Goal: Task Accomplishment & Management: Complete application form

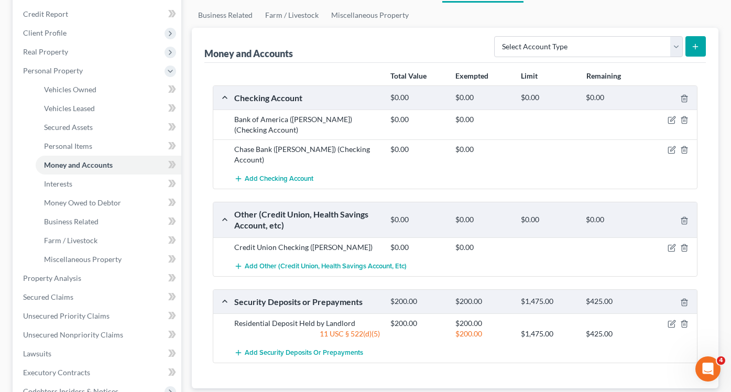
scroll to position [137, 0]
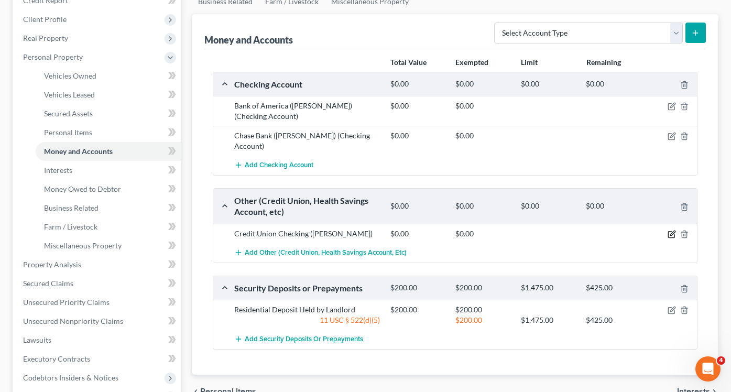
click at [672, 234] on icon "button" at bounding box center [673, 233] width 5 height 5
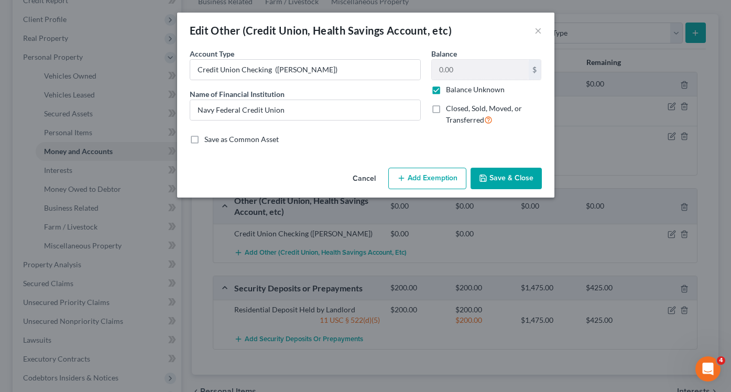
click at [500, 177] on button "Save & Close" at bounding box center [506, 179] width 71 height 22
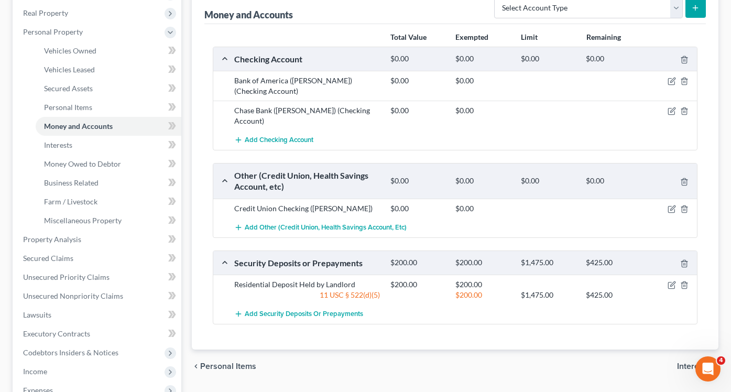
scroll to position [159, 0]
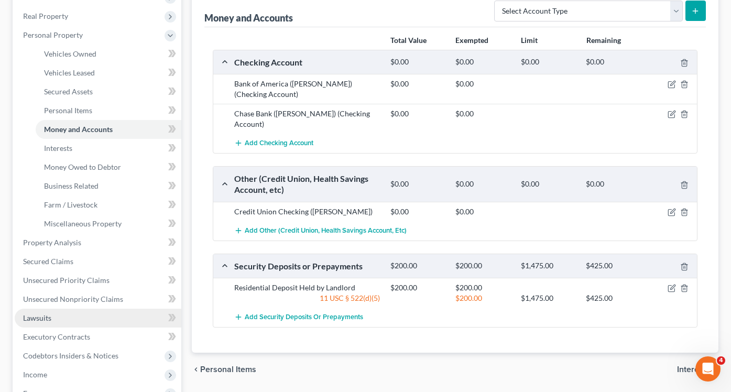
click at [36, 312] on link "Lawsuits" at bounding box center [98, 318] width 167 height 19
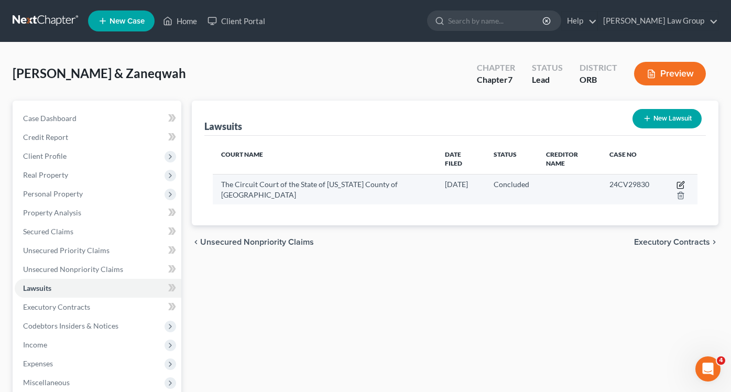
click at [680, 182] on icon "button" at bounding box center [680, 185] width 6 height 6
select select "38"
select select "2"
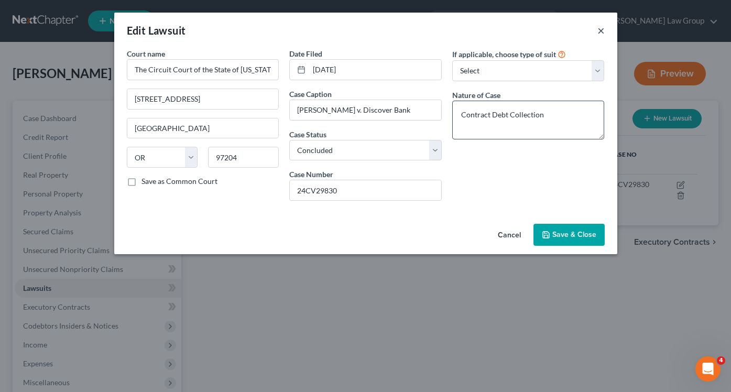
drag, startPoint x: 599, startPoint y: 29, endPoint x: 528, endPoint y: 111, distance: 108.5
click at [528, 111] on div "Edit Lawsuit × Court name * The Circuit Court of the State of Oregon County of …" at bounding box center [365, 134] width 503 height 242
click at [529, 74] on select "Select Repossession Garnishment Foreclosure Attached, Seized, Or Levied Other" at bounding box center [528, 70] width 153 height 21
drag, startPoint x: 358, startPoint y: 109, endPoint x: 215, endPoint y: 106, distance: 143.1
click at [215, 106] on div "Court name * The Circuit Court of the State of Oregon County of Multnomah 1200 …" at bounding box center [366, 128] width 489 height 161
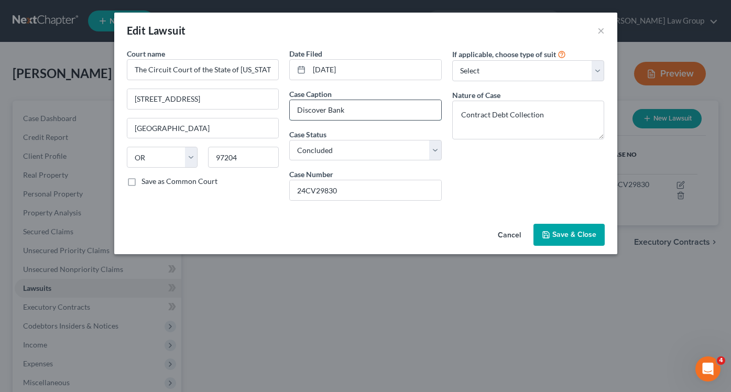
click at [393, 109] on input "Discover Bank" at bounding box center [366, 110] width 152 height 20
paste input "Zaneqwah Shaw v."
type input "Discover Bank v . Zaneqwah Shaw"
click at [544, 46] on div "Edit Lawsuit ×" at bounding box center [365, 31] width 503 height 36
click at [540, 66] on select "Select Repossession Garnishment Foreclosure Attached, Seized, Or Levied Other" at bounding box center [528, 70] width 153 height 21
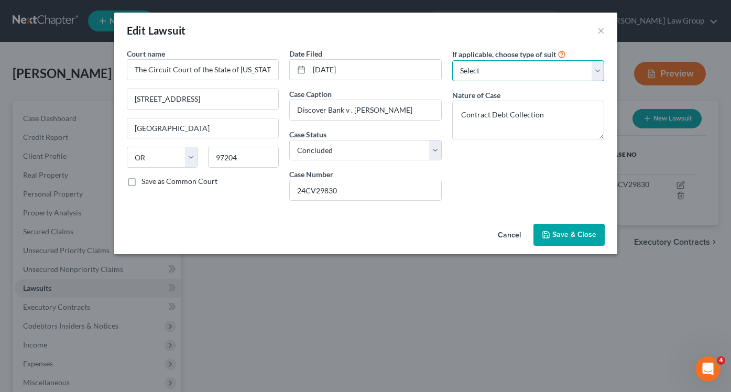
select select "1"
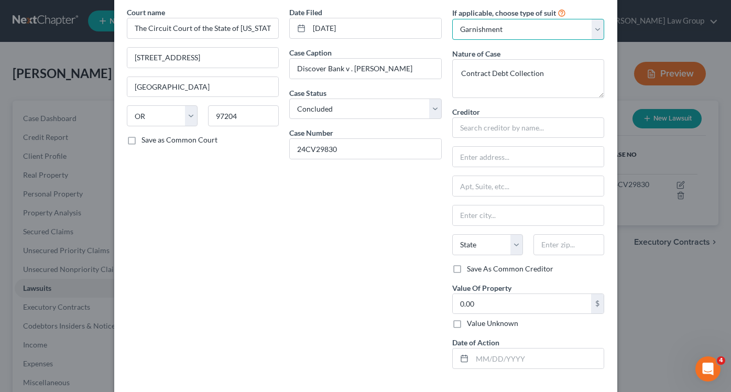
scroll to position [42, 0]
click at [523, 118] on input "text" at bounding box center [528, 126] width 153 height 21
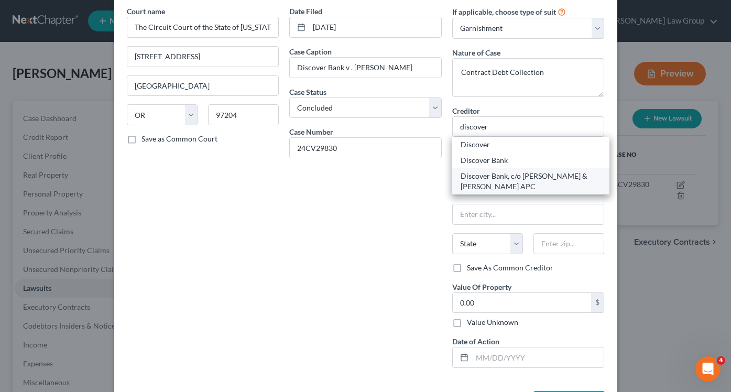
click at [520, 188] on div "Discover Bank, c/o [PERSON_NAME] & [PERSON_NAME] APC" at bounding box center [531, 181] width 141 height 21
type input "Discover Bank, c/o [PERSON_NAME] & [PERSON_NAME] APC"
type input "[STREET_ADDRESS]"
type input "STE 205"
type input "[GEOGRAPHIC_DATA]"
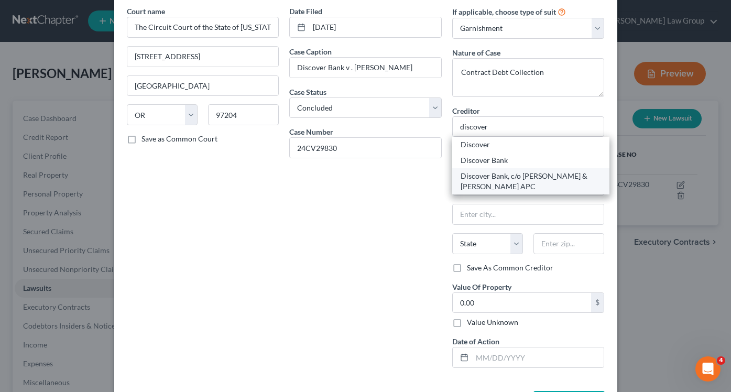
select select "38"
type input "97201"
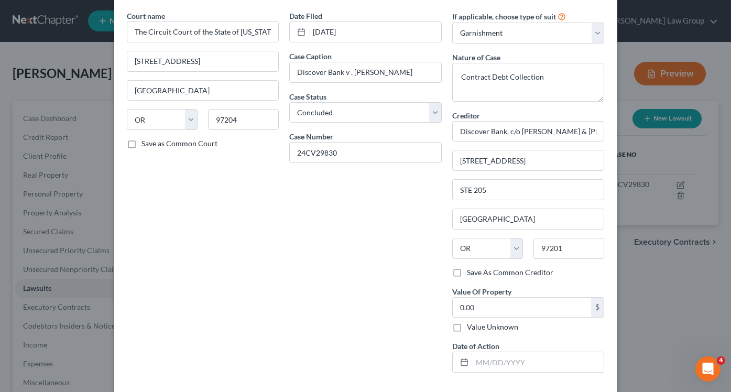
scroll to position [0, 0]
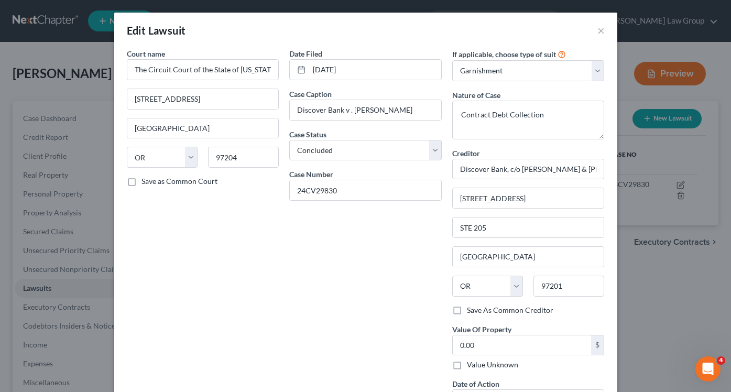
click at [518, 57] on label "If applicable, choose type of suit" at bounding box center [504, 54] width 104 height 11
click at [518, 71] on select "Select Repossession Garnishment Foreclosure Attached, Seized, Or Levied Other" at bounding box center [528, 70] width 153 height 21
select select
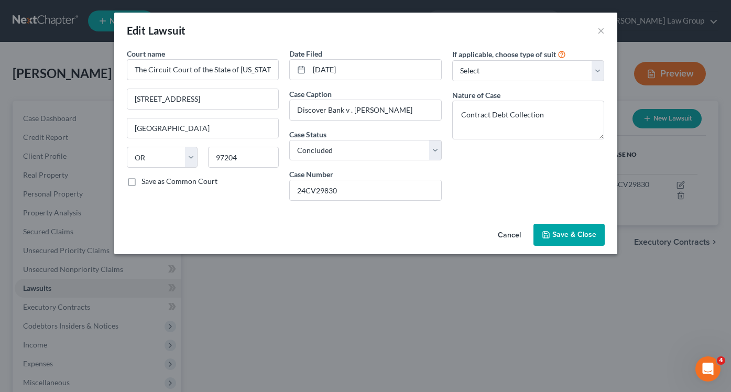
click at [569, 231] on span "Save & Close" at bounding box center [575, 234] width 44 height 9
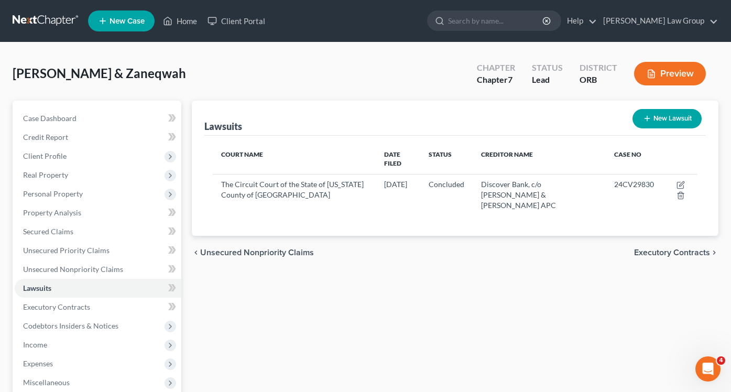
click at [680, 75] on button "Preview" at bounding box center [670, 74] width 72 height 24
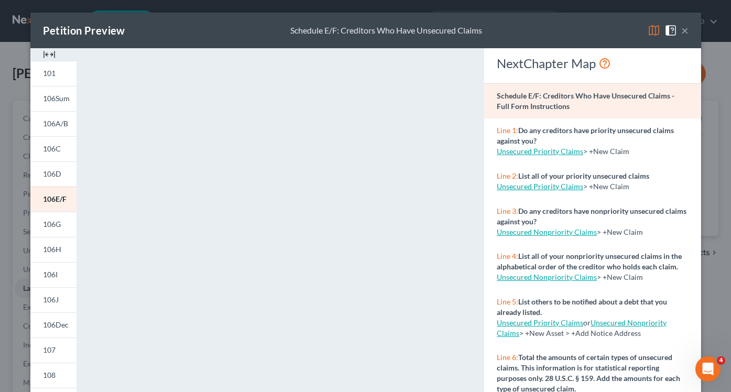
click at [683, 26] on button "×" at bounding box center [685, 30] width 7 height 13
click at [683, 26] on div "Petition Preview Schedule E/F: Creditors Who Have Unsecured Claims × 101 106Sum…" at bounding box center [365, 196] width 731 height 392
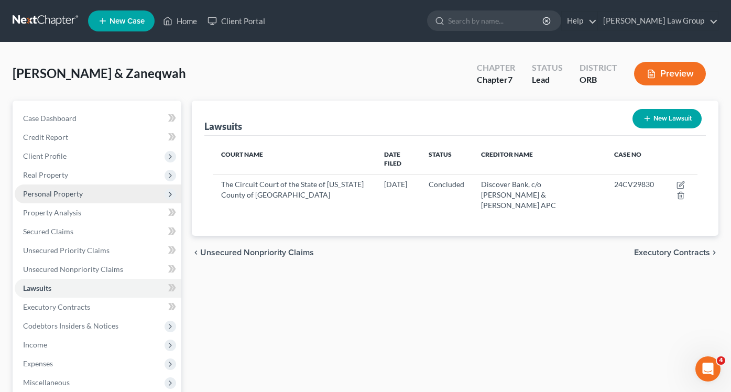
click at [55, 196] on span "Personal Property" at bounding box center [53, 193] width 60 height 9
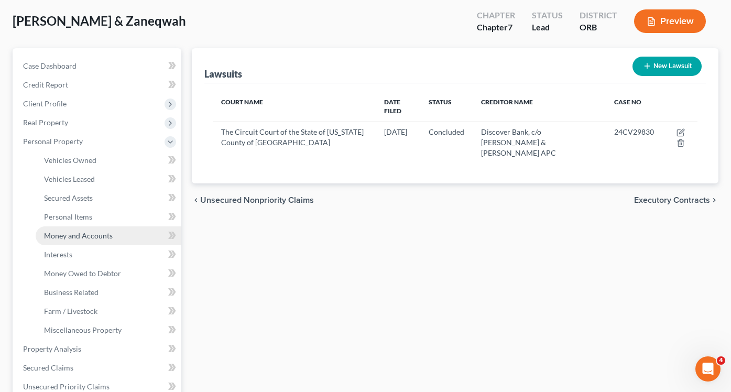
scroll to position [53, 0]
click at [89, 235] on span "Money and Accounts" at bounding box center [78, 235] width 69 height 9
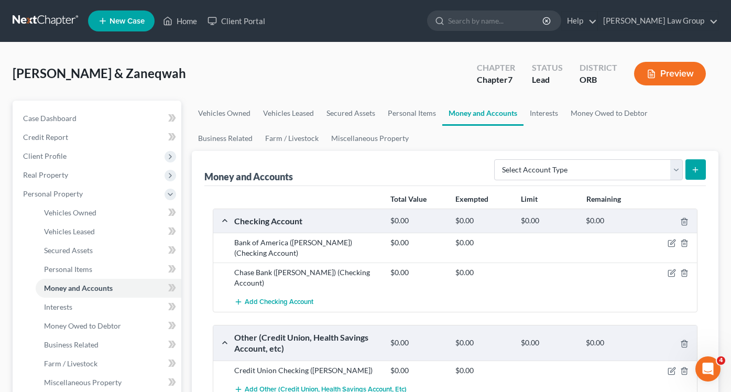
click at [548, 98] on div "[PERSON_NAME] & Zaneqwah Upgraded Chapter Chapter 7 Status Lead District ORB Pr…" at bounding box center [366, 78] width 706 height 46
click at [548, 113] on link "Interests" at bounding box center [544, 113] width 41 height 25
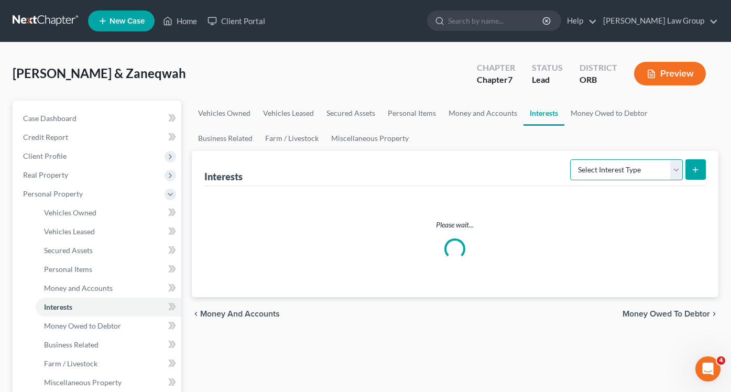
click at [634, 161] on select "Select Interest Type 401K Annuity Bond Education IRA Government Bond Government…" at bounding box center [626, 169] width 113 height 21
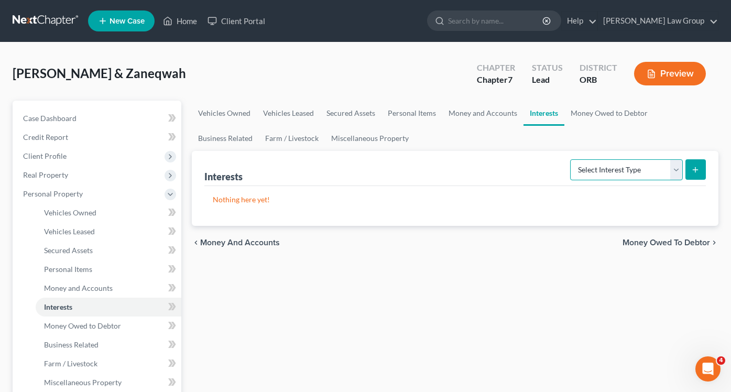
select select "ira"
click at [692, 161] on button "submit" at bounding box center [696, 169] width 20 height 20
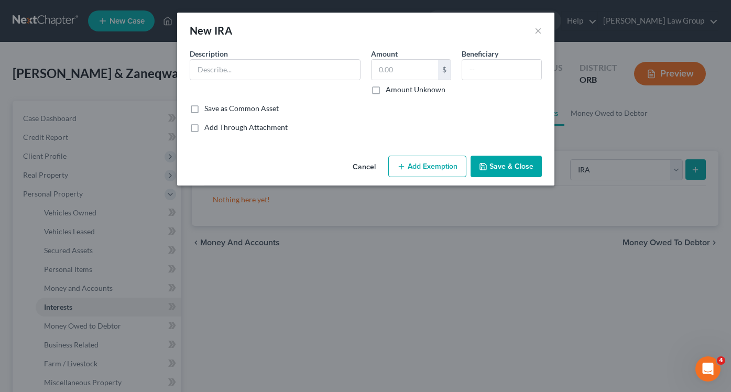
click at [236, 82] on div "Description *" at bounding box center [275, 71] width 181 height 47
click at [237, 67] on input "text" at bounding box center [275, 70] width 170 height 20
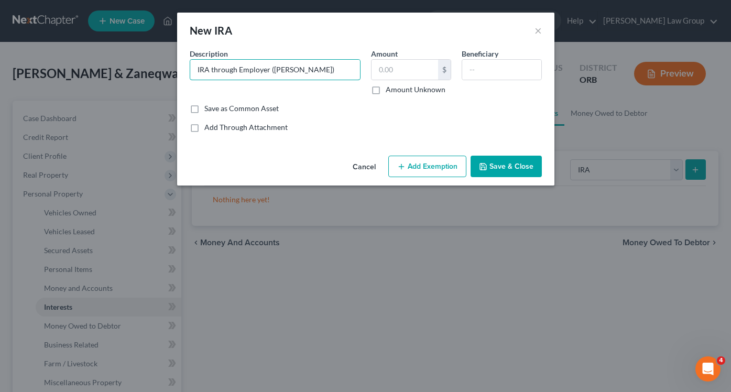
type input "IRA through Employer (Zaneqwah Shaw)"
click at [444, 163] on button "Add Exemption" at bounding box center [427, 167] width 78 height 22
select select "2"
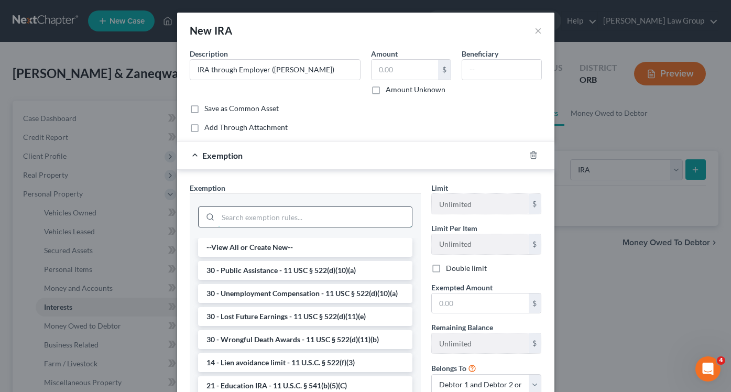
click at [334, 223] on input "search" at bounding box center [315, 217] width 194 height 20
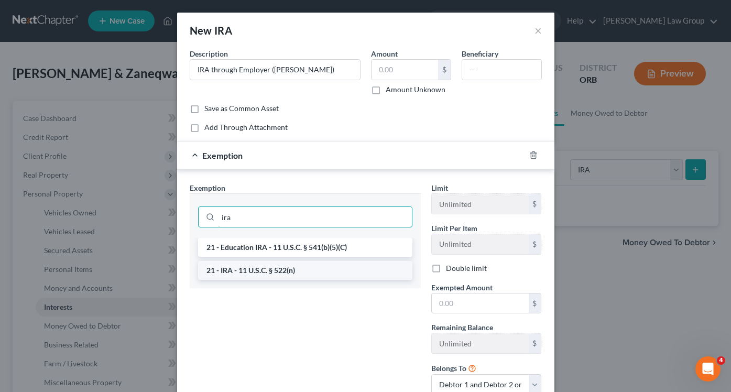
type input "ira"
click at [291, 278] on li "21 - IRA - 11 U.S.C. § 522(n)" at bounding box center [305, 270] width 214 height 19
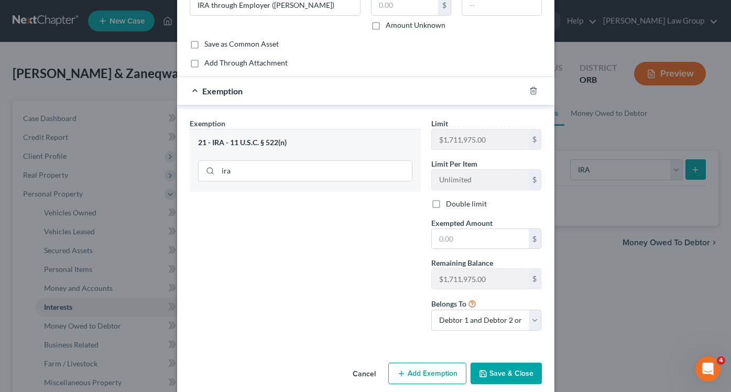
scroll to position [78, 0]
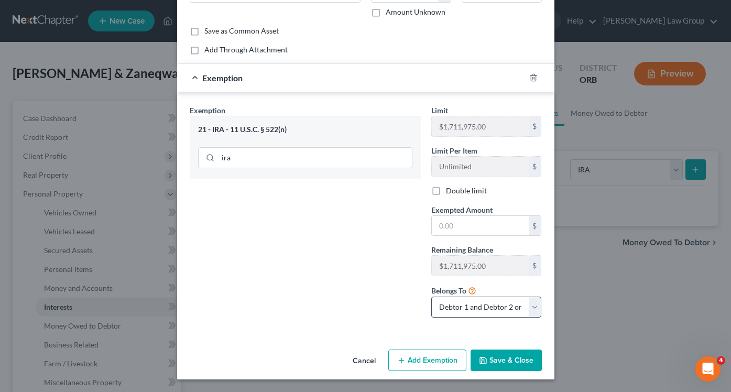
drag, startPoint x: 514, startPoint y: 361, endPoint x: 514, endPoint y: 309, distance: 51.9
click at [514, 309] on div "New IRA × An exemption set must first be selected from the Filing Information s…" at bounding box center [365, 157] width 377 height 445
click at [514, 309] on select "Debtor 1 only Debtor 2 only Debtor 1 and Debtor 2 only" at bounding box center [486, 307] width 111 height 21
select select "1"
click at [516, 353] on button "Save & Close" at bounding box center [506, 361] width 71 height 22
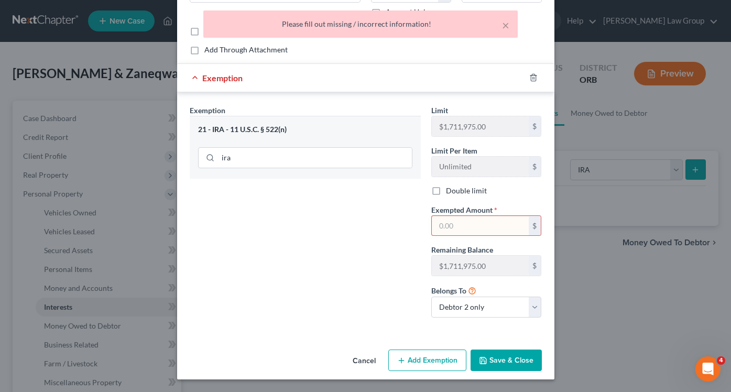
click at [484, 220] on input "text" at bounding box center [480, 226] width 97 height 20
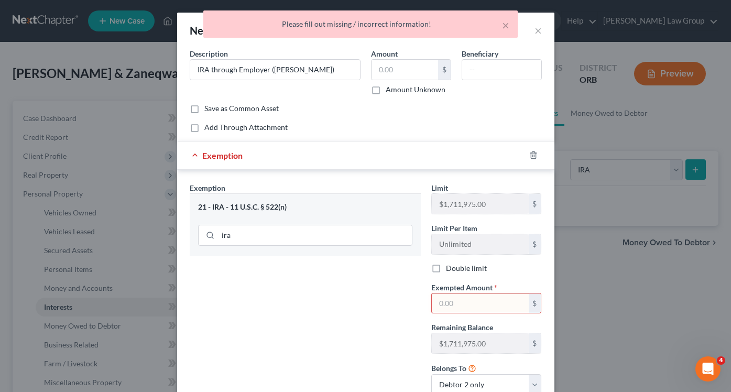
scroll to position [10, 0]
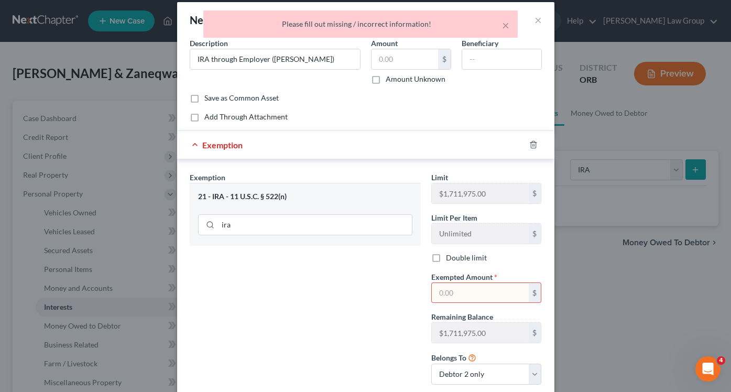
type input "1"
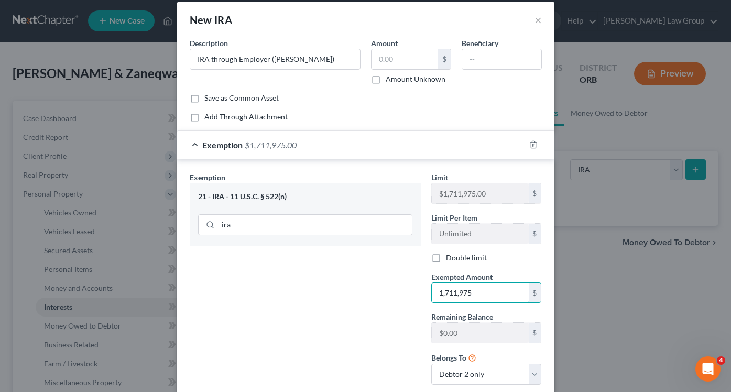
scroll to position [78, 0]
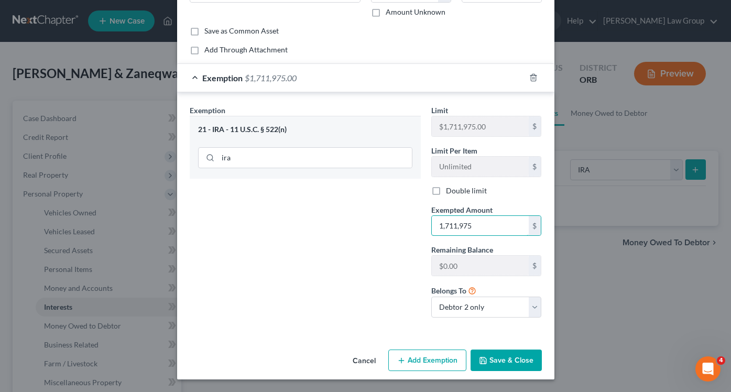
type input "1,711,975"
click at [520, 360] on button "Save & Close" at bounding box center [506, 361] width 71 height 22
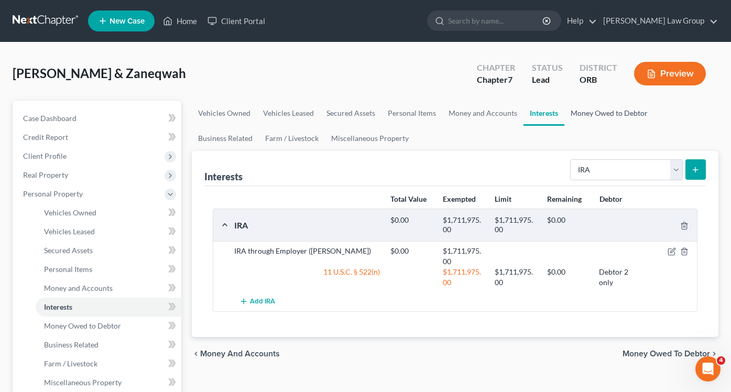
click at [587, 114] on link "Money Owed to Debtor" at bounding box center [610, 113] width 90 height 25
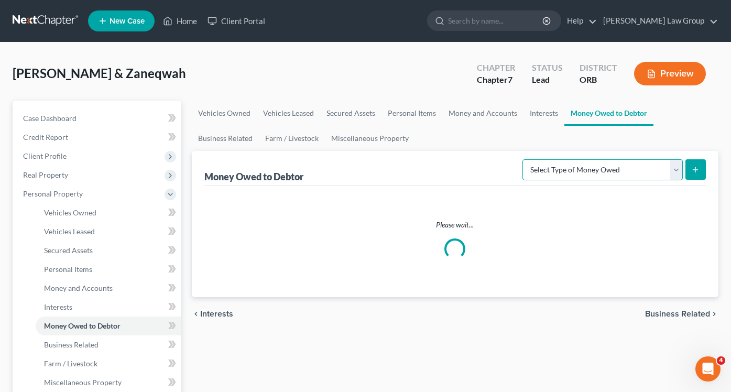
click at [590, 172] on select "Select Type of Money Owed Accounts Receivable Alimony Child Support Claims Agai…" at bounding box center [603, 169] width 160 height 21
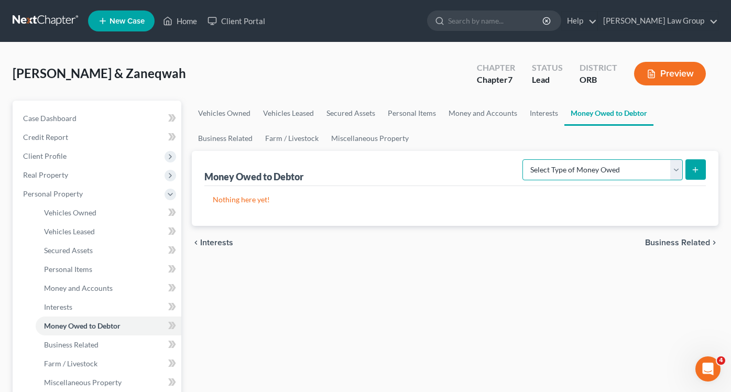
select select "expected_tax_refund"
click at [700, 173] on button "submit" at bounding box center [696, 169] width 20 height 20
select select "0"
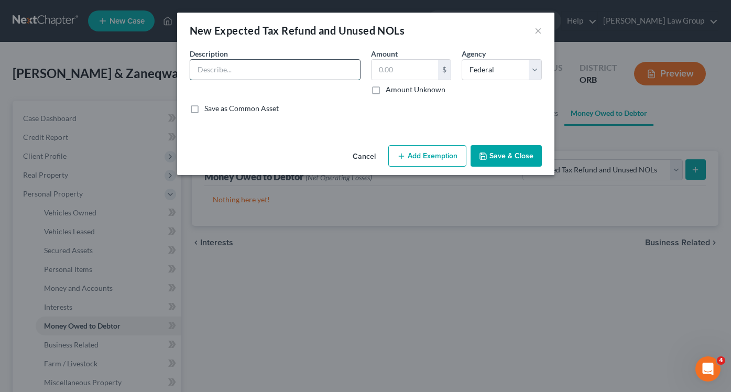
click at [297, 74] on input "text" at bounding box center [275, 70] width 170 height 20
type input "Estimated Tax Refund - 2023 Re"
click at [419, 69] on input "text" at bounding box center [405, 70] width 67 height 20
type input "2,090"
click at [325, 70] on input "Estimated Tax Refund - 2023 Re" at bounding box center [275, 70] width 170 height 20
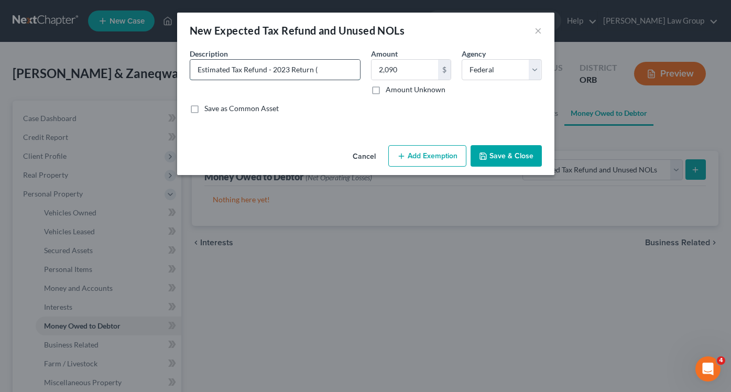
type input "Estimated Tax Refund - 2023 Return"
click at [507, 153] on button "Save & Close" at bounding box center [506, 156] width 71 height 22
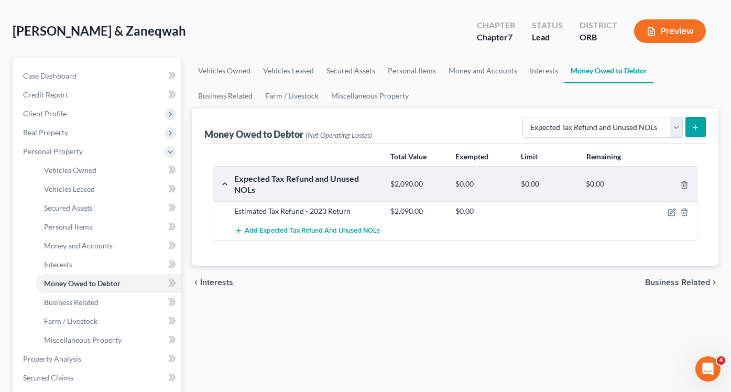
scroll to position [44, 0]
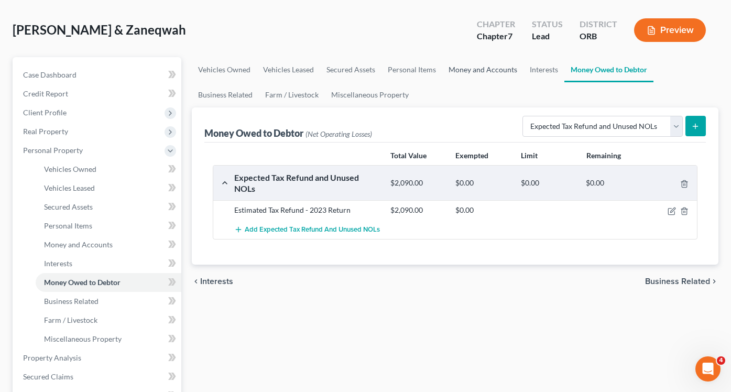
click at [491, 71] on link "Money and Accounts" at bounding box center [482, 69] width 81 height 25
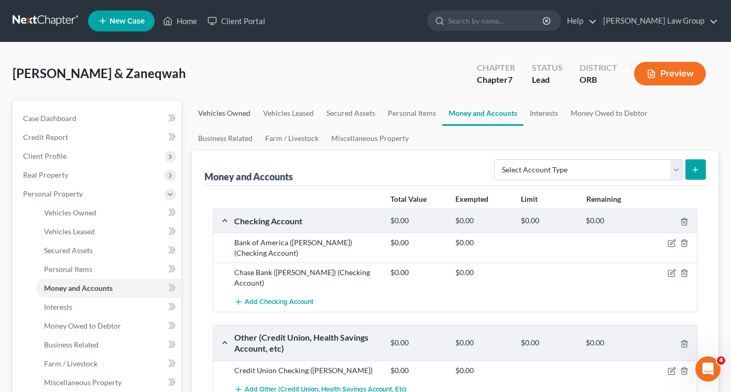
click at [215, 109] on link "Vehicles Owned" at bounding box center [224, 113] width 65 height 25
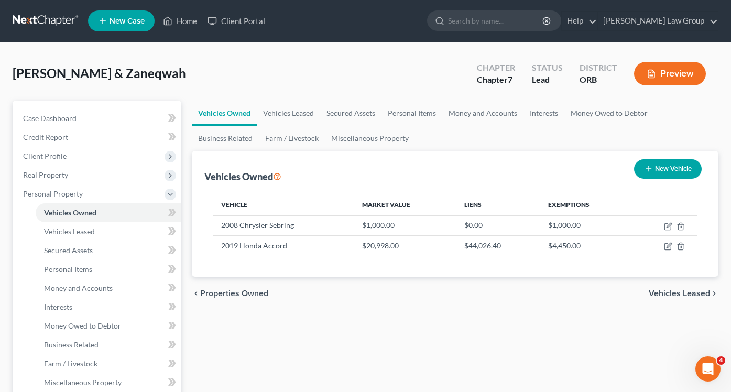
click at [221, 114] on link "Vehicles Owned" at bounding box center [224, 113] width 65 height 25
click at [458, 112] on link "Money and Accounts" at bounding box center [482, 113] width 81 height 25
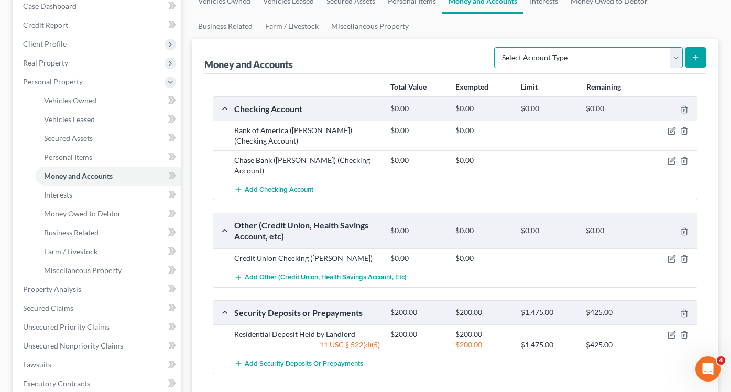
click at [614, 61] on select "Select Account Type Brokerage Cash on Hand Certificates of Deposit Checking Acc…" at bounding box center [588, 57] width 189 height 21
select select "cash_on_hand"
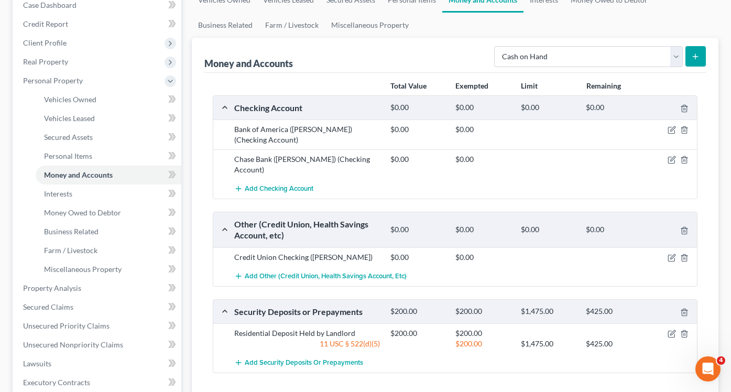
click at [689, 61] on button "submit" at bounding box center [696, 56] width 20 height 20
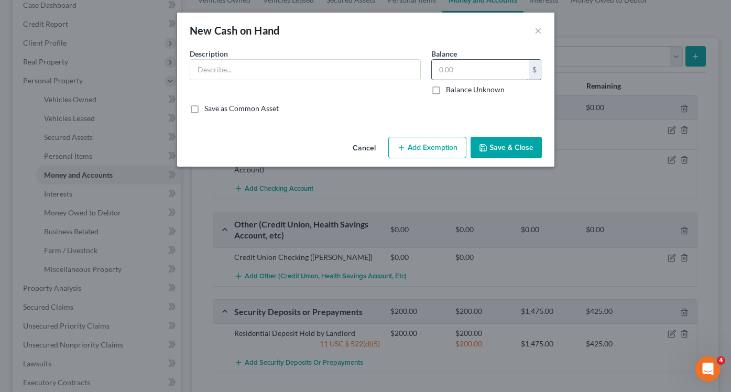
click at [487, 77] on input "text" at bounding box center [480, 70] width 97 height 20
type input "20"
click at [316, 47] on div "New Cash on Hand ×" at bounding box center [365, 31] width 377 height 36
click at [316, 59] on div at bounding box center [305, 69] width 231 height 21
click at [316, 72] on input "text" at bounding box center [305, 70] width 230 height 20
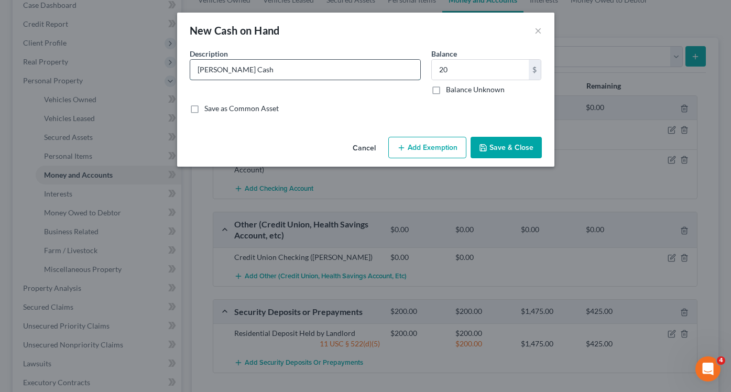
click at [207, 69] on input "Petty Cash" at bounding box center [305, 70] width 230 height 20
click at [214, 70] on input "Cash" at bounding box center [305, 70] width 230 height 20
type input "Cash on Hand"
click at [431, 155] on button "Add Exemption" at bounding box center [427, 148] width 78 height 22
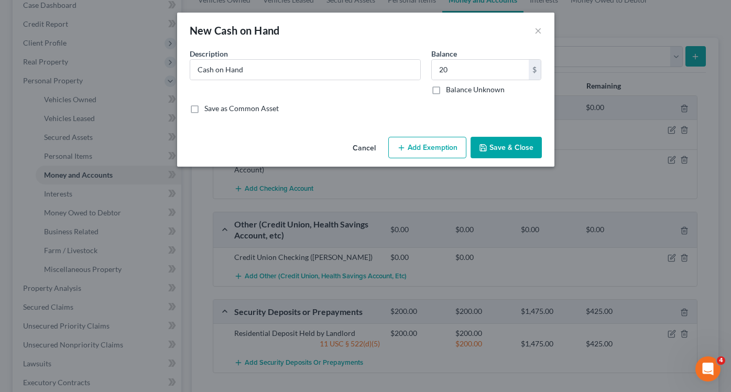
select select "2"
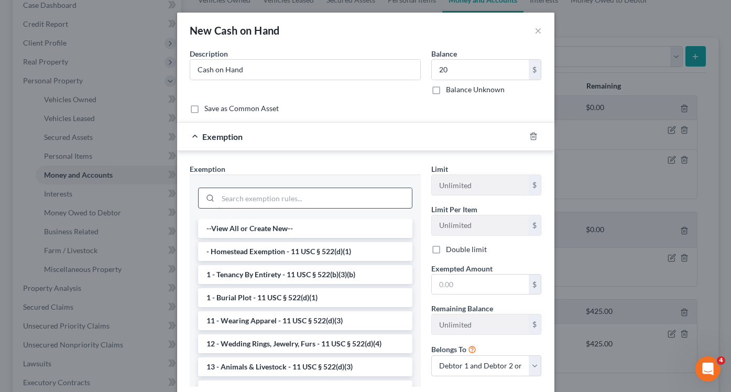
click at [323, 188] on input "search" at bounding box center [315, 198] width 194 height 20
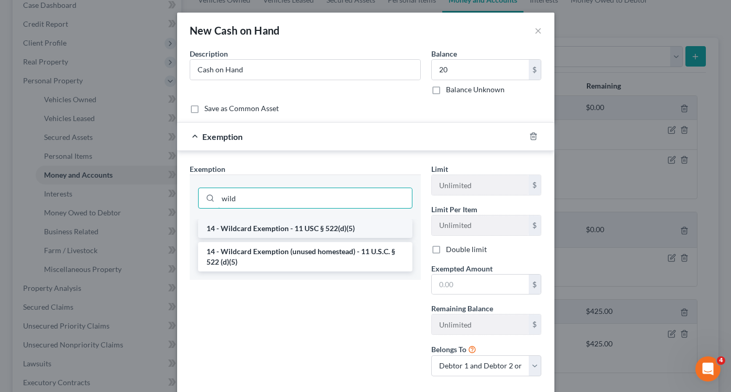
type input "wild"
click at [288, 231] on li "14 - Wildcard Exemption - 11 USC § 522(d)(5)" at bounding box center [305, 228] width 214 height 19
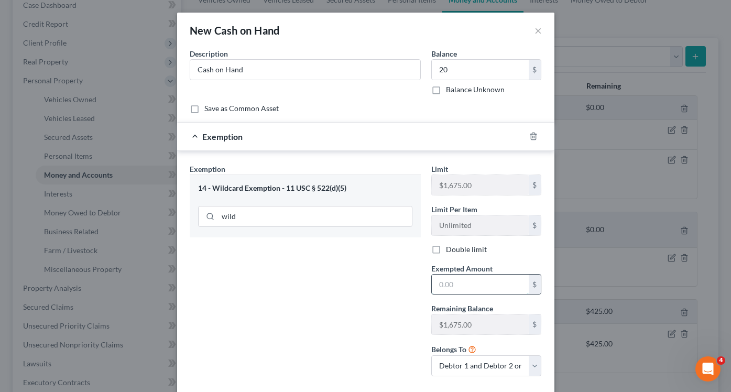
click at [472, 293] on input "text" at bounding box center [480, 285] width 97 height 20
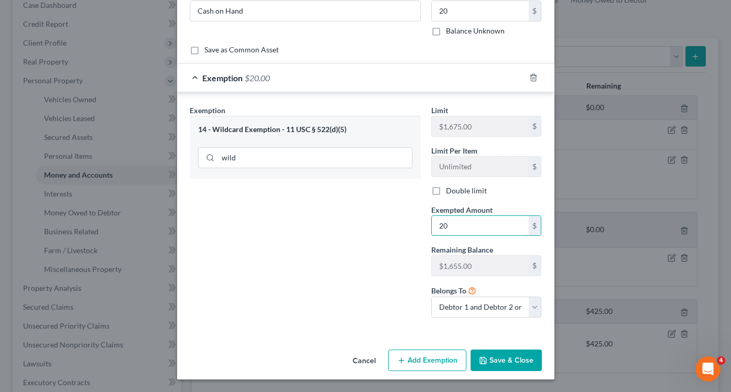
type input "20"
click at [515, 353] on button "Save & Close" at bounding box center [506, 361] width 71 height 22
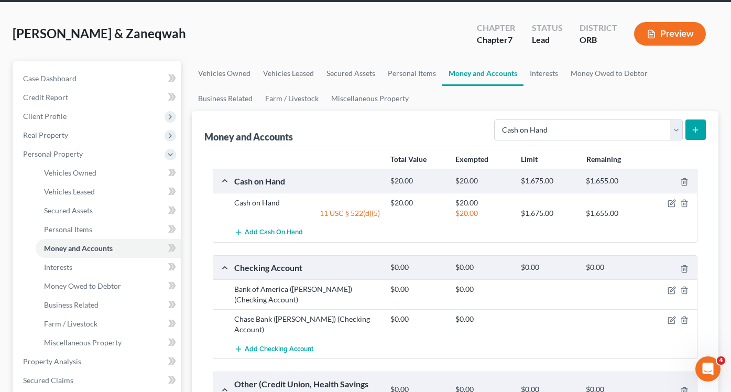
scroll to position [27, 0]
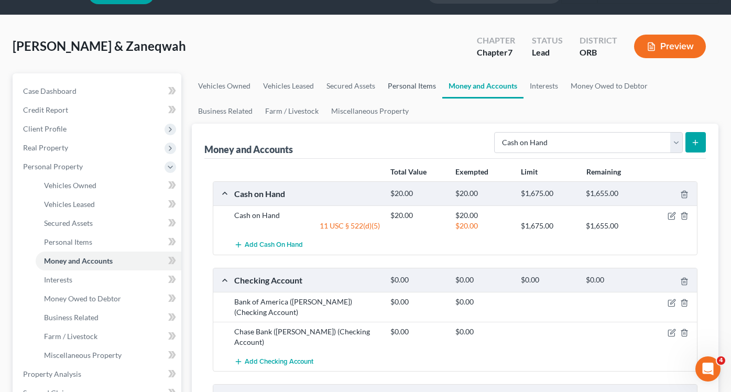
click at [413, 79] on link "Personal Items" at bounding box center [412, 85] width 61 height 25
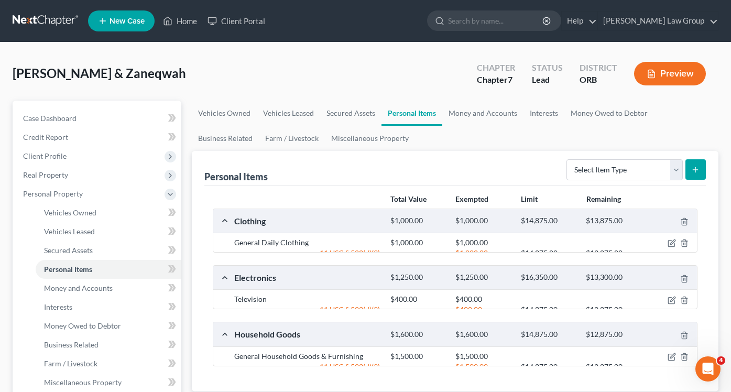
click at [413, 89] on div "[PERSON_NAME] & Zaneqwah Upgraded Chapter Chapter 7 Status Lead District ORB Pr…" at bounding box center [366, 78] width 706 height 46
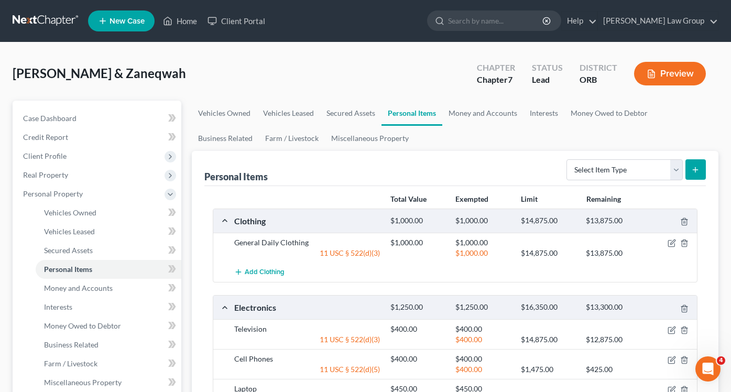
click at [413, 85] on div "[PERSON_NAME] & Zaneqwah Upgraded Chapter Chapter 7 Status Lead District ORB Pr…" at bounding box center [366, 78] width 706 height 46
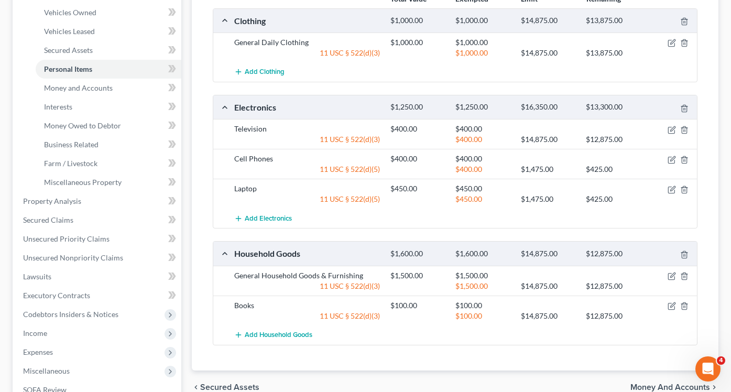
scroll to position [206, 0]
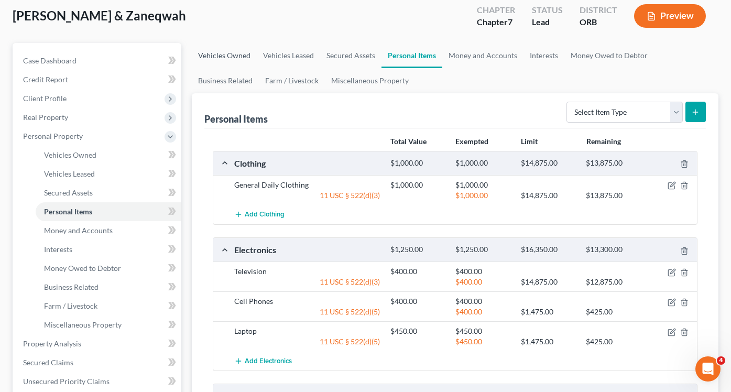
click at [246, 56] on link "Vehicles Owned" at bounding box center [224, 55] width 65 height 25
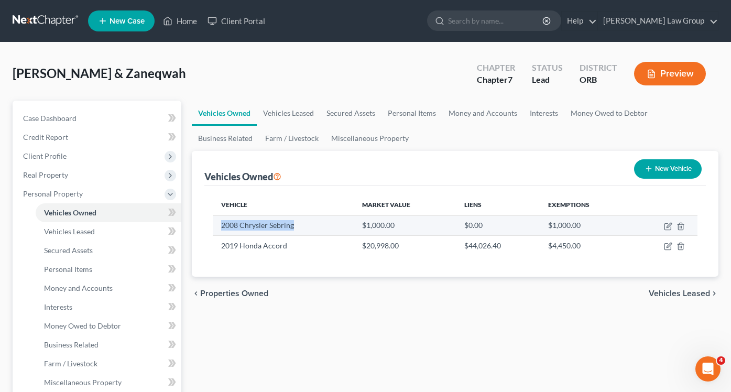
drag, startPoint x: 220, startPoint y: 223, endPoint x: 315, endPoint y: 223, distance: 95.4
click at [315, 223] on td "2008 Chrysler Sebring" at bounding box center [283, 225] width 141 height 20
copy td "2008 Chrysler Sebring"
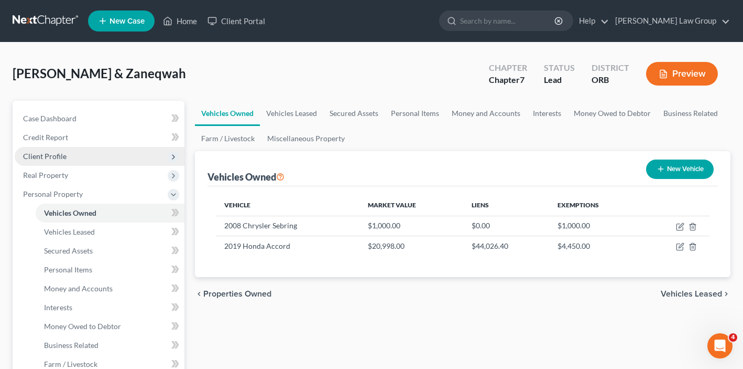
click at [47, 154] on span "Client Profile" at bounding box center [45, 156] width 44 height 9
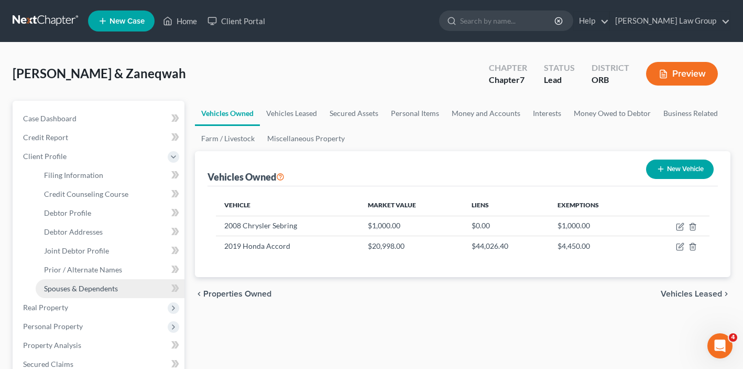
click at [84, 287] on span "Spouses & Dependents" at bounding box center [81, 288] width 74 height 9
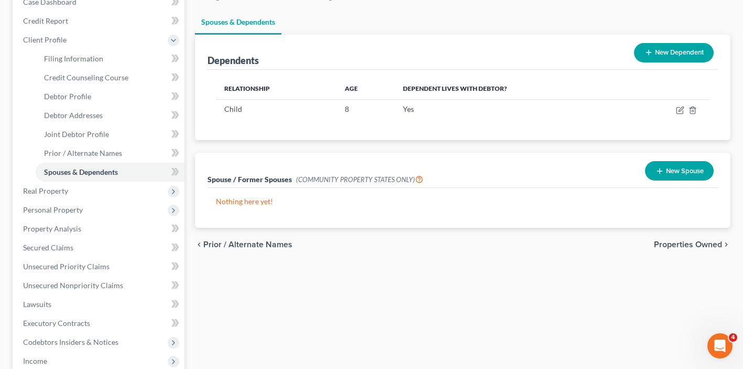
scroll to position [131, 0]
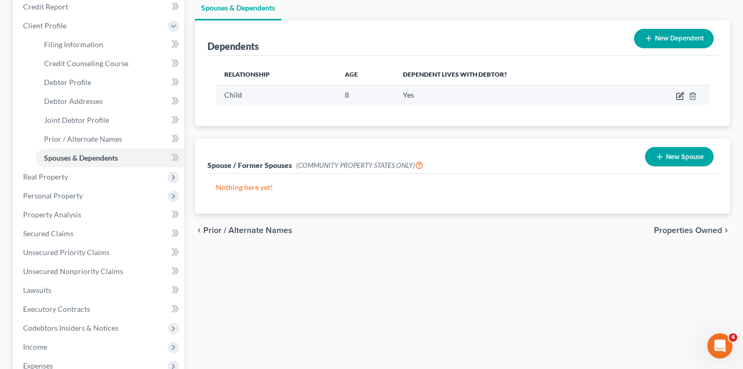
click at [679, 96] on icon "button" at bounding box center [681, 94] width 5 height 5
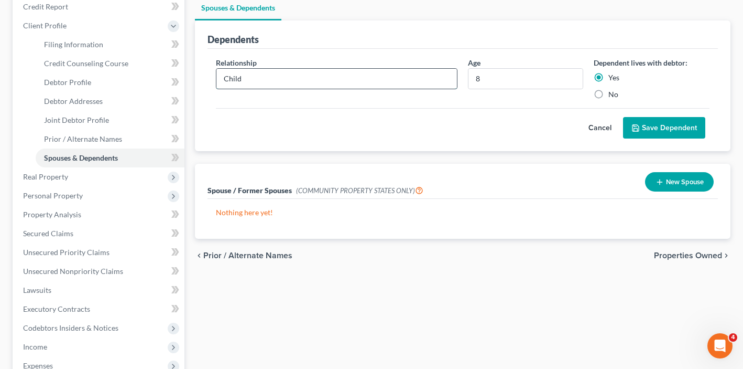
click at [371, 77] on input "Child" at bounding box center [337, 79] width 241 height 20
type input "Son"
click at [572, 80] on input "8" at bounding box center [526, 79] width 115 height 20
click at [560, 80] on input "8" at bounding box center [526, 79] width 115 height 20
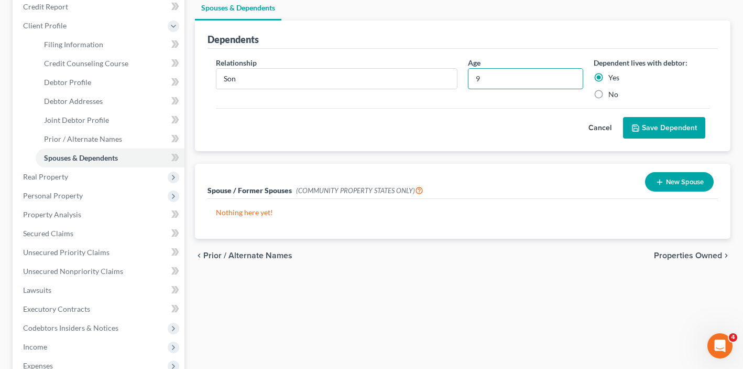
type input "9"
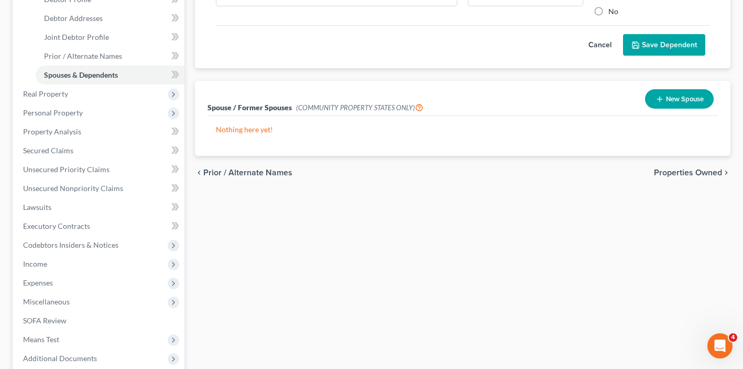
scroll to position [221, 0]
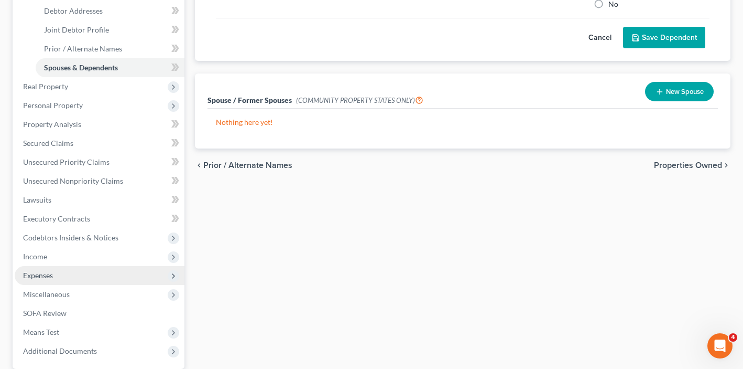
click at [36, 275] on span "Expenses" at bounding box center [38, 275] width 30 height 9
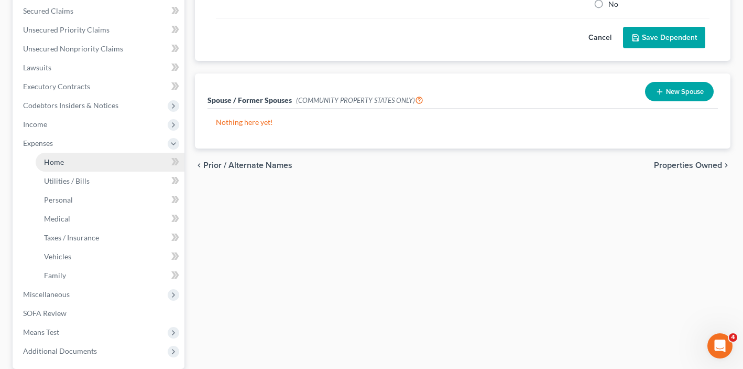
click at [70, 161] on link "Home" at bounding box center [110, 162] width 149 height 19
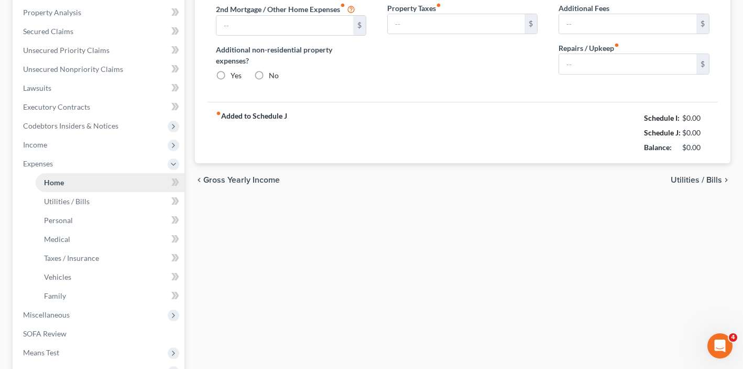
type input "1,458.00"
type input "0.00"
radio input "true"
type input "0.00"
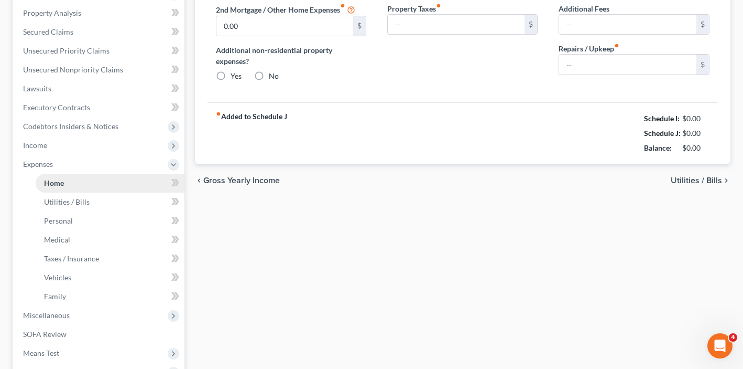
type input "0.00"
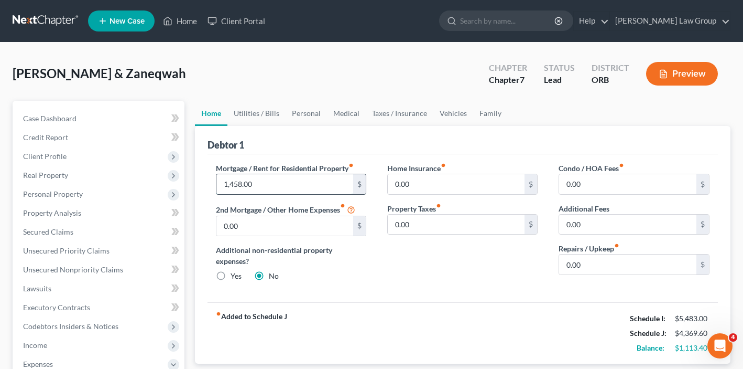
click at [242, 181] on input "1,458.00" at bounding box center [285, 184] width 137 height 20
type input "1,530"
click at [264, 113] on link "Utilities / Bills" at bounding box center [257, 113] width 58 height 25
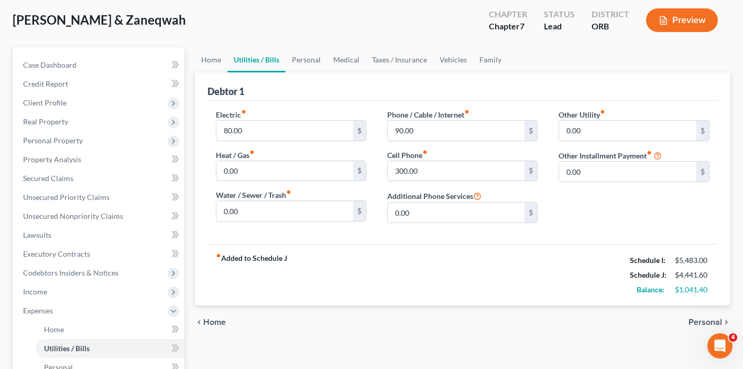
scroll to position [62, 0]
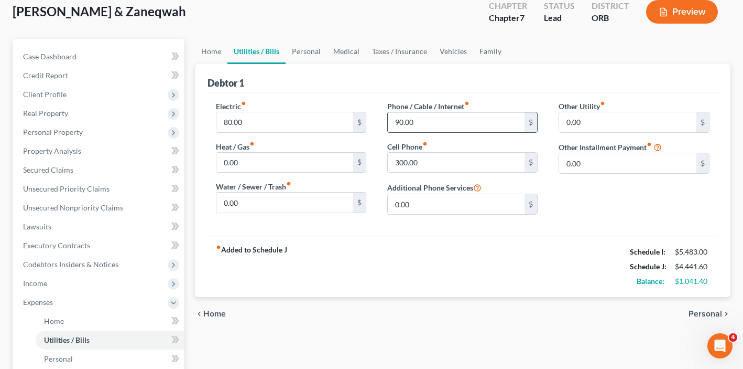
click at [427, 122] on input "90.00" at bounding box center [456, 122] width 137 height 20
click at [408, 166] on input "300.00" at bounding box center [456, 163] width 137 height 20
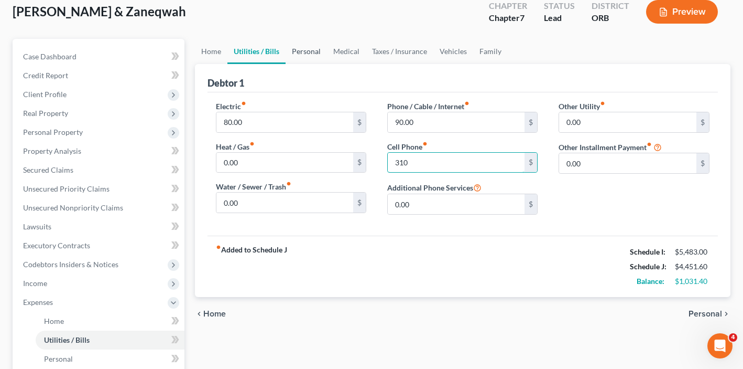
type input "310"
click at [302, 57] on link "Personal" at bounding box center [306, 51] width 41 height 25
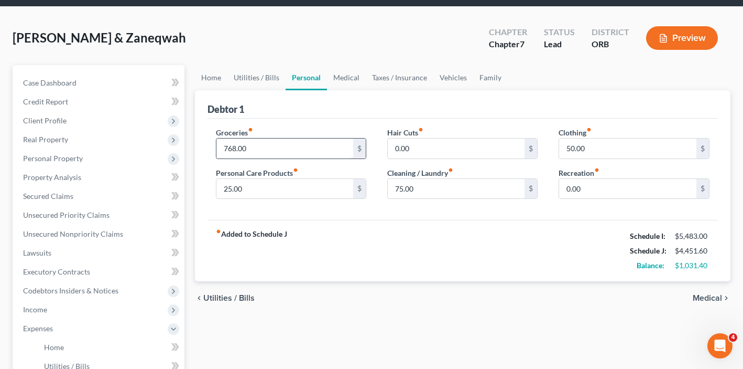
scroll to position [40, 0]
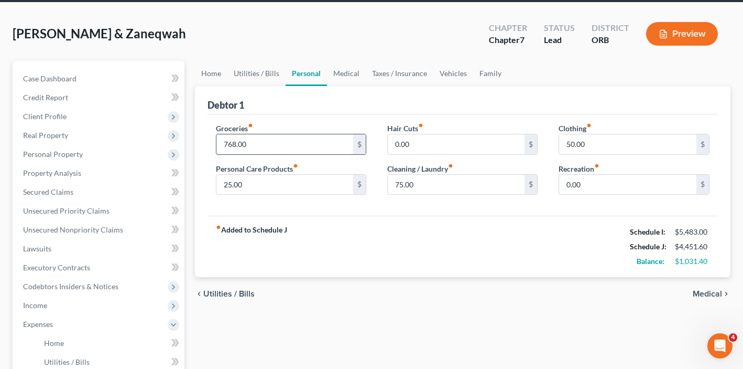
click at [273, 138] on input "768.00" at bounding box center [285, 144] width 137 height 20
type input "400"
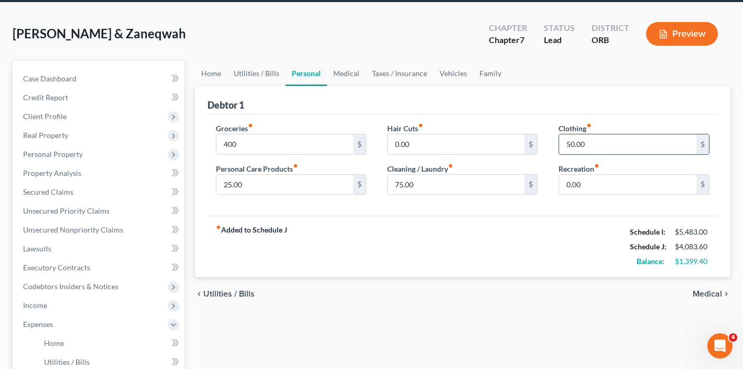
click at [607, 144] on input "50.00" at bounding box center [627, 144] width 137 height 20
type input "100"
click at [450, 74] on link "Vehicles" at bounding box center [454, 73] width 40 height 25
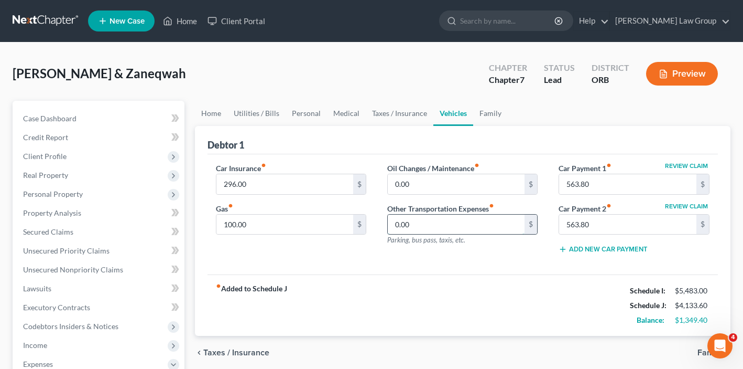
click at [491, 223] on input "0.00" at bounding box center [456, 224] width 137 height 20
type input "3"
type input "400"
click at [406, 260] on div "Oil Changes / Maintenance fiber_manual_record 0.00 $ Other Transportation Expen…" at bounding box center [462, 213] width 171 height 100
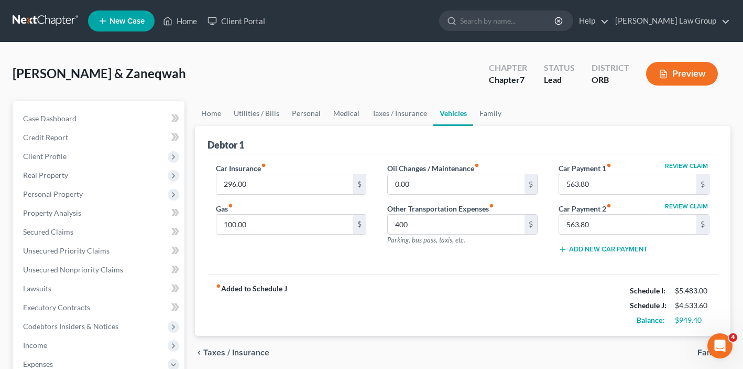
click at [622, 253] on button "Add New Car Payment" at bounding box center [603, 249] width 89 height 8
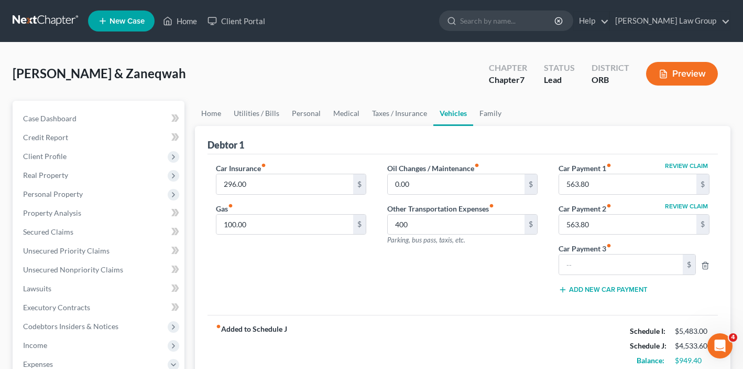
click at [700, 264] on div "$" at bounding box center [628, 264] width 148 height 21
click at [707, 261] on icon "button" at bounding box center [705, 265] width 8 height 8
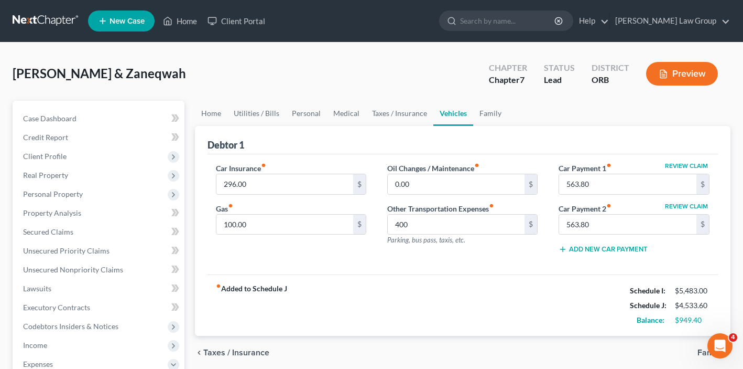
click at [700, 206] on button "Review Claim" at bounding box center [687, 206] width 46 height 6
select select "45"
select select "2"
select select "0"
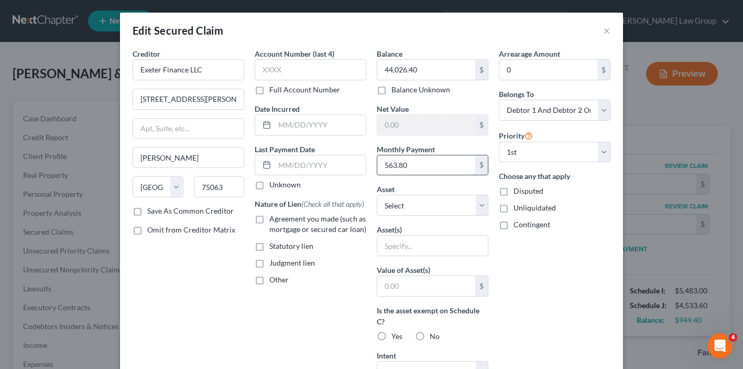
click at [474, 165] on input "563.80" at bounding box center [426, 165] width 98 height 20
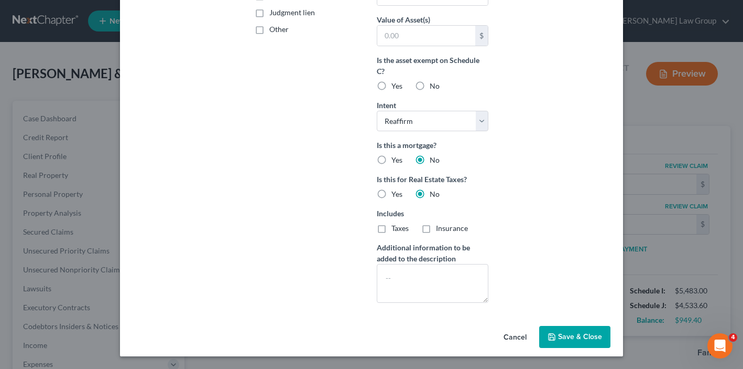
click at [564, 332] on span "Save & Close" at bounding box center [580, 336] width 44 height 9
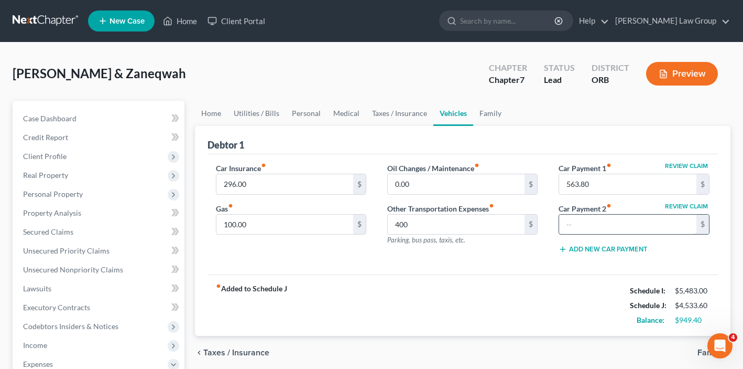
drag, startPoint x: 653, startPoint y: 228, endPoint x: 575, endPoint y: 226, distance: 78.6
click at [575, 226] on input "text" at bounding box center [627, 224] width 137 height 20
click at [682, 174] on input "563.80" at bounding box center [627, 184] width 137 height 20
click at [682, 164] on button "Review Claim" at bounding box center [687, 166] width 46 height 6
select select "0"
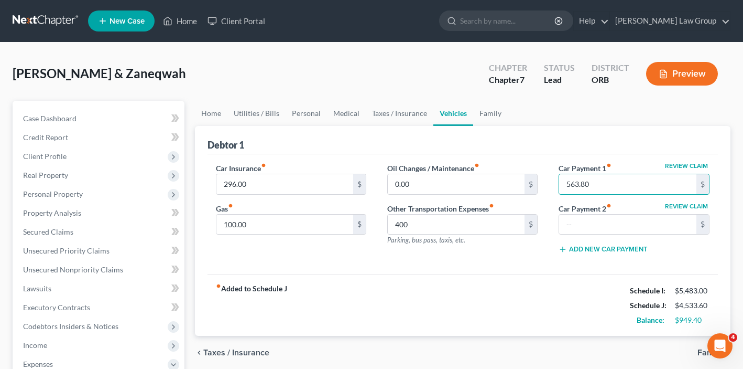
select select "45"
select select "1"
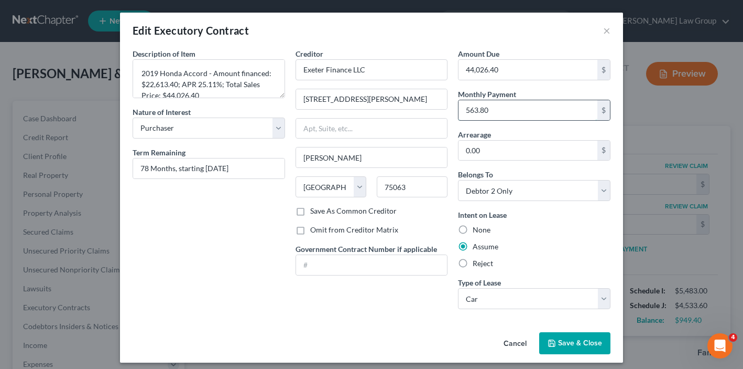
click at [513, 102] on input "563.80" at bounding box center [528, 110] width 139 height 20
click at [571, 348] on button "Save & Close" at bounding box center [574, 343] width 71 height 22
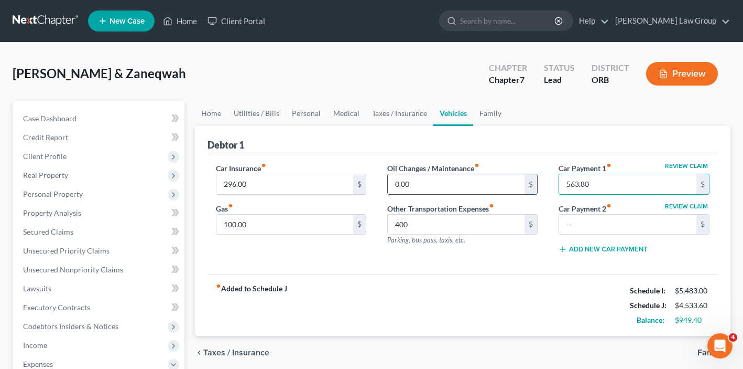
drag, startPoint x: 618, startPoint y: 175, endPoint x: 530, endPoint y: 175, distance: 88.1
click at [530, 175] on div "Car Insurance fiber_manual_record 296.00 $ Gas fiber_manual_record 100.00 $ Oil…" at bounding box center [463, 213] width 515 height 100
click at [598, 189] on input "563.80" at bounding box center [627, 184] width 137 height 20
click at [583, 188] on input "563.80" at bounding box center [627, 184] width 137 height 20
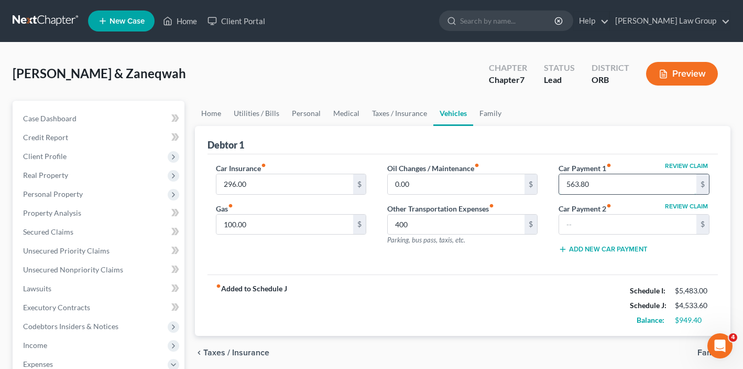
click at [583, 188] on input "563.80" at bounding box center [627, 184] width 137 height 20
type input "0"
click at [448, 183] on input "0.00" at bounding box center [456, 184] width 137 height 20
click at [494, 106] on link "Family" at bounding box center [490, 113] width 35 height 25
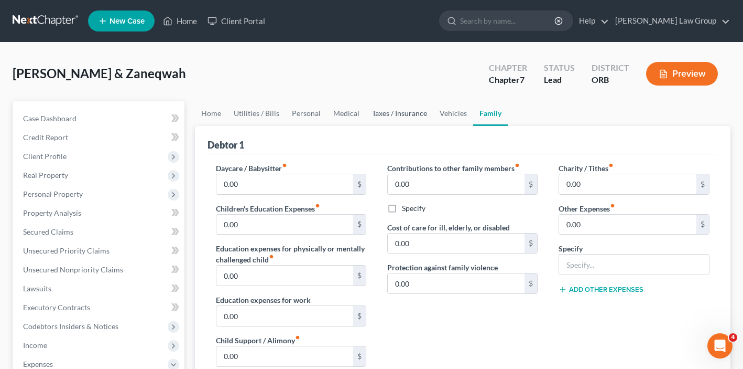
click at [383, 113] on link "Taxes / Insurance" at bounding box center [400, 113] width 68 height 25
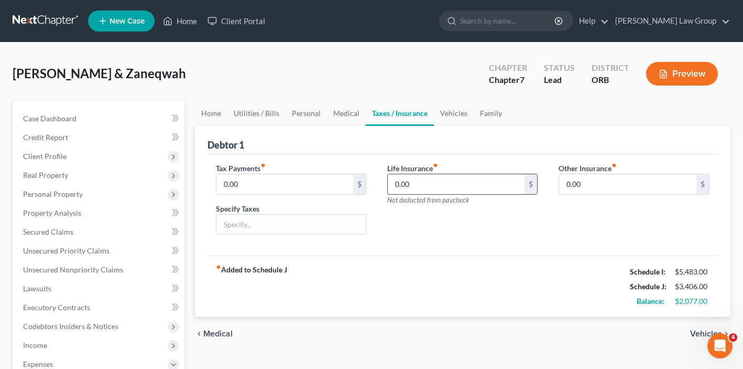
click at [440, 186] on input "0.00" at bounding box center [456, 184] width 137 height 20
type input "250"
click at [448, 115] on link "Vehicles" at bounding box center [454, 113] width 40 height 25
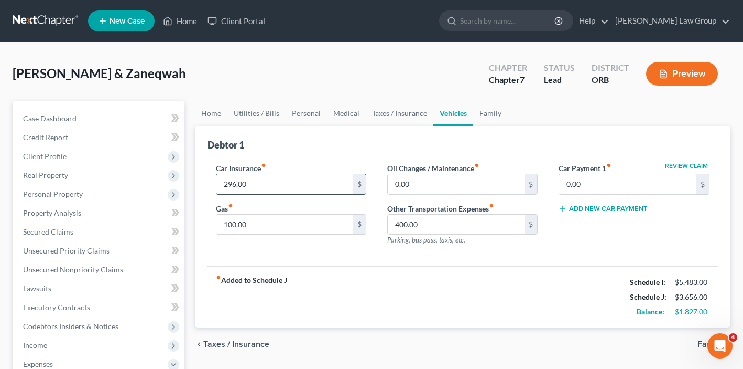
click at [306, 192] on input "296.00" at bounding box center [285, 184] width 137 height 20
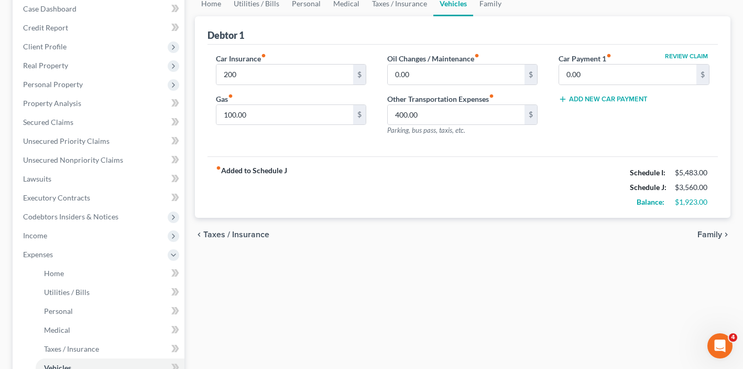
scroll to position [112, 0]
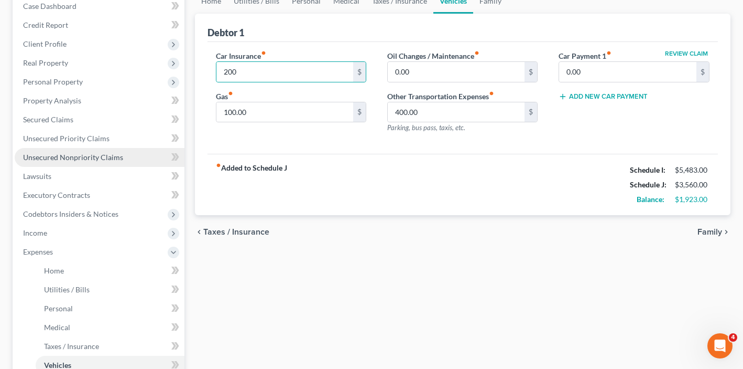
click at [84, 160] on span "Unsecured Nonpriority Claims" at bounding box center [73, 157] width 100 height 9
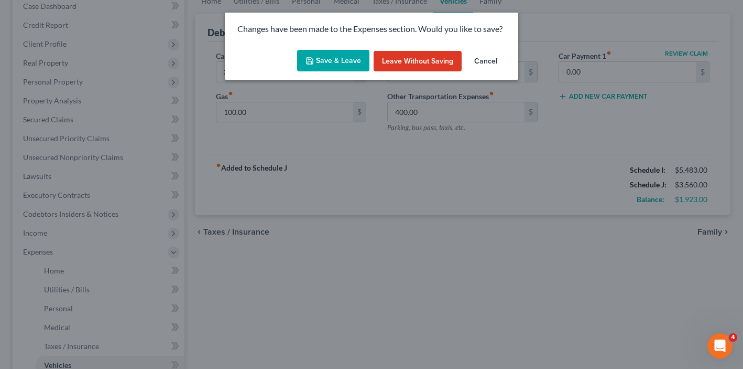
click at [334, 56] on button "Save & Leave" at bounding box center [333, 61] width 72 height 22
type input "200.00"
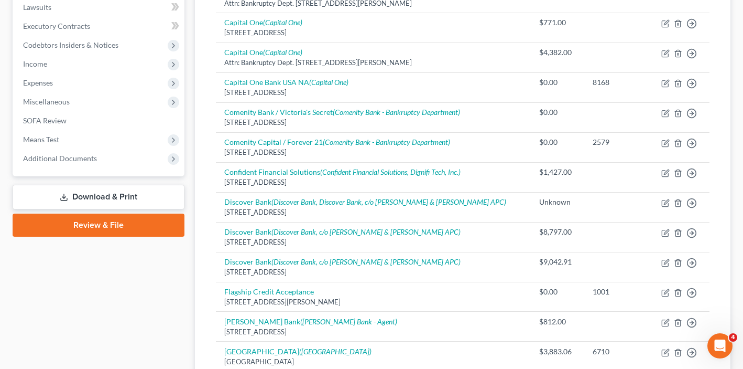
scroll to position [296, 0]
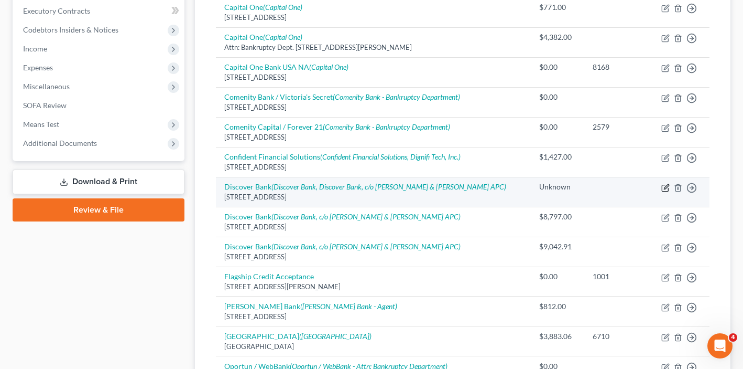
click at [663, 183] on icon "button" at bounding box center [666, 187] width 8 height 8
select select "14"
select select "2"
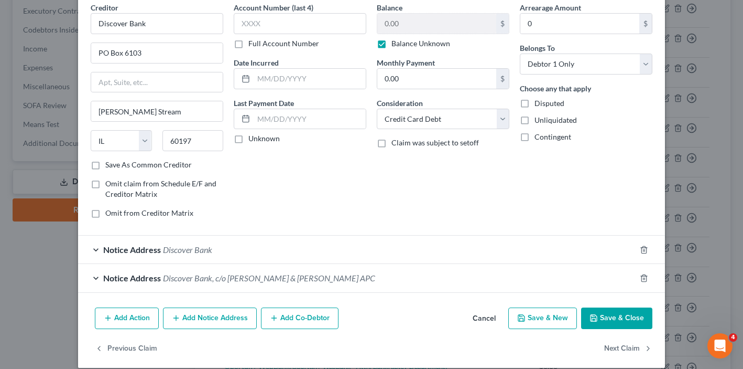
scroll to position [58, 0]
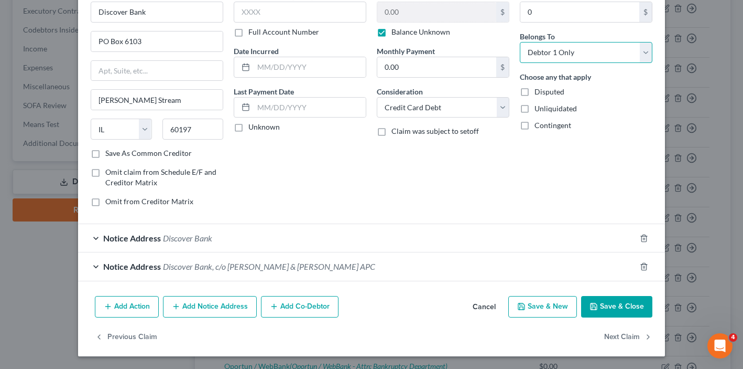
click at [575, 57] on select "Select Debtor 1 Only Debtor 2 Only Debtor 1 And Debtor 2 Only At Least One Of T…" at bounding box center [586, 52] width 133 height 21
select select "1"
click at [617, 296] on button "Save & Close" at bounding box center [616, 307] width 71 height 22
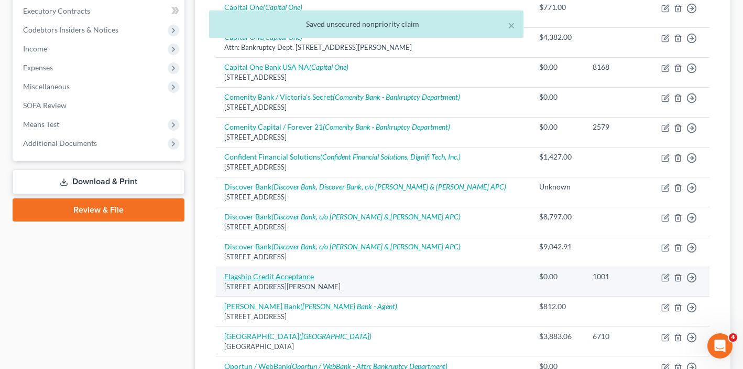
scroll to position [0, 0]
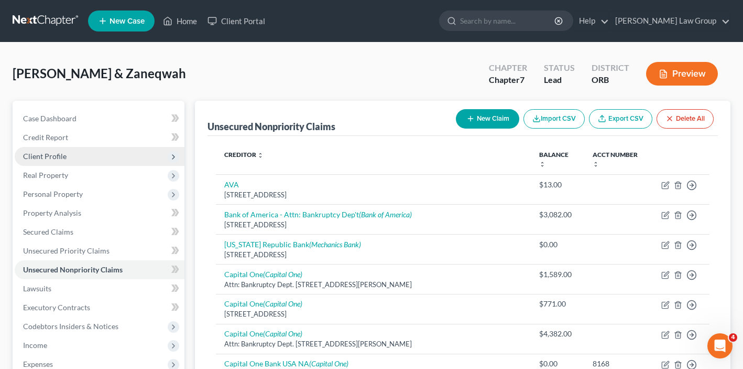
click at [76, 161] on span "Client Profile" at bounding box center [100, 156] width 170 height 19
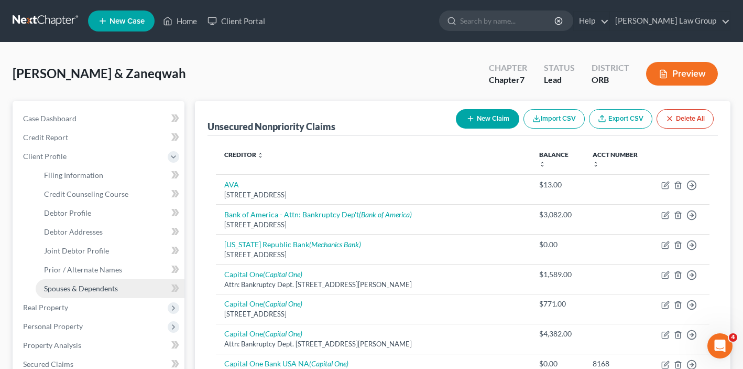
click at [79, 281] on link "Spouses & Dependents" at bounding box center [110, 288] width 149 height 19
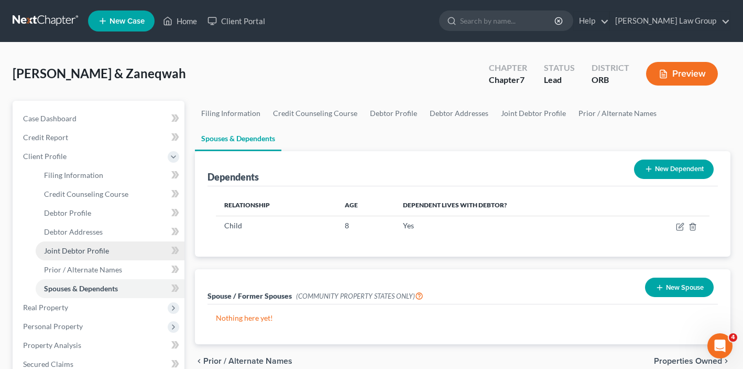
click at [80, 248] on span "Joint Debtor Profile" at bounding box center [76, 250] width 65 height 9
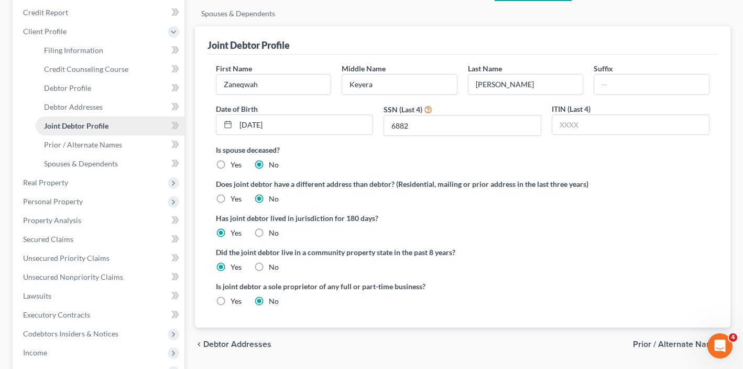
scroll to position [163, 0]
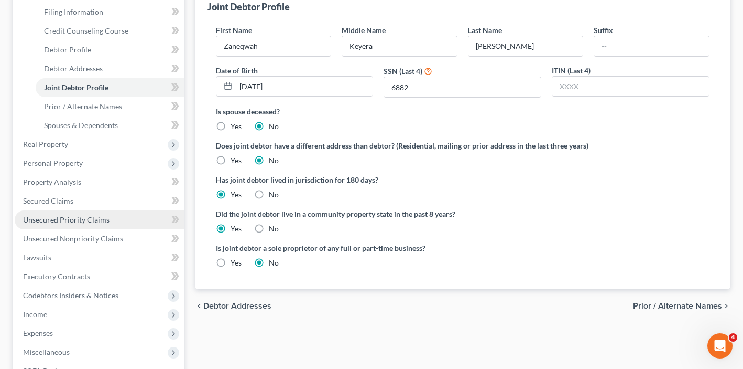
click at [72, 222] on span "Unsecured Priority Claims" at bounding box center [66, 219] width 87 height 9
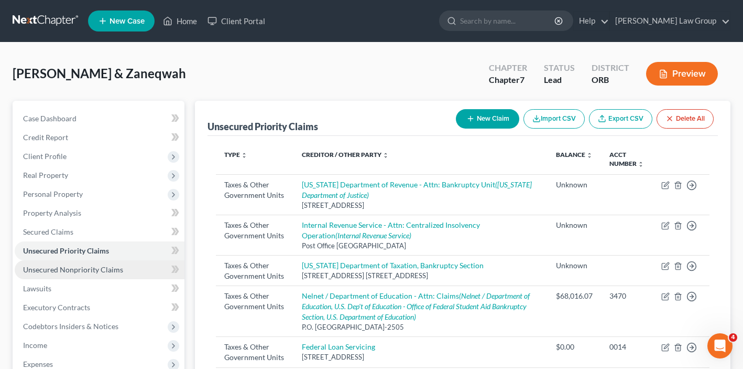
click at [76, 268] on span "Unsecured Nonpriority Claims" at bounding box center [73, 269] width 100 height 9
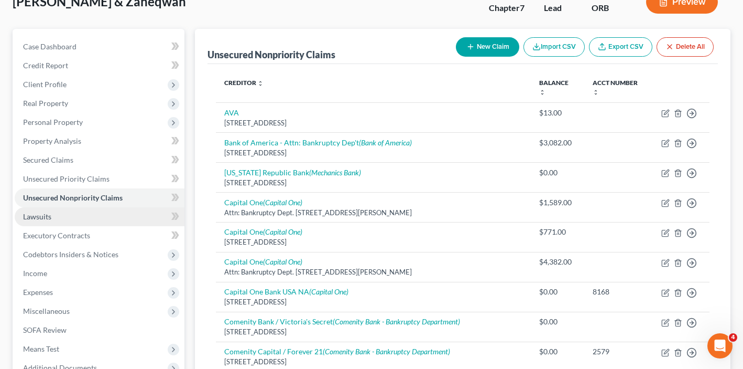
click at [36, 215] on span "Lawsuits" at bounding box center [37, 216] width 28 height 9
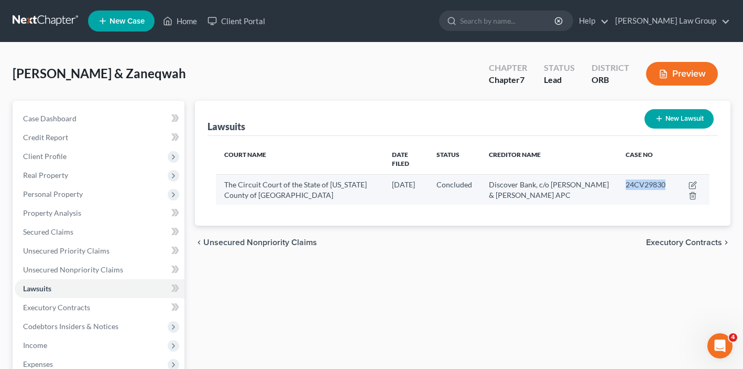
copy span "24CV29830"
drag, startPoint x: 623, startPoint y: 174, endPoint x: 665, endPoint y: 174, distance: 41.9
click at [665, 174] on td "24CV29830" at bounding box center [646, 189] width 57 height 30
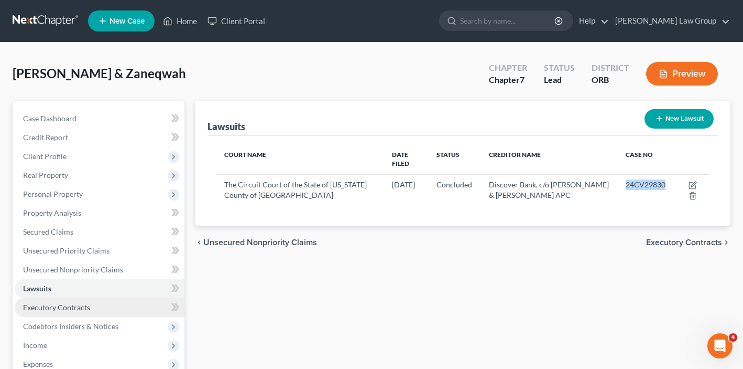
click at [60, 304] on span "Executory Contracts" at bounding box center [56, 306] width 67 height 9
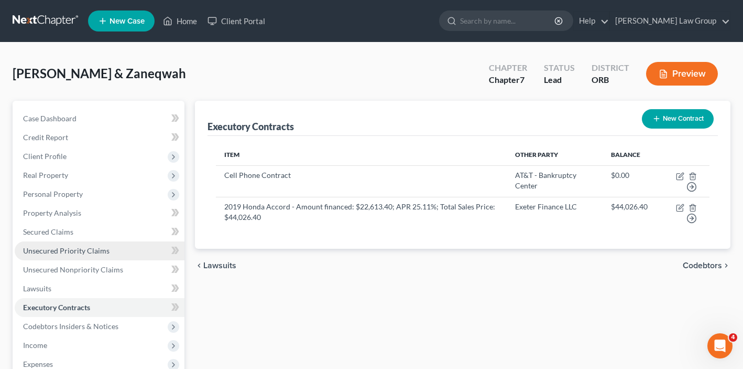
click at [67, 248] on span "Unsecured Priority Claims" at bounding box center [66, 250] width 87 height 9
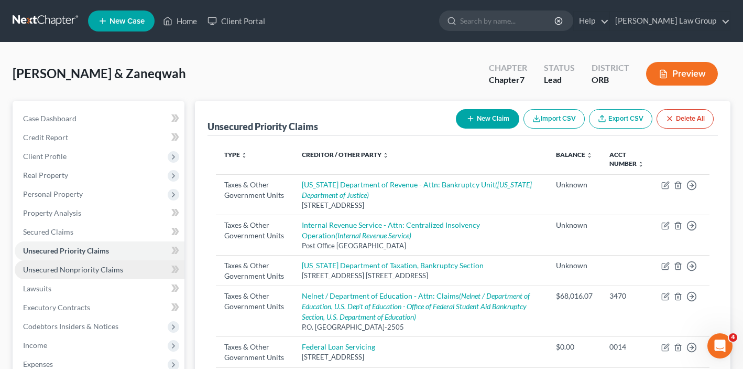
click at [73, 274] on link "Unsecured Nonpriority Claims" at bounding box center [100, 269] width 170 height 19
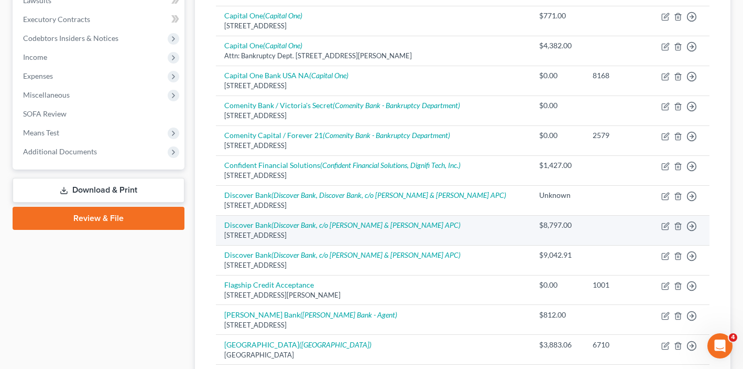
scroll to position [307, 0]
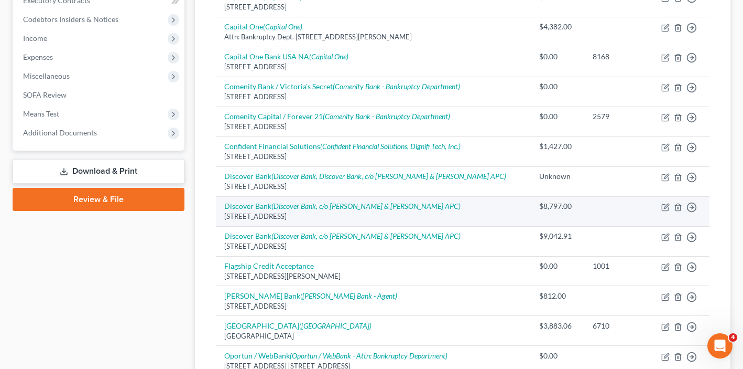
click at [578, 198] on td "$8,797.00" at bounding box center [557, 211] width 53 height 30
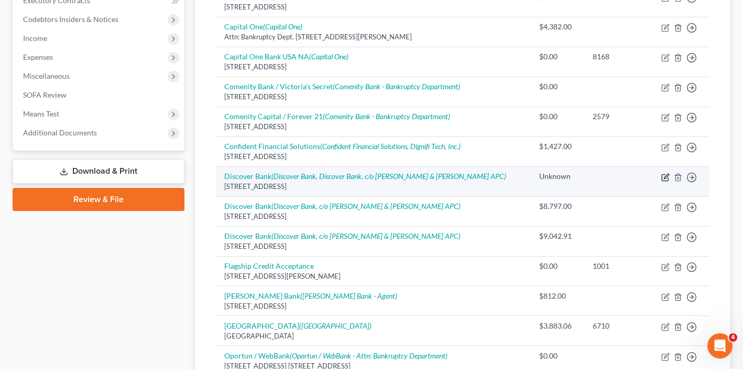
click at [666, 174] on icon "button" at bounding box center [666, 176] width 5 height 5
select select "14"
select select "2"
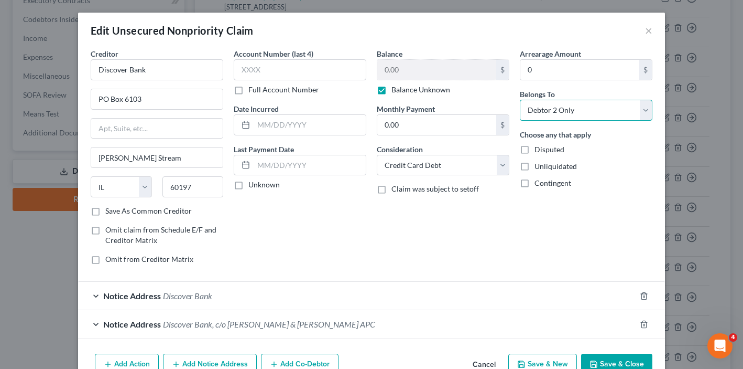
click at [554, 106] on select "Select Debtor 1 Only Debtor 2 Only Debtor 1 And Debtor 2 Only At Least One Of T…" at bounding box center [586, 110] width 133 height 21
select select "0"
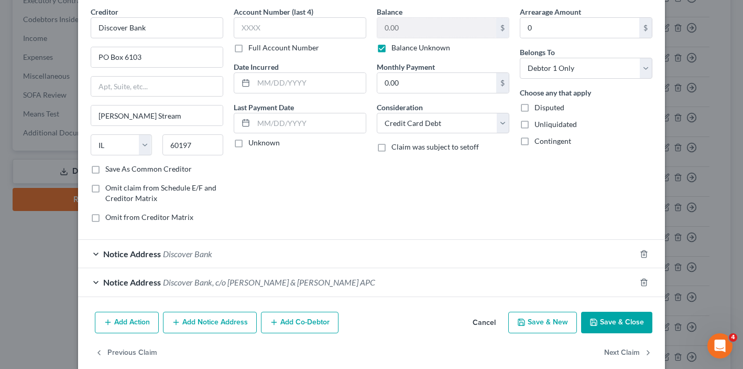
click at [392, 46] on label "Balance Unknown" at bounding box center [421, 47] width 59 height 10
click at [396, 46] on input "Balance Unknown" at bounding box center [399, 45] width 7 height 7
checkbox input "false"
click at [621, 318] on button "Save & Close" at bounding box center [616, 322] width 71 height 22
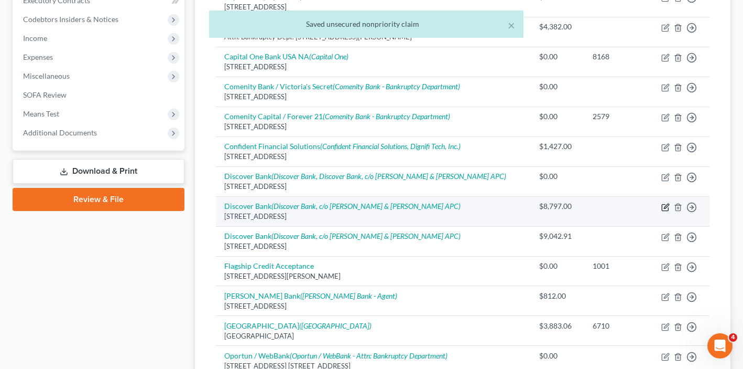
click at [667, 203] on icon "button" at bounding box center [666, 205] width 5 height 5
select select "46"
select select "2"
select select "1"
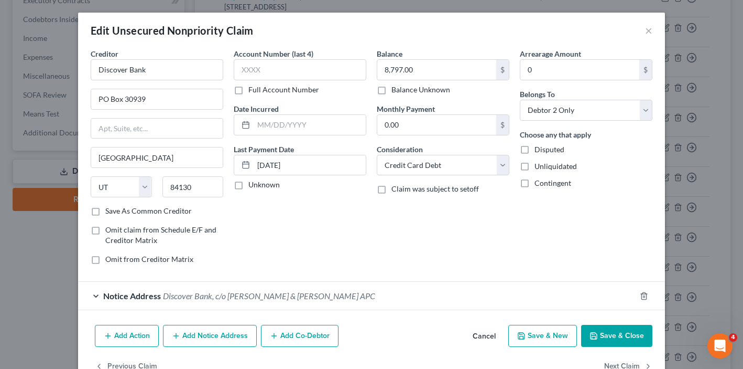
click at [269, 302] on div "Notice Address Discover Bank, c/o [PERSON_NAME] & [PERSON_NAME] APC" at bounding box center [357, 296] width 558 height 28
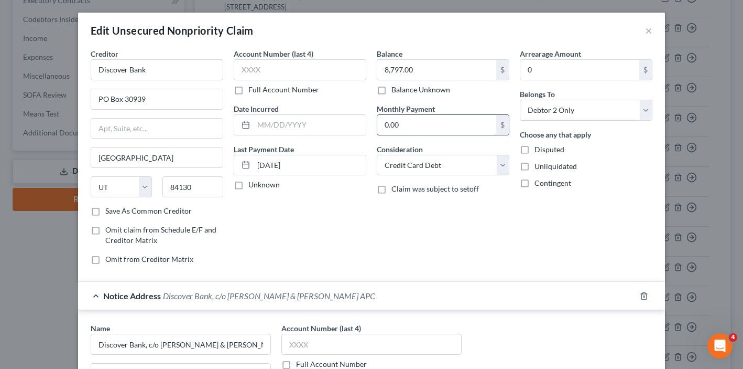
scroll to position [3, 0]
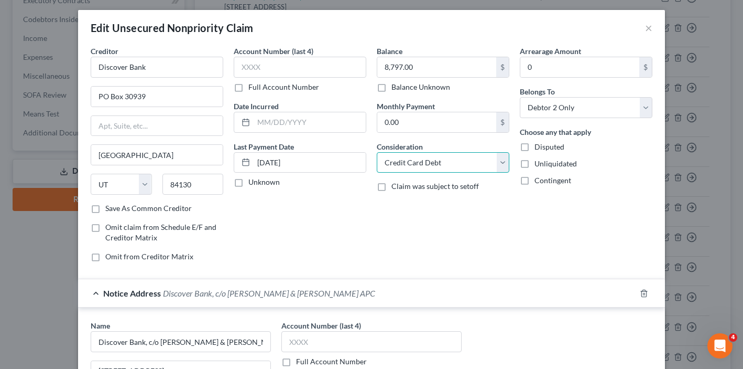
click at [414, 166] on select "Select Cable / Satellite Services Collection Agency Credit Card Debt Debt Couns…" at bounding box center [443, 162] width 133 height 21
select select "8"
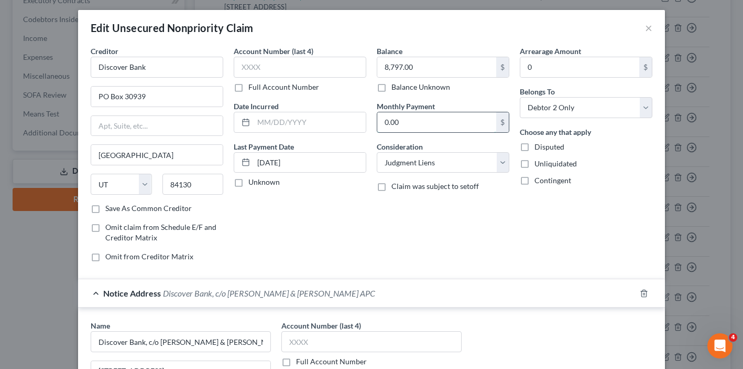
click at [412, 124] on input "0.00" at bounding box center [436, 122] width 119 height 20
click at [416, 61] on input "8,797.00" at bounding box center [436, 67] width 119 height 20
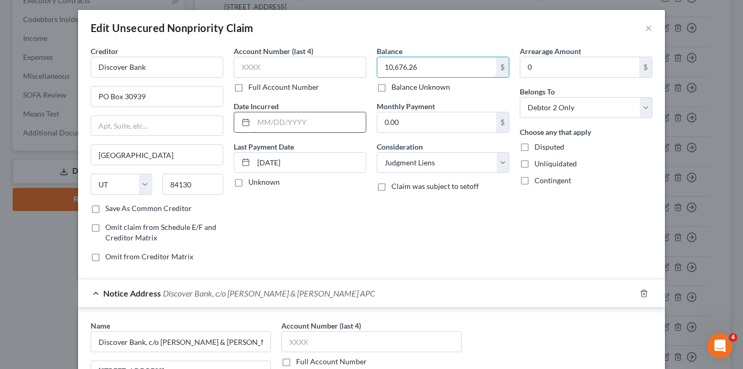
type input "10,676.26"
click at [326, 118] on input "text" at bounding box center [310, 122] width 112 height 20
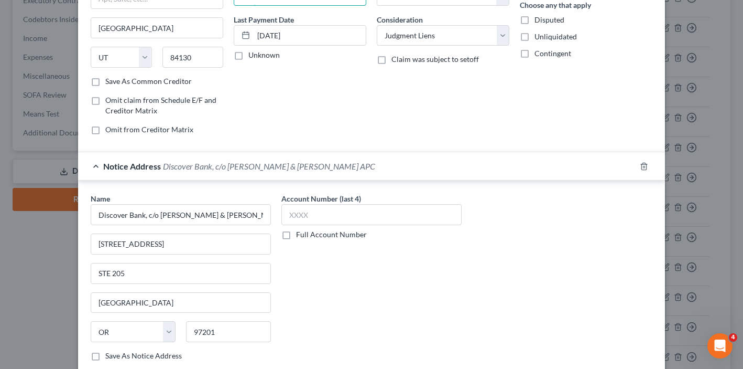
scroll to position [226, 0]
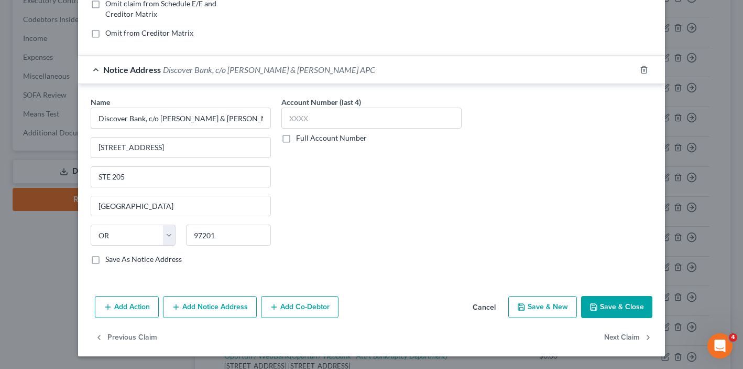
type input "[DATE]"
click at [634, 311] on button "Save & Close" at bounding box center [616, 307] width 71 height 22
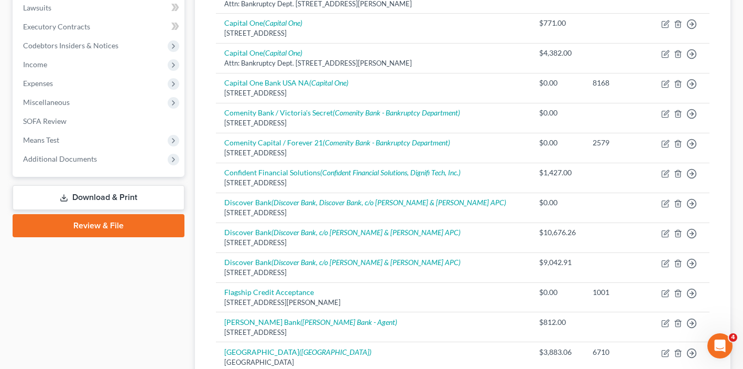
scroll to position [0, 0]
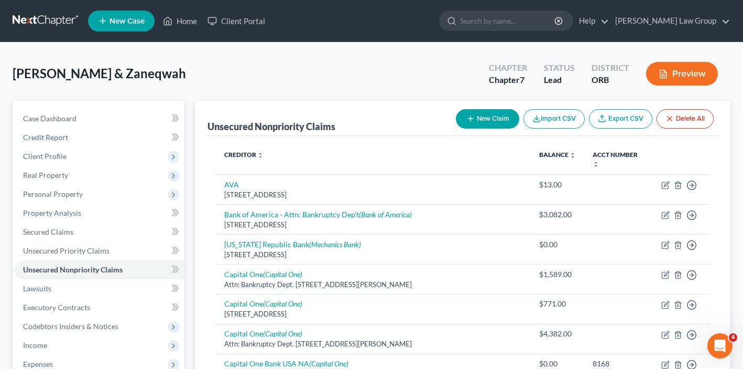
click at [485, 122] on button "New Claim" at bounding box center [487, 118] width 63 height 19
select select "2"
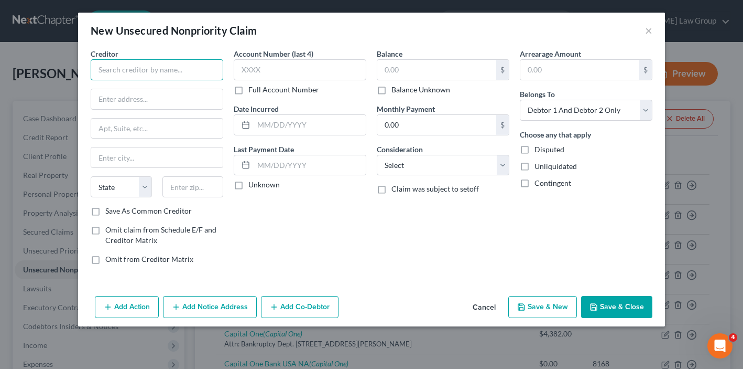
click at [170, 63] on input "text" at bounding box center [157, 69] width 133 height 21
type input "River Mark Credit Union"
click at [392, 84] on label "Balance Unknown" at bounding box center [421, 89] width 59 height 10
click at [396, 84] on input "Balance Unknown" at bounding box center [399, 87] width 7 height 7
checkbox input "true"
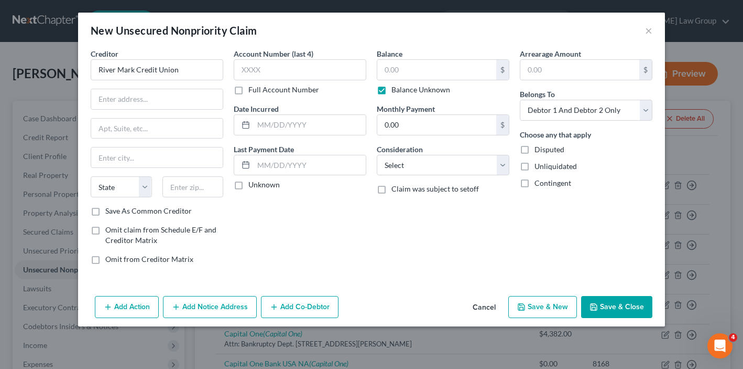
type input "0.00"
click at [410, 167] on select "Select Cable / Satellite Services Collection Agency Credit Card Debt Debt Couns…" at bounding box center [443, 165] width 133 height 21
select select "10"
click at [589, 98] on div "Belongs To * Select Debtor 1 Only Debtor 2 Only Debtor 1 And Debtor 2 Only At L…" at bounding box center [586, 105] width 133 height 32
click at [160, 93] on input "text" at bounding box center [157, 99] width 132 height 20
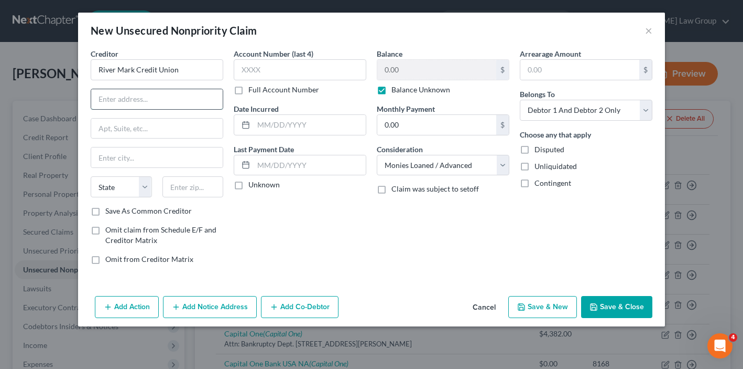
paste input "[STREET_ADDRESS][PERSON_NAME][US_STATE]."
drag, startPoint x: 193, startPoint y: 99, endPoint x: 271, endPoint y: 100, distance: 77.6
click at [271, 100] on div "Creditor * River Mark Credit Union [STREET_ADDRESS][PERSON_NAME][US_STATE]. Sta…" at bounding box center [371, 160] width 572 height 224
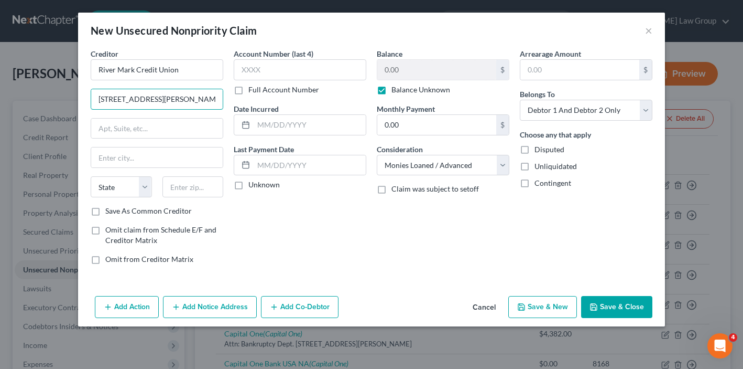
type input "[STREET_ADDRESS][PERSON_NAME][US_STATE]"
click at [192, 171] on div "Creditor * River Mark Credit Union [STREET_ADDRESS][PERSON_NAME][US_STATE] Stat…" at bounding box center [157, 126] width 133 height 157
click at [186, 183] on input "text" at bounding box center [193, 186] width 61 height 21
paste input "97045."
type input "97045"
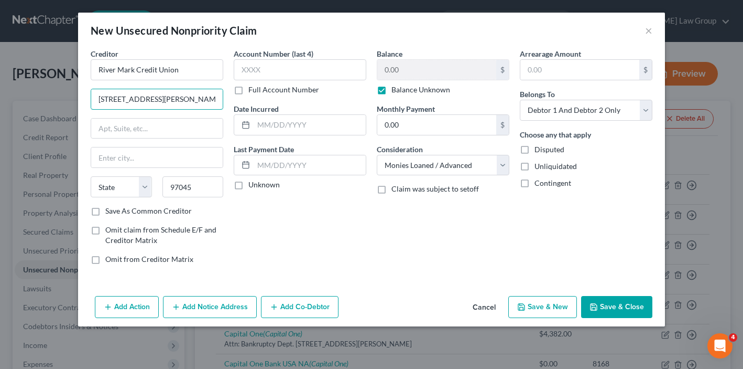
type input "[US_STATE][GEOGRAPHIC_DATA]"
select select "38"
drag, startPoint x: 160, startPoint y: 97, endPoint x: 325, endPoint y: 96, distance: 165.1
click at [325, 96] on div "Creditor * River Mark Credit Union [STREET_ADDRESS][PERSON_NAME][US_STATE] [US_…" at bounding box center [371, 160] width 572 height 224
type input "[STREET_ADDRESS][PERSON_NAME]"
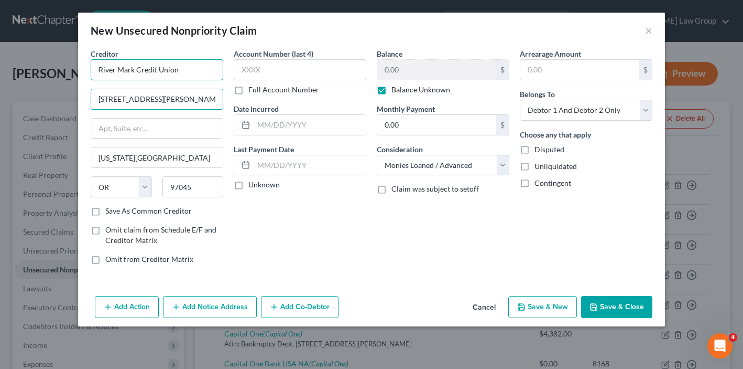
click at [190, 75] on input "River Mark Credit Union" at bounding box center [157, 69] width 133 height 21
click at [628, 306] on button "Save & Close" at bounding box center [616, 307] width 71 height 22
type input "River Mark Credit Union"
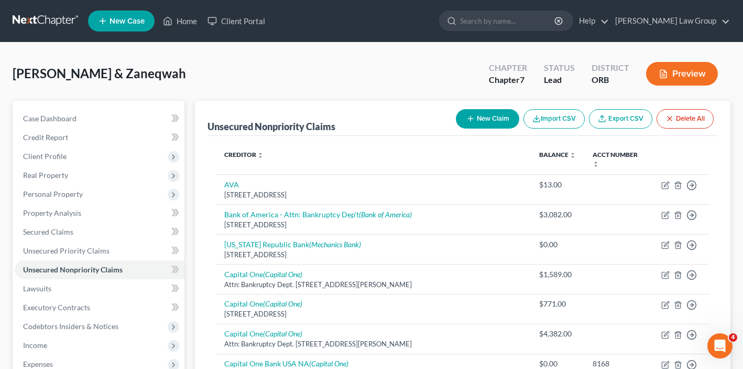
click at [470, 119] on icon "button" at bounding box center [471, 118] width 8 height 8
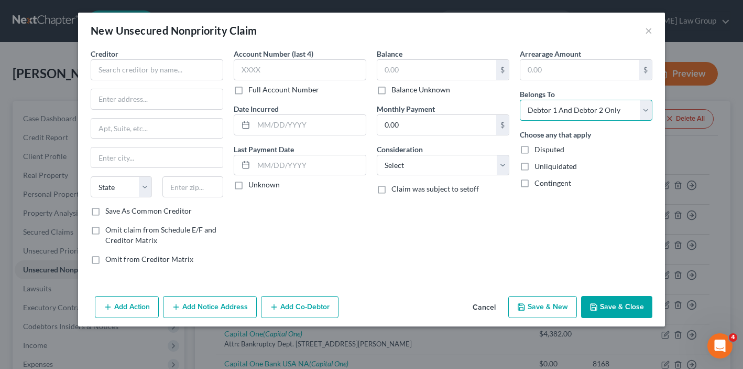
click at [544, 111] on select "Select Debtor 1 Only Debtor 2 Only Debtor 1 And Debtor 2 Only At Least One Of T…" at bounding box center [586, 110] width 133 height 21
select select "0"
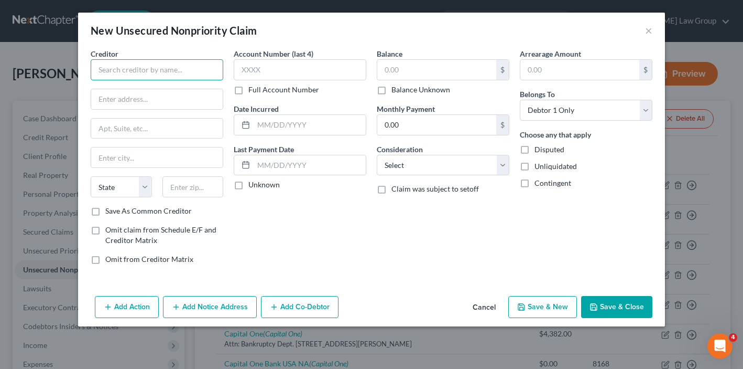
click at [147, 68] on input "text" at bounding box center [157, 69] width 133 height 21
type input "America First Credit Union"
click at [127, 80] on div "Creditor * America First Credit Union State [US_STATE] AK AR AZ CA CO [GEOGRAPH…" at bounding box center [157, 126] width 133 height 157
click at [127, 93] on input "text" at bounding box center [157, 99] width 132 height 20
paste input "PO Box 9199"
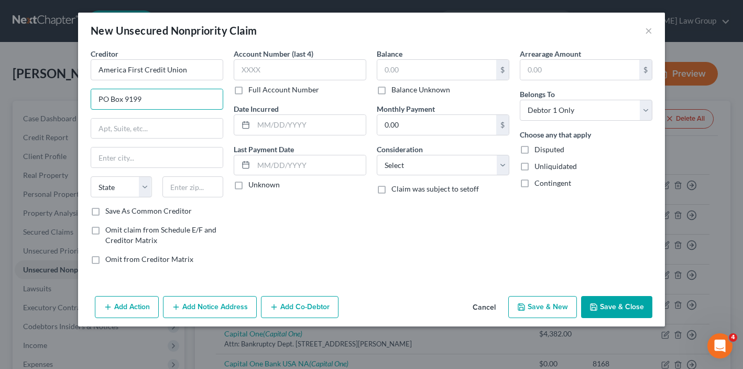
type input "PO Box 9199"
click at [392, 87] on label "Balance Unknown" at bounding box center [421, 89] width 59 height 10
click at [396, 87] on input "Balance Unknown" at bounding box center [399, 87] width 7 height 7
checkbox input "true"
type input "0.00"
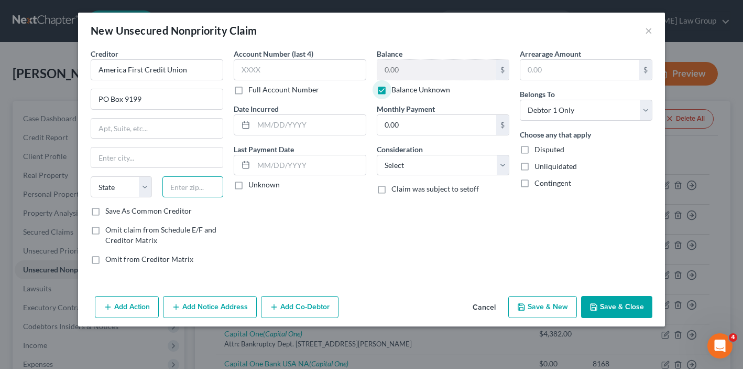
paste input "84409"
type input "84409"
click at [147, 94] on input "PO Box 9199" at bounding box center [157, 99] width 132 height 20
type input "[PERSON_NAME]"
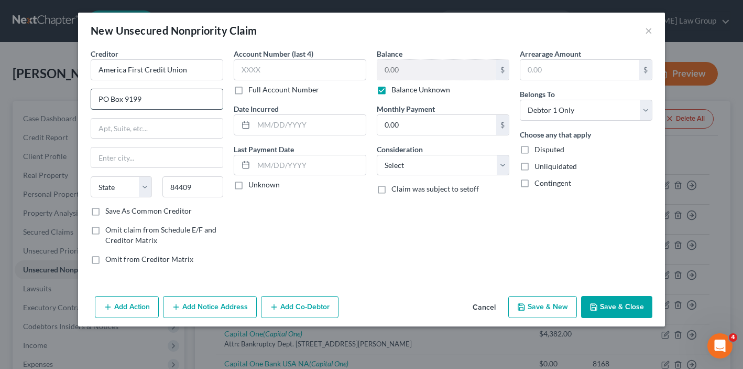
select select "46"
click at [565, 250] on div "Arrearage Amount $ Belongs To * Select Debtor 1 Only Debtor 2 Only Debtor 1 And…" at bounding box center [586, 160] width 143 height 224
click at [599, 293] on div "Add Action Add Notice Address Add Co-Debtor Cancel Save & New Save & Close" at bounding box center [371, 308] width 587 height 35
click at [600, 310] on button "Save & Close" at bounding box center [616, 307] width 71 height 22
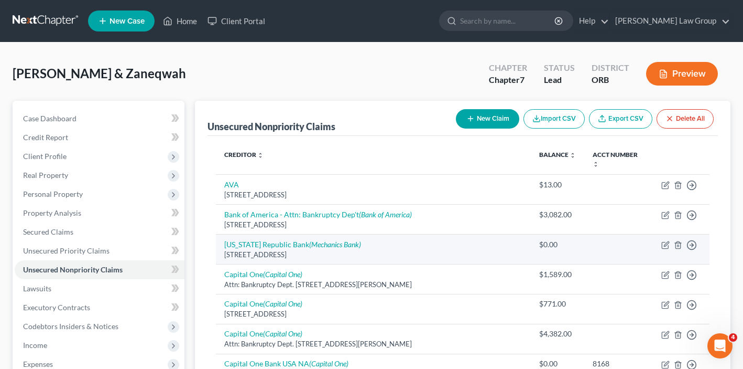
click at [440, 253] on td "[US_STATE] Republic Bank (Mechanics Bank) [STREET_ADDRESS]" at bounding box center [373, 249] width 315 height 30
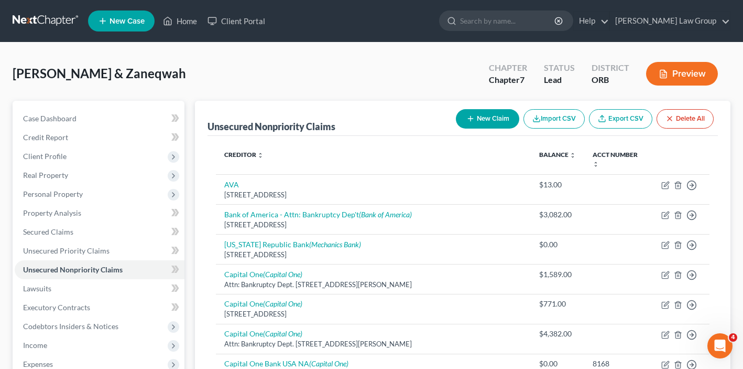
click at [469, 120] on icon "button" at bounding box center [471, 118] width 8 height 8
select select "2"
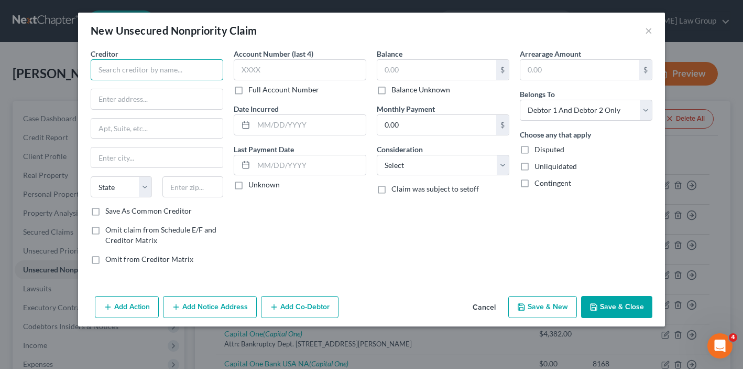
click at [158, 59] on input "text" at bounding box center [157, 69] width 133 height 21
type input "Walmart"
click at [495, 302] on button "Cancel" at bounding box center [484, 307] width 40 height 21
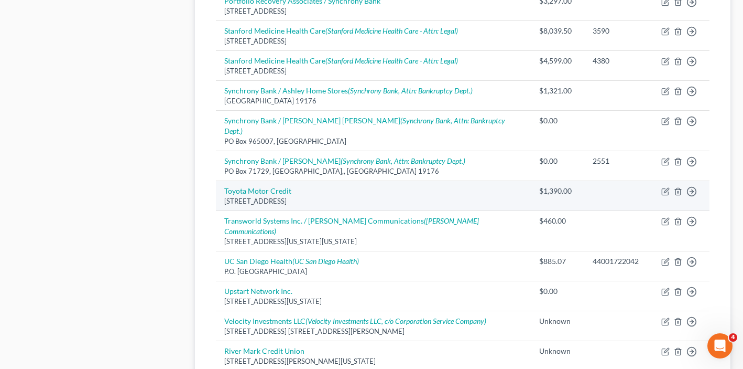
scroll to position [732, 0]
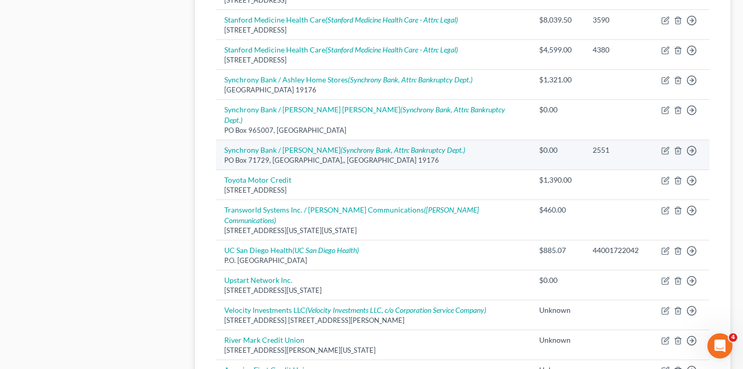
click at [665, 140] on td "Move to D Move to E Move to G Move to Notice Only" at bounding box center [681, 155] width 57 height 30
click at [665, 148] on icon "button" at bounding box center [665, 151] width 6 height 6
select select "39"
select select "2"
select select "1"
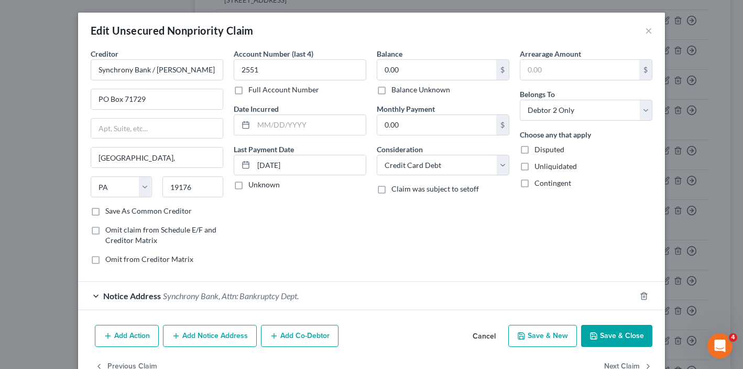
click at [105, 213] on label "Save As Common Creditor" at bounding box center [148, 211] width 87 height 10
click at [110, 212] on input "Save As Common Creditor" at bounding box center [113, 209] width 7 height 7
click at [605, 340] on button "Save & Close" at bounding box center [616, 336] width 71 height 22
checkbox input "false"
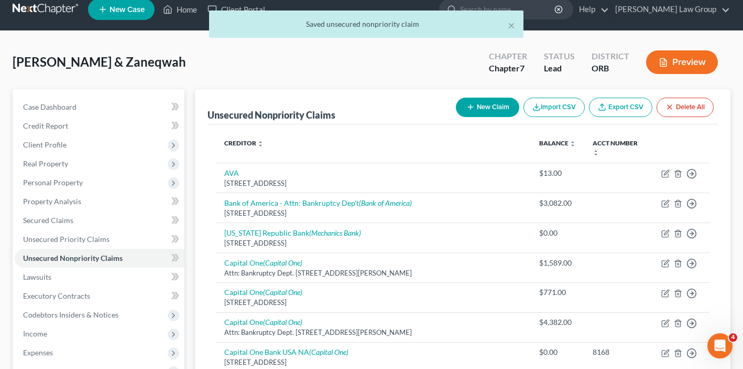
scroll to position [0, 0]
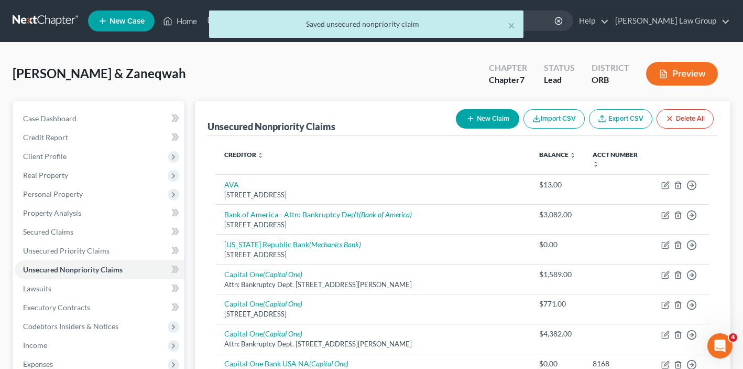
click at [479, 128] on div "New Claim Import CSV Export CSV Delete All" at bounding box center [585, 119] width 266 height 28
click at [479, 118] on button "New Claim" at bounding box center [487, 118] width 63 height 19
select select "2"
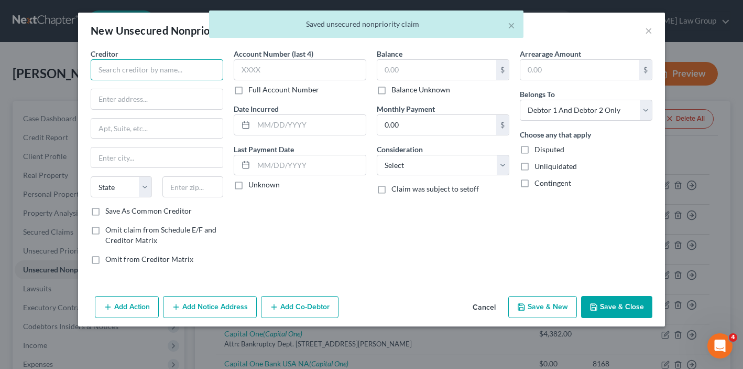
click at [154, 73] on input "text" at bounding box center [157, 69] width 133 height 21
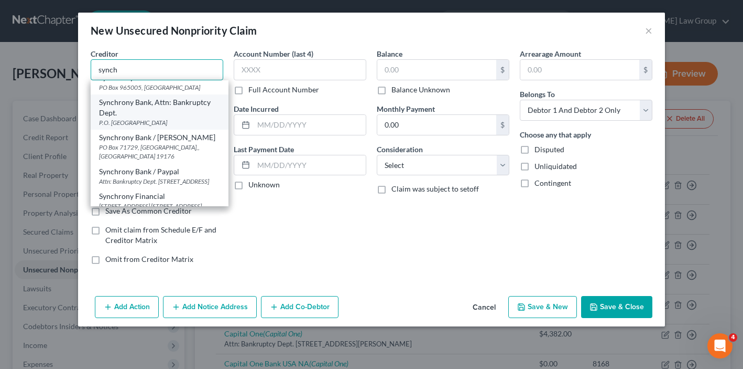
scroll to position [60, 0]
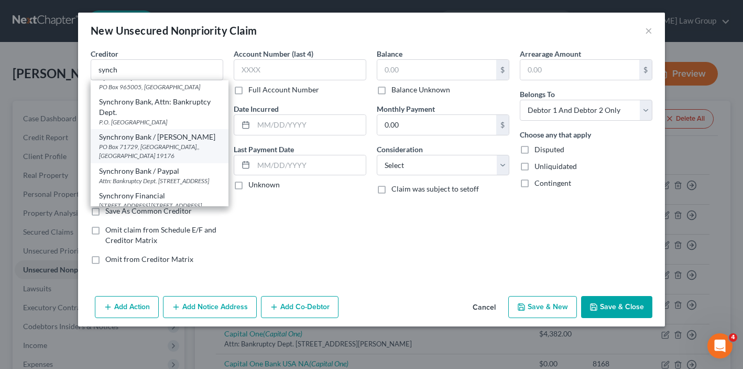
click at [158, 140] on div "Synchrony Bank / [PERSON_NAME]" at bounding box center [159, 137] width 121 height 10
type input "Synchrony Bank / [PERSON_NAME]"
type input "PO Box 71729"
type input "[GEOGRAPHIC_DATA],"
select select "39"
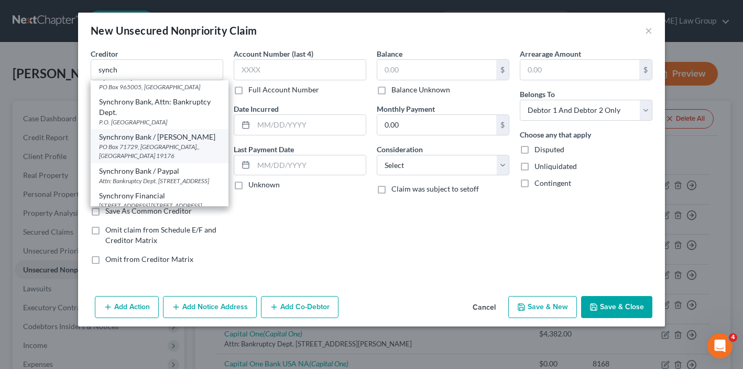
type input "19176"
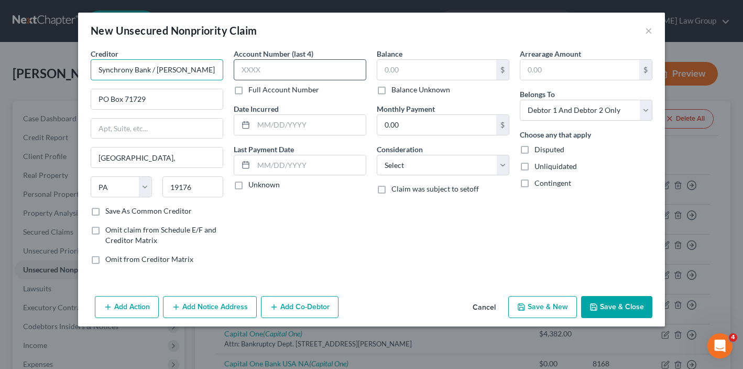
drag, startPoint x: 158, startPoint y: 71, endPoint x: 340, endPoint y: 75, distance: 181.4
click at [340, 75] on div "Creditor * Synchrony Bank / [PERSON_NAME] PO Box 71729 [GEOGRAPHIC_DATA], State…" at bounding box center [371, 160] width 572 height 224
type input "Synchrony Bank / Walmart"
click at [457, 69] on input "text" at bounding box center [436, 70] width 119 height 20
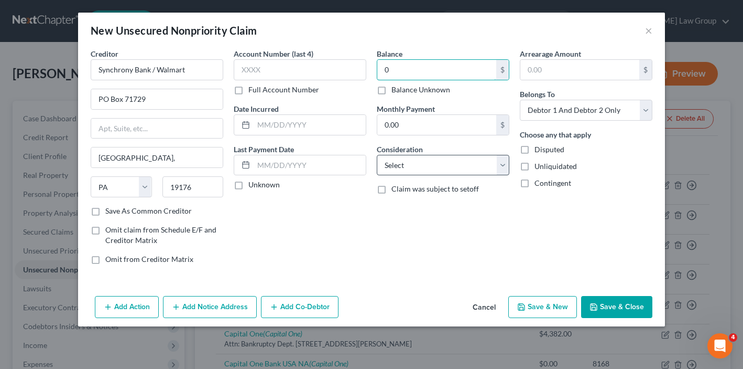
type input "0"
click at [432, 159] on select "Select Cable / Satellite Services Collection Agency Credit Card Debt Debt Couns…" at bounding box center [443, 165] width 133 height 21
select select "2"
click at [619, 292] on div "Add Action Add Notice Address Add Co-Debtor Cancel Save & New Save & Close" at bounding box center [371, 308] width 587 height 35
click at [619, 306] on button "Save & Close" at bounding box center [616, 307] width 71 height 22
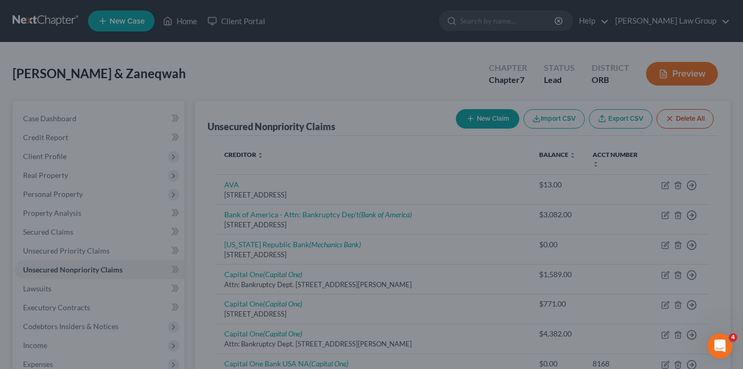
type input "0.00"
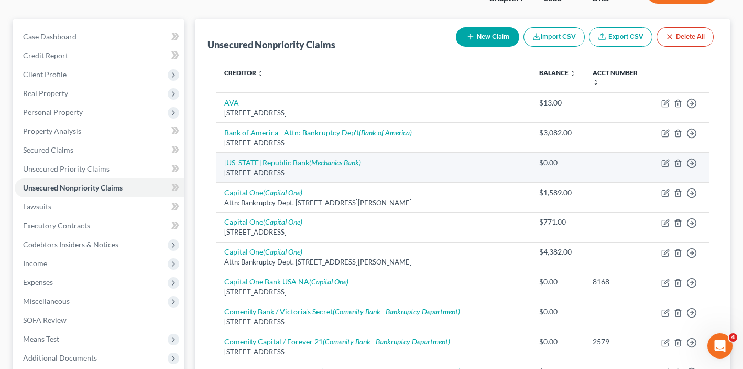
scroll to position [82, 0]
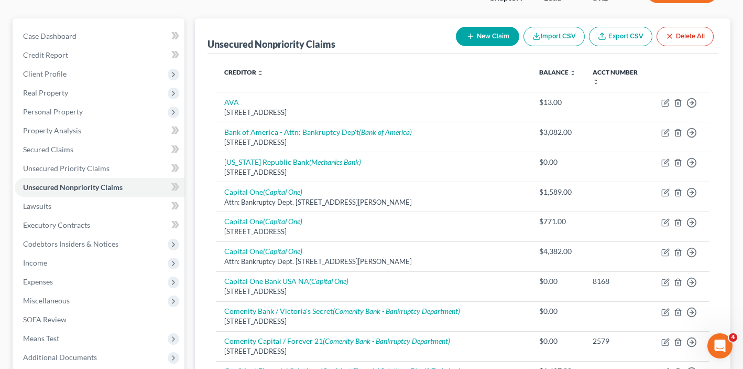
click at [496, 27] on button "New Claim" at bounding box center [487, 36] width 63 height 19
select select "2"
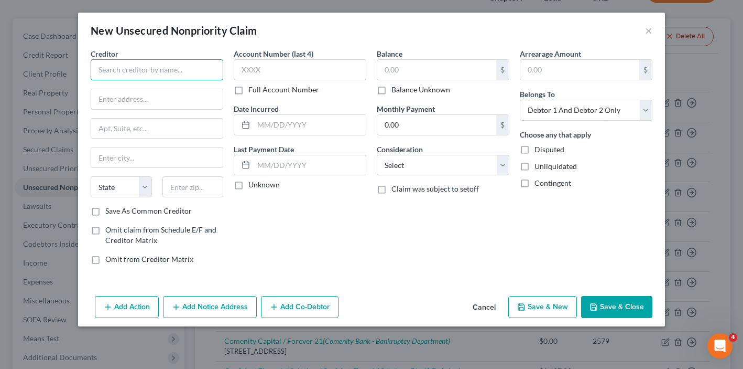
click at [208, 72] on input "text" at bounding box center [157, 69] width 133 height 21
type input "Progress Residential"
click at [392, 89] on label "Balance Unknown" at bounding box center [421, 89] width 59 height 10
click at [396, 89] on input "Balance Unknown" at bounding box center [399, 87] width 7 height 7
checkbox input "true"
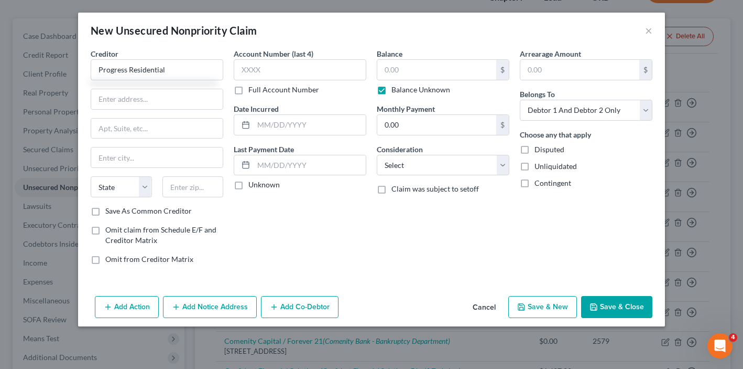
type input "0.00"
type input "Progress Residential"
click at [146, 90] on input "text" at bounding box center [157, 99] width 132 height 20
click at [146, 105] on input "text" at bounding box center [157, 99] width 132 height 20
paste input "[STREET_ADDRESS][PERSON_NAME][US_STATE]"
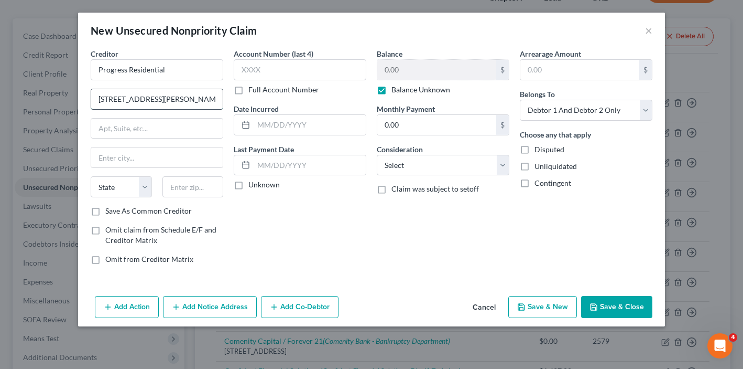
scroll to position [0, 64]
drag, startPoint x: 192, startPoint y: 101, endPoint x: 318, endPoint y: 106, distance: 126.5
click at [318, 106] on div "Creditor * Progress Residential [STREET_ADDRESS][PERSON_NAME][US_STATE] State […" at bounding box center [371, 160] width 572 height 224
type input "[STREET_ADDRESS][PERSON_NAME][US_STATE]"
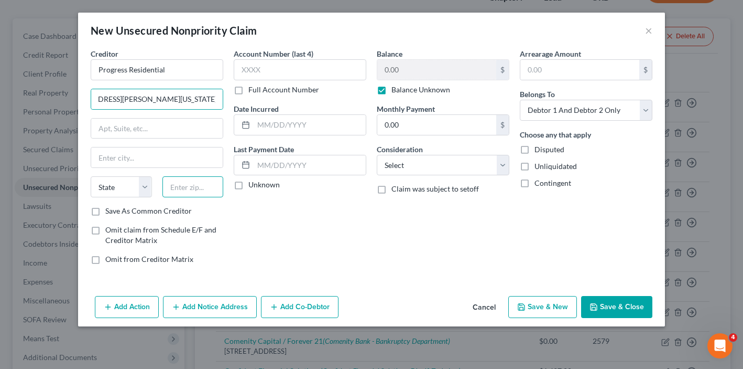
scroll to position [0, 0]
click at [206, 196] on input "text" at bounding box center [193, 186] width 61 height 21
paste input "85256"
type input "85256"
type input "Scottsdale"
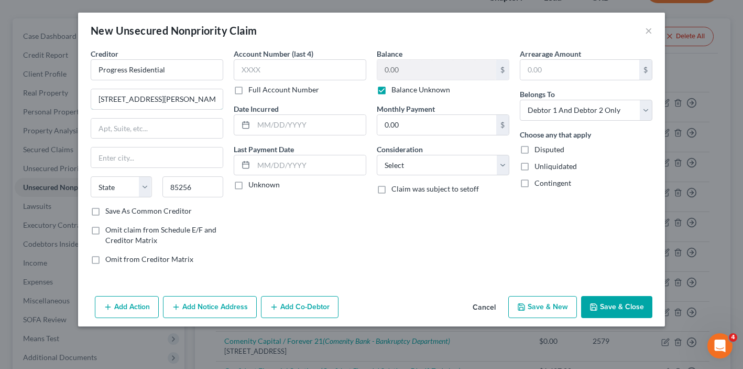
select select "3"
drag, startPoint x: 200, startPoint y: 100, endPoint x: 269, endPoint y: 100, distance: 69.2
click at [269, 100] on div "Creditor * Progress Residential [STREET_ADDRESS][PERSON_NAME], [US_STATE] [GEOG…" at bounding box center [371, 160] width 572 height 224
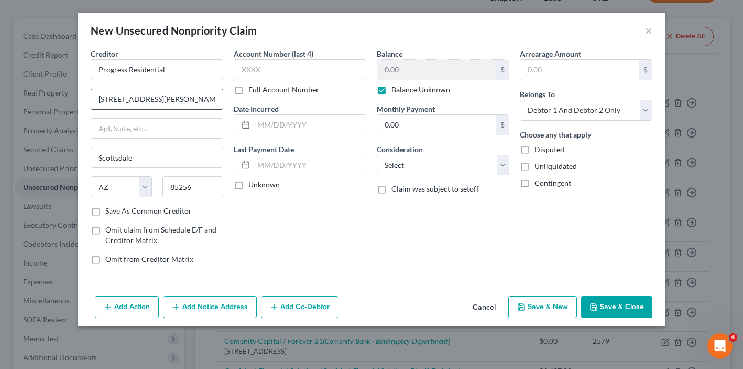
drag, startPoint x: 197, startPoint y: 95, endPoint x: 161, endPoint y: 95, distance: 35.6
click at [161, 95] on input "[STREET_ADDRESS][PERSON_NAME]," at bounding box center [157, 99] width 132 height 20
type input "[STREET_ADDRESS][PERSON_NAME],"
click at [147, 136] on input "text" at bounding box center [157, 128] width 132 height 20
paste input "Suite 300"
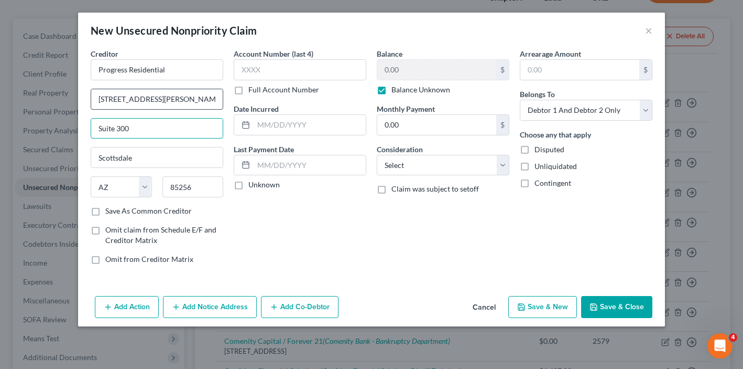
type input "Suite 300"
click at [190, 94] on input "[STREET_ADDRESS][PERSON_NAME]," at bounding box center [157, 99] width 132 height 20
type input "[STREET_ADDRESS][PERSON_NAME]"
click at [403, 164] on select "Select Cable / Satellite Services Collection Agency Credit Card Debt Debt Couns…" at bounding box center [443, 165] width 133 height 21
drag, startPoint x: 403, startPoint y: 164, endPoint x: 355, endPoint y: -54, distance: 223.4
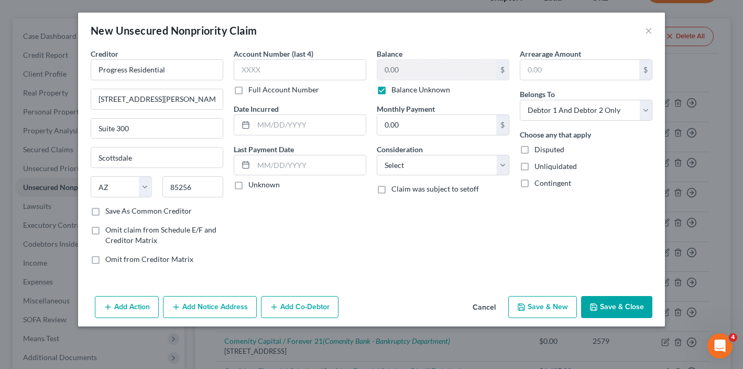
click at [406, 174] on select "Select Cable / Satellite Services Collection Agency Credit Card Debt Debt Couns…" at bounding box center [443, 165] width 133 height 21
select select "14"
click at [415, 203] on input "text" at bounding box center [443, 205] width 132 height 20
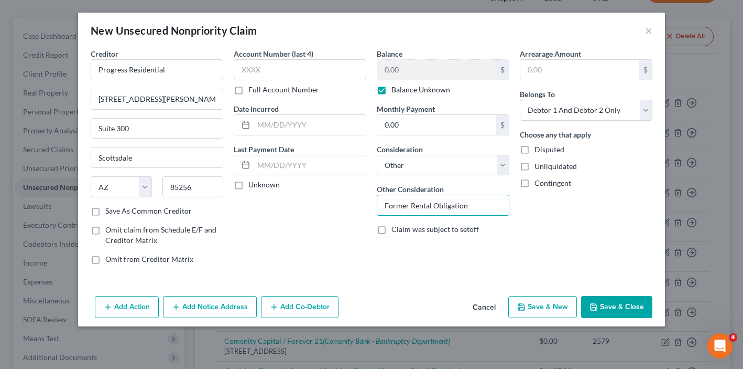
drag, startPoint x: 472, startPoint y: 204, endPoint x: 308, endPoint y: 202, distance: 164.6
click at [308, 202] on div "Creditor * Progress Residential [STREET_ADDRESS][GEOGRAPHIC_DATA][PERSON_NAME] …" at bounding box center [371, 160] width 572 height 224
type input "D"
click at [424, 161] on select "Select Cable / Satellite Services Collection Agency Credit Card Debt Debt Couns…" at bounding box center [443, 165] width 133 height 21
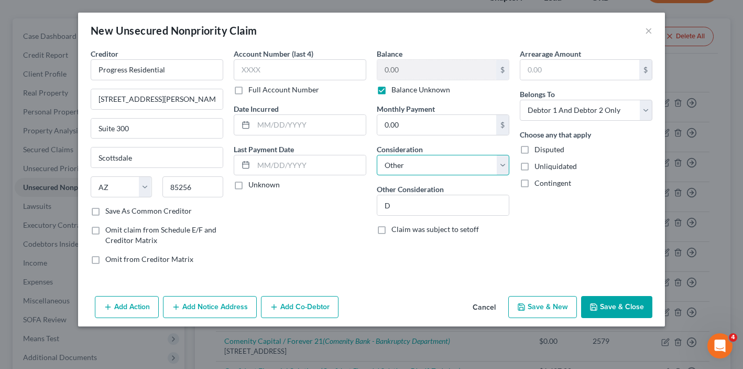
select select "4"
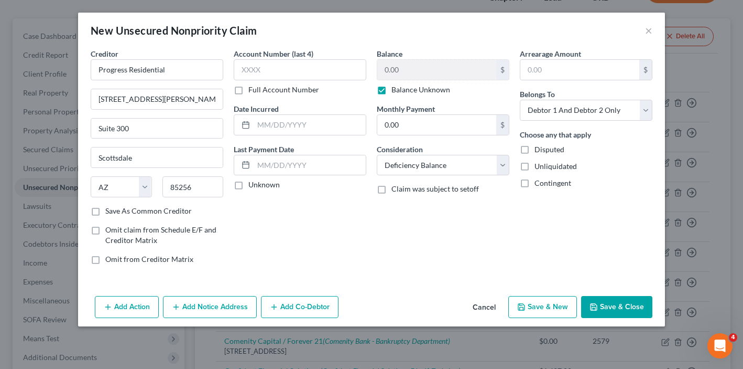
click at [626, 283] on div "Creditor * Progress Residential [STREET_ADDRESS][GEOGRAPHIC_DATA][PERSON_NAME] …" at bounding box center [371, 169] width 587 height 243
click at [619, 311] on button "Save & Close" at bounding box center [616, 307] width 71 height 22
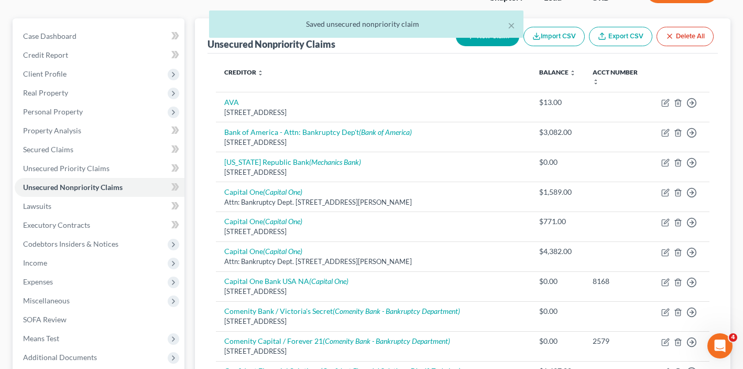
click at [493, 39] on div "× Saved unsecured nonpriority claim" at bounding box center [366, 26] width 743 height 33
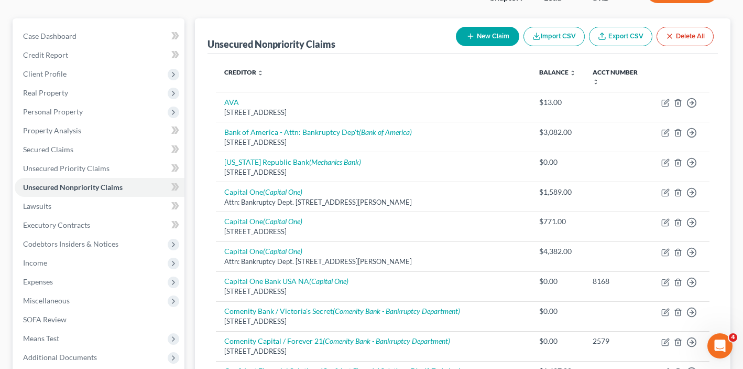
click at [467, 40] on icon "button" at bounding box center [471, 36] width 8 height 8
select select "2"
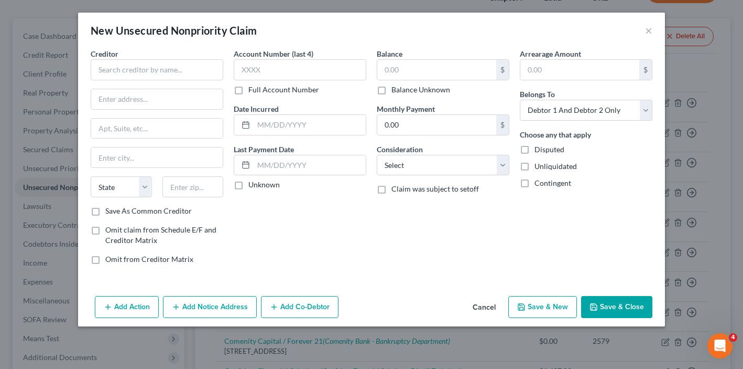
click at [392, 90] on label "Balance Unknown" at bounding box center [421, 89] width 59 height 10
click at [396, 90] on input "Balance Unknown" at bounding box center [399, 87] width 7 height 7
checkbox input "true"
type input "0.00"
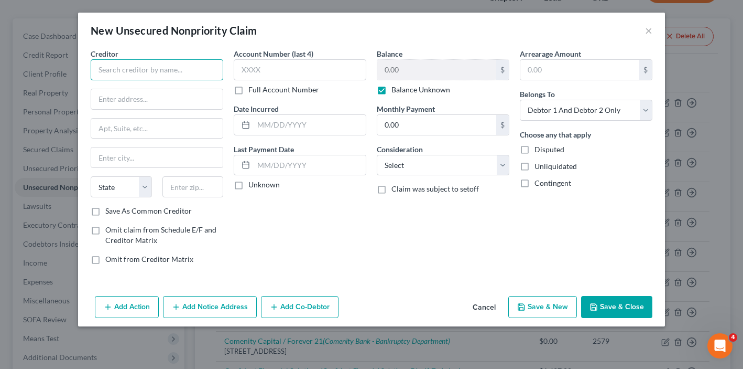
click at [132, 79] on input "text" at bounding box center [157, 69] width 133 height 21
type input "Progressive Leasing, c/o"
click at [148, 103] on input "text" at bounding box center [157, 99] width 132 height 20
paste input "[STREET_ADDRESS]."
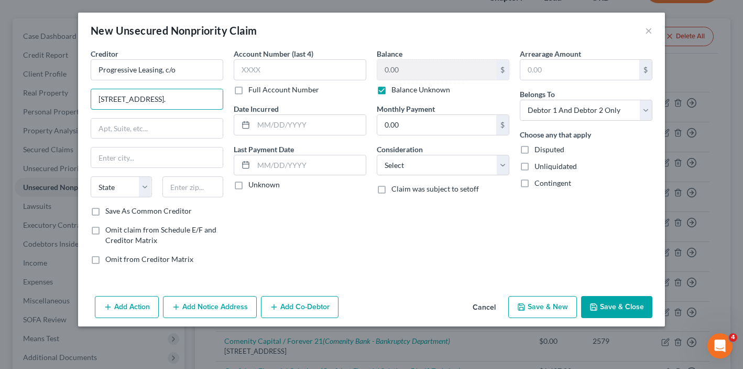
drag, startPoint x: 189, startPoint y: 99, endPoint x: 342, endPoint y: 104, distance: 153.2
click at [342, 104] on div "Creditor * Progressive Leasing, c/o [STREET_ADDRESS]. State [US_STATE] AK AR AZ…" at bounding box center [371, 160] width 572 height 224
click at [184, 97] on input "[STREET_ADDRESS]." at bounding box center [157, 99] width 132 height 20
drag, startPoint x: 191, startPoint y: 97, endPoint x: 370, endPoint y: 105, distance: 178.9
click at [370, 105] on div "Creditor * Progressive Leasing, c/o [STREET_ADDRESS]. State [US_STATE] AK AR AZ…" at bounding box center [371, 160] width 572 height 224
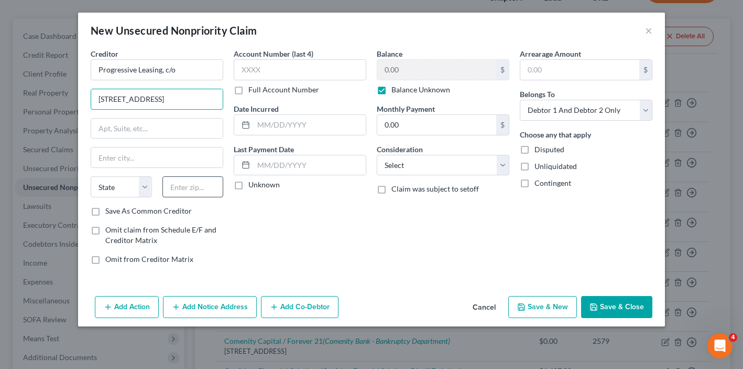
type input "[STREET_ADDRESS]"
click at [181, 196] on input "text" at bounding box center [193, 186] width 61 height 21
paste input "84020."
type input "84020"
click at [167, 100] on input "[STREET_ADDRESS]" at bounding box center [157, 99] width 132 height 20
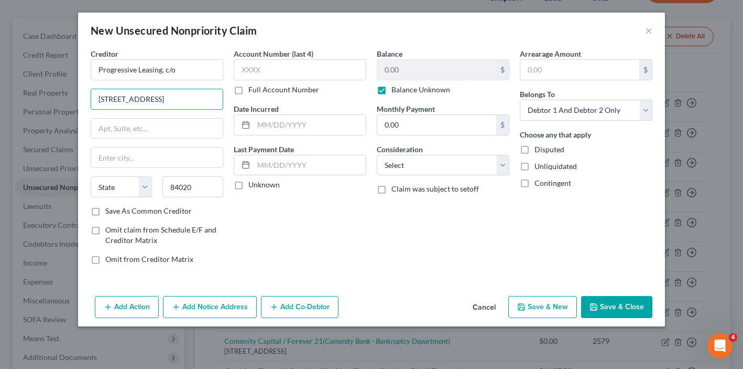
type input "[PERSON_NAME]"
select select "46"
drag, startPoint x: 156, startPoint y: 99, endPoint x: 356, endPoint y: 108, distance: 200.5
click at [356, 108] on div "Creditor * Progressive Leasing, c/o 256 W. Data Dr., Draper, UT [PERSON_NAME] S…" at bounding box center [371, 160] width 572 height 224
type input "256 W. Data Dr."
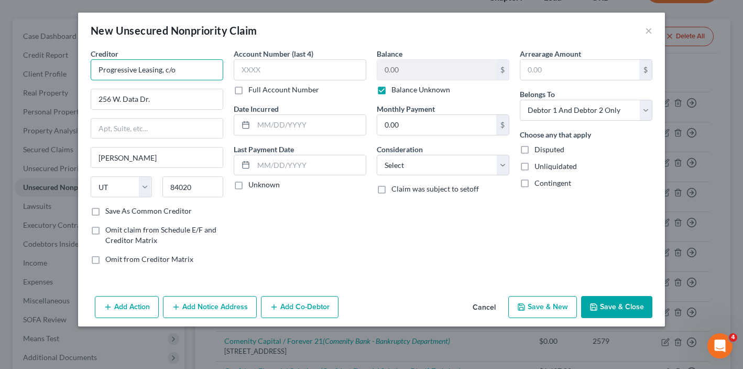
click at [193, 73] on input "Progressive Leasing, c/o" at bounding box center [157, 69] width 133 height 21
paste input "PROG Holdings, Inc."
type input "Progressive Leasing, c/o PROG Holdings, Inc."
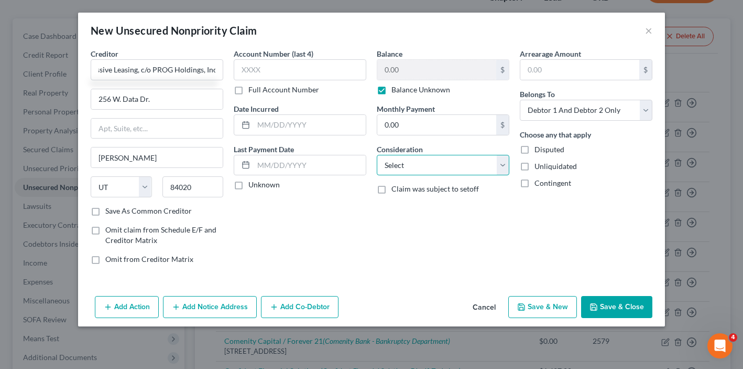
click at [407, 162] on select "Select Cable / Satellite Services Collection Agency Credit Card Debt Debt Couns…" at bounding box center [443, 165] width 133 height 21
select select "4"
click at [635, 307] on button "Save & Close" at bounding box center [616, 307] width 71 height 22
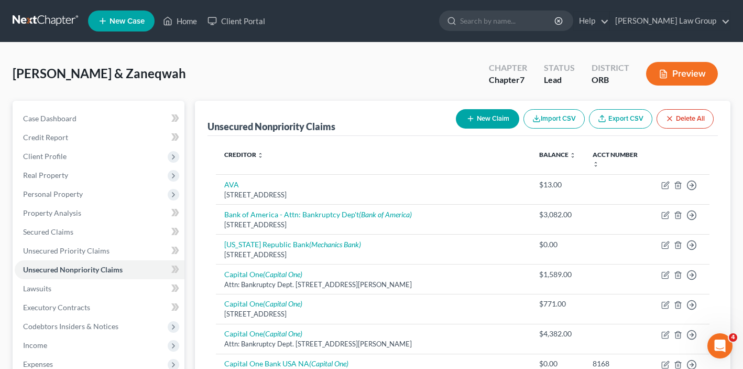
click at [480, 121] on button "New Claim" at bounding box center [487, 118] width 63 height 19
select select "2"
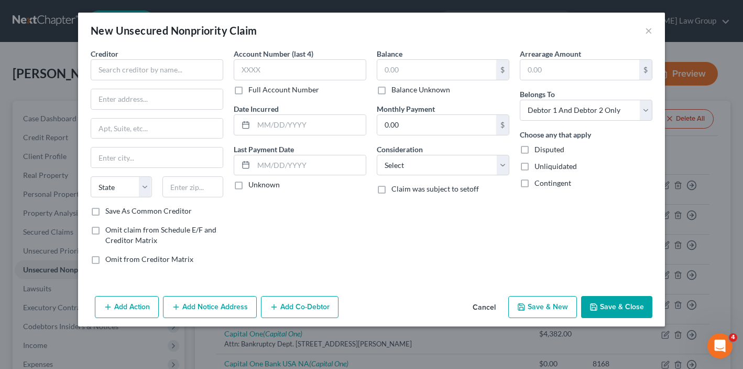
click at [392, 91] on label "Balance Unknown" at bounding box center [421, 89] width 59 height 10
click at [396, 91] on input "Balance Unknown" at bounding box center [399, 87] width 7 height 7
checkbox input "true"
type input "0.00"
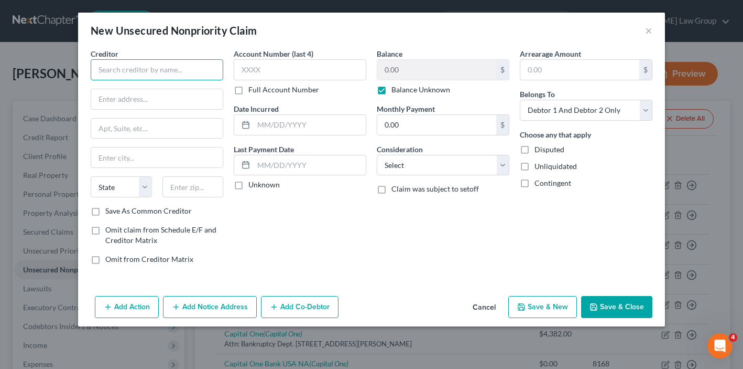
click at [126, 63] on input "text" at bounding box center [157, 69] width 133 height 21
type input "Allstate Insurance"
click at [138, 101] on input "text" at bounding box center [157, 99] width 132 height 20
paste input "[STREET_ADDRESS][PERSON_NAME]"
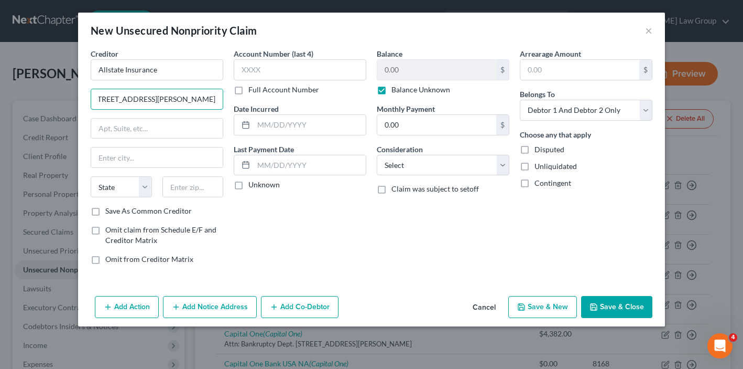
scroll to position [0, 17]
drag, startPoint x: 196, startPoint y: 99, endPoint x: 287, endPoint y: 100, distance: 91.7
click at [288, 100] on div "Creditor * Allstate Insurance [STREET_ADDRESS][GEOGRAPHIC_DATA][PERSON_NAME][US…" at bounding box center [371, 160] width 572 height 224
type input "[STREET_ADDRESS][PERSON_NAME]"
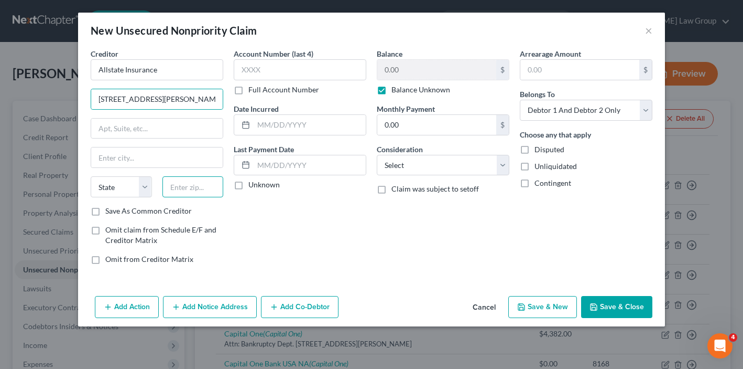
click at [202, 190] on input "text" at bounding box center [193, 186] width 61 height 21
paste input "60062"
type input "60062"
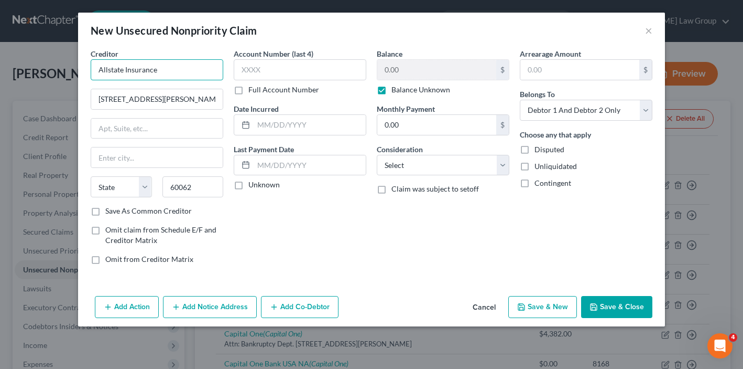
click at [185, 68] on input "Allstate Insurance" at bounding box center [157, 69] width 133 height 21
type input "[GEOGRAPHIC_DATA]"
select select "14"
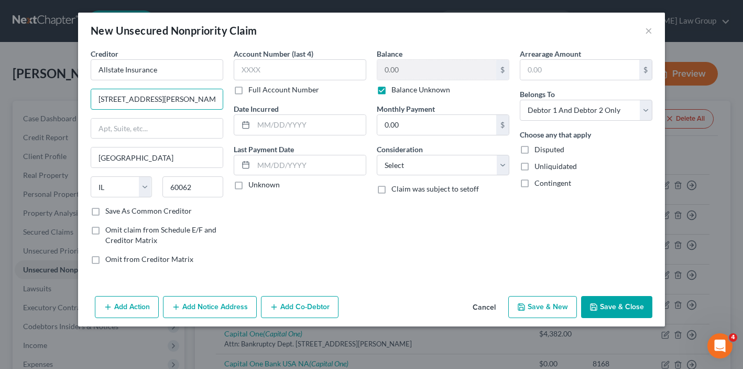
drag, startPoint x: 164, startPoint y: 100, endPoint x: 312, endPoint y: 100, distance: 148.9
click at [312, 100] on div "Creditor * Allstate Insurance [STREET_ADDRESS][PERSON_NAME] [GEOGRAPHIC_DATA] […" at bounding box center [371, 160] width 572 height 224
type input "[STREET_ADDRESS][PERSON_NAME]"
click at [192, 66] on input "Allstate Insurance" at bounding box center [157, 69] width 133 height 21
click at [457, 165] on select "Select Cable / Satellite Services Collection Agency Credit Card Debt Debt Couns…" at bounding box center [443, 165] width 133 height 21
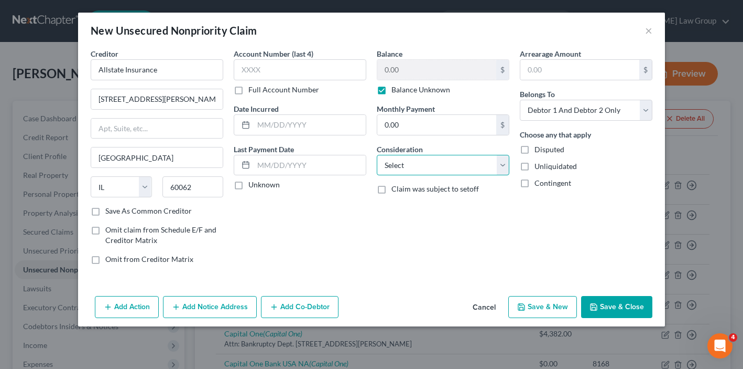
select select "14"
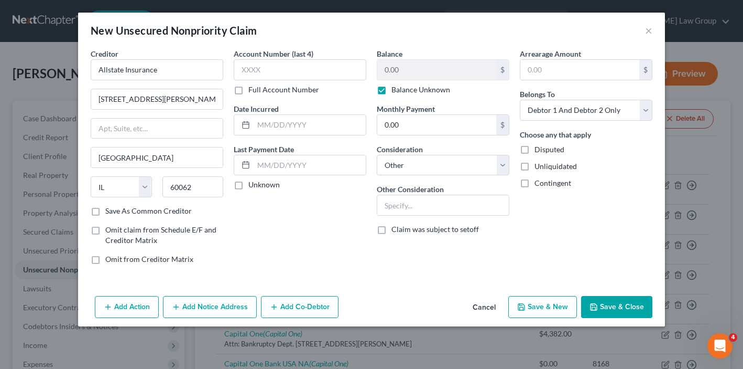
click at [615, 311] on button "Save & Close" at bounding box center [616, 307] width 71 height 22
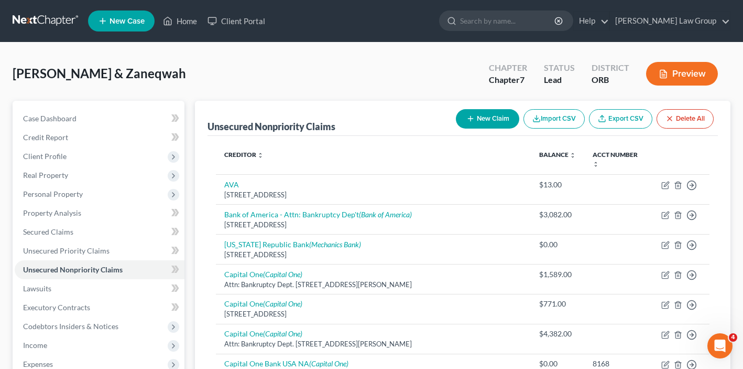
click at [475, 127] on button "New Claim" at bounding box center [487, 118] width 63 height 19
select select "2"
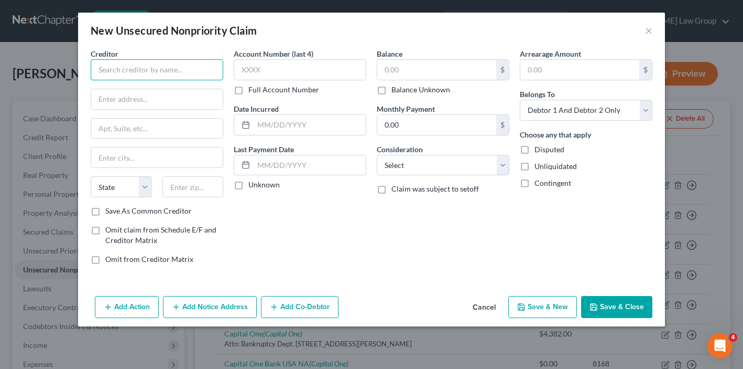
click at [194, 67] on input "text" at bounding box center [157, 69] width 133 height 21
click at [129, 104] on input "text" at bounding box center [157, 99] width 132 height 20
click at [186, 318] on div "Add Action Add Notice Address Add Co-Debtor Cancel Save & New Save & Close" at bounding box center [371, 308] width 587 height 35
click at [187, 305] on button "Add Notice Address" at bounding box center [210, 307] width 94 height 22
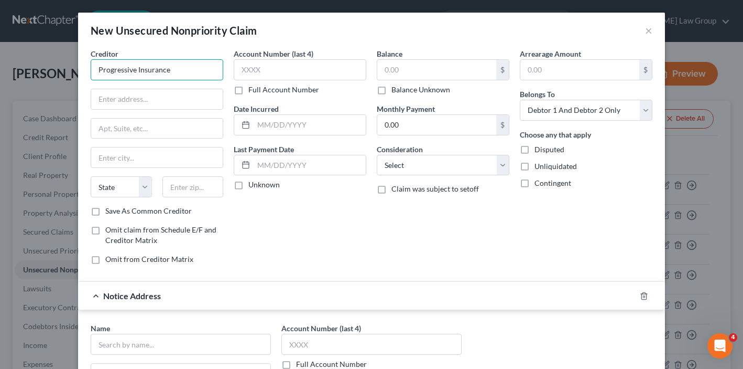
drag, startPoint x: 193, startPoint y: 69, endPoint x: 16, endPoint y: 69, distance: 177.7
click at [16, 69] on div "New Unsecured Nonpriority Claim × Creditor * Progressive Insurance State [US_ST…" at bounding box center [371, 184] width 743 height 369
paste input "[STREET_ADDRESS]"
type input "Progressive Insurance"
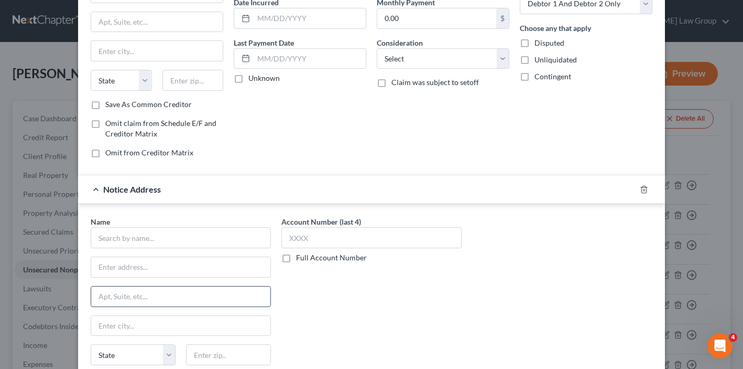
scroll to position [196, 0]
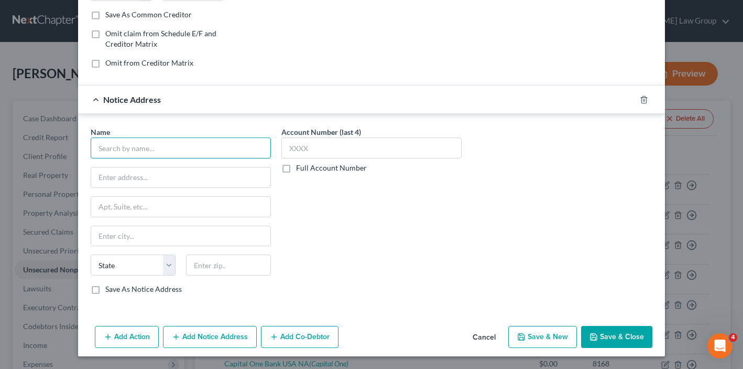
paste input "Progressive Insurance"
click at [135, 146] on input "Progressive Insurance, c/o C T Corporation System" at bounding box center [181, 147] width 180 height 21
type input "Progressive Insurance, c/o C T Corporation System"
click at [132, 177] on input "text" at bounding box center [180, 177] width 179 height 20
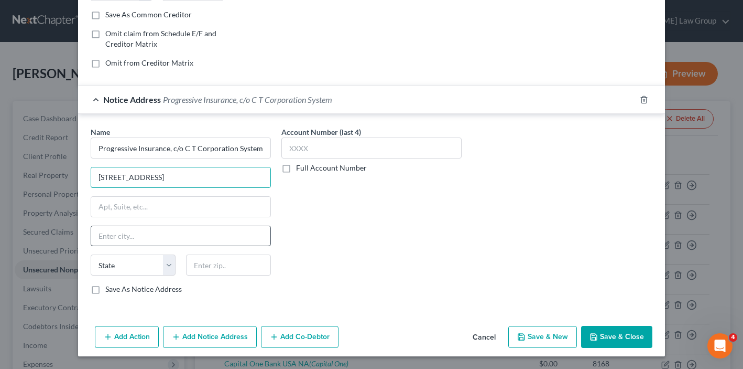
type input "[STREET_ADDRESS]"
click at [159, 229] on input "text" at bounding box center [180, 236] width 179 height 20
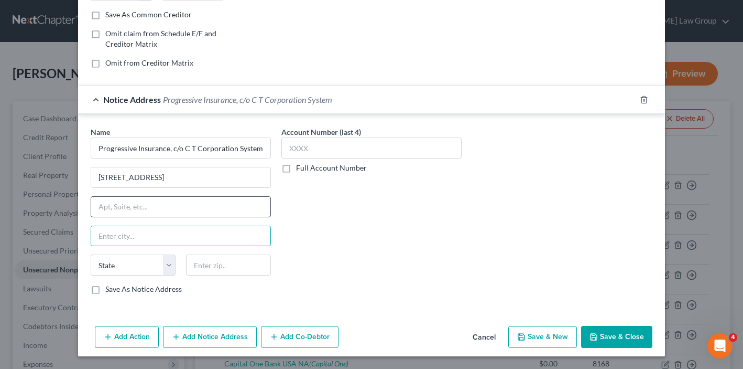
click at [145, 204] on input "text" at bounding box center [180, 207] width 179 height 20
type input "STE 100"
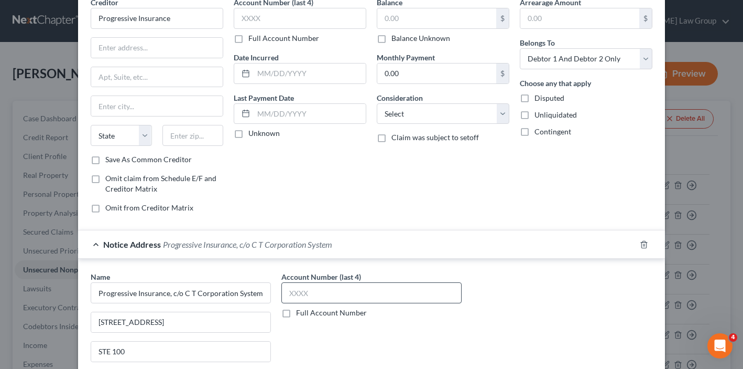
scroll to position [0, 0]
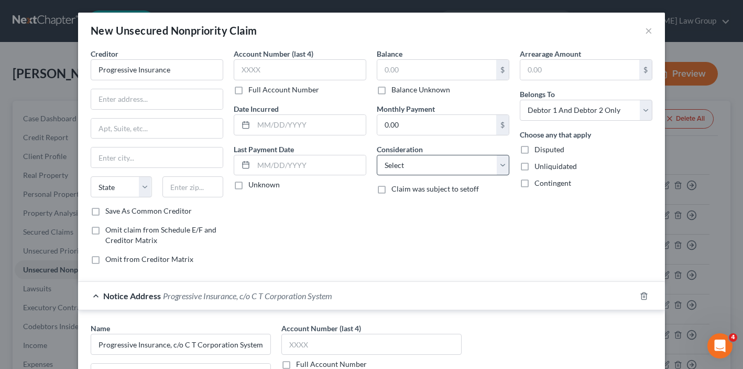
type input "97301"
click at [418, 155] on select "Select Cable / Satellite Services Collection Agency Credit Card Debt Debt Couns…" at bounding box center [443, 165] width 133 height 21
type input "[GEOGRAPHIC_DATA]"
select select "38"
select select "14"
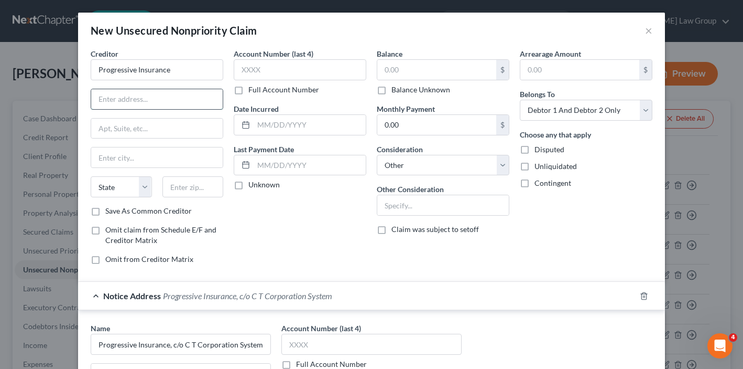
click at [167, 99] on input "text" at bounding box center [157, 99] width 132 height 20
type input "PO Box 89490"
click at [237, 273] on form "Creditor * Progressive Insurance PO Box 89490 State [US_STATE] AK AR AZ CA CO C…" at bounding box center [372, 277] width 562 height 459
click at [182, 190] on input "text" at bounding box center [193, 186] width 61 height 21
type input "3"
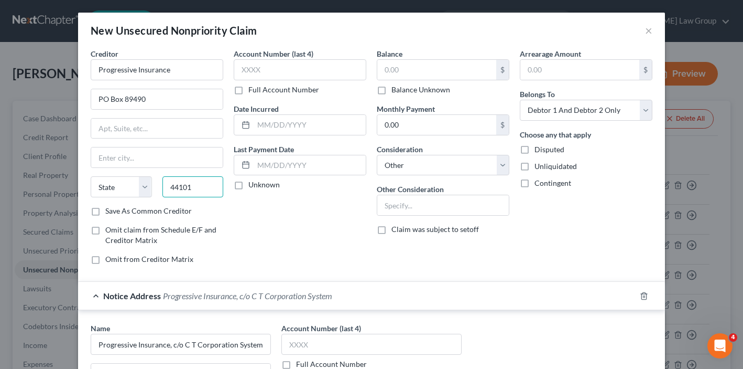
type input "44101"
click at [191, 110] on div "Creditor * Progressive Insurance PO Box 89490 State [US_STATE] AK AR AZ CA CO C…" at bounding box center [157, 126] width 133 height 157
type input "[GEOGRAPHIC_DATA]"
select select "36"
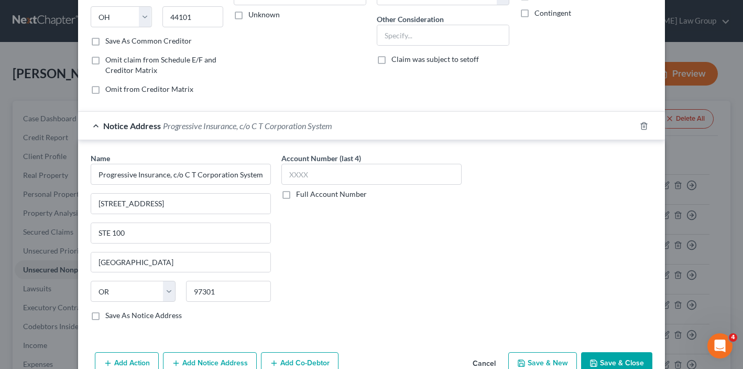
scroll to position [196, 0]
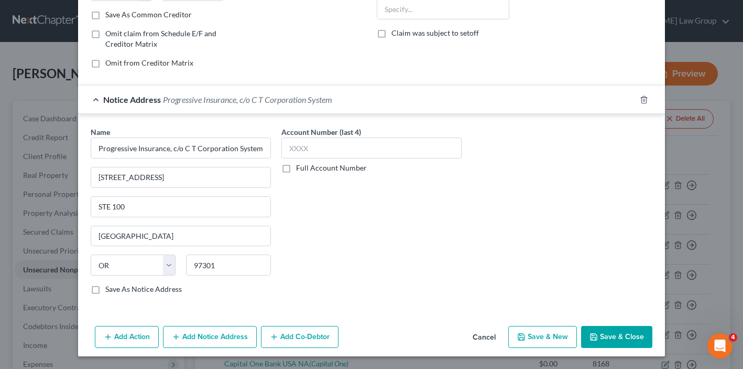
click at [617, 336] on button "Save & Close" at bounding box center [616, 337] width 71 height 22
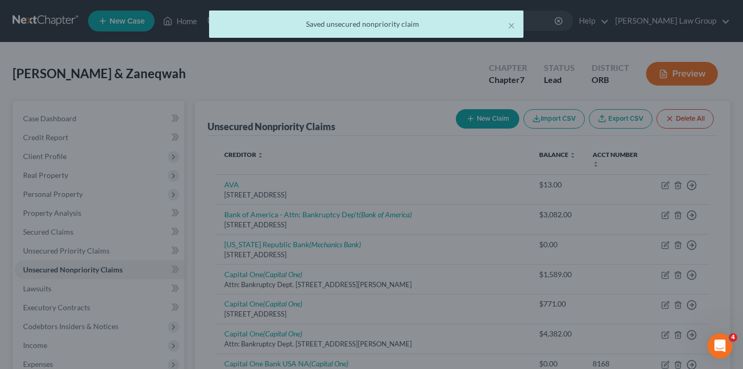
scroll to position [0, 0]
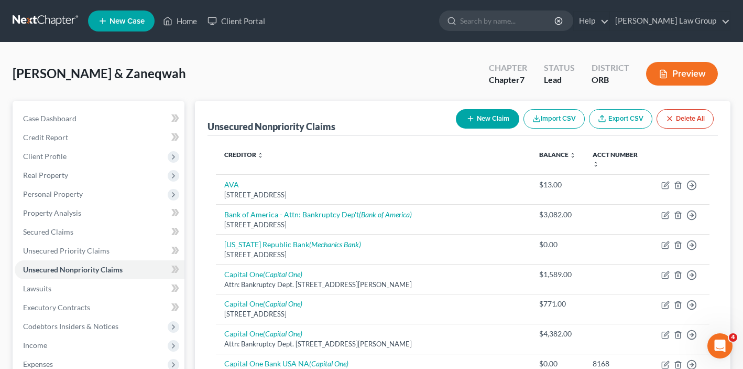
click at [499, 122] on button "New Claim" at bounding box center [487, 118] width 63 height 19
select select "2"
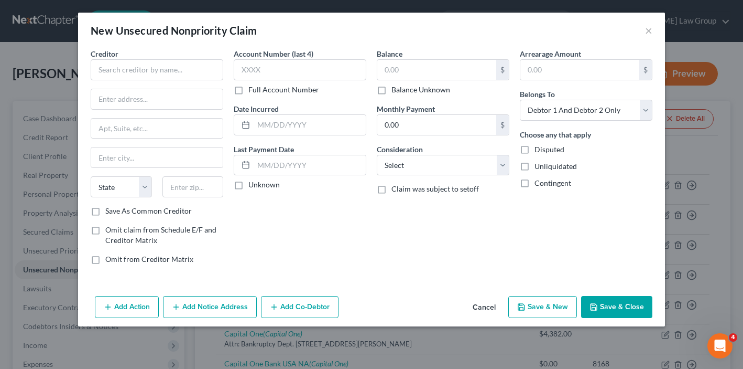
click at [129, 48] on div "Creditor *" at bounding box center [157, 64] width 133 height 32
click at [129, 77] on input "text" at bounding box center [157, 69] width 133 height 21
type input "Geico Insurance"
click at [388, 152] on label "Consideration" at bounding box center [400, 149] width 46 height 11
click at [388, 160] on select "Select Cable / Satellite Services Collection Agency Credit Card Debt Debt Couns…" at bounding box center [443, 165] width 133 height 21
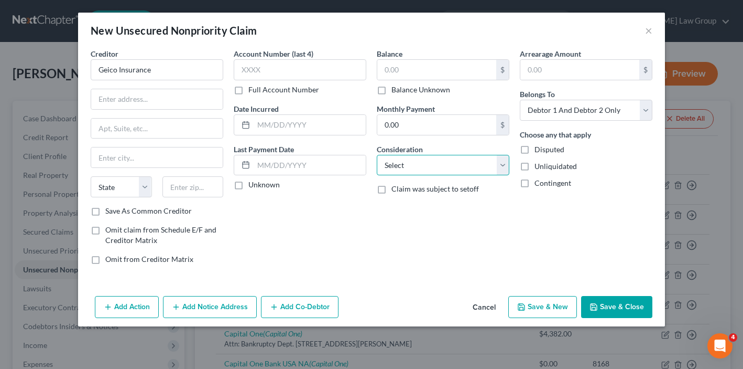
select select "14"
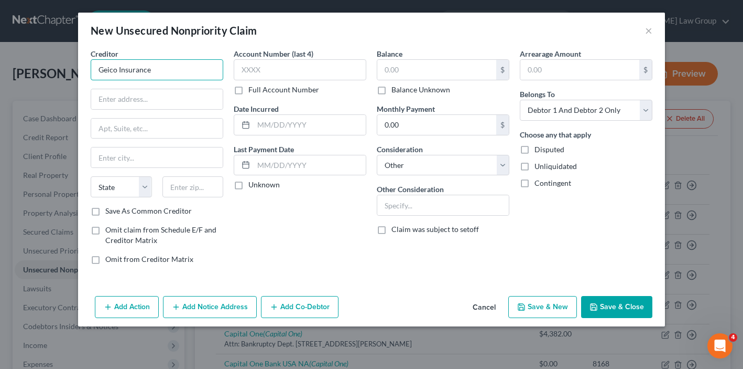
click at [138, 75] on input "Geico Insurance" at bounding box center [157, 69] width 133 height 21
type input "Geico Casualty Company Inc."
click at [174, 99] on input "text" at bounding box center [157, 99] width 132 height 20
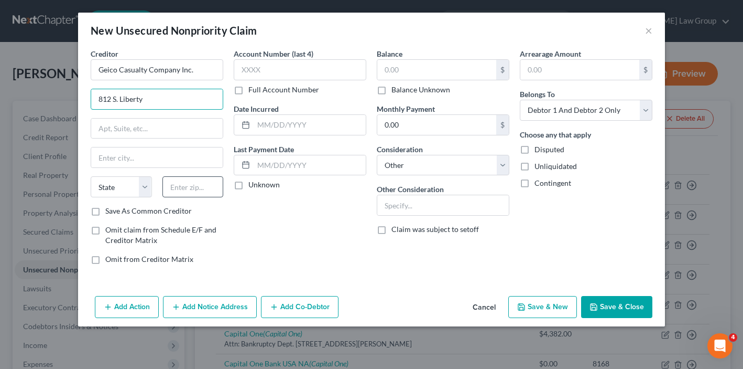
type input "812 S. Liberty"
click at [186, 179] on input "text" at bounding box center [193, 186] width 61 height 21
type input "97720"
click at [459, 63] on input "text" at bounding box center [436, 70] width 119 height 20
type input "Burns"
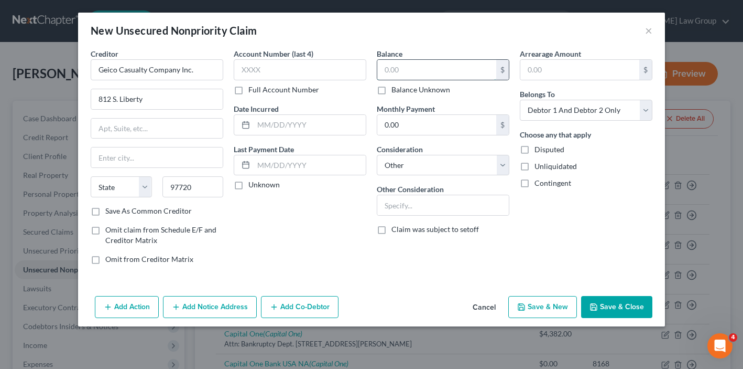
select select "38"
click at [431, 168] on select "Select Cable / Satellite Services Collection Agency Credit Card Debt Debt Couns…" at bounding box center [443, 165] width 133 height 21
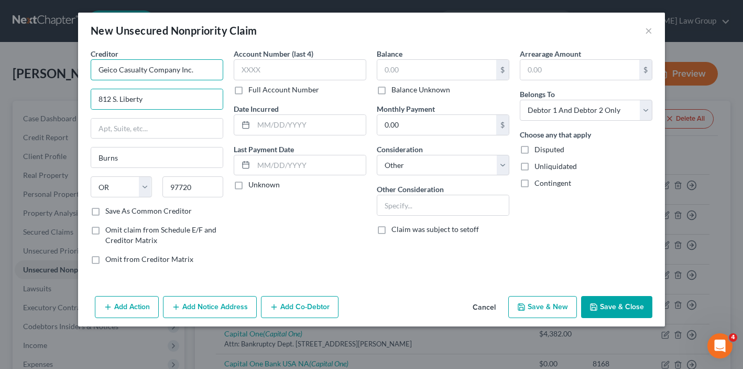
click at [153, 69] on input "Geico Casualty Company Inc." at bounding box center [157, 69] width 133 height 21
type input "Geico"
drag, startPoint x: 168, startPoint y: 100, endPoint x: 23, endPoint y: 100, distance: 145.2
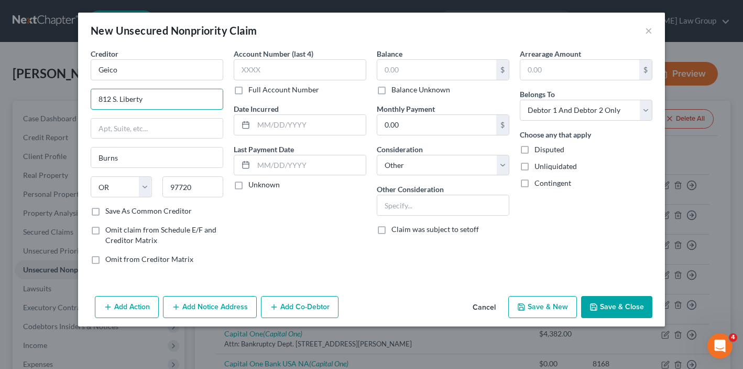
click at [23, 100] on div "New Unsecured Nonpriority Claim × Creditor * Geico 812 S. Liberty Burns State […" at bounding box center [371, 184] width 743 height 369
paste input "P.O. BOX 9506"
type input "P.O. BOX 9506"
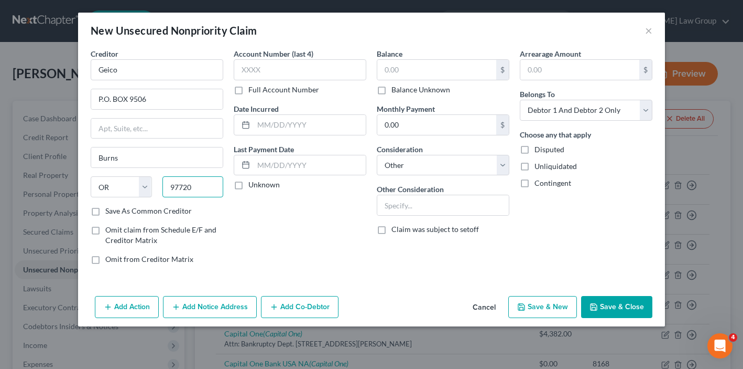
paste input "22403"
click at [175, 188] on input "97720 22403" at bounding box center [193, 186] width 61 height 21
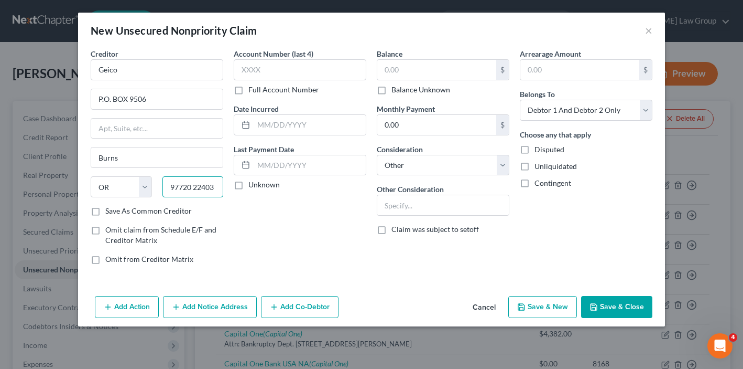
paste input "text"
type input "22403"
click at [171, 113] on div "Creditor * Geico P.O. BOX 9506 [GEOGRAPHIC_DATA] [US_STATE] AK AR AZ CA CO CT D…" at bounding box center [157, 126] width 133 height 157
type input "[GEOGRAPHIC_DATA]"
select select "48"
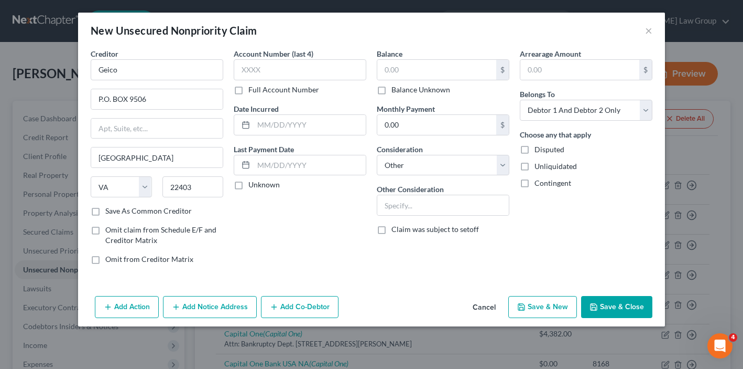
click at [188, 306] on button "Add Notice Address" at bounding box center [210, 307] width 94 height 22
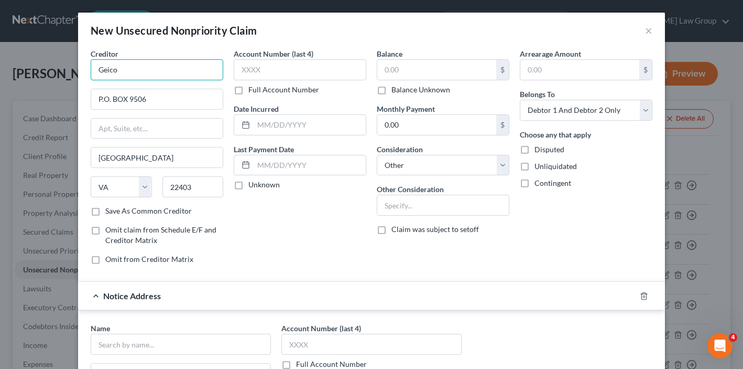
click at [106, 70] on input "Geico" at bounding box center [157, 69] width 133 height 21
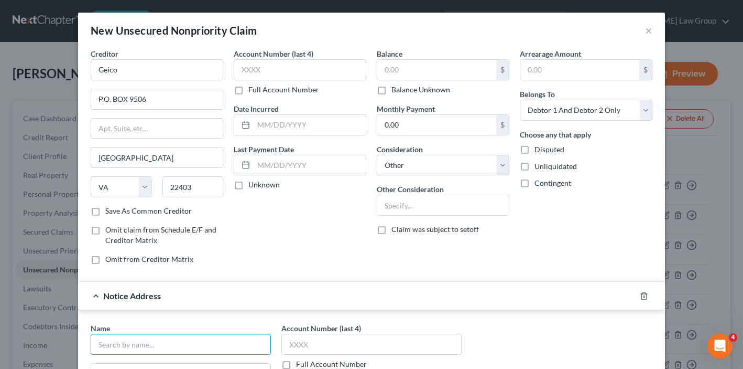
click at [99, 344] on input "text" at bounding box center [181, 343] width 180 height 21
paste input "Geico"
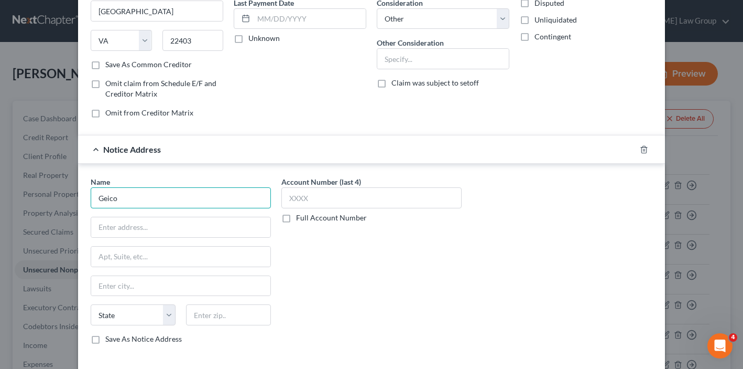
scroll to position [161, 0]
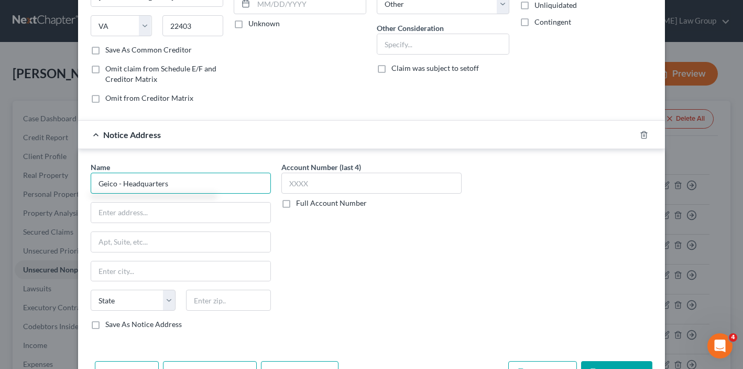
type input "Geico - Headquarters"
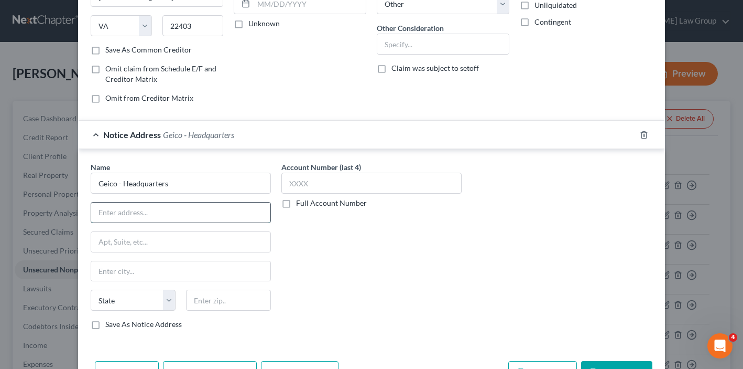
click at [116, 218] on input "text" at bounding box center [180, 212] width 179 height 20
paste input "[STREET_ADDRESS][PERSON_NAME]"
type input "[STREET_ADDRESS][PERSON_NAME]"
click at [203, 286] on div "Name * Geico - Headquarters [STREET_ADDRESS][GEOGRAPHIC_DATA][PERSON_NAME][US_S…" at bounding box center [181, 245] width 180 height 168
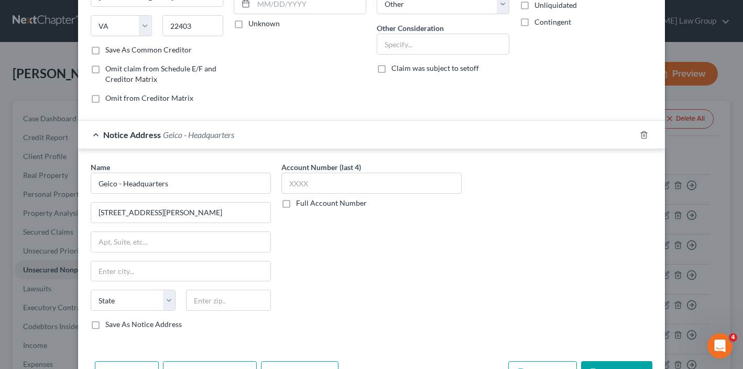
click at [203, 286] on div "Name * Geico - Headquarters [STREET_ADDRESS][GEOGRAPHIC_DATA][PERSON_NAME][US_S…" at bounding box center [181, 245] width 180 height 168
click at [203, 296] on input "text" at bounding box center [228, 299] width 85 height 21
paste input "20815"
type input "20815"
click at [203, 221] on input "[STREET_ADDRESS][PERSON_NAME]" at bounding box center [180, 212] width 179 height 20
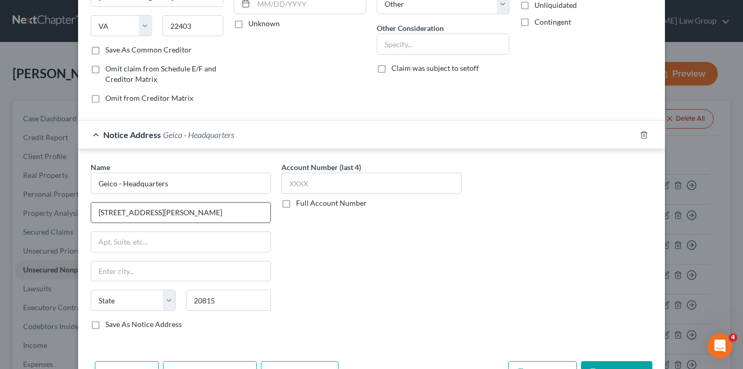
type input "Chevy Chase"
select select "21"
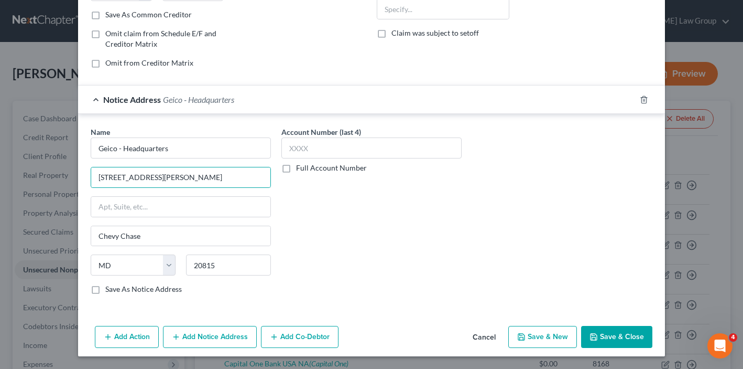
click at [633, 323] on div "Add Action Add Notice Address Add Co-Debtor Cancel Save & New Save & Close" at bounding box center [371, 338] width 587 height 35
click at [627, 339] on button "Save & Close" at bounding box center [616, 337] width 71 height 22
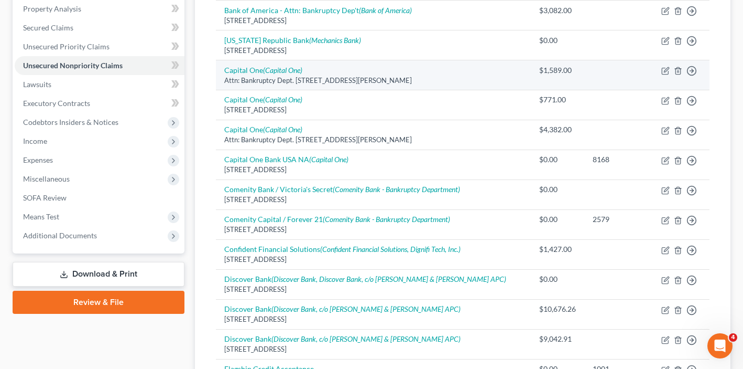
scroll to position [106, 0]
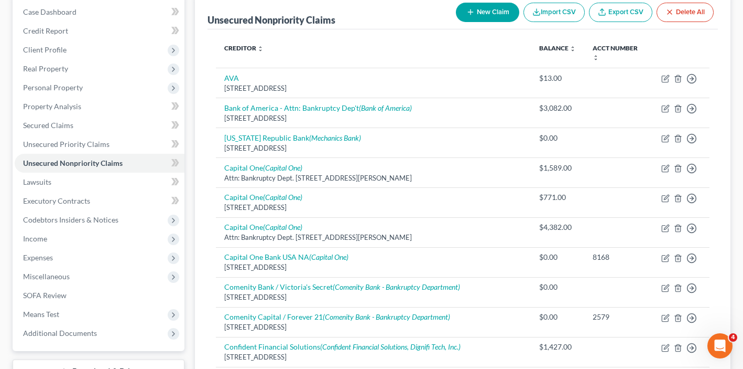
click at [486, 19] on button "New Claim" at bounding box center [487, 12] width 63 height 19
select select "2"
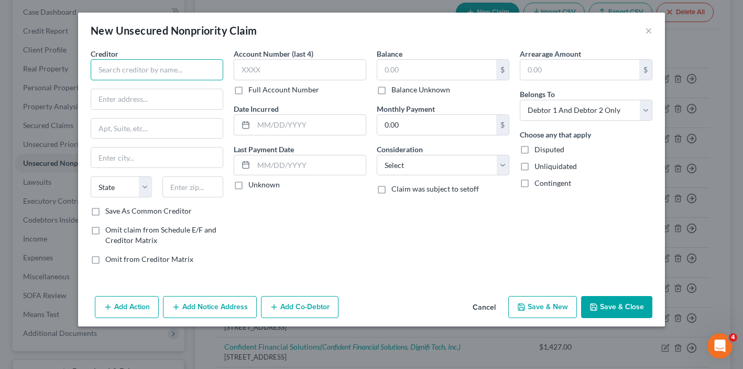
click at [205, 71] on input "text" at bounding box center [157, 69] width 133 height 21
type input "Southwest Gas"
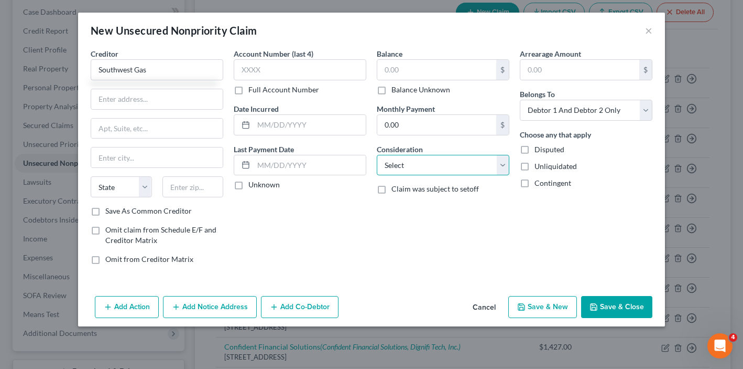
click at [445, 170] on select "Select Cable / Satellite Services Collection Agency Credit Card Debt Debt Couns…" at bounding box center [443, 165] width 133 height 21
select select "20"
click at [392, 90] on label "Balance Unknown" at bounding box center [421, 89] width 59 height 10
click at [396, 90] on input "Balance Unknown" at bounding box center [399, 87] width 7 height 7
checkbox input "true"
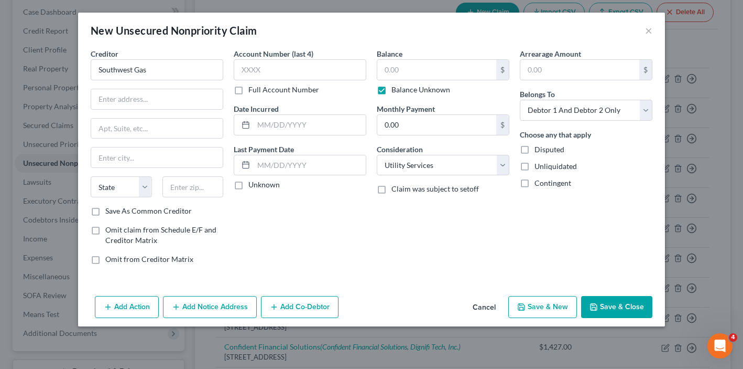
type input "0.00"
click at [125, 106] on input "text" at bounding box center [157, 99] width 132 height 20
paste input "PO Box 98512"
type input "PO Box 98512"
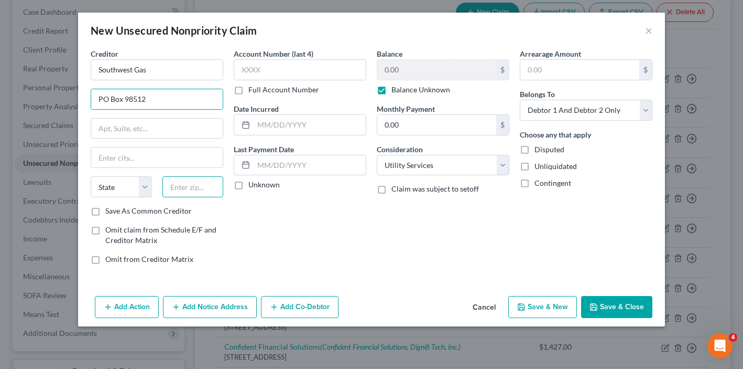
click at [181, 188] on input "text" at bounding box center [193, 186] width 61 height 21
paste input "89193"
type input "89193"
click at [205, 56] on div "Creditor * Southwest Gas" at bounding box center [157, 64] width 133 height 32
type input "[GEOGRAPHIC_DATA]"
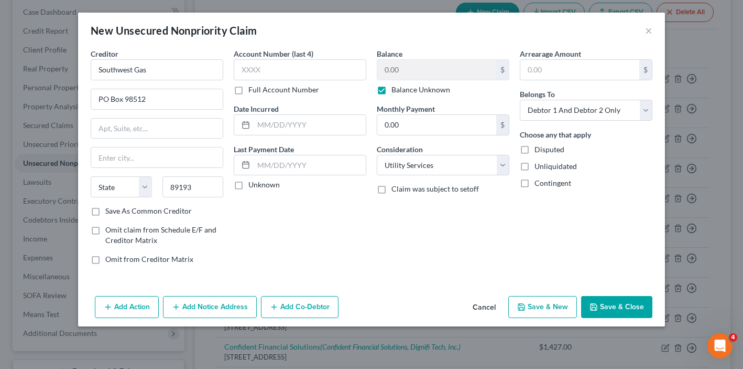
select select "31"
click at [598, 299] on button "Save & Close" at bounding box center [616, 307] width 71 height 22
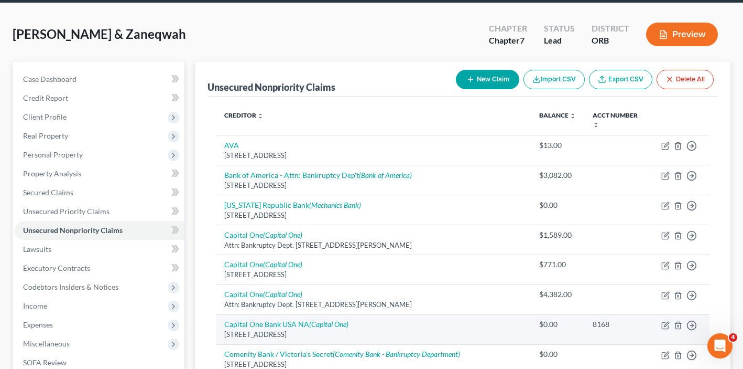
scroll to position [56, 0]
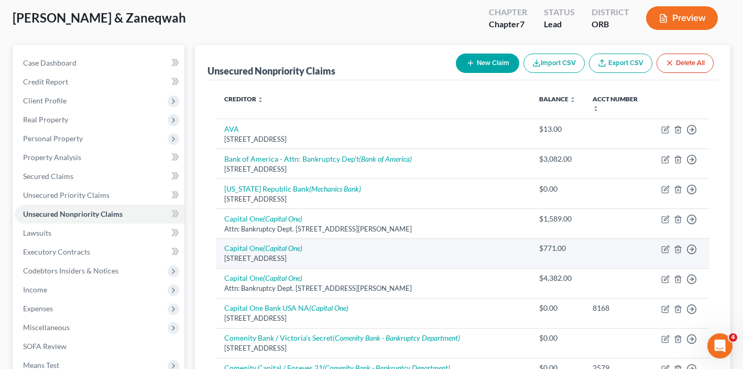
click at [661, 241] on td "Move to D Move to E Move to G Move to Notice Only" at bounding box center [681, 253] width 57 height 30
click at [664, 245] on icon "button" at bounding box center [666, 249] width 8 height 8
select select "46"
select select "2"
select select "1"
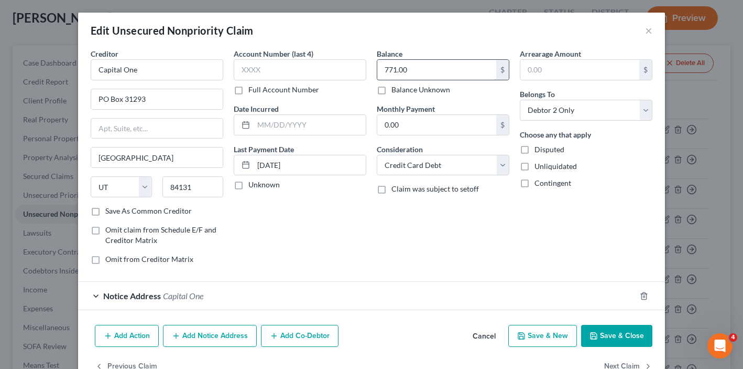
click at [446, 73] on input "771.00" at bounding box center [436, 70] width 119 height 20
type input "771.88"
click at [614, 321] on div "Add Action Add Notice Address Add Co-Debtor Cancel Save & New Save & Close" at bounding box center [371, 337] width 587 height 35
click at [612, 330] on button "Save & Close" at bounding box center [616, 336] width 71 height 22
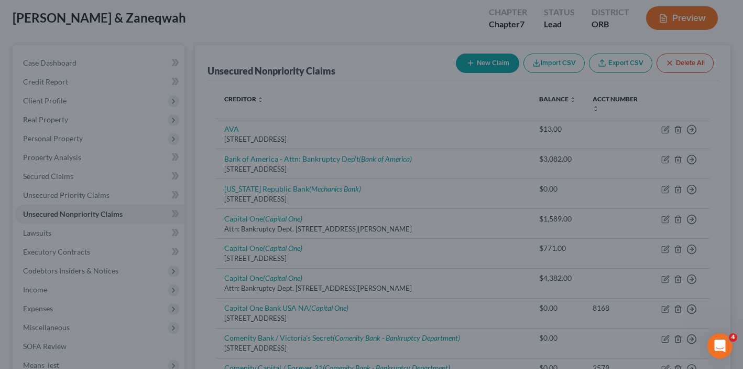
type input "0"
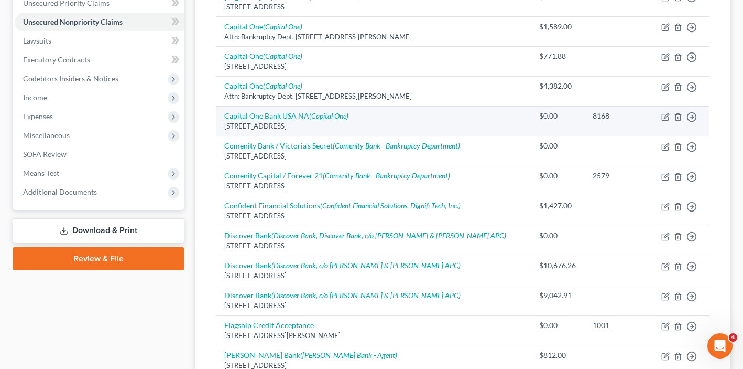
scroll to position [0, 0]
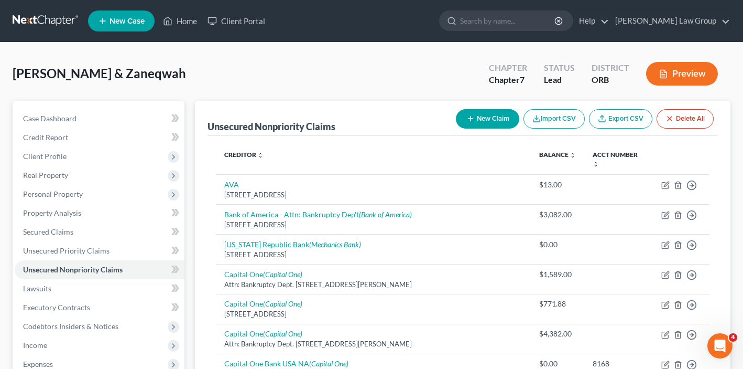
click at [477, 108] on div "New Claim Import CSV Export CSV Delete All" at bounding box center [585, 119] width 266 height 28
click at [477, 117] on button "New Claim" at bounding box center [487, 118] width 63 height 19
select select "2"
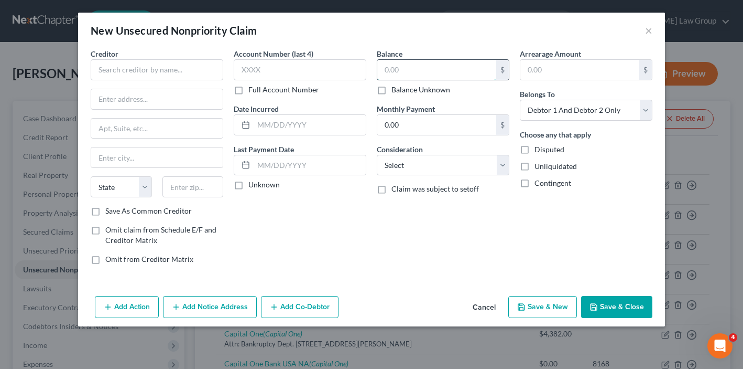
click at [439, 72] on input "text" at bounding box center [436, 70] width 119 height 20
type input "725"
click at [158, 63] on input "text" at bounding box center [157, 69] width 133 height 21
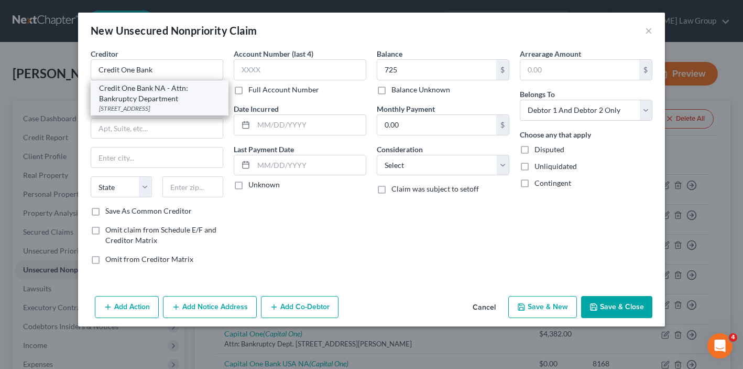
click at [165, 107] on div "[STREET_ADDRESS]" at bounding box center [159, 108] width 121 height 9
type input "Credit One Bank NA - Attn: Bankruptcy Department"
type input "[STREET_ADDRESS]"
type input "[GEOGRAPHIC_DATA]"
select select "31"
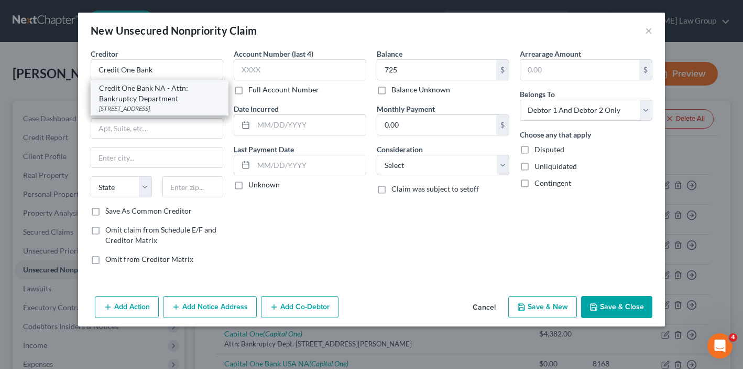
type input "89113"
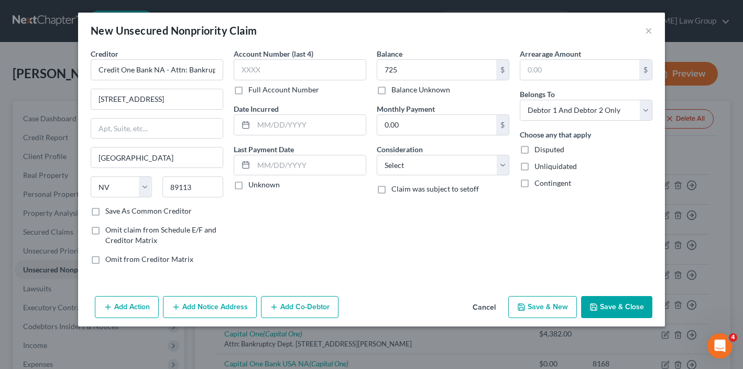
click at [640, 304] on button "Save & Close" at bounding box center [616, 307] width 71 height 22
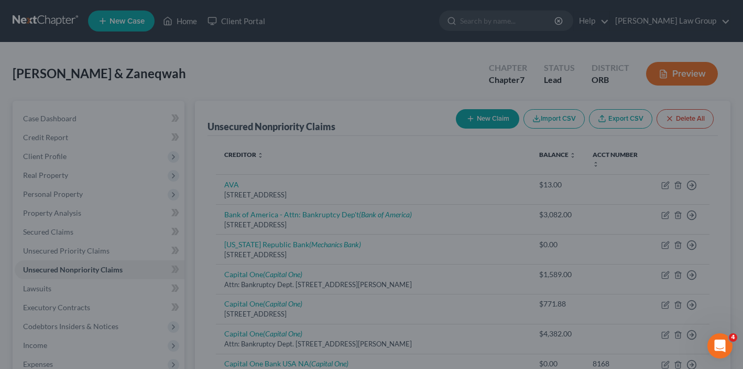
type input "725.00"
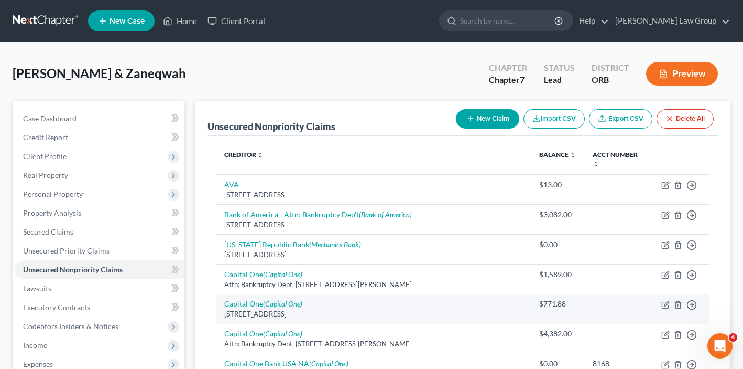
scroll to position [1075, 0]
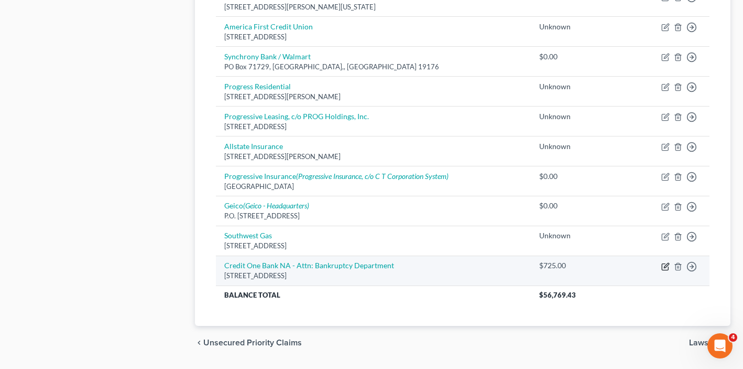
click at [668, 262] on icon "button" at bounding box center [666, 266] width 8 height 8
select select "31"
select select "2"
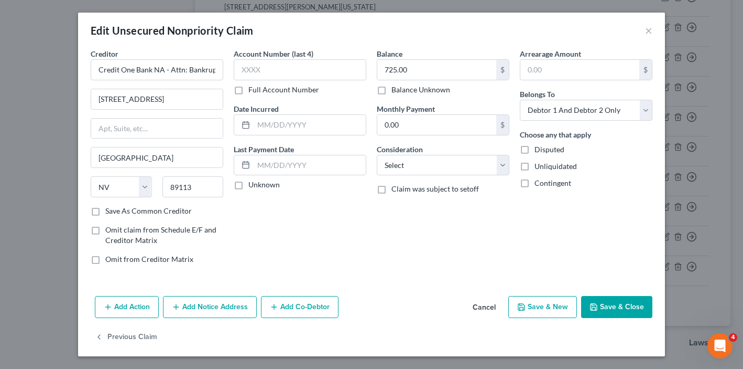
click at [206, 315] on button "Add Notice Address" at bounding box center [210, 307] width 94 height 22
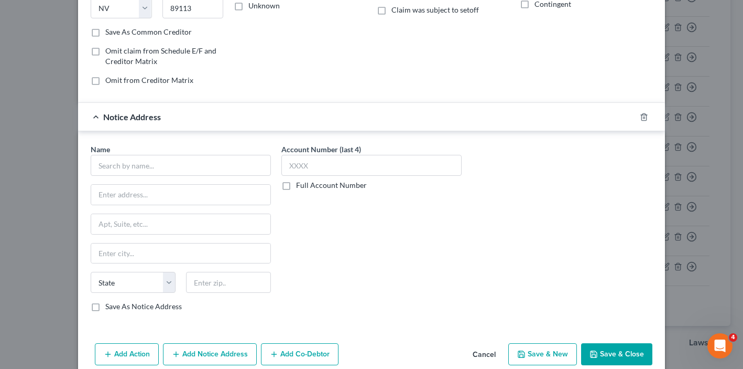
scroll to position [200, 0]
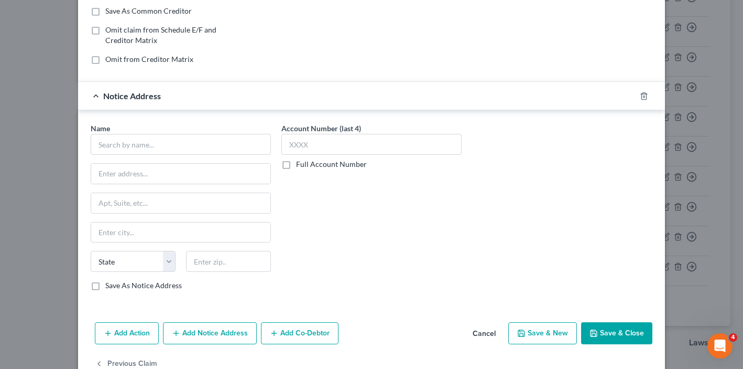
click at [206, 318] on div "Add Action Add Notice Address Add Co-Debtor Cancel Save & New Save & Close" at bounding box center [371, 335] width 587 height 35
click at [206, 333] on button "Add Notice Address" at bounding box center [210, 333] width 94 height 22
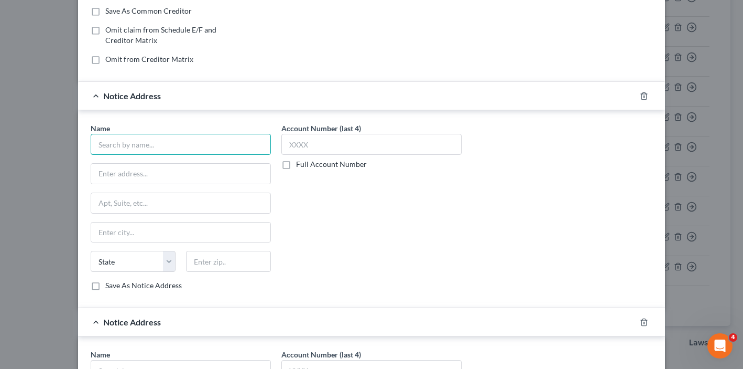
click at [214, 152] on input "text" at bounding box center [181, 144] width 180 height 21
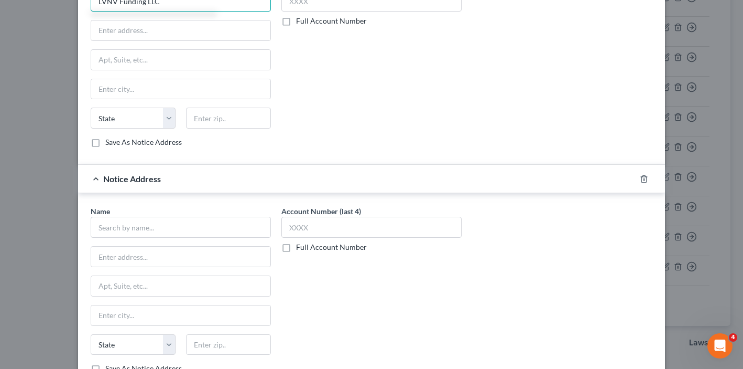
scroll to position [452, 0]
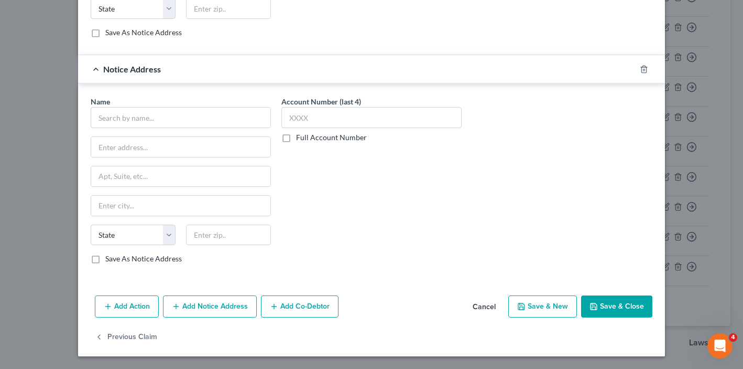
type input "LVNV Funding LLC"
click at [156, 134] on div "Name * State [US_STATE] AK AR AZ CA CO CT DE DC [GEOGRAPHIC_DATA] [GEOGRAPHIC_D…" at bounding box center [181, 180] width 180 height 168
click at [156, 113] on input "text" at bounding box center [181, 117] width 180 height 21
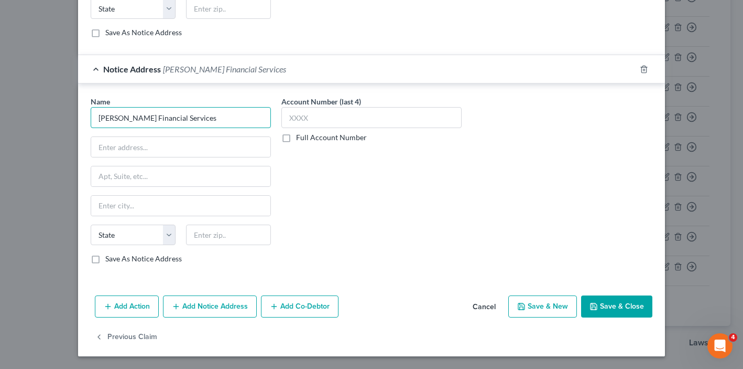
click at [172, 115] on input "[PERSON_NAME] Financial Services" at bounding box center [181, 117] width 180 height 21
click at [122, 118] on input "[PERSON_NAME] Financial Services" at bounding box center [181, 117] width 180 height 21
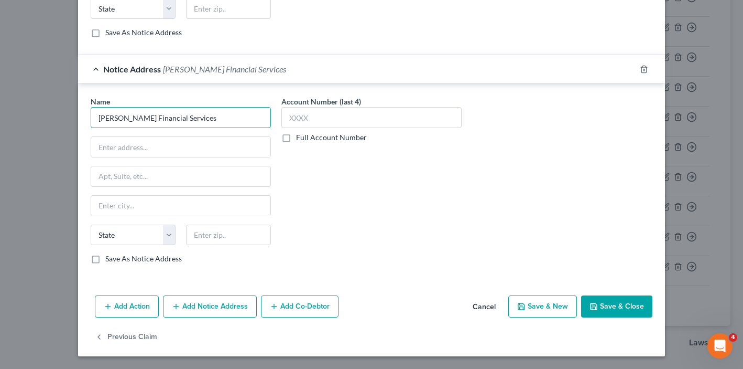
paste input "text"
type input "Halsted Financial Services"
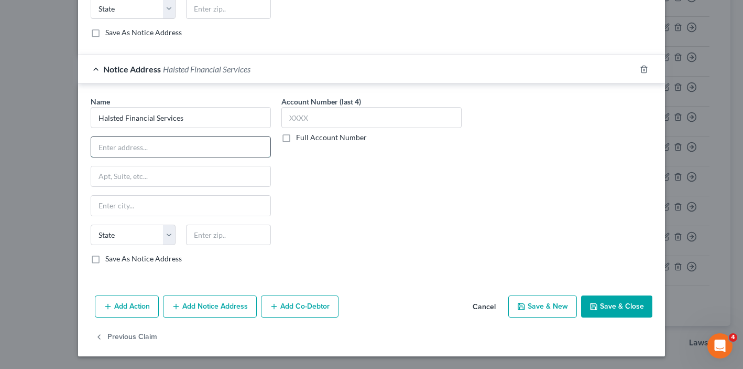
click at [197, 144] on input "text" at bounding box center [180, 147] width 179 height 20
paste input "P.O. Box 828"
type input "P.O. Box 828"
click at [210, 242] on input "text" at bounding box center [228, 234] width 85 height 21
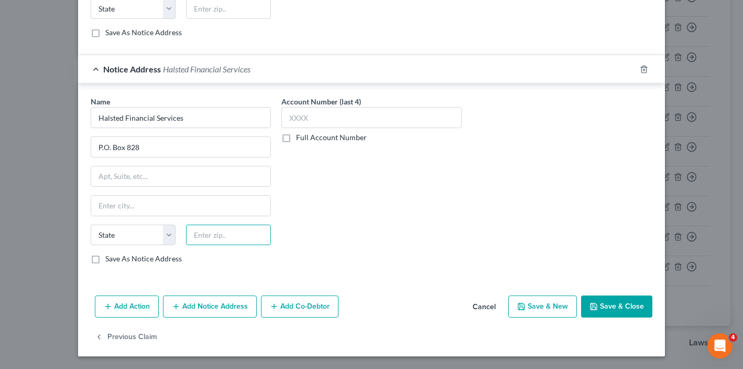
paste input "60076"
type input "60076"
click at [193, 191] on div "Name * Halsted Financial Services P.O. [GEOGRAPHIC_DATA][US_STATE] AZ CA CO CT …" at bounding box center [181, 180] width 180 height 168
type input "Skokie"
select select "14"
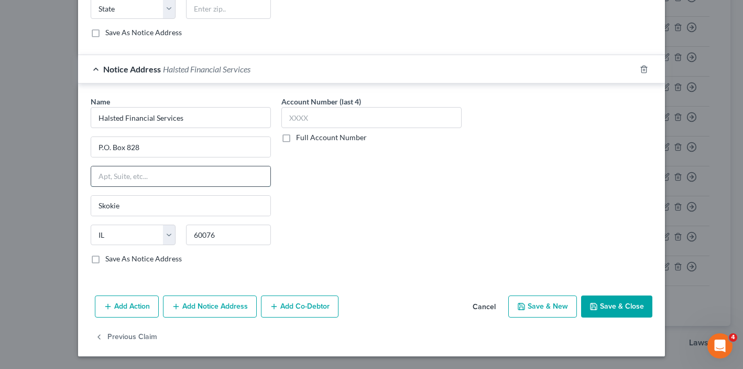
click at [189, 174] on input "text" at bounding box center [180, 176] width 179 height 20
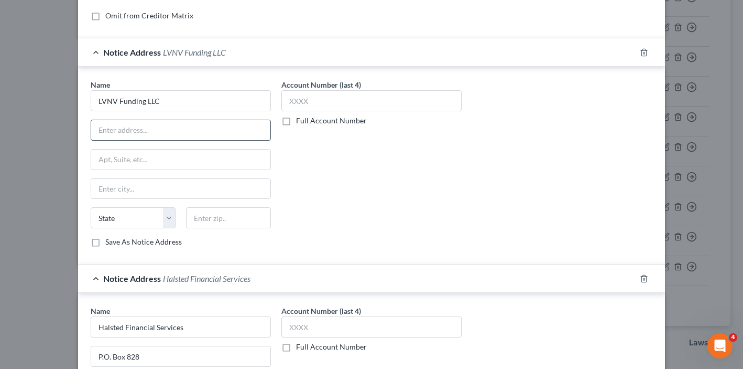
scroll to position [229, 0]
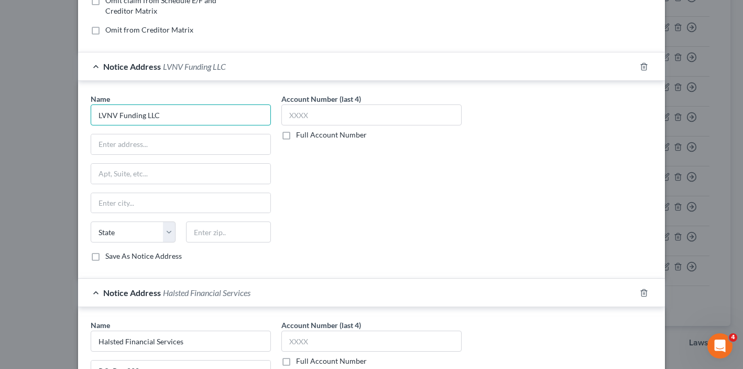
click at [179, 121] on input "LVNV Funding LLC" at bounding box center [181, 114] width 180 height 21
click at [179, 116] on input "LVNV Funding LLC" at bounding box center [181, 114] width 180 height 21
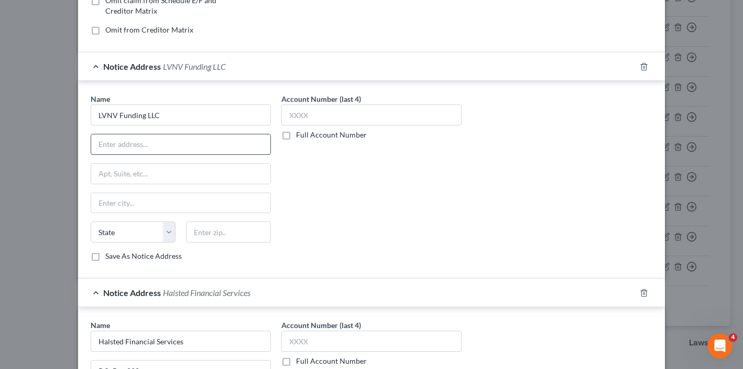
click at [182, 143] on input "text" at bounding box center [180, 144] width 179 height 20
paste input "[STREET_ADDRESS]"
click at [207, 144] on input "[STREET_ADDRESS]" at bounding box center [180, 144] width 179 height 20
type input "[STREET_ADDRESS]"
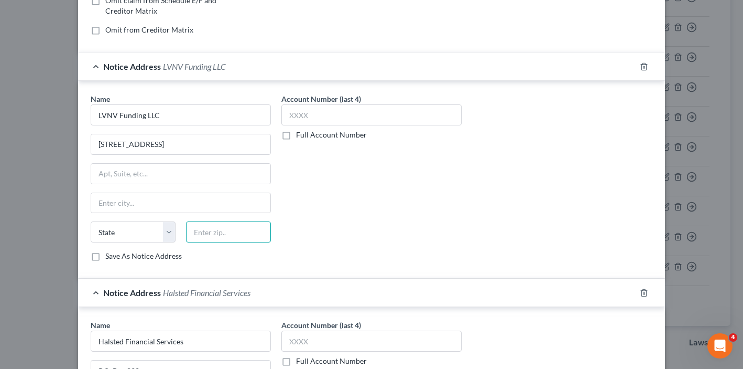
click at [220, 228] on input "text" at bounding box center [228, 231] width 85 height 21
paste input "89119"
type input "89119"
click at [197, 146] on input "[STREET_ADDRESS]" at bounding box center [180, 144] width 179 height 20
type input "[GEOGRAPHIC_DATA]"
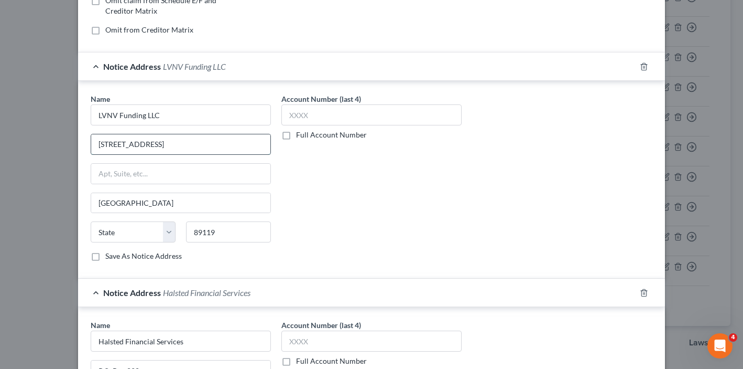
select select "31"
click at [146, 143] on input "[STREET_ADDRESS]" at bounding box center [180, 144] width 179 height 20
drag, startPoint x: 195, startPoint y: 148, endPoint x: 146, endPoint y: 149, distance: 48.8
click at [146, 149] on input "[STREET_ADDRESS]" at bounding box center [180, 144] width 179 height 20
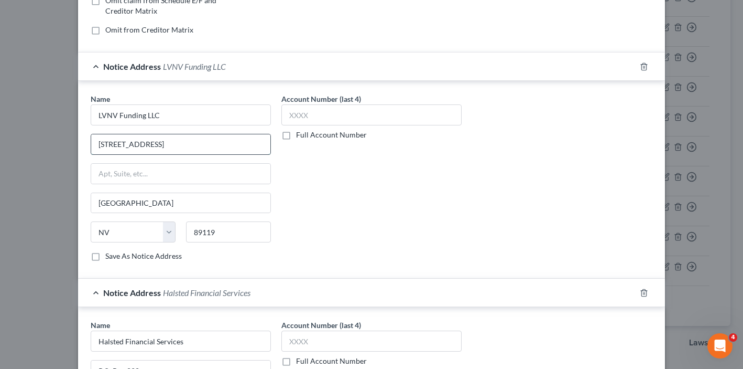
drag, startPoint x: 198, startPoint y: 145, endPoint x: 140, endPoint y: 144, distance: 58.2
click at [140, 144] on input "[STREET_ADDRESS]" at bounding box center [180, 144] width 179 height 20
type input "[STREET_ADDRESS]"
click at [175, 162] on div "Name * LVNV Funding LLC [STREET_ADDRESS] State [US_STATE][GEOGRAPHIC_DATA] CA C…" at bounding box center [181, 177] width 180 height 168
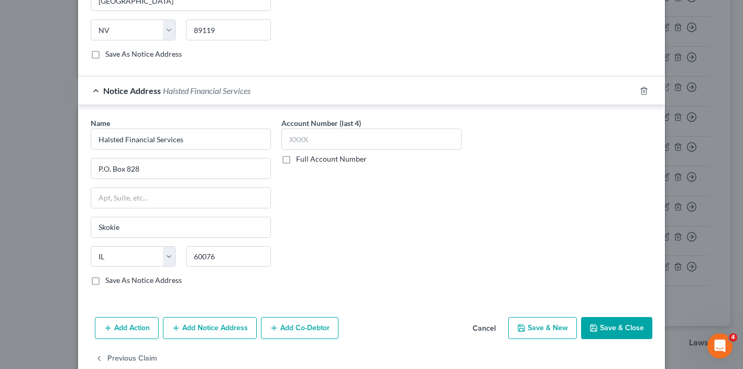
scroll to position [452, 0]
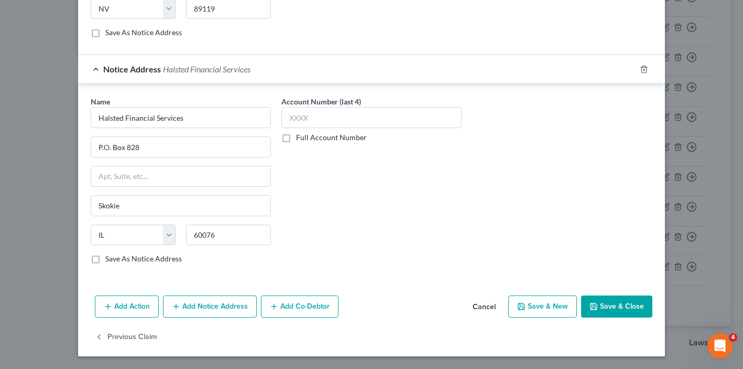
click at [612, 317] on div "Add Action Add Notice Address Add Co-Debtor Cancel Save & New Save & Close" at bounding box center [371, 308] width 587 height 35
click at [612, 307] on button "Save & Close" at bounding box center [616, 306] width 71 height 22
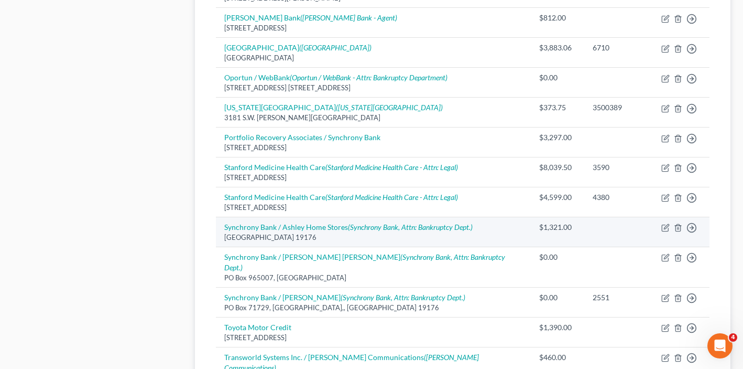
scroll to position [587, 0]
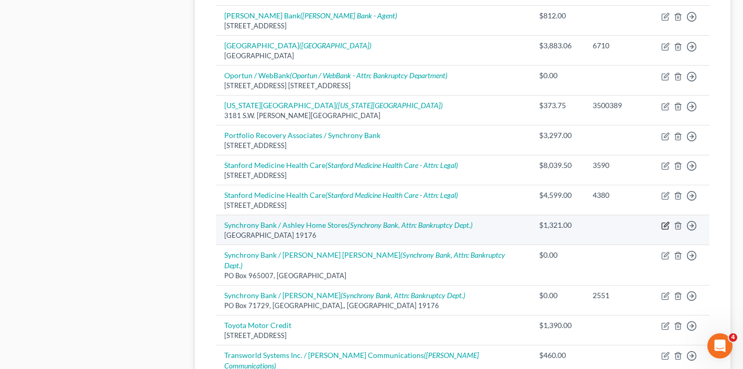
click at [664, 224] on icon "button" at bounding box center [666, 225] width 8 height 8
select select "39"
select select "2"
select select "1"
select select "9"
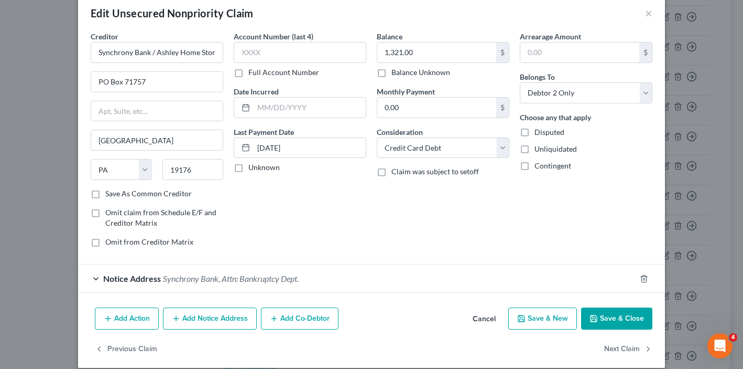
click at [361, 287] on div "Notice Address Synchrony Bank, Attn: Bankruptcy Dept." at bounding box center [357, 278] width 558 height 28
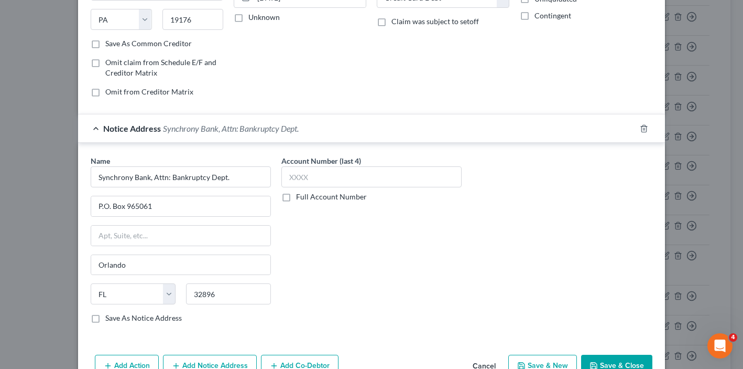
scroll to position [226, 0]
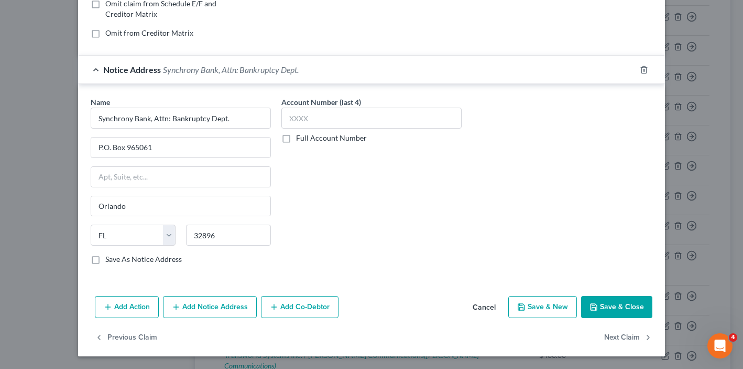
click at [213, 309] on button "Add Notice Address" at bounding box center [210, 307] width 94 height 22
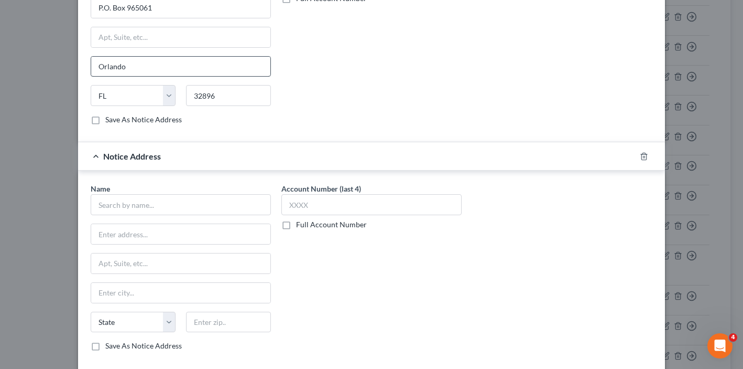
scroll to position [381, 0]
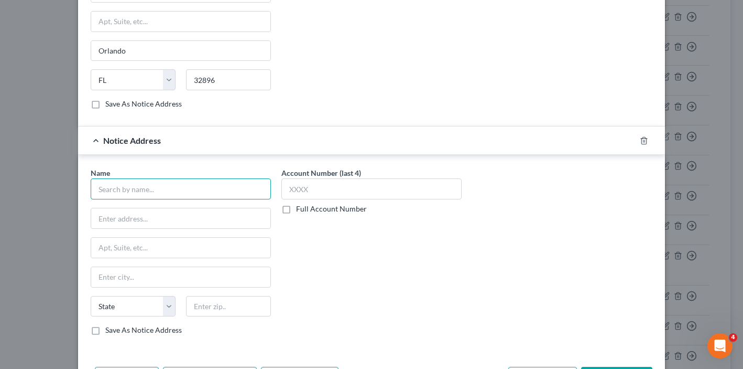
click at [169, 186] on input "text" at bounding box center [181, 188] width 180 height 21
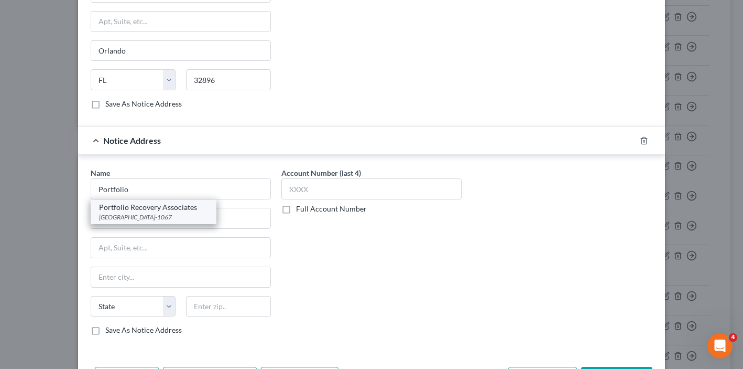
click at [152, 217] on div "[GEOGRAPHIC_DATA]-1067" at bounding box center [153, 216] width 109 height 9
type input "Portfolio Recovery Associates"
type input "PO Box 41067"
type input "[GEOGRAPHIC_DATA]"
select select "48"
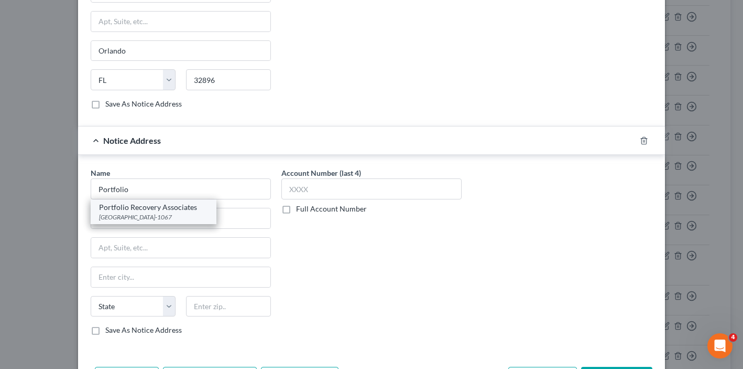
type input "23541-1067"
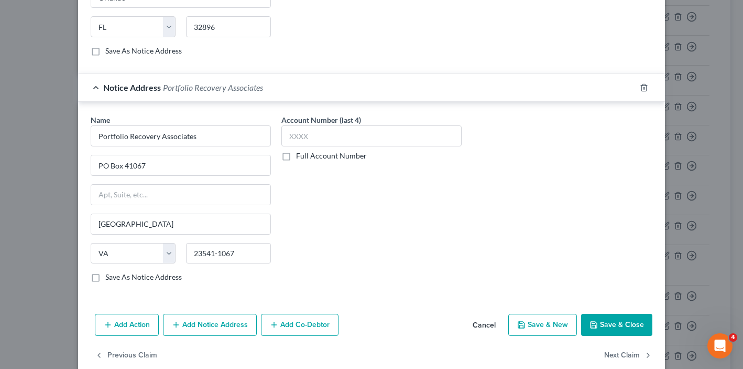
scroll to position [452, 0]
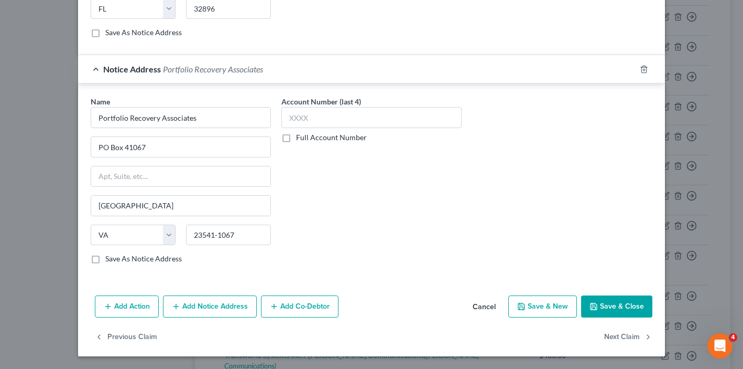
click at [628, 302] on button "Save & Close" at bounding box center [616, 306] width 71 height 22
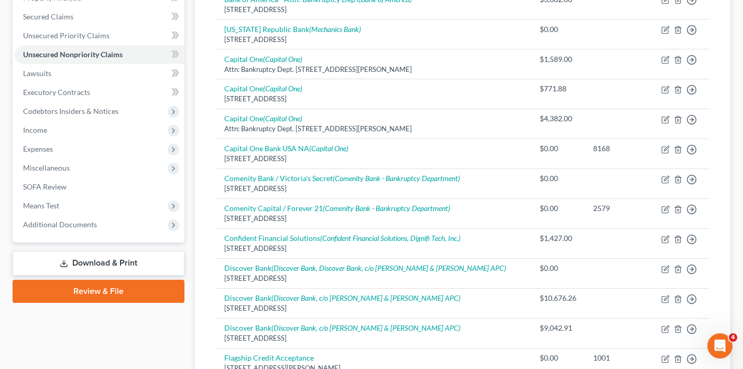
scroll to position [89, 0]
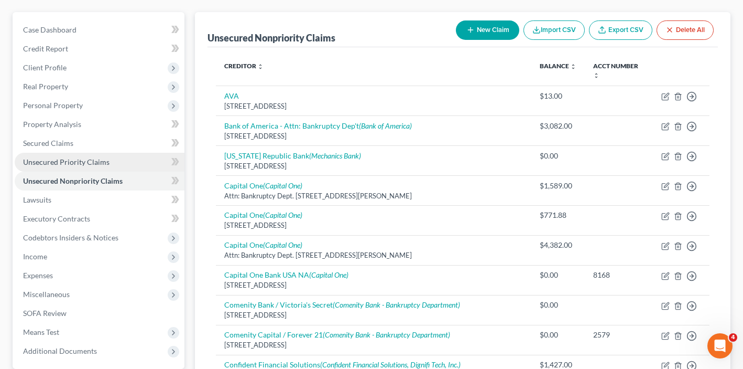
click at [72, 154] on link "Unsecured Priority Claims" at bounding box center [100, 162] width 170 height 19
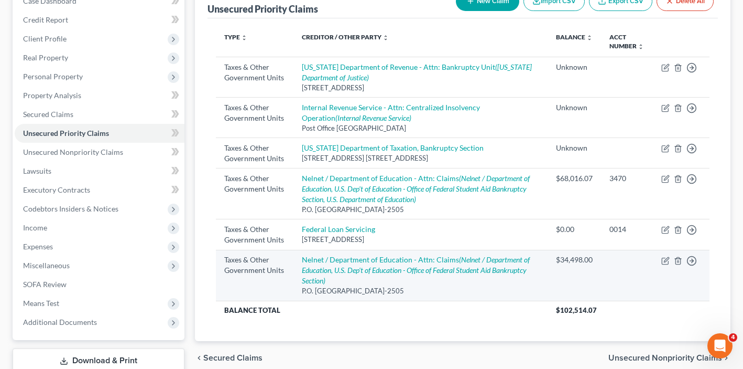
scroll to position [112, 0]
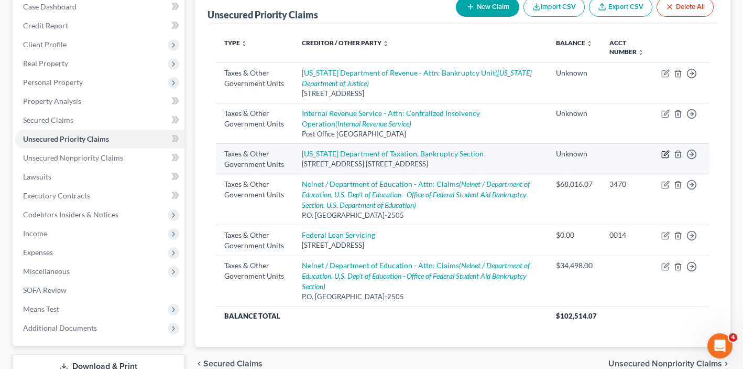
click at [667, 153] on icon "button" at bounding box center [666, 152] width 5 height 5
select select "2"
select select "31"
select select "2"
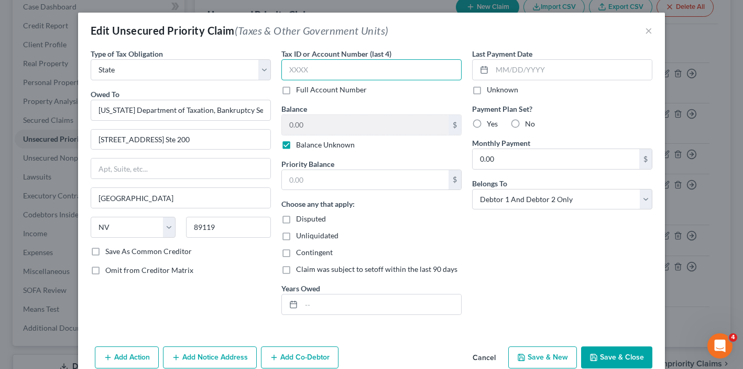
click at [426, 76] on input "text" at bounding box center [372, 69] width 180 height 21
click at [296, 148] on label "Balance Unknown" at bounding box center [325, 144] width 59 height 10
click at [300, 146] on input "Balance Unknown" at bounding box center [303, 142] width 7 height 7
checkbox input "false"
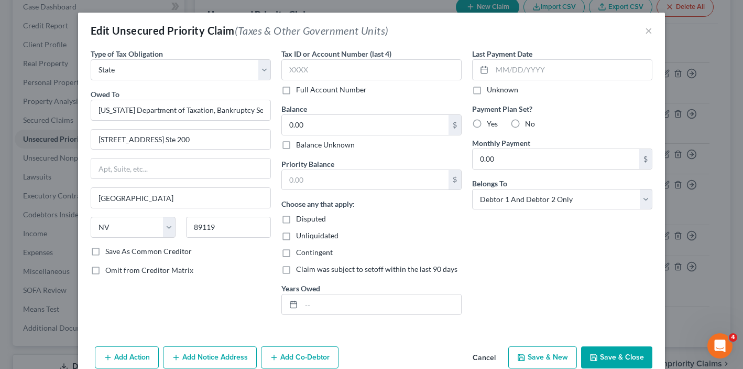
click at [623, 360] on button "Save & Close" at bounding box center [616, 357] width 71 height 22
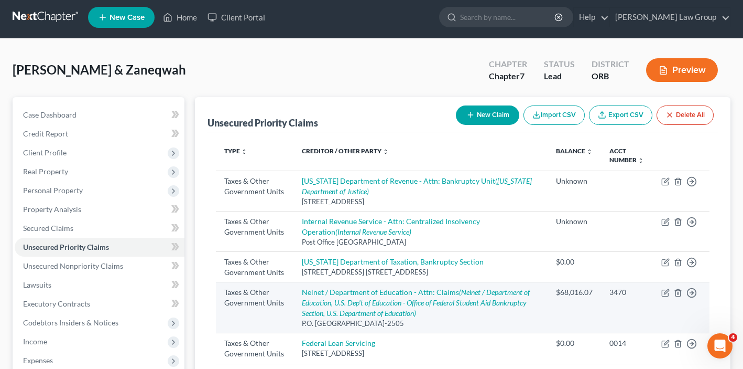
scroll to position [3, 0]
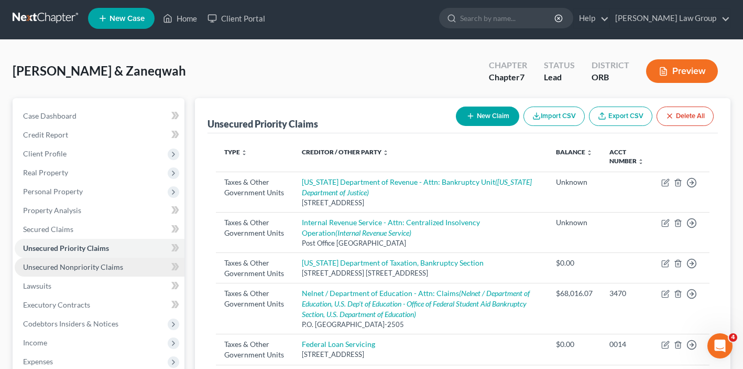
click at [112, 273] on link "Unsecured Nonpriority Claims" at bounding box center [100, 266] width 170 height 19
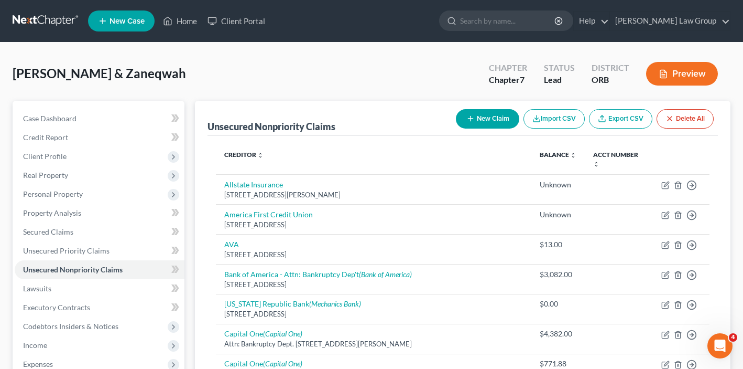
click at [470, 116] on icon "button" at bounding box center [471, 118] width 8 height 8
select select "2"
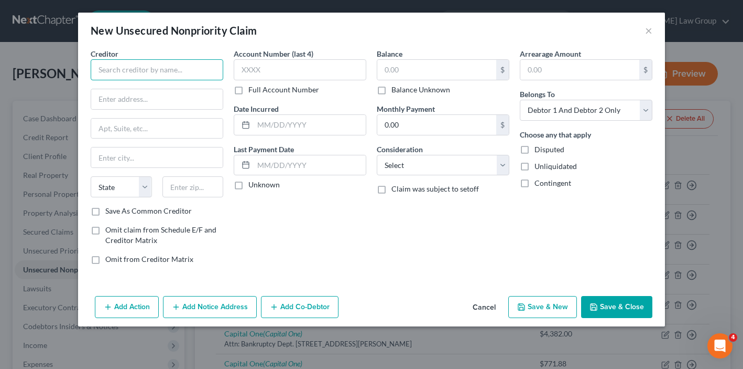
click at [178, 72] on input "text" at bounding box center [157, 69] width 133 height 21
type input "Affirm, Inc."
click at [130, 105] on input "text" at bounding box center [157, 99] width 132 height 20
paste input "[STREET_ADDRESS][PERSON_NAME]."
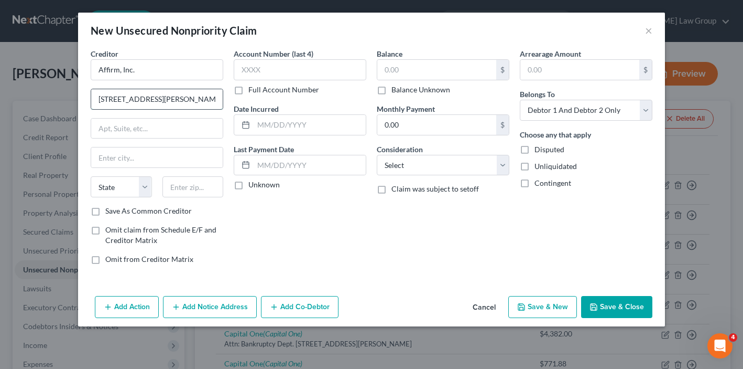
scroll to position [0, 21]
drag, startPoint x: 194, startPoint y: 99, endPoint x: 263, endPoint y: 98, distance: 68.7
click at [264, 98] on div "Creditor * Affirm, Inc. [STREET_ADDRESS][PERSON_NAME]. State [US_STATE] AK AR A…" at bounding box center [371, 160] width 572 height 224
drag, startPoint x: 189, startPoint y: 100, endPoint x: 286, endPoint y: 101, distance: 97.5
click at [286, 101] on div "Creditor * Affirm, Inc. [STREET_ADDRESS][PERSON_NAME]. State [US_STATE] AK AR A…" at bounding box center [371, 160] width 572 height 224
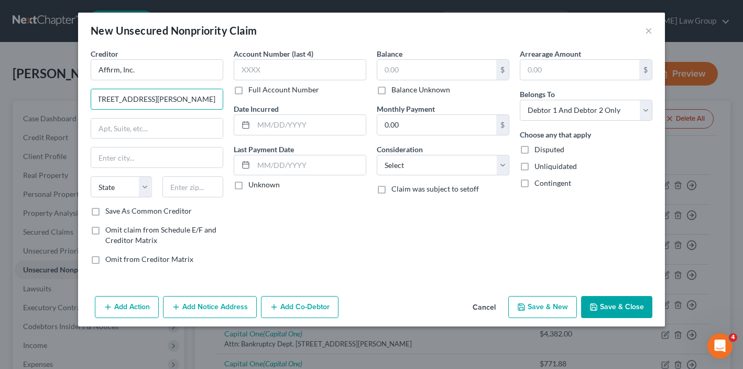
scroll to position [0, 0]
type input "[STREET_ADDRESS][PERSON_NAME]"
click at [392, 160] on select "Select Cable / Satellite Services Collection Agency Credit Card Debt Debt Couns…" at bounding box center [443, 165] width 133 height 21
select select "10"
click at [202, 181] on input "text" at bounding box center [193, 186] width 61 height 21
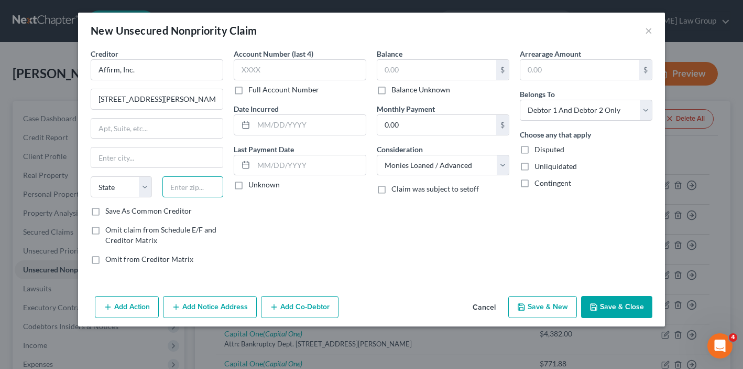
paste input "15212."
click at [177, 187] on input "15212" at bounding box center [193, 186] width 61 height 21
type input "15212"
click at [149, 134] on input "text" at bounding box center [157, 128] width 132 height 20
type input "[GEOGRAPHIC_DATA]"
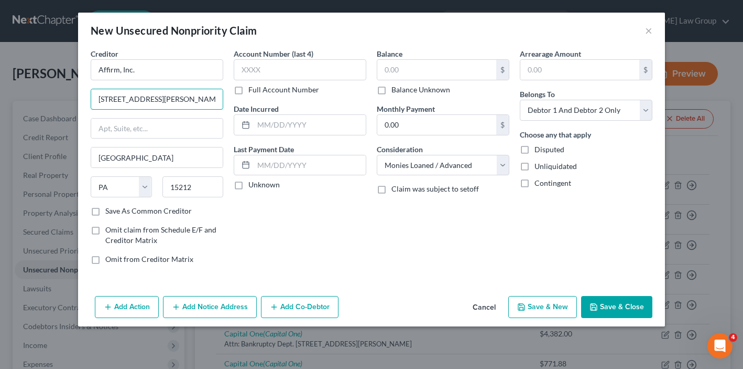
drag, startPoint x: 144, startPoint y: 100, endPoint x: 362, endPoint y: 103, distance: 218.1
click at [363, 104] on div "Creditor * Affirm, Inc. [STREET_ADDRESS][PERSON_NAME] [GEOGRAPHIC_DATA] State […" at bounding box center [371, 160] width 572 height 224
click at [154, 128] on input "text" at bounding box center [157, 128] width 132 height 20
paste input "Floor 4 [GEOGRAPHIC_DATA] [GEOGRAPHIC_DATA]"
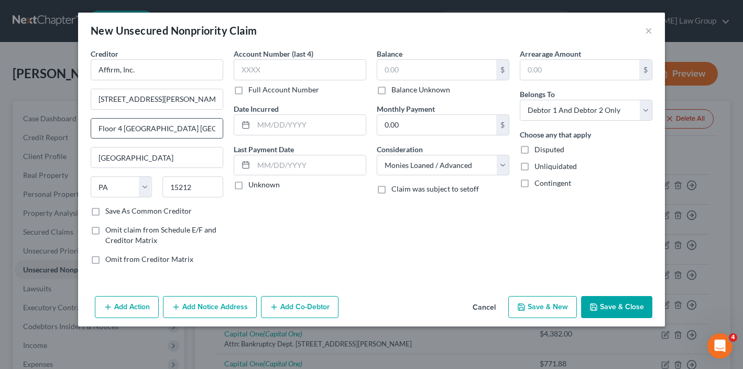
drag, startPoint x: 173, startPoint y: 134, endPoint x: 127, endPoint y: 129, distance: 45.8
click at [127, 129] on input "Floor 4 [GEOGRAPHIC_DATA] [GEOGRAPHIC_DATA]" at bounding box center [157, 128] width 132 height 20
click at [396, 63] on input "text" at bounding box center [436, 70] width 119 height 20
click at [407, 68] on input "text" at bounding box center [436, 70] width 119 height 20
click at [598, 312] on button "Save & Close" at bounding box center [616, 307] width 71 height 22
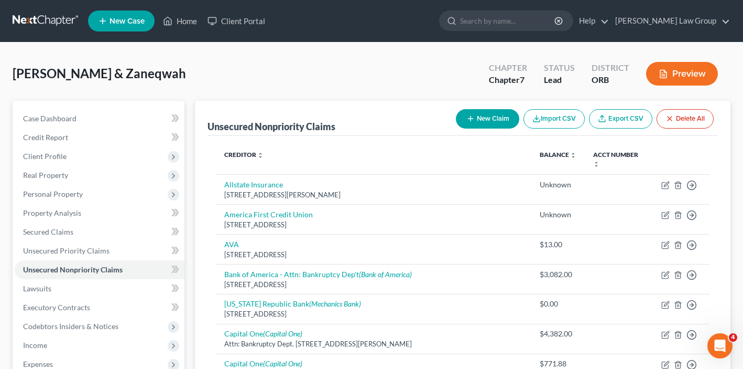
click at [492, 115] on button "New Claim" at bounding box center [487, 118] width 63 height 19
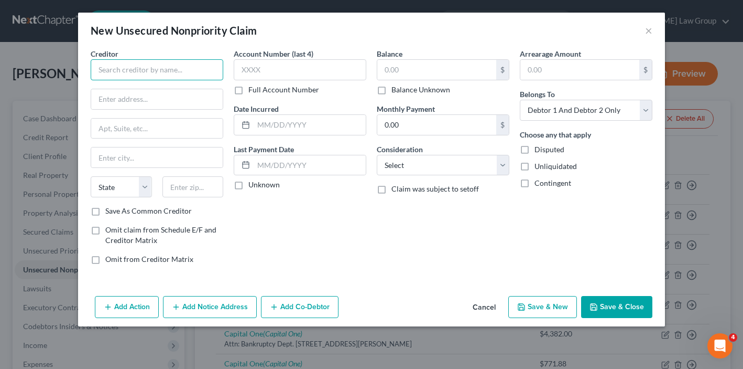
click at [177, 70] on input "text" at bounding box center [157, 69] width 133 height 21
click at [204, 306] on button "Add Notice Address" at bounding box center [210, 307] width 94 height 22
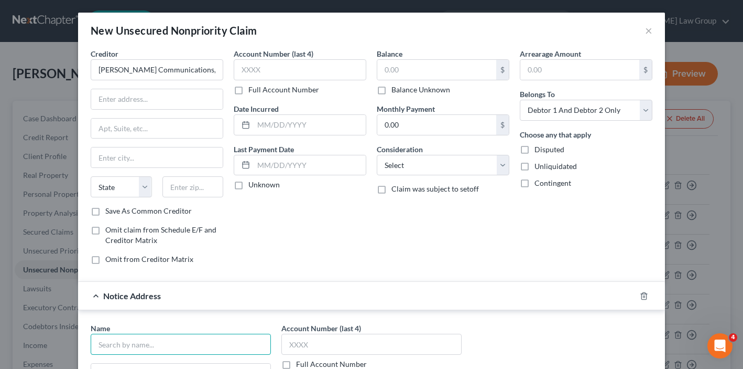
click at [161, 341] on input "text" at bounding box center [181, 343] width 180 height 21
click at [416, 67] on input "text" at bounding box center [436, 70] width 119 height 20
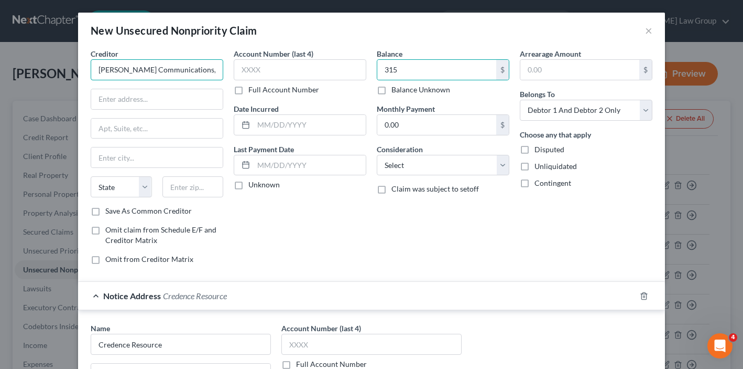
click at [175, 69] on input "[PERSON_NAME] Communications, Inc." at bounding box center [157, 69] width 133 height 21
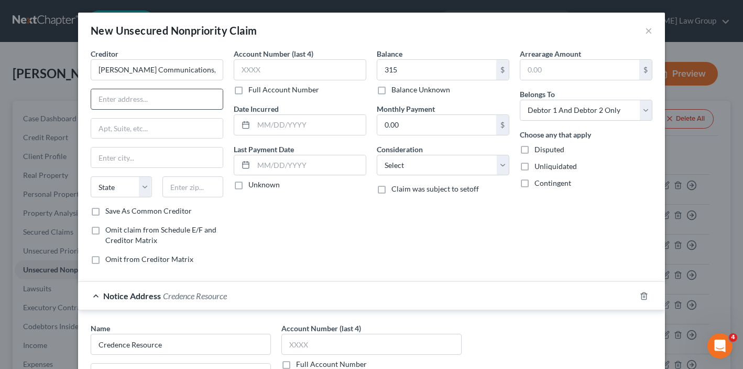
click at [134, 96] on input "text" at bounding box center [157, 99] width 132 height 20
paste input "[STREET_ADDRESS]"
drag, startPoint x: 127, startPoint y: 100, endPoint x: 511, endPoint y: 79, distance: 384.9
click at [512, 79] on div "Creditor * [PERSON_NAME] Communications, Inc. 6205-[GEOGRAPHIC_DATA][US_STATE] …" at bounding box center [371, 160] width 572 height 224
click at [170, 180] on input "text" at bounding box center [193, 186] width 61 height 21
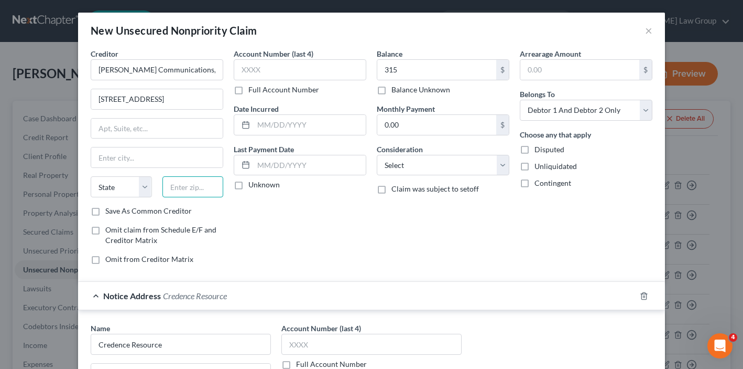
paste input "[STREET_ADDRESS]"
click at [201, 74] on input "[PERSON_NAME] Communications, Inc." at bounding box center [157, 69] width 133 height 21
click at [441, 181] on div "Balance 315.00 $ Balance Unknown Balance Undetermined 315 $ Balance Unknown Mon…" at bounding box center [443, 160] width 143 height 224
click at [441, 158] on select "Select Cable / Satellite Services Collection Agency Credit Card Debt Debt Couns…" at bounding box center [443, 165] width 133 height 21
click at [320, 222] on div "Account Number (last 4) Full Account Number Date Incurred Last Payment Date Unk…" at bounding box center [300, 160] width 143 height 224
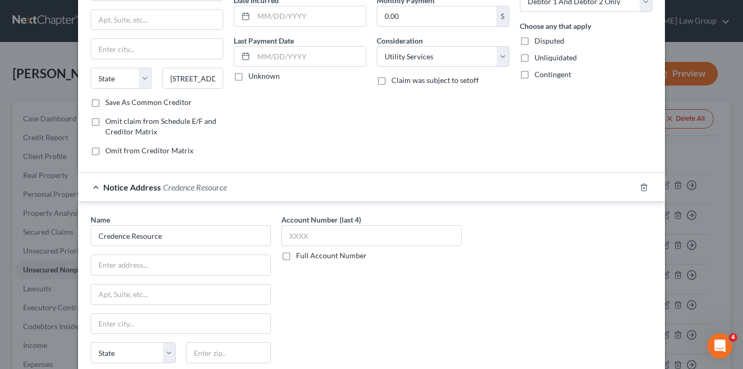
scroll to position [131, 0]
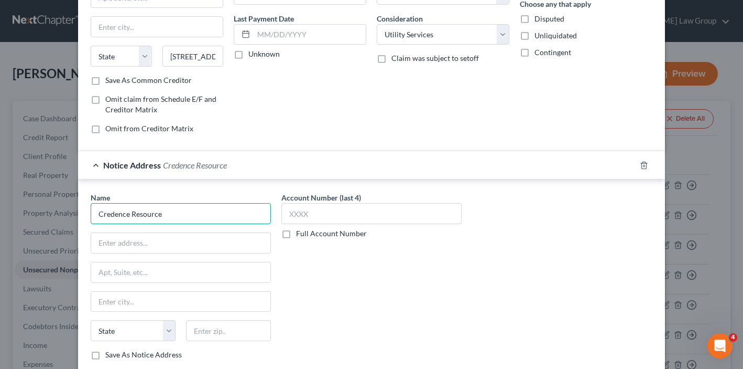
click at [194, 215] on input "Credence Resource" at bounding box center [181, 213] width 180 height 21
drag, startPoint x: 240, startPoint y: 203, endPoint x: 311, endPoint y: 215, distance: 72.2
click at [311, 215] on div "Name * Credence Resource Management State [US_STATE] AK AR AZ CA CO [GEOGRAPHIC…" at bounding box center [371, 280] width 572 height 176
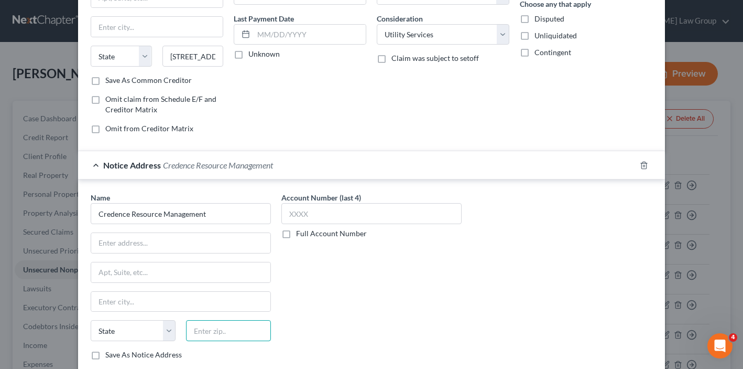
click at [204, 328] on input "text" at bounding box center [228, 330] width 85 height 21
paste input "48195"
click at [187, 239] on input "text" at bounding box center [180, 243] width 179 height 20
paste input "PO Box 2300"
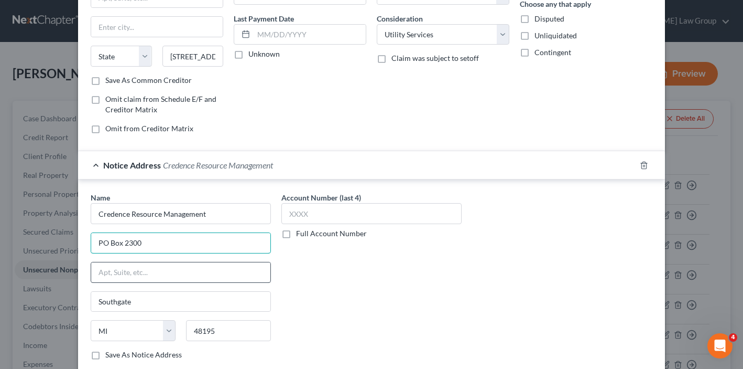
scroll to position [196, 0]
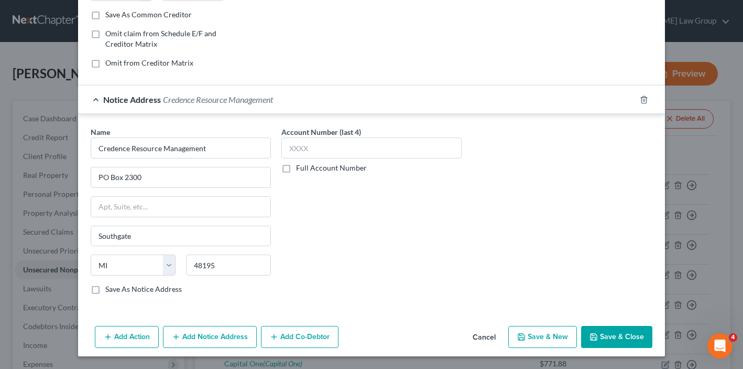
click at [603, 330] on button "Save & Close" at bounding box center [616, 337] width 71 height 22
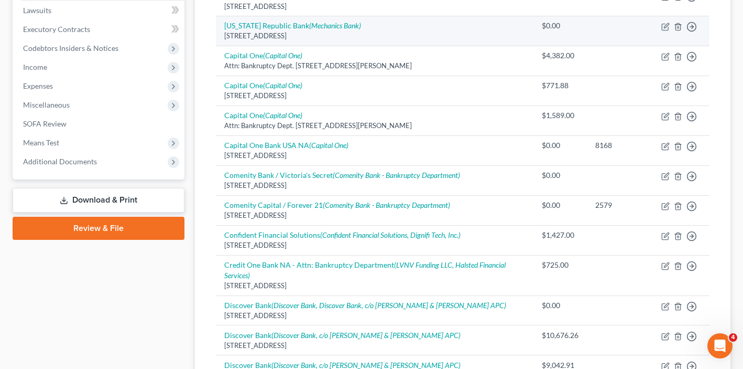
scroll to position [518, 0]
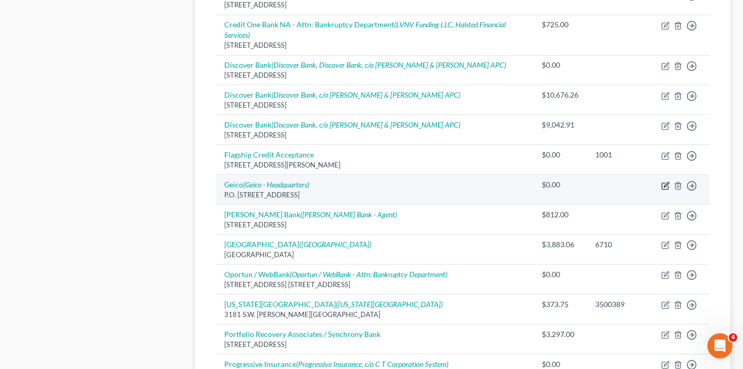
click at [667, 185] on icon "button" at bounding box center [666, 184] width 5 height 5
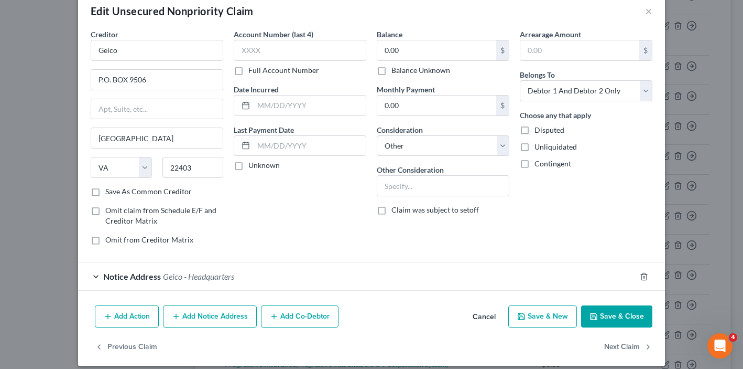
scroll to position [29, 0]
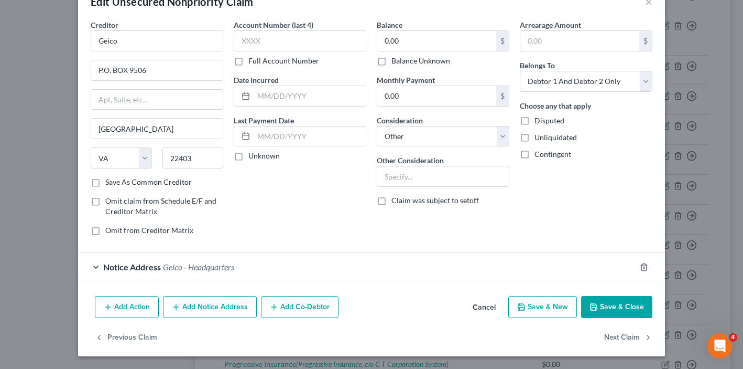
click at [201, 312] on button "Add Notice Address" at bounding box center [210, 307] width 94 height 22
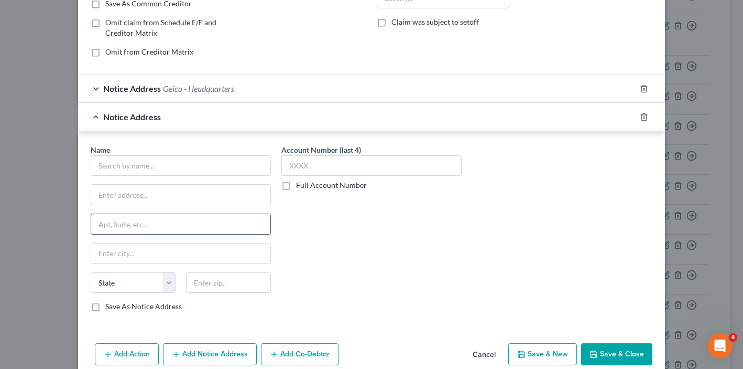
scroll to position [223, 0]
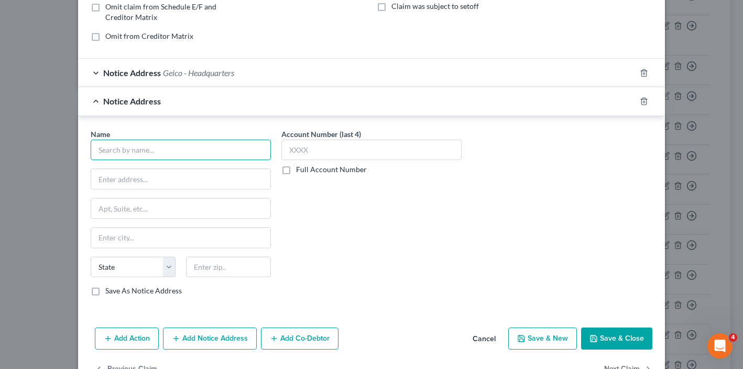
click at [178, 146] on input "text" at bounding box center [181, 149] width 180 height 21
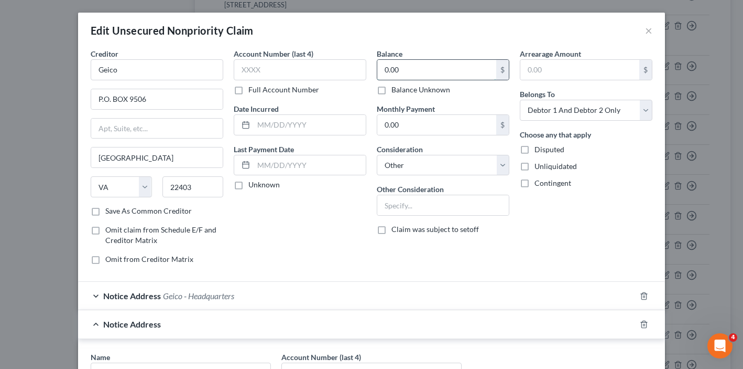
click at [395, 68] on input "0.00" at bounding box center [436, 70] width 119 height 20
click at [419, 179] on div "Balance 157.00 $ Balance Unknown Balance Undetermined 157 $ Balance Unknown Mon…" at bounding box center [443, 160] width 143 height 224
click at [419, 167] on select "Select Cable / Satellite Services Collection Agency Credit Card Debt Debt Couns…" at bounding box center [443, 165] width 133 height 21
click at [413, 201] on input "text" at bounding box center [443, 205] width 132 height 20
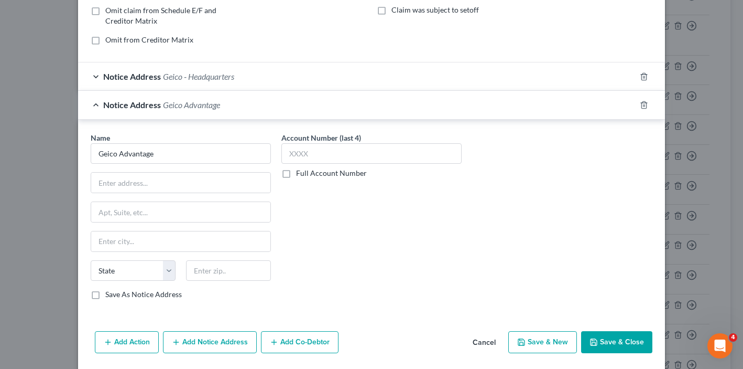
scroll to position [255, 0]
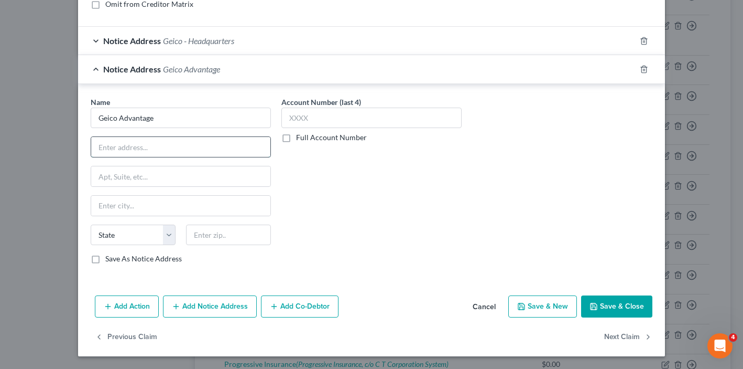
click at [167, 152] on input "text" at bounding box center [180, 147] width 179 height 20
paste input "P.O. [GEOGRAPHIC_DATA] 19176-077"
click at [212, 147] on input "P.O. [GEOGRAPHIC_DATA] 19176-077" at bounding box center [180, 147] width 179 height 20
click at [209, 228] on input "text" at bounding box center [228, 234] width 85 height 21
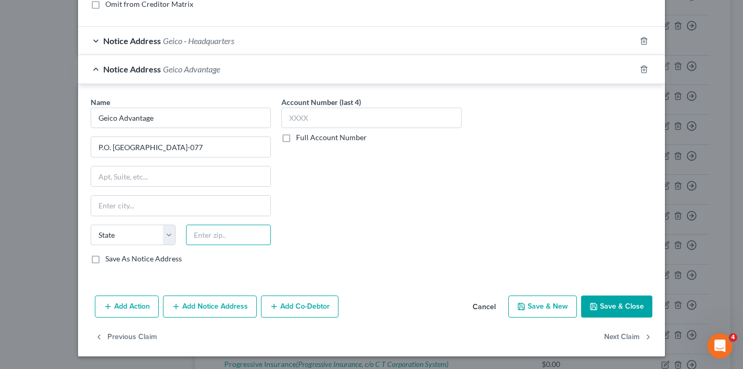
paste input "19176"
click at [196, 158] on div "Name * Geico Advantage P.O. [GEOGRAPHIC_DATA]-077 [GEOGRAPHIC_DATA][US_STATE] C…" at bounding box center [181, 180] width 180 height 168
click at [192, 150] on input "P.O. [GEOGRAPHIC_DATA]-077" at bounding box center [180, 147] width 179 height 20
click at [182, 190] on div "Name * Geico Advantage P.O. [GEOGRAPHIC_DATA]-077 [GEOGRAPHIC_DATA][US_STATE] C…" at bounding box center [181, 180] width 180 height 168
click at [241, 237] on input "19176" at bounding box center [228, 234] width 85 height 21
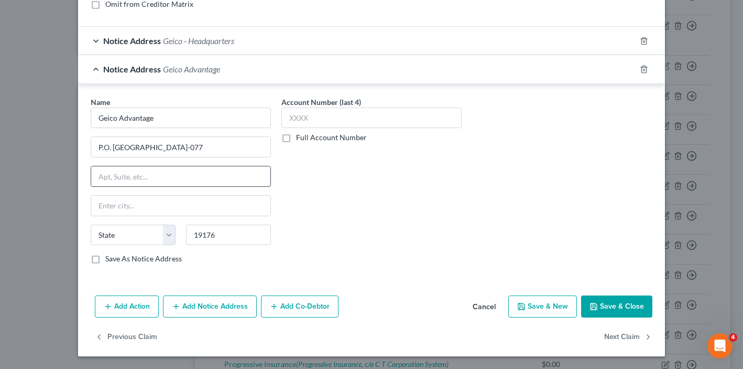
click at [205, 175] on input "text" at bounding box center [180, 176] width 179 height 20
click at [215, 231] on input "19176" at bounding box center [228, 234] width 85 height 21
click at [200, 166] on div at bounding box center [181, 176] width 180 height 21
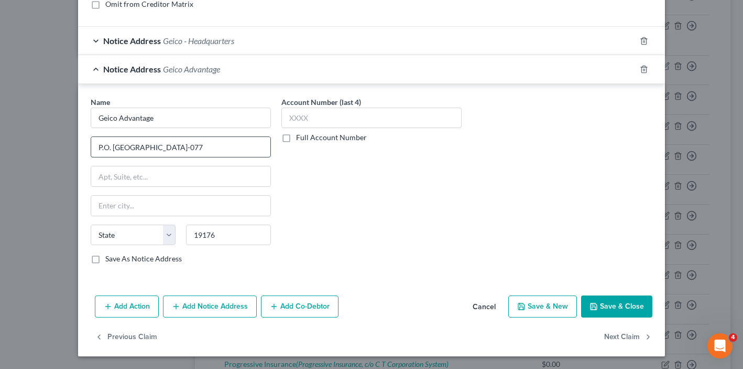
click at [211, 145] on input "P.O. [GEOGRAPHIC_DATA]-077" at bounding box center [180, 147] width 179 height 20
click at [192, 148] on input "P.O. [GEOGRAPHIC_DATA]-077" at bounding box center [180, 147] width 179 height 20
click at [215, 240] on input "19176" at bounding box center [228, 234] width 85 height 21
paste input "19176-0776"
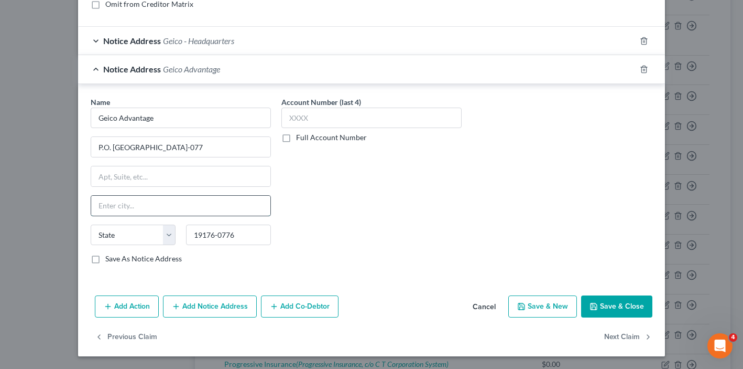
click at [201, 201] on input "text" at bounding box center [180, 206] width 179 height 20
click at [232, 234] on input "19176-0776" at bounding box center [228, 234] width 85 height 21
click at [189, 146] on input "P.O. [GEOGRAPHIC_DATA]-077" at bounding box center [180, 147] width 179 height 20
click at [174, 142] on input "P.O. [GEOGRAPHIC_DATA]-077" at bounding box center [180, 147] width 179 height 20
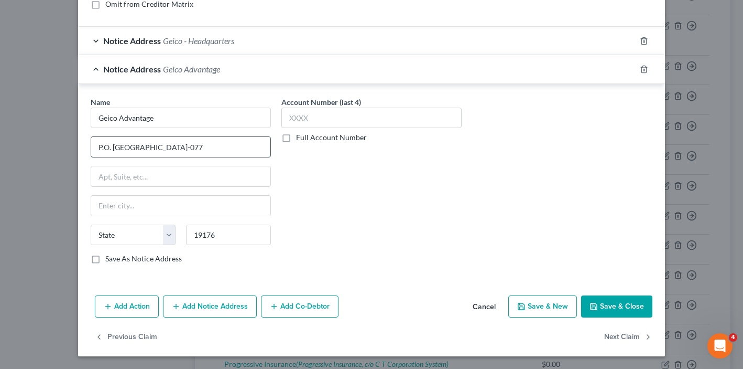
click at [174, 142] on input "P.O. [GEOGRAPHIC_DATA]-077" at bounding box center [180, 147] width 179 height 20
click at [158, 204] on input "text" at bounding box center [180, 206] width 179 height 20
paste input "[GEOGRAPHIC_DATA]"
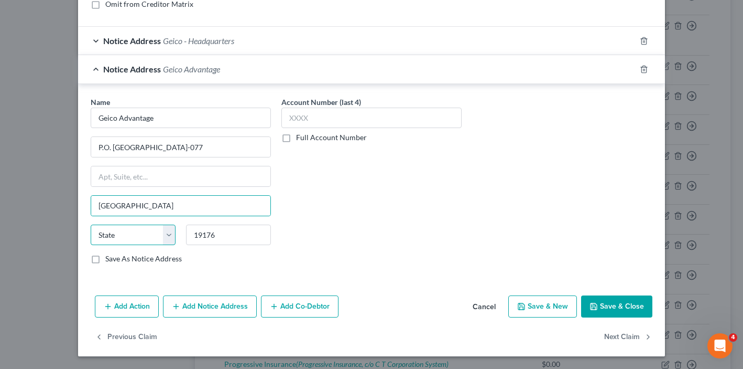
click at [143, 234] on select "State [US_STATE] AK AR AZ CA CO CT DE DC [GEOGRAPHIC_DATA] [GEOGRAPHIC_DATA] GU…" at bounding box center [133, 234] width 85 height 21
drag, startPoint x: 157, startPoint y: 148, endPoint x: 399, endPoint y: 148, distance: 242.2
click at [399, 148] on div "Name * Geico Advantage P.O. [GEOGRAPHIC_DATA]-077 [GEOGRAPHIC_DATA] [US_STATE][…" at bounding box center [371, 184] width 572 height 176
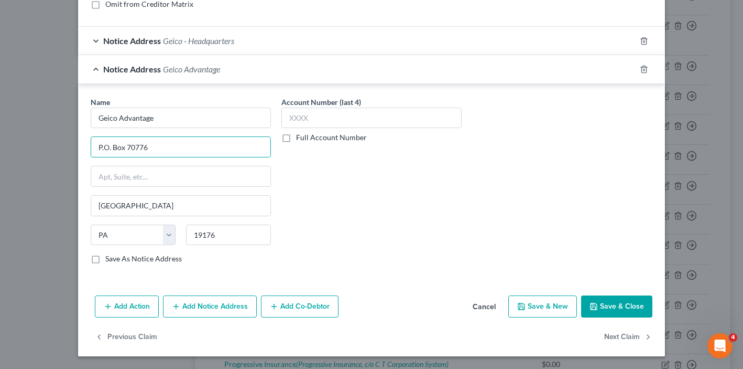
click at [618, 300] on button "Save & Close" at bounding box center [616, 306] width 71 height 22
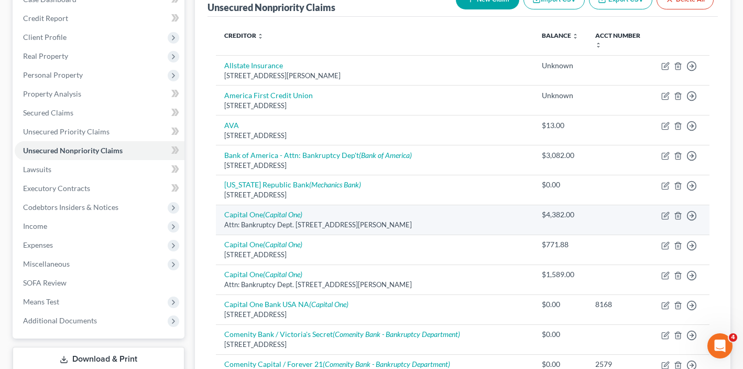
scroll to position [0, 0]
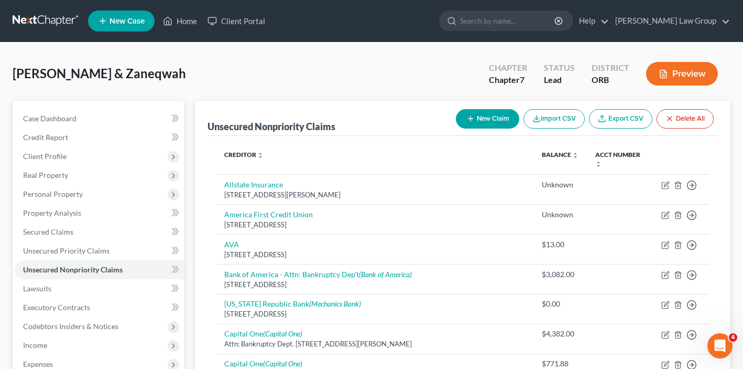
click at [479, 114] on button "New Claim" at bounding box center [487, 118] width 63 height 19
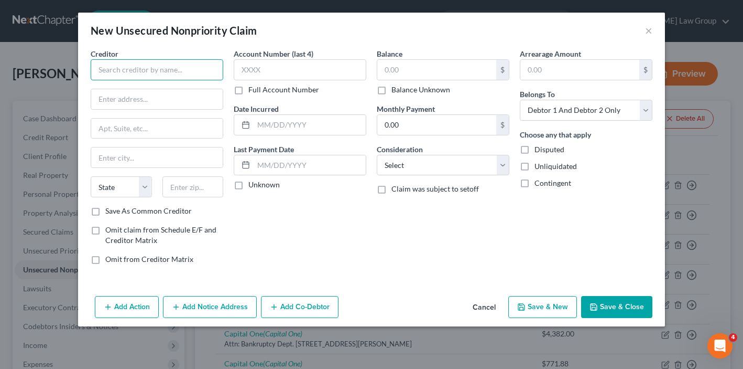
click at [160, 68] on input "text" at bounding box center [157, 69] width 133 height 21
click at [448, 72] on input "text" at bounding box center [436, 70] width 119 height 20
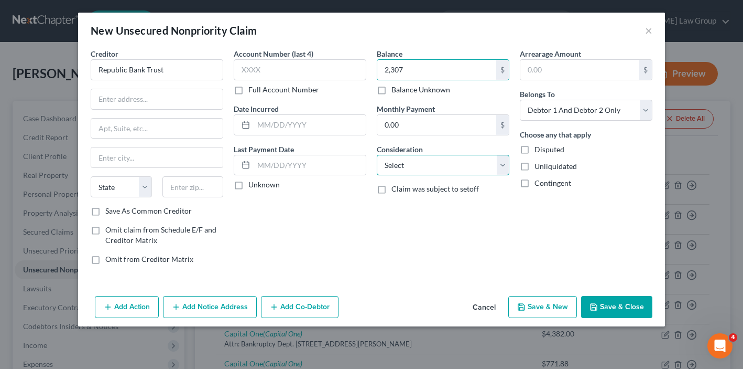
click at [436, 164] on select "Select Cable / Satellite Services Collection Agency Credit Card Debt Debt Couns…" at bounding box center [443, 165] width 133 height 21
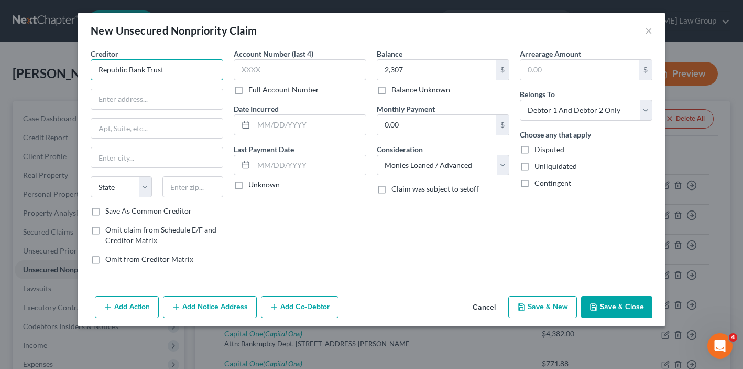
click at [161, 74] on input "Republic Bank Trust" at bounding box center [157, 69] width 133 height 21
click at [161, 72] on input "Republic Bank Trust" at bounding box center [157, 69] width 133 height 21
click at [157, 72] on input "Republic Bank Trust" at bounding box center [157, 69] width 133 height 21
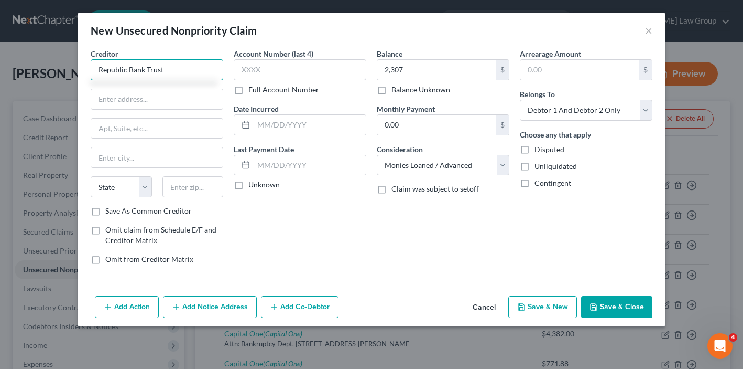
click at [157, 72] on input "Republic Bank Trust" at bounding box center [157, 69] width 133 height 21
click at [138, 92] on input "text" at bounding box center [157, 99] width 132 height 20
paste input "FDIC as Receiver for Republic Bank Attention: Non-Deposit Claims [STREET_ADDRES…"
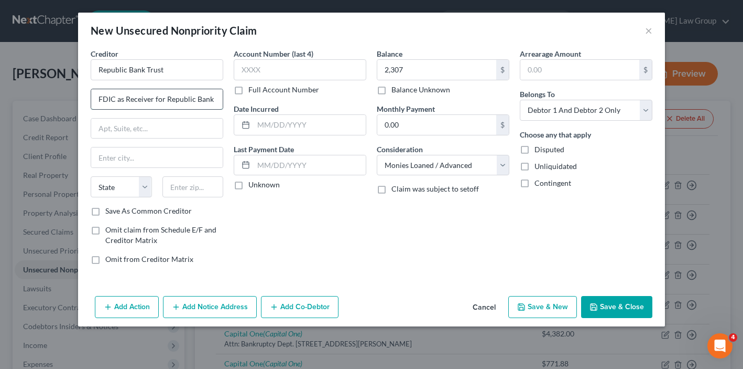
scroll to position [0, 261]
click at [190, 97] on input "FDIC as Receiver for Republic Bank Attention: Non-Deposit Claims [STREET_ADDRES…" at bounding box center [157, 99] width 132 height 20
drag, startPoint x: 194, startPoint y: 101, endPoint x: 343, endPoint y: 118, distance: 150.0
click at [343, 118] on div "Creditor * Republic Bank Trust FDIC as Receiver for Republic Bank Attention: No…" at bounding box center [371, 160] width 572 height 224
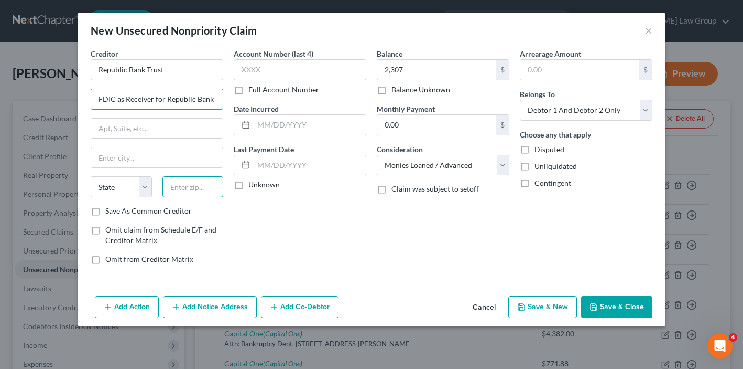
click at [191, 196] on input "text" at bounding box center [193, 186] width 61 height 21
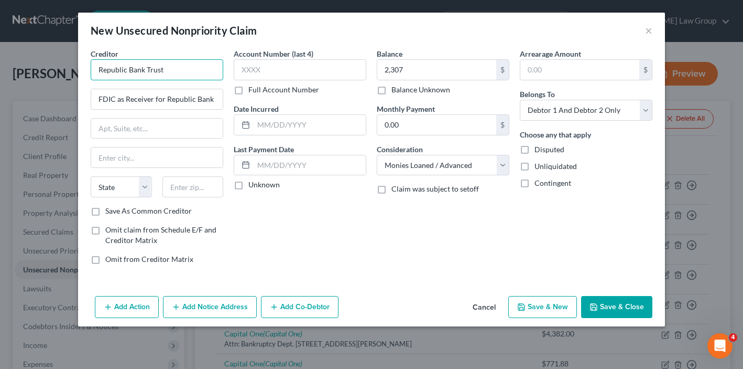
click at [172, 72] on input "Republic Bank Trust" at bounding box center [157, 69] width 133 height 21
click at [196, 71] on input "Republic Bank Trust, c/o FDIC as REceiver" at bounding box center [157, 69] width 133 height 21
drag, startPoint x: 89, startPoint y: 101, endPoint x: 42, endPoint y: 101, distance: 46.1
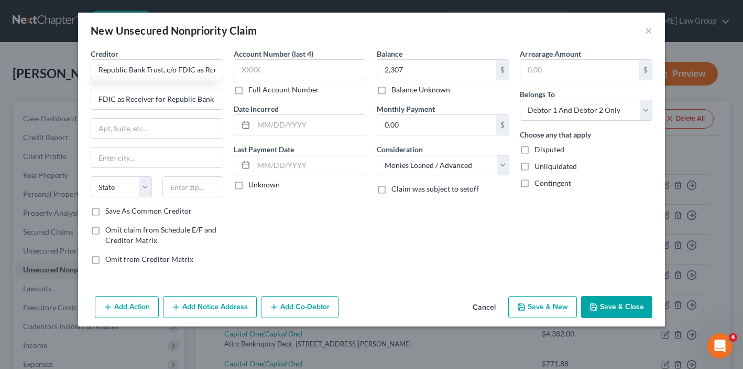
click at [42, 101] on div "New Unsecured Nonpriority Claim × Creditor * Republic Bank Trust, c/o FDIC as R…" at bounding box center [371, 184] width 743 height 369
drag, startPoint x: 204, startPoint y: 101, endPoint x: 47, endPoint y: 101, distance: 157.3
click at [47, 101] on div "New Unsecured Nonpriority Claim × Creditor * Republic Bank Trust, c/o FDIC as R…" at bounding box center [371, 184] width 743 height 369
drag, startPoint x: 150, startPoint y: 101, endPoint x: 70, endPoint y: 101, distance: 79.7
click at [70, 101] on div "New Unsecured Nonpriority Claim × Creditor * Republic Bank Trust, c/o FDIC as R…" at bounding box center [371, 184] width 743 height 369
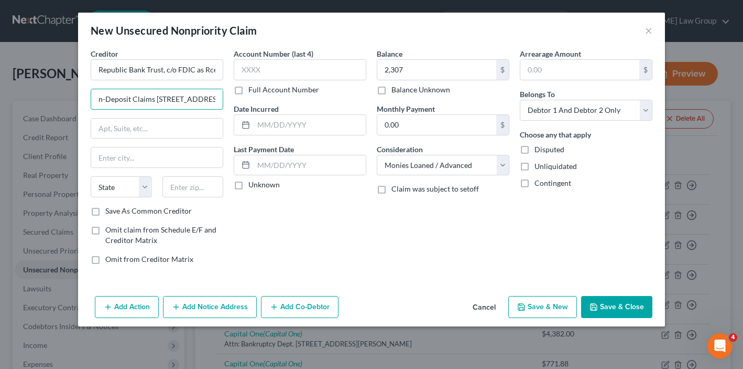
drag, startPoint x: 155, startPoint y: 100, endPoint x: 53, endPoint y: 98, distance: 102.3
click at [53, 98] on div "New Unsecured Nonpriority Claim × Creditor * Republic Bank Trust, c/o FDIC as R…" at bounding box center [371, 184] width 743 height 369
click at [147, 125] on input "text" at bounding box center [157, 128] width 132 height 20
drag, startPoint x: 175, startPoint y: 100, endPoint x: 435, endPoint y: 103, distance: 260.6
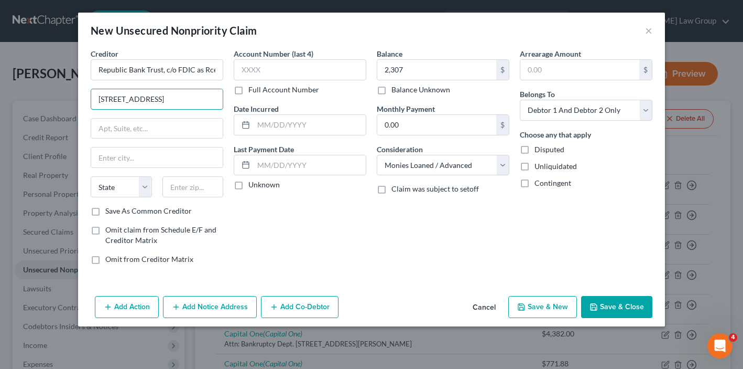
click at [435, 103] on div "Creditor * Republic Bank Trust, c/o FDIC as Rceiver [STREET_ADDRESS] State [US_…" at bounding box center [371, 160] width 572 height 224
click at [133, 128] on input "text" at bounding box center [157, 128] width 132 height 20
paste input "[GEOGRAPHIC_DATA]"
drag, startPoint x: 170, startPoint y: 128, endPoint x: 129, endPoint y: 128, distance: 40.4
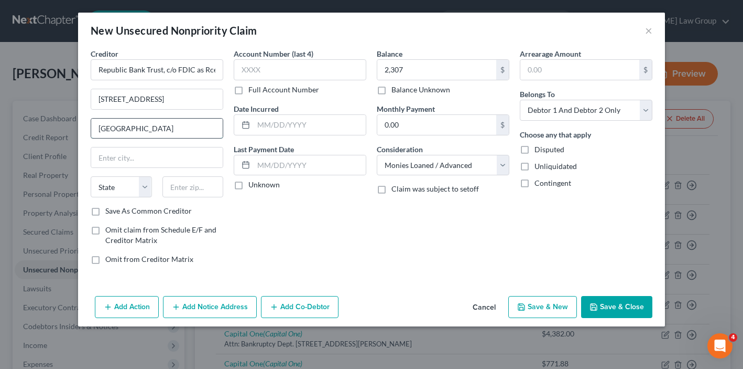
click at [129, 128] on input "[GEOGRAPHIC_DATA]" at bounding box center [157, 128] width 132 height 20
paste input "75201"
click at [150, 120] on input "Suite 700" at bounding box center [157, 128] width 132 height 20
click at [190, 310] on button "Add Notice Address" at bounding box center [210, 307] width 94 height 22
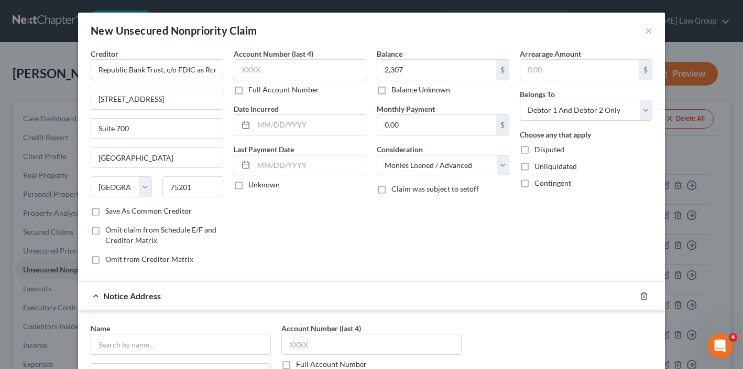
scroll to position [68, 0]
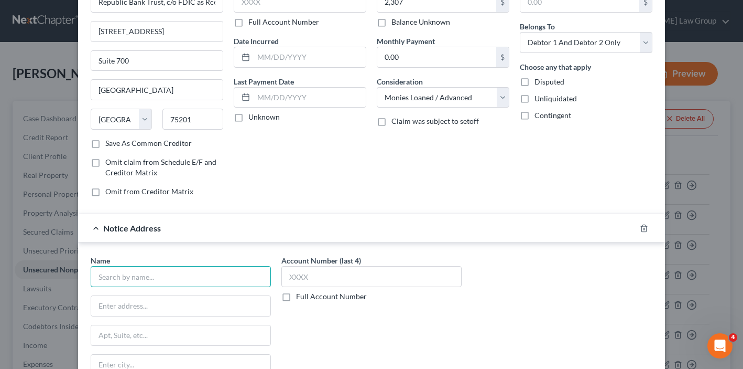
click at [147, 274] on input "text" at bounding box center [181, 276] width 180 height 21
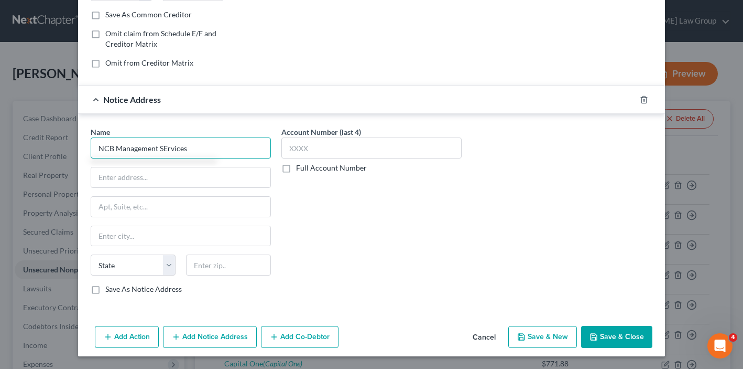
click at [164, 152] on input "NCB Management SErvices" at bounding box center [181, 147] width 180 height 21
drag, startPoint x: 197, startPoint y: 144, endPoint x: 53, endPoint y: 143, distance: 144.2
click at [53, 143] on div "New Unsecured Nonpriority Claim × Creditor * Republic Bank Trust, c/o FDIC as R…" at bounding box center [371, 184] width 743 height 369
click at [113, 181] on input "text" at bounding box center [180, 177] width 179 height 20
paste input "[STREET_ADDRESS]."
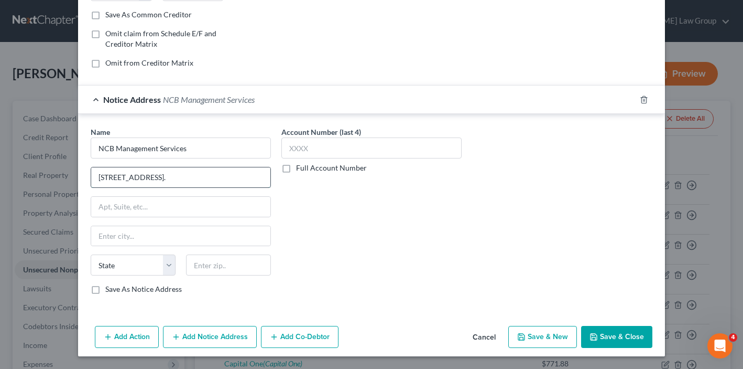
click at [200, 172] on input "[STREET_ADDRESS]." at bounding box center [180, 177] width 179 height 20
click at [198, 255] on input "text" at bounding box center [228, 264] width 85 height 21
paste input "19053"
click at [221, 172] on input "[STREET_ADDRESS]." at bounding box center [180, 177] width 179 height 20
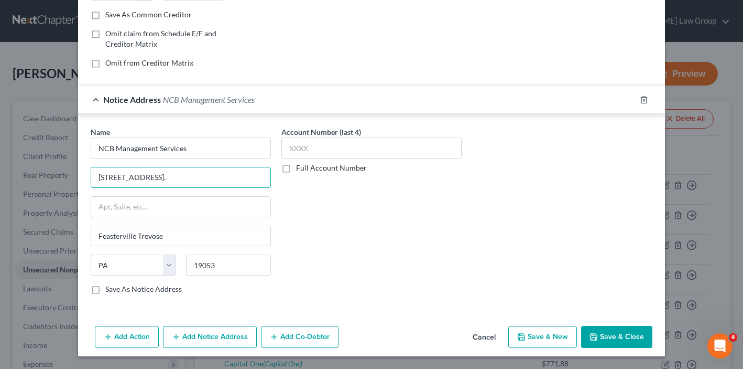
drag, startPoint x: 153, startPoint y: 177, endPoint x: 302, endPoint y: 192, distance: 150.2
click at [302, 192] on div "Name * NCB Management Services [STREET_ADDRESS] Feasterville Trevose State [US_…" at bounding box center [371, 214] width 572 height 176
click at [613, 333] on button "Save & Close" at bounding box center [616, 337] width 71 height 22
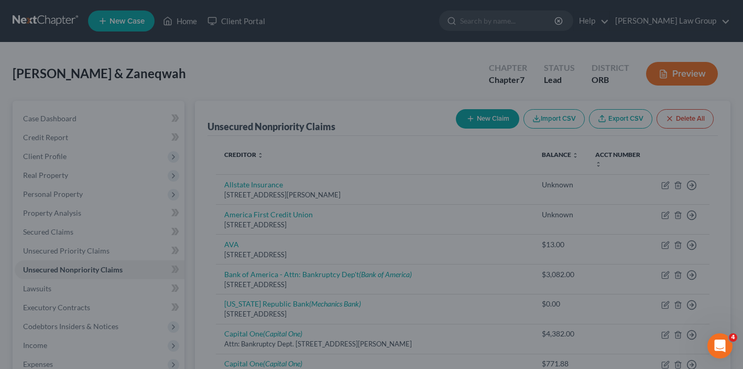
scroll to position [0, 0]
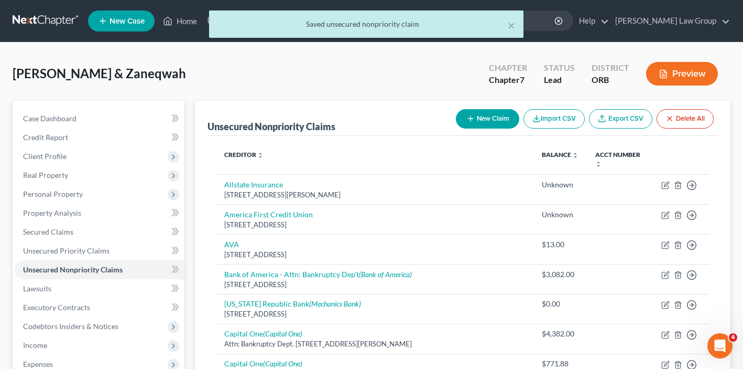
click at [376, 129] on div "Unsecured Nonpriority Claims New Claim Import CSV Export CSV Delete All" at bounding box center [463, 118] width 511 height 35
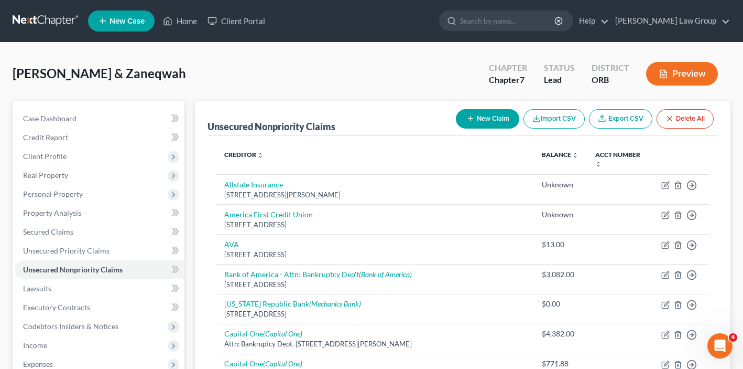
scroll to position [488, 0]
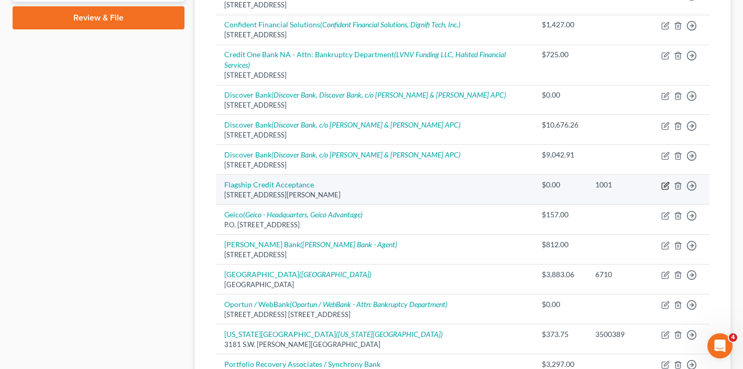
click at [664, 185] on icon "button" at bounding box center [666, 184] width 5 height 5
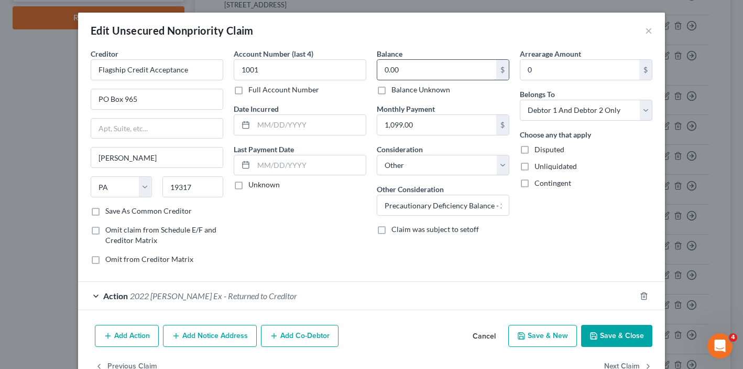
click at [406, 71] on input "0.00" at bounding box center [436, 70] width 119 height 20
click at [478, 213] on input "Precautionary Deficiency Balance - 2022 [PERSON_NAME] Ex returned to Creditor […" at bounding box center [443, 205] width 132 height 20
drag, startPoint x: 439, startPoint y: 207, endPoint x: 679, endPoint y: 213, distance: 240.2
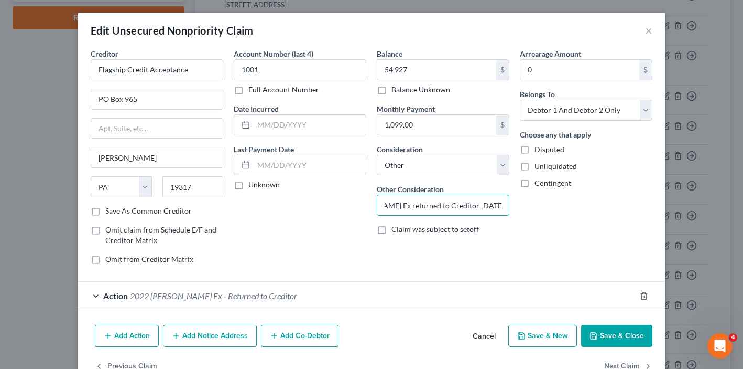
click at [679, 213] on div "Edit Unsecured Nonpriority Claim × Creditor * Flagship Credit Acceptance PO Box…" at bounding box center [371, 184] width 743 height 369
click at [401, 204] on input "Precautionary Deficiency Balance - 2022 [PERSON_NAME] Ex returned to Creditor […" at bounding box center [443, 205] width 132 height 20
drag, startPoint x: 392, startPoint y: 204, endPoint x: 357, endPoint y: 204, distance: 34.6
click at [357, 204] on div "Creditor * Flagship Credit Acceptance PO Box 965 Chadds Ford State [US_STATE] A…" at bounding box center [371, 160] width 572 height 224
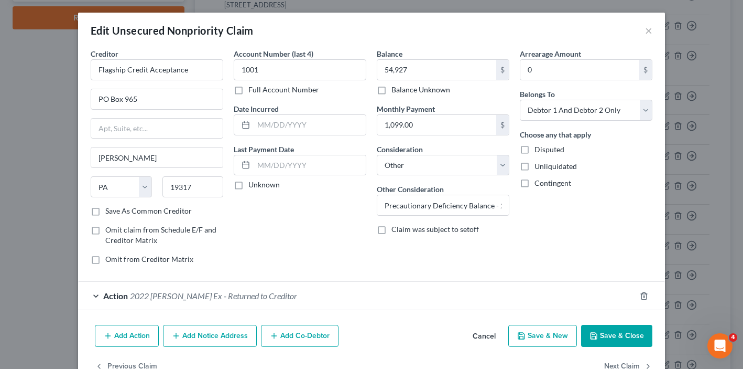
click at [626, 332] on button "Save & Close" at bounding box center [616, 336] width 71 height 22
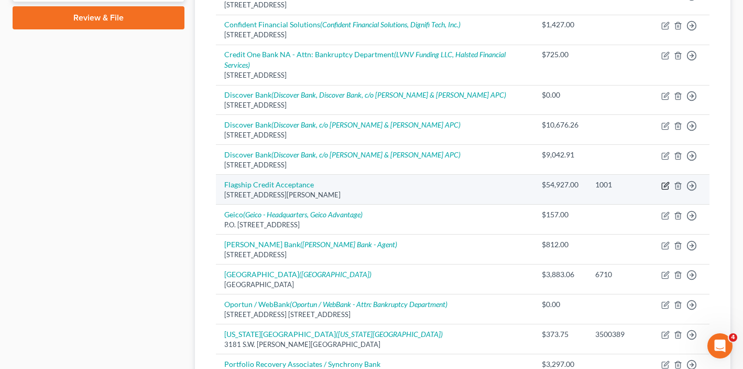
click at [664, 186] on icon "button" at bounding box center [666, 184] width 5 height 5
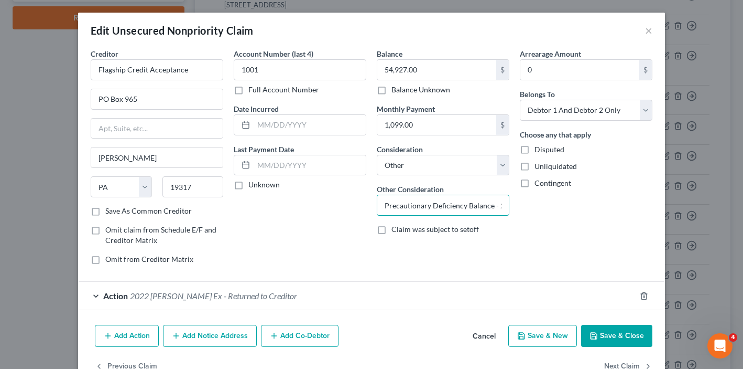
drag, startPoint x: 433, startPoint y: 206, endPoint x: 345, endPoint y: 205, distance: 88.1
click at [345, 205] on div "Creditor * Flagship Credit Acceptance PO Box 965 Chadds Ford State [US_STATE] A…" at bounding box center [371, 160] width 572 height 224
click at [614, 332] on button "Save & Close" at bounding box center [616, 336] width 71 height 22
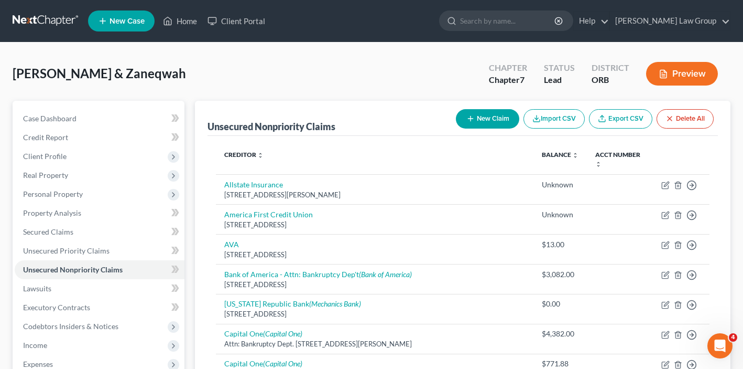
click at [482, 117] on button "New Claim" at bounding box center [487, 118] width 63 height 19
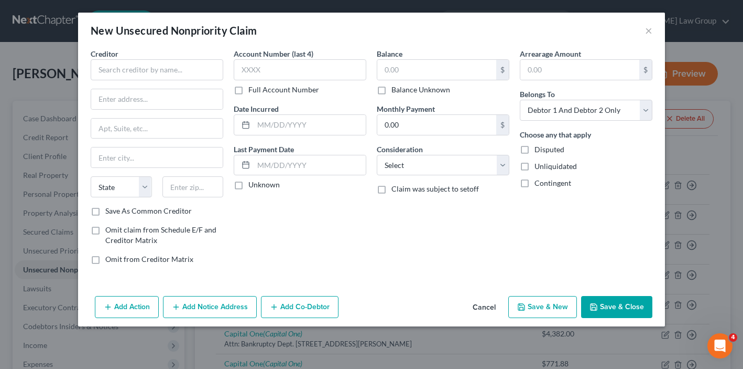
click at [196, 308] on button "Add Notice Address" at bounding box center [210, 307] width 94 height 22
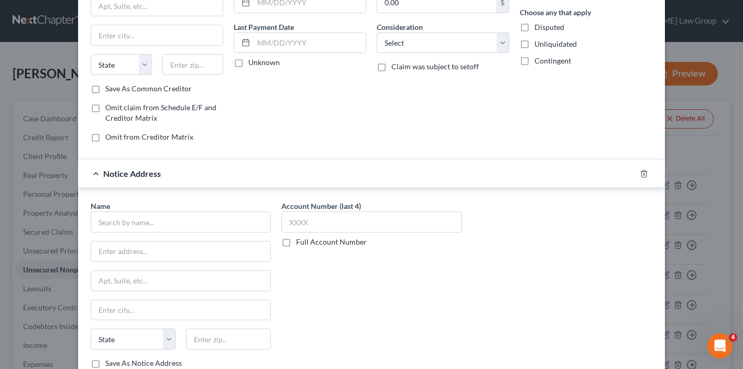
scroll to position [196, 0]
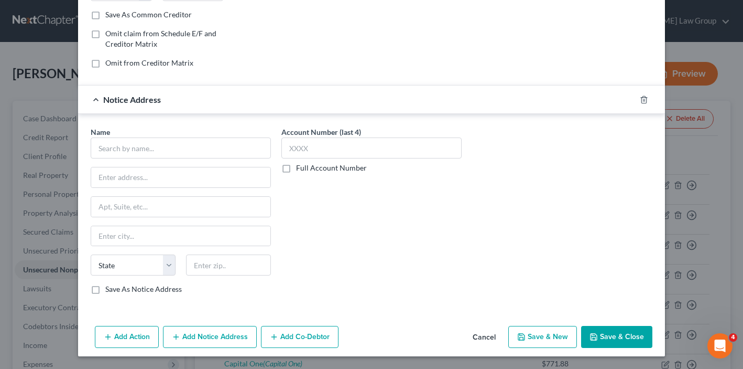
click at [467, 336] on div "Add Action Add Notice Address Add Co-Debtor Cancel Save & New Save & Close" at bounding box center [371, 338] width 587 height 35
click at [485, 336] on button "Cancel" at bounding box center [484, 337] width 40 height 21
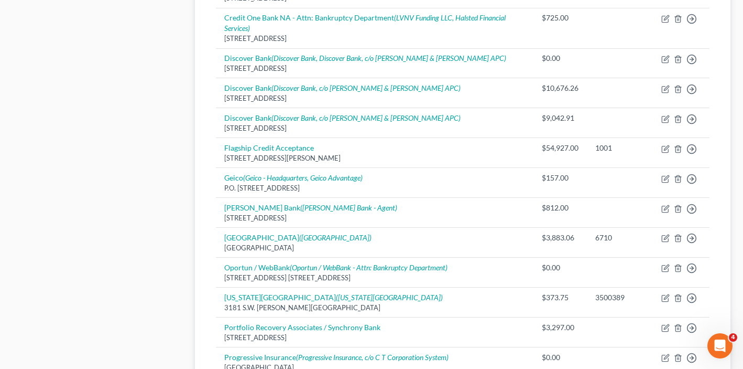
scroll to position [511, 0]
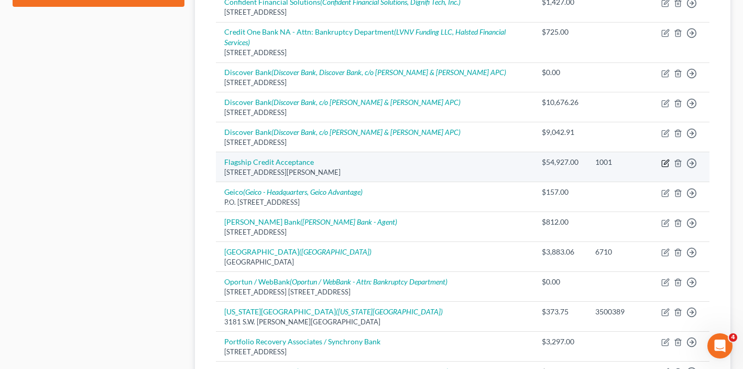
click at [666, 163] on icon "button" at bounding box center [666, 161] width 5 height 5
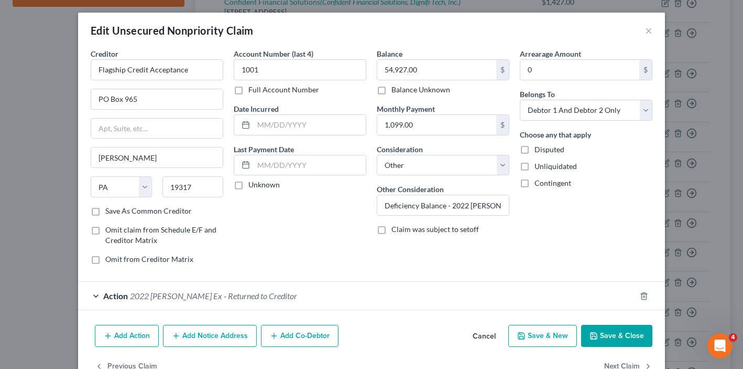
scroll to position [29, 0]
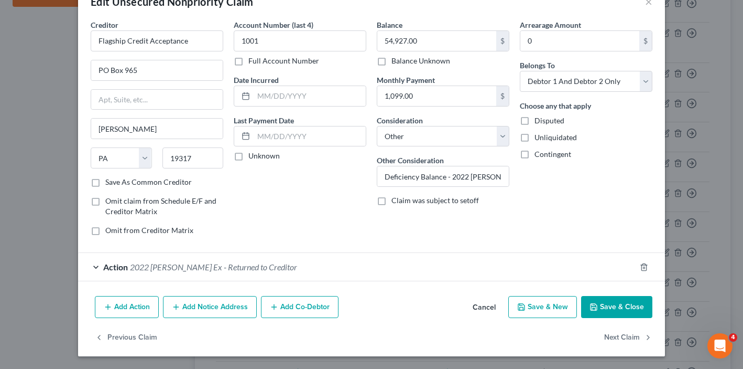
click at [201, 313] on button "Add Notice Address" at bounding box center [210, 307] width 94 height 22
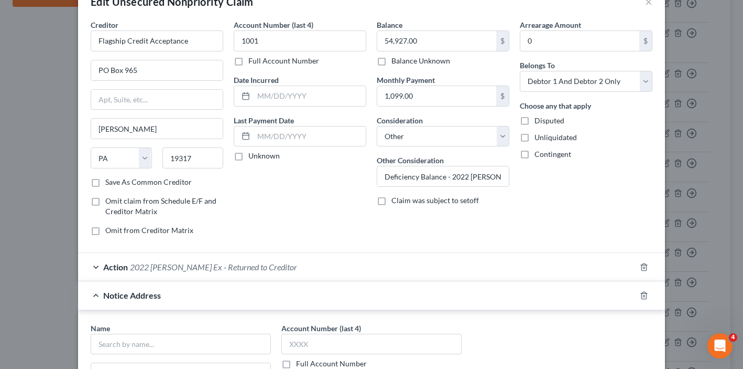
click at [212, 254] on div "Action 2022 [PERSON_NAME] Ex - Returned to Creditor" at bounding box center [357, 267] width 558 height 28
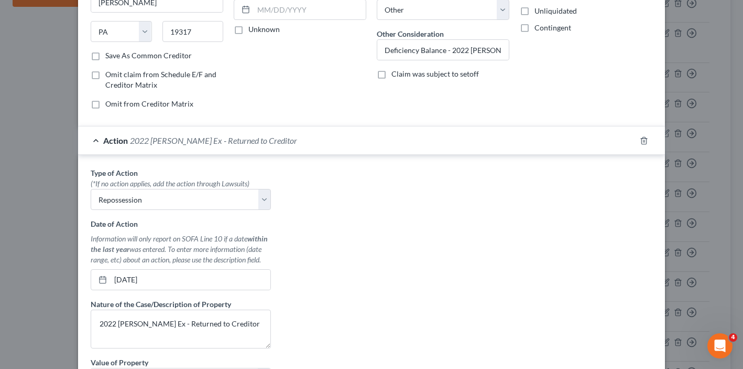
scroll to position [171, 0]
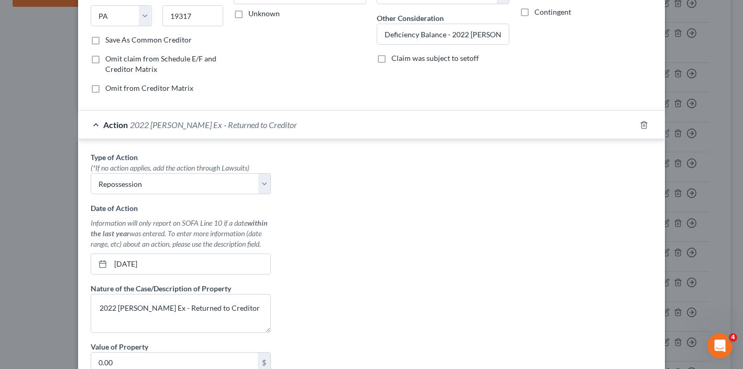
click at [239, 125] on span "2022 [PERSON_NAME] Ex - Returned to Creditor" at bounding box center [213, 125] width 167 height 10
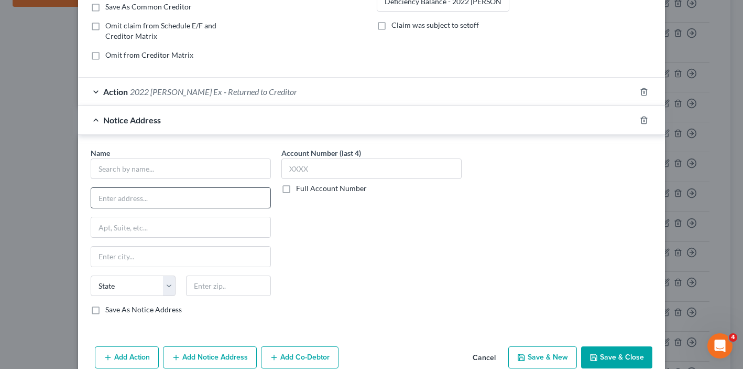
scroll to position [255, 0]
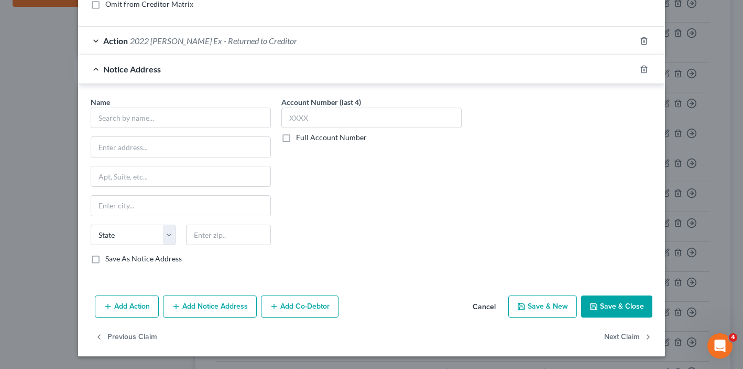
click at [169, 103] on div "Name *" at bounding box center [181, 112] width 180 height 32
click at [169, 120] on input "text" at bounding box center [181, 117] width 180 height 21
click at [137, 146] on input "text" at bounding box center [180, 147] width 179 height 20
paste input "P.O. Box 20825"
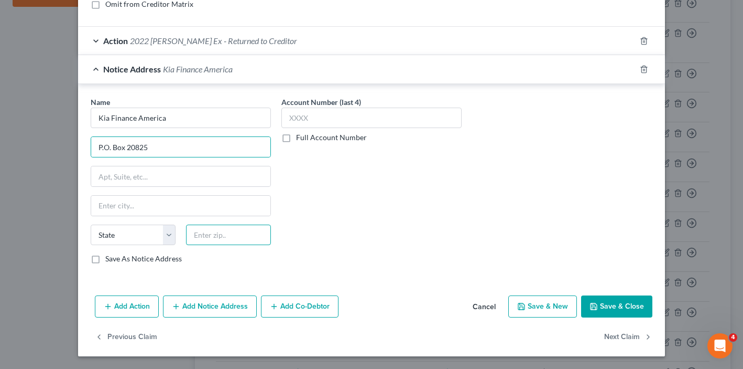
click at [215, 227] on input "text" at bounding box center [228, 234] width 85 height 21
paste input "92728"
click at [186, 153] on input "P.O. Box 20825" at bounding box center [180, 147] width 179 height 20
click at [181, 175] on input "text" at bounding box center [180, 176] width 179 height 20
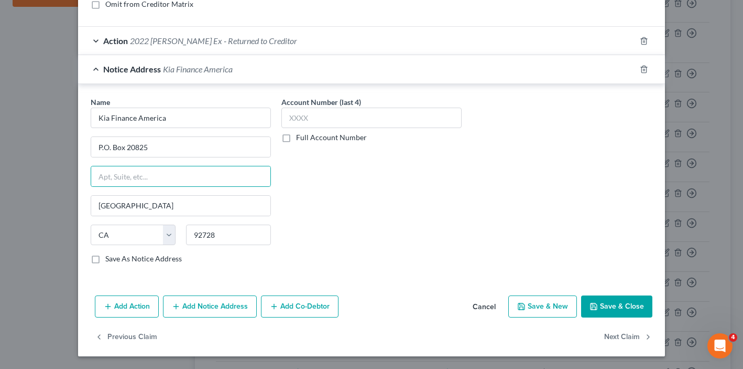
click at [623, 303] on button "Save & Close" at bounding box center [616, 306] width 71 height 22
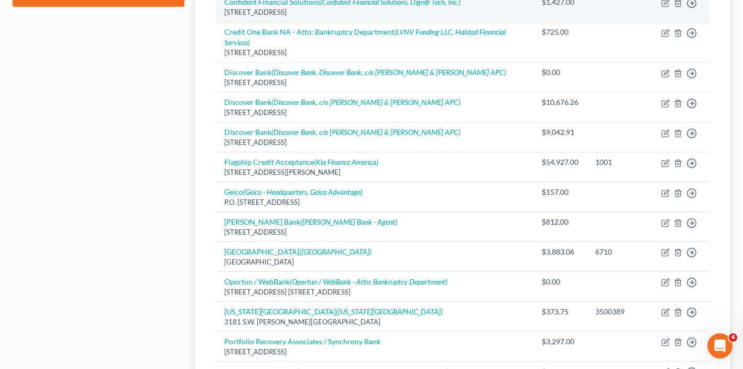
scroll to position [89, 0]
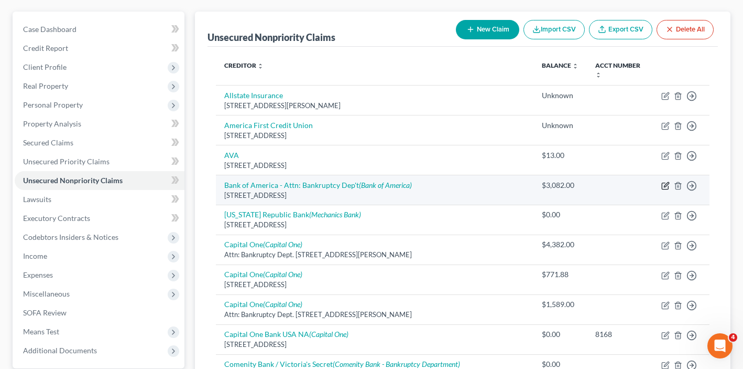
click at [663, 185] on icon "button" at bounding box center [666, 185] width 8 height 8
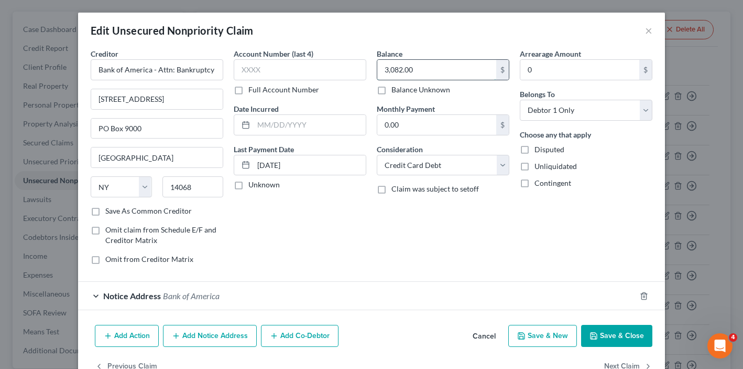
click at [426, 69] on input "3,082.00" at bounding box center [436, 70] width 119 height 20
click at [613, 341] on button "Save & Close" at bounding box center [616, 336] width 71 height 22
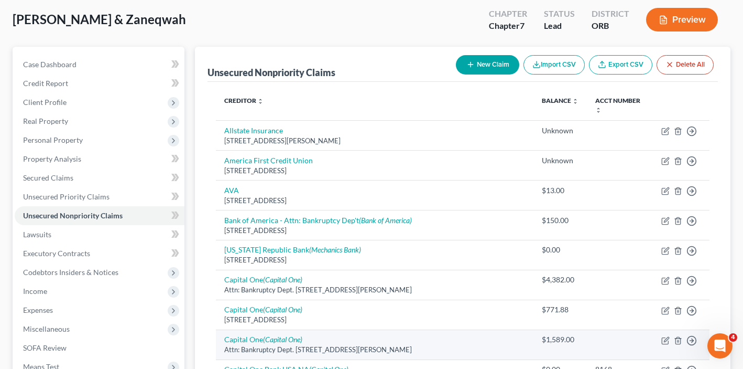
scroll to position [0, 0]
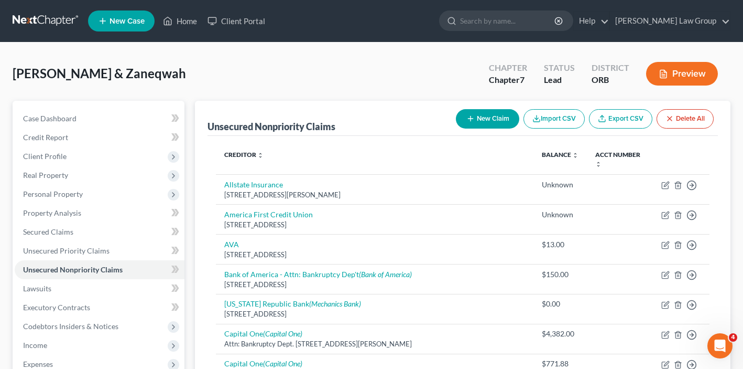
click at [462, 93] on div "[PERSON_NAME] & Zaneqwah Upgraded Chapter Chapter 7 Status Lead District ORB Pr…" at bounding box center [372, 78] width 718 height 46
click at [472, 122] on button "New Claim" at bounding box center [487, 118] width 63 height 19
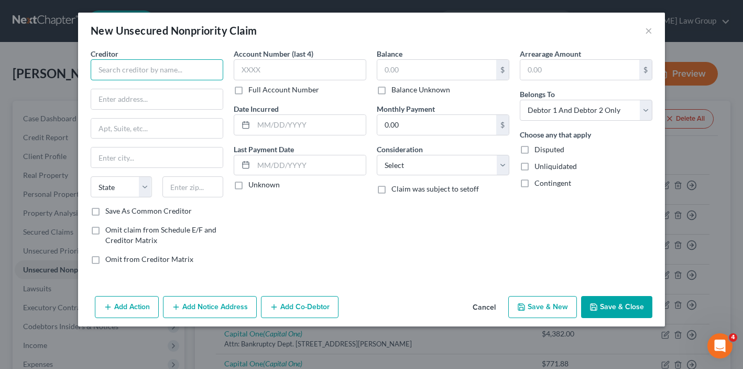
click at [163, 70] on input "text" at bounding box center [157, 69] width 133 height 21
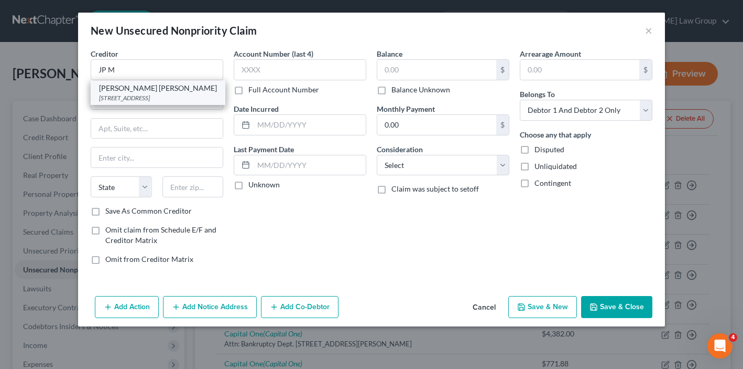
click at [161, 96] on div "[STREET_ADDRESS]" at bounding box center [158, 97] width 118 height 9
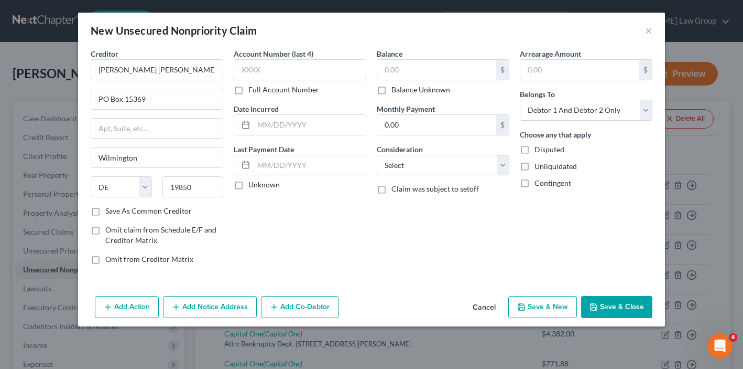
click at [197, 310] on button "Add Notice Address" at bounding box center [210, 307] width 94 height 22
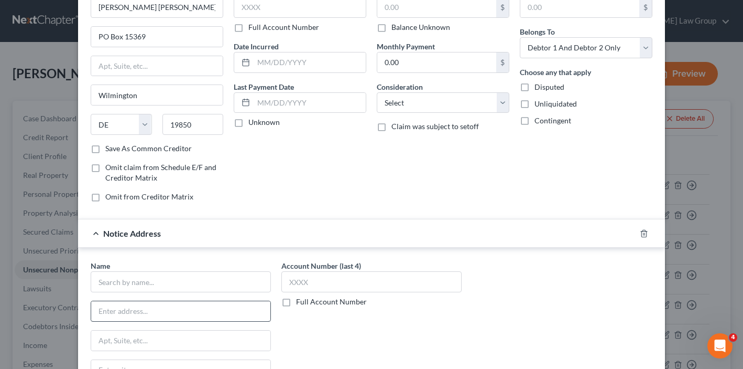
scroll to position [70, 0]
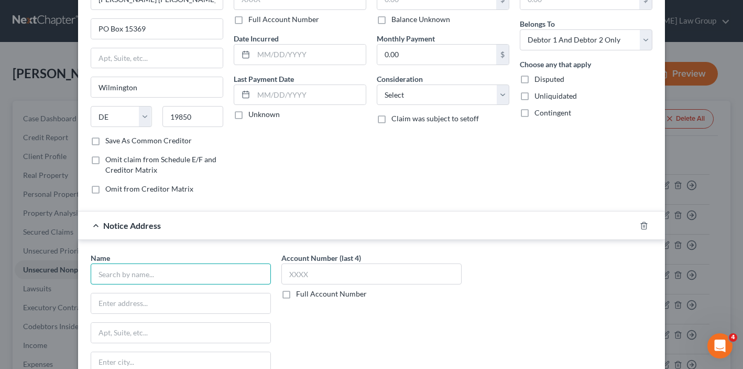
click at [133, 274] on input "text" at bounding box center [181, 273] width 180 height 21
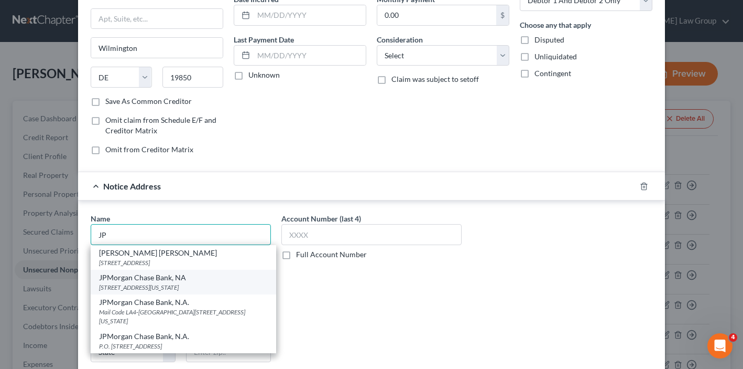
scroll to position [120, 0]
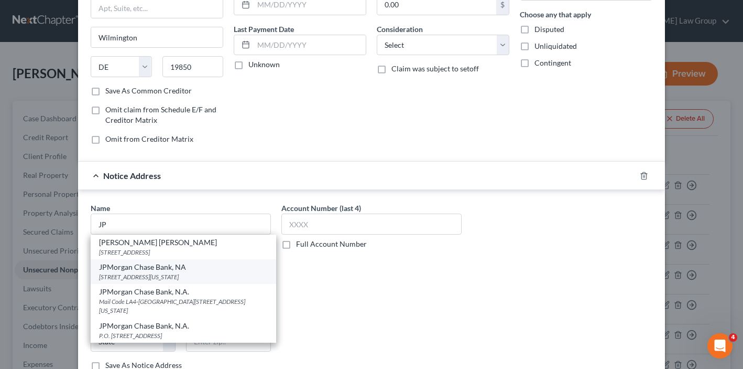
click at [175, 271] on div "JPMorgan Chase Bank, NA" at bounding box center [183, 267] width 169 height 10
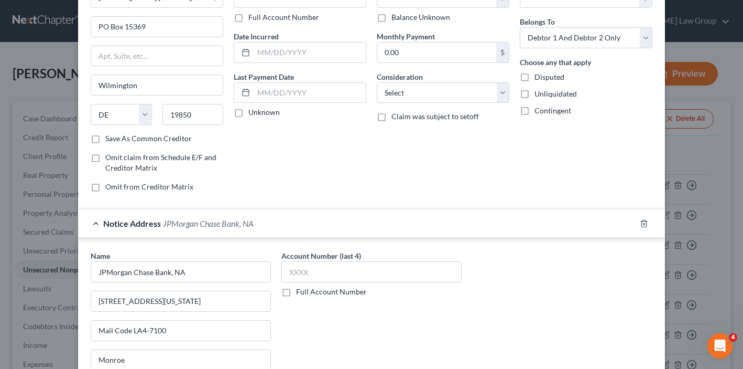
scroll to position [0, 0]
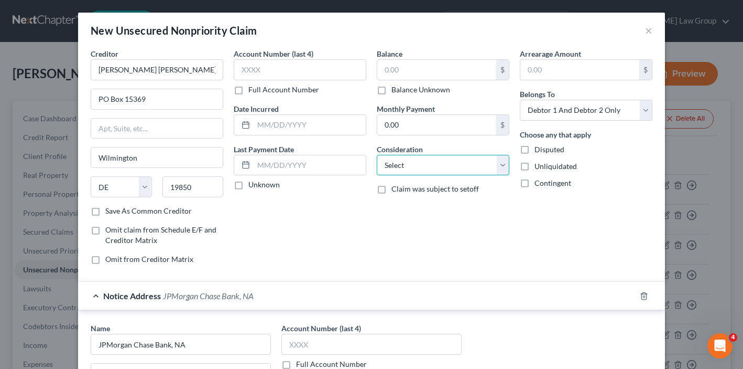
click at [404, 174] on select "Select Cable / Satellite Services Collection Agency Credit Card Debt Debt Couns…" at bounding box center [443, 165] width 133 height 21
click at [444, 78] on input "text" at bounding box center [436, 70] width 119 height 20
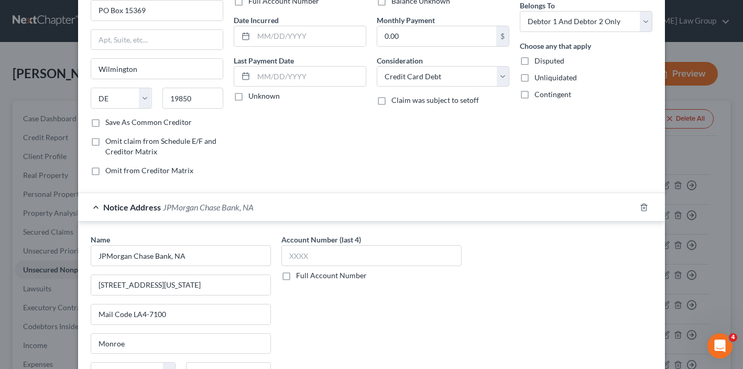
scroll to position [196, 0]
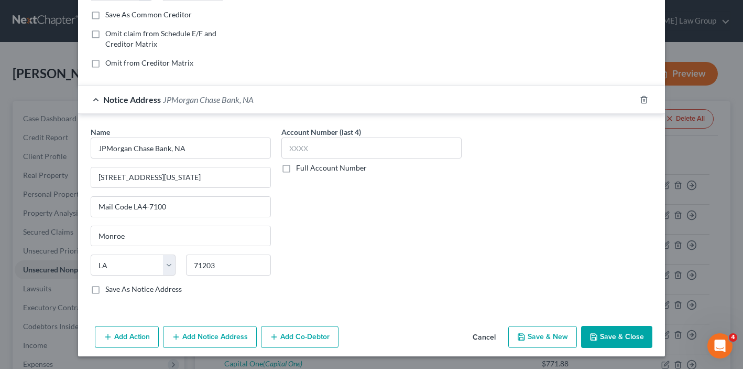
click at [614, 341] on button "Save & Close" at bounding box center [616, 337] width 71 height 22
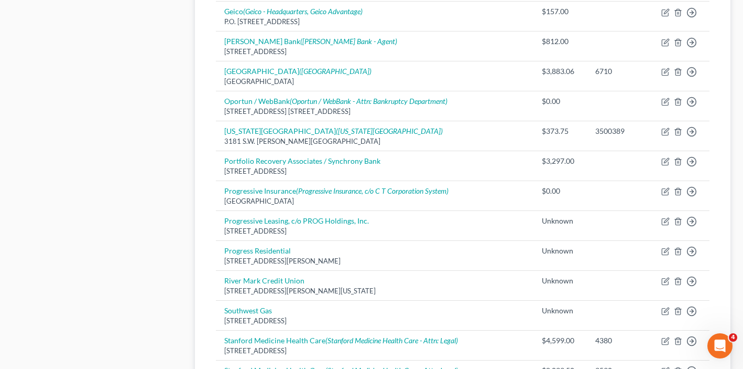
scroll to position [0, 0]
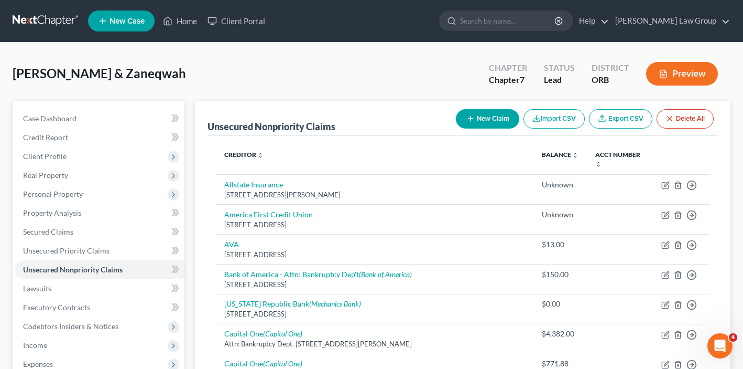
click at [484, 111] on button "New Claim" at bounding box center [487, 118] width 63 height 19
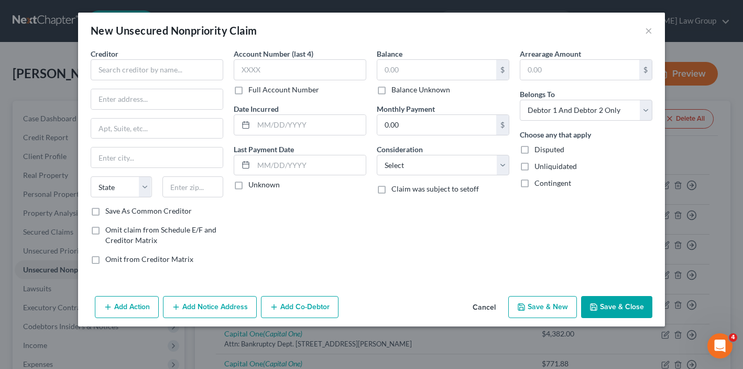
click at [478, 306] on button "Cancel" at bounding box center [484, 307] width 40 height 21
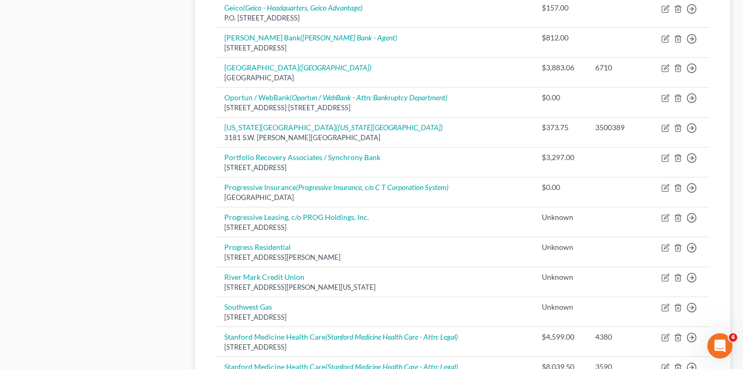
scroll to position [980, 0]
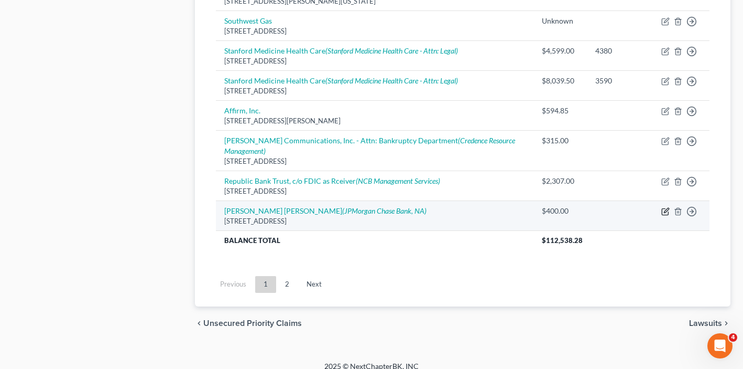
click at [665, 207] on icon "button" at bounding box center [666, 211] width 8 height 8
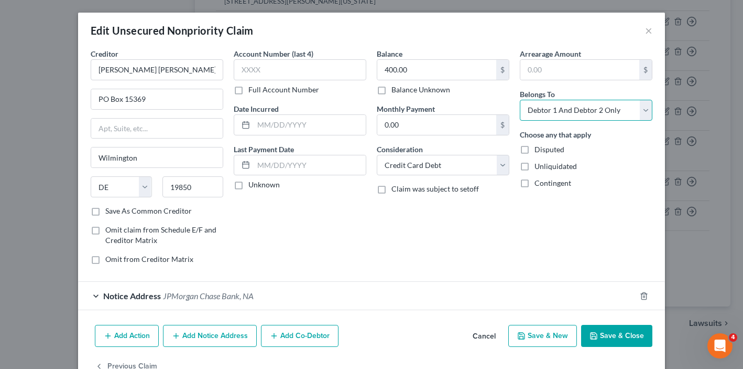
click at [578, 111] on select "Select Debtor 1 Only Debtor 2 Only Debtor 1 And Debtor 2 Only At Least One Of T…" at bounding box center [586, 110] width 133 height 21
click at [611, 334] on button "Save & Close" at bounding box center [616, 336] width 71 height 22
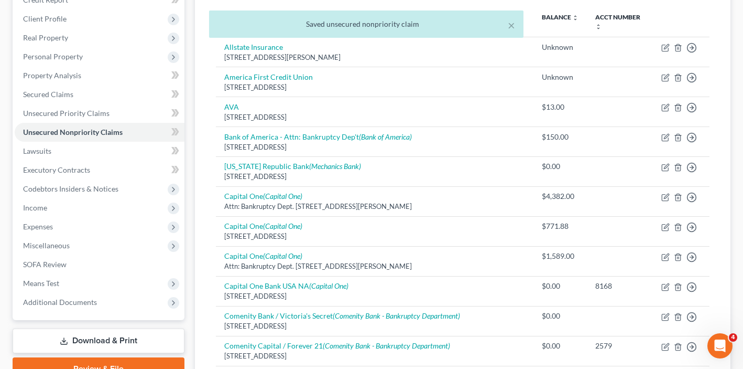
scroll to position [0, 0]
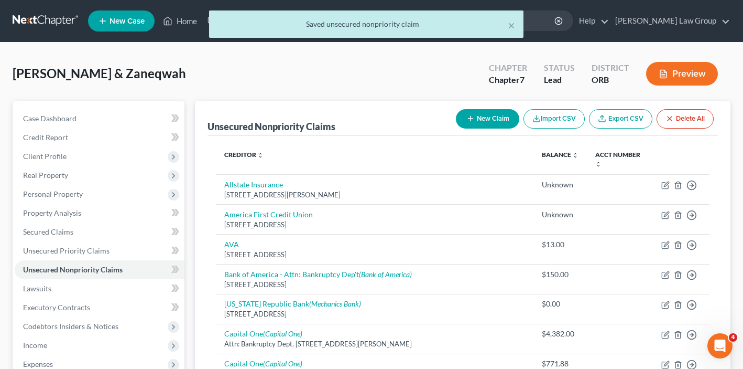
click at [485, 116] on button "New Claim" at bounding box center [487, 118] width 63 height 19
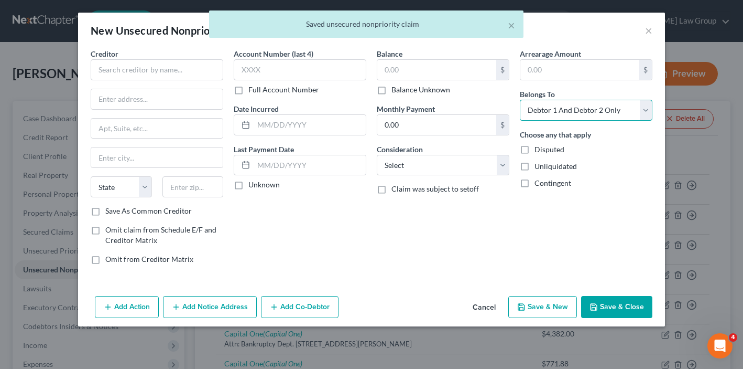
click at [575, 109] on select "Select Debtor 1 Only Debtor 2 Only Debtor 1 And Debtor 2 Only At Least One Of T…" at bounding box center [586, 110] width 133 height 21
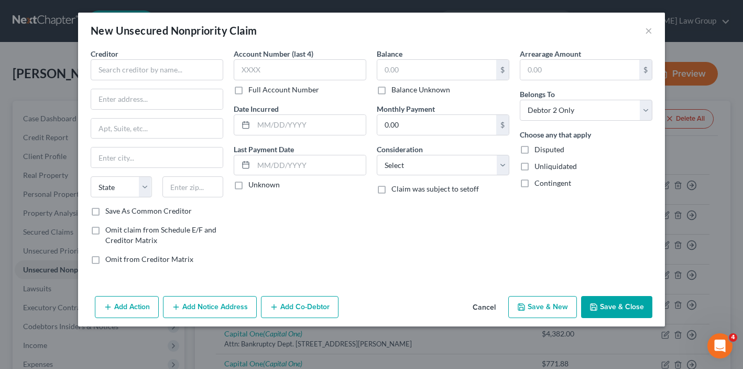
click at [446, 84] on div "$ Balance Unknown" at bounding box center [443, 77] width 133 height 36
click at [442, 69] on input "text" at bounding box center [436, 70] width 119 height 20
click at [467, 144] on div "Consideration Select Cable / Satellite Services Collection Agency Credit Card D…" at bounding box center [443, 160] width 133 height 32
click at [467, 156] on select "Select Cable / Satellite Services Collection Agency Credit Card Debt Debt Couns…" at bounding box center [443, 165] width 133 height 21
click at [120, 61] on input "text" at bounding box center [157, 69] width 133 height 21
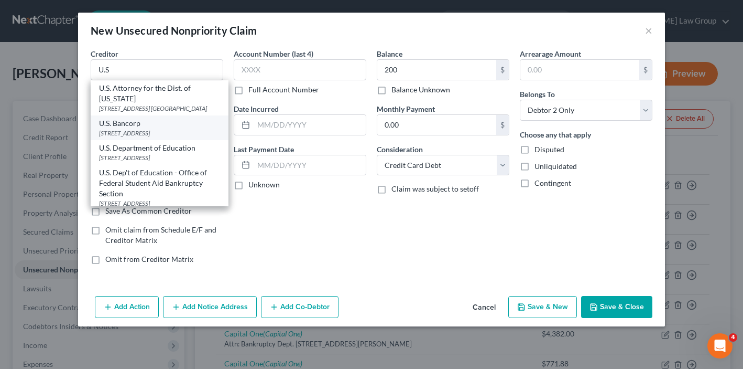
click at [122, 128] on div "[STREET_ADDRESS]" at bounding box center [159, 132] width 121 height 9
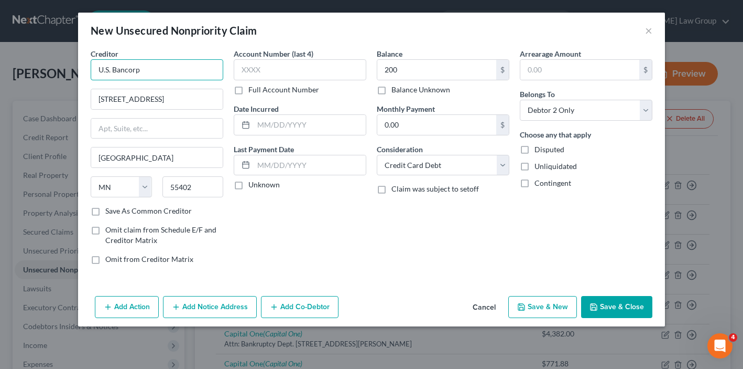
drag, startPoint x: 165, startPoint y: 72, endPoint x: 37, endPoint y: 69, distance: 128.5
click at [37, 69] on div "New Unsecured Nonpriority Claim × Creditor * U.S. Bancorp 800 Nicollet Mall [GE…" at bounding box center [371, 184] width 743 height 369
click at [209, 314] on button "Add Notice Address" at bounding box center [210, 307] width 94 height 22
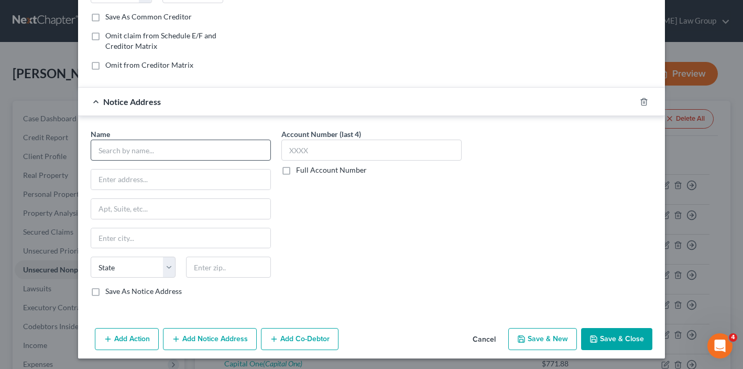
scroll to position [196, 0]
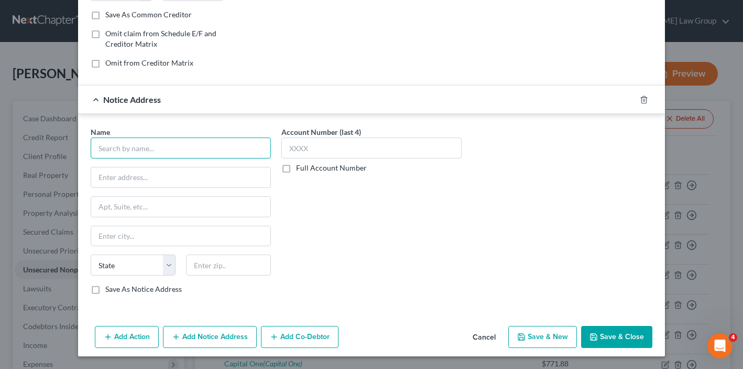
click at [145, 150] on input "text" at bounding box center [181, 147] width 180 height 21
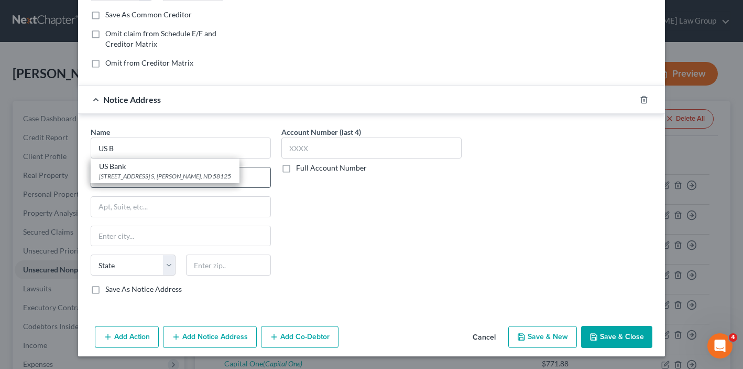
click at [152, 172] on div "[STREET_ADDRESS] S, [PERSON_NAME], ND 58125" at bounding box center [165, 175] width 132 height 9
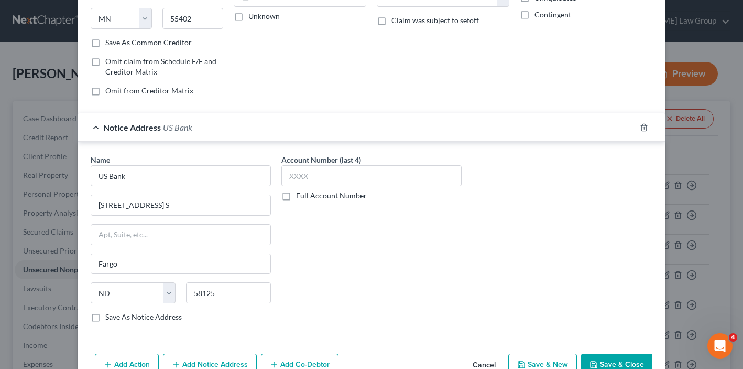
scroll to position [196, 0]
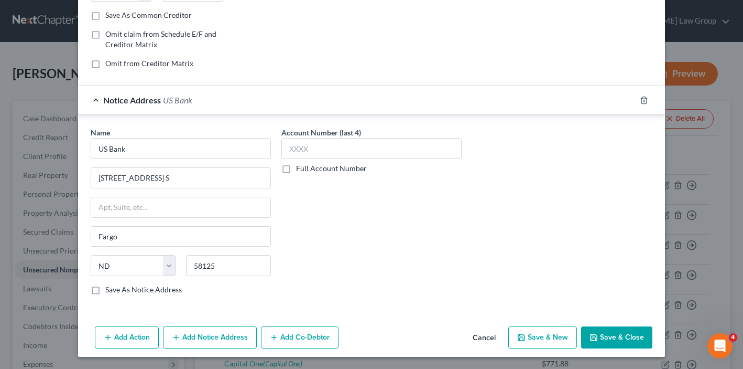
click at [613, 340] on button "Save & Close" at bounding box center [616, 337] width 71 height 22
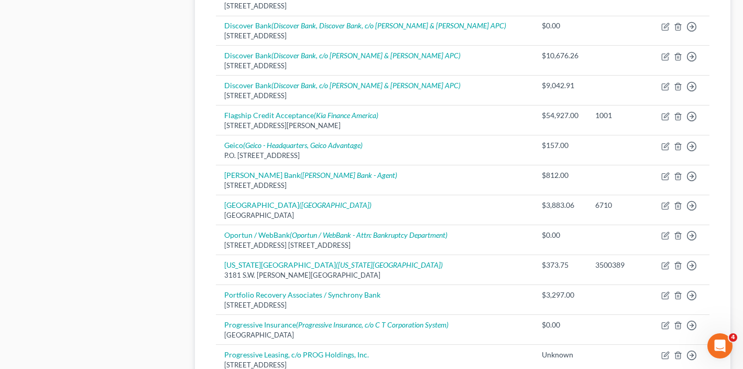
scroll to position [0, 0]
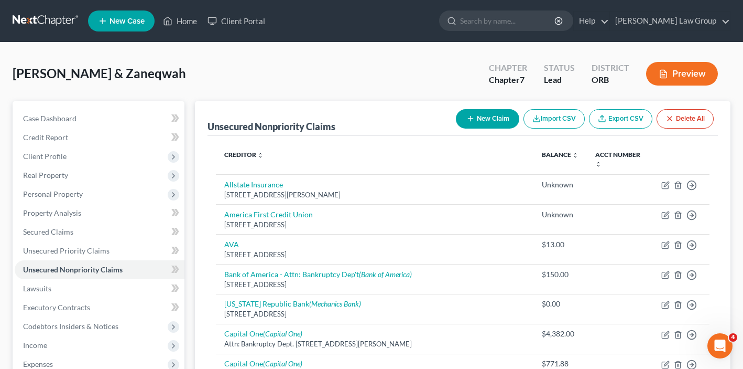
click at [475, 93] on div "[PERSON_NAME] & Zaneqwah Upgraded Chapter Chapter 7 Status Lead District ORB Pr…" at bounding box center [372, 78] width 718 height 46
click at [475, 126] on button "New Claim" at bounding box center [487, 118] width 63 height 19
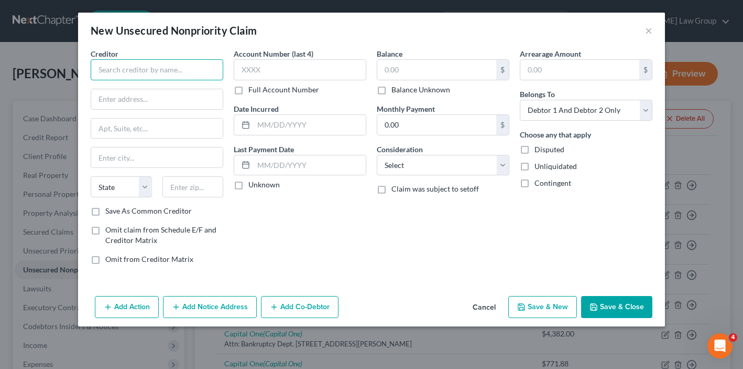
click at [148, 78] on input "text" at bounding box center [157, 69] width 133 height 21
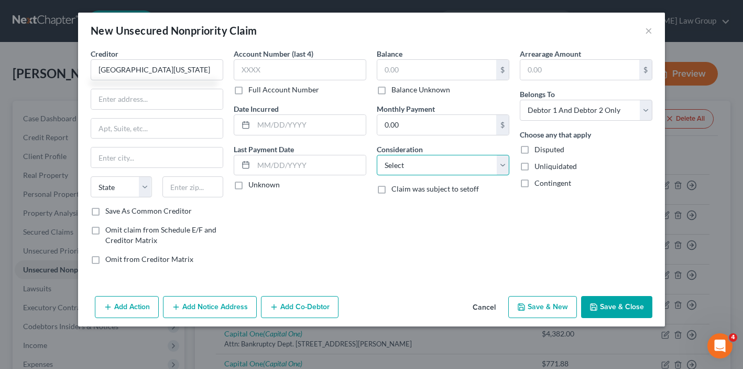
click at [436, 167] on select "Select Cable / Satellite Services Collection Agency Credit Card Debt Debt Couns…" at bounding box center [443, 165] width 133 height 21
click at [430, 170] on select "Select Cable / Satellite Services Collection Agency Credit Card Debt Debt Couns…" at bounding box center [443, 165] width 133 height 21
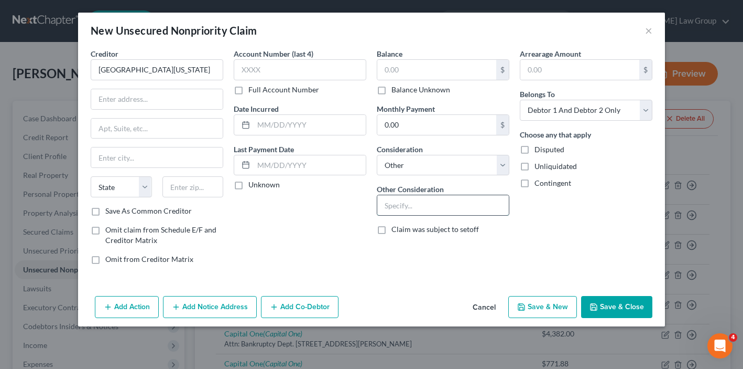
click at [434, 203] on input "text" at bounding box center [443, 205] width 132 height 20
click at [387, 65] on input "text" at bounding box center [436, 70] width 119 height 20
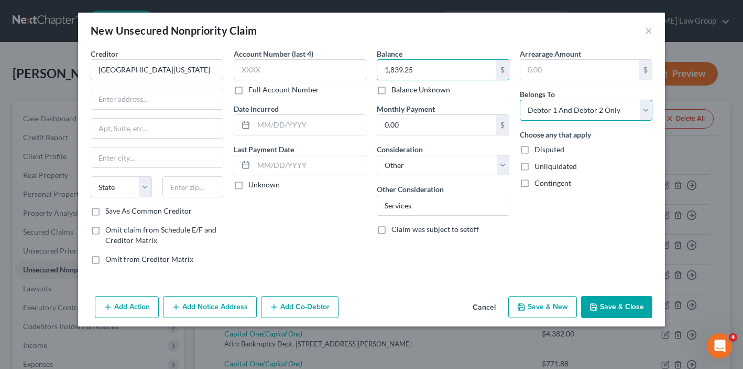
click at [569, 109] on select "Select Debtor 1 Only Debtor 2 Only Debtor 1 And Debtor 2 Only At Least One Of T…" at bounding box center [586, 110] width 133 height 21
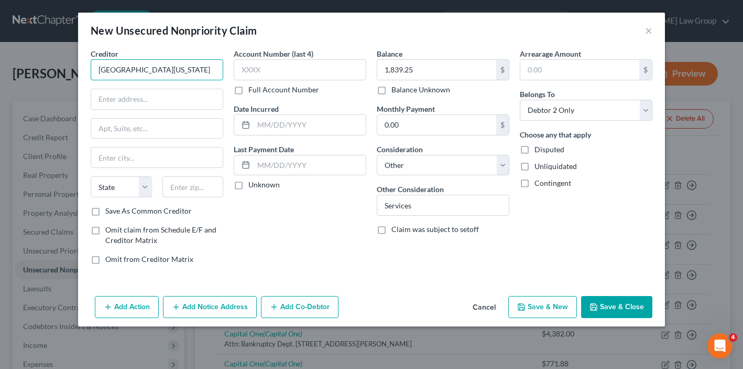
click at [197, 72] on input "[GEOGRAPHIC_DATA][US_STATE]" at bounding box center [157, 69] width 133 height 21
click at [138, 87] on div "Creditor * [GEOGRAPHIC_DATA][US_STATE] [US_STATE] AK AR [GEOGRAPHIC_DATA] [GEOG…" at bounding box center [157, 126] width 133 height 157
click at [138, 100] on input "text" at bounding box center [157, 99] width 132 height 20
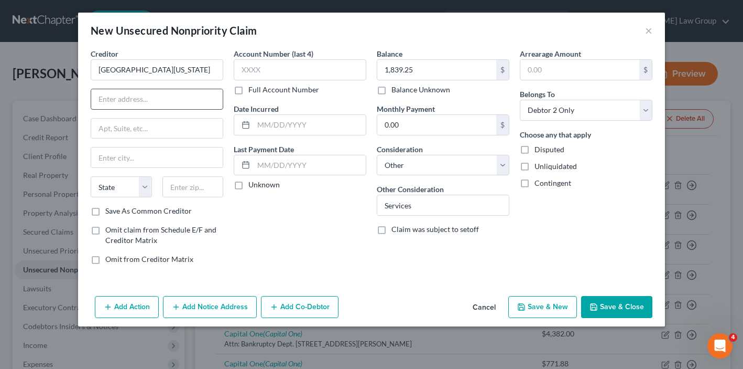
paste input "[STREET_ADDRESS]"
click at [176, 189] on input "text" at bounding box center [193, 186] width 61 height 21
paste input "03106"
click at [158, 120] on input "text" at bounding box center [157, 128] width 132 height 20
click at [159, 133] on input "text" at bounding box center [157, 128] width 132 height 20
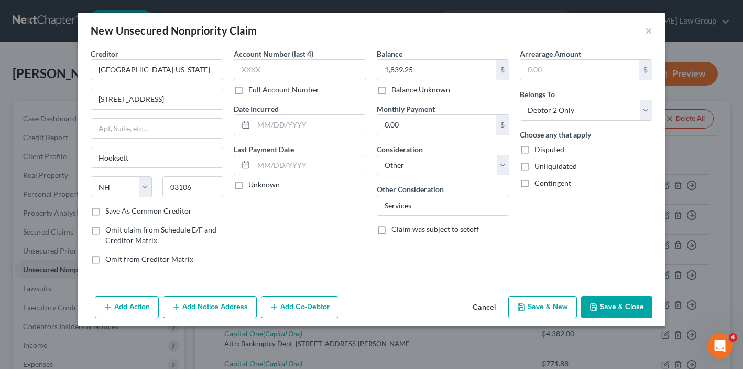
click at [618, 323] on div "Add Action Add Notice Address Add Co-Debtor Cancel Save & New Save & Close" at bounding box center [371, 308] width 587 height 35
click at [617, 310] on button "Save & Close" at bounding box center [616, 307] width 71 height 22
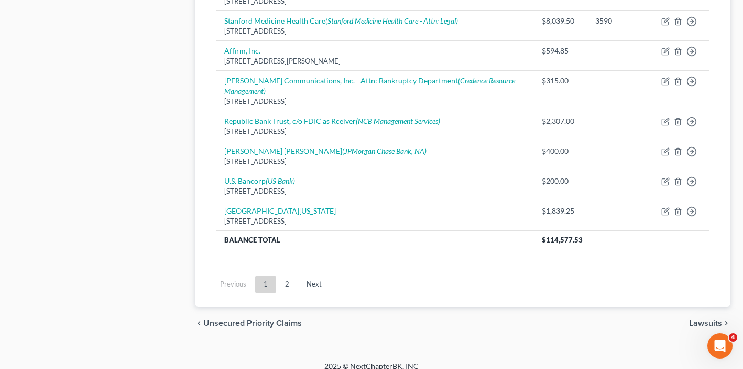
scroll to position [1040, 0]
click at [285, 276] on link "2" at bounding box center [287, 284] width 21 height 17
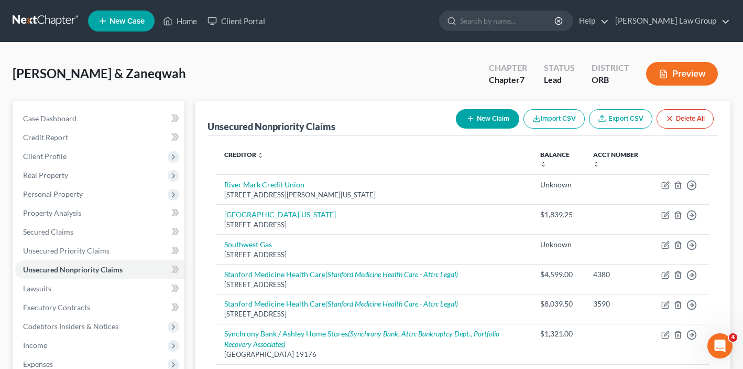
scroll to position [249, 0]
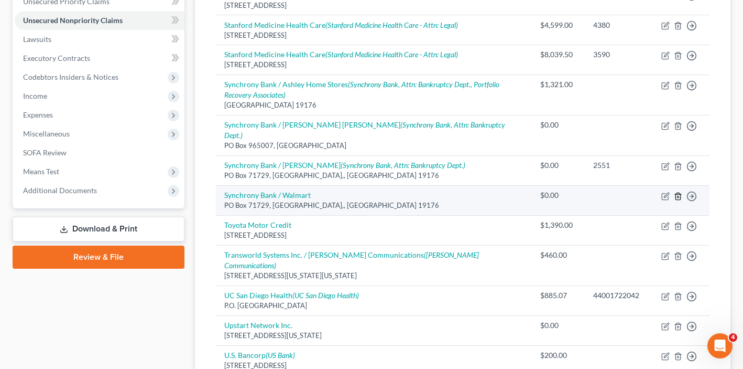
click at [680, 192] on icon "button" at bounding box center [678, 196] width 8 height 8
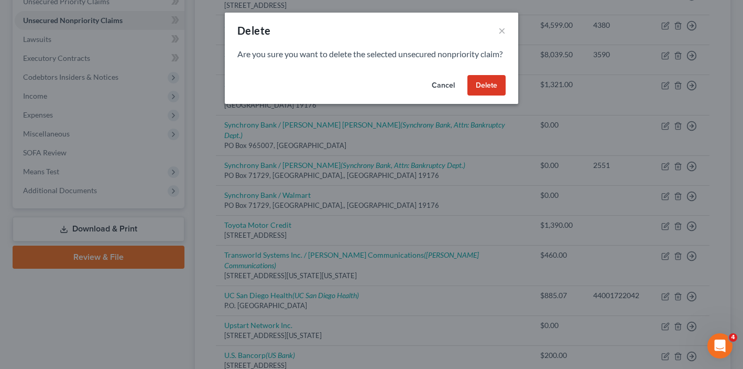
click at [495, 96] on button "Delete" at bounding box center [487, 85] width 38 height 21
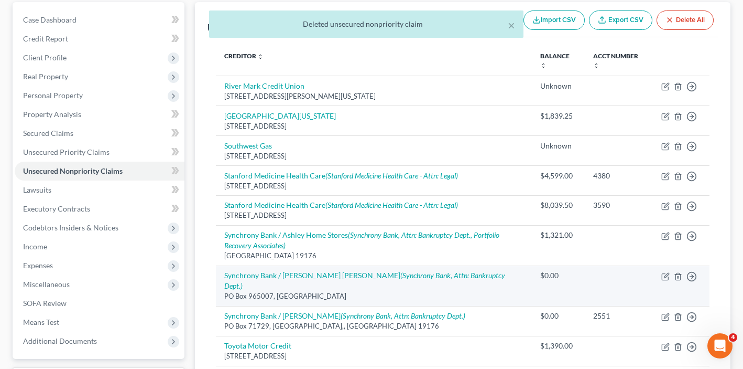
scroll to position [0, 0]
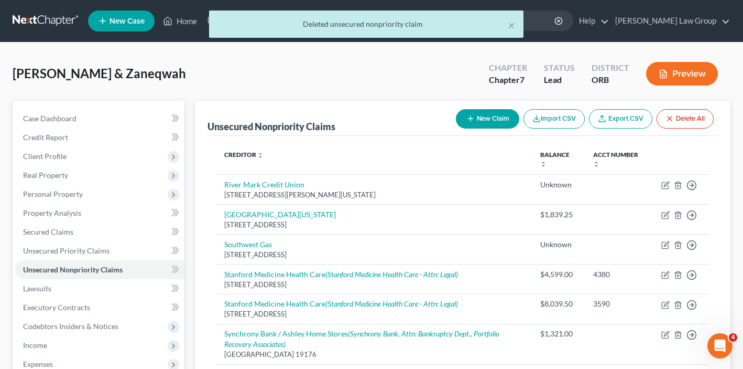
click at [487, 113] on button "New Claim" at bounding box center [487, 118] width 63 height 19
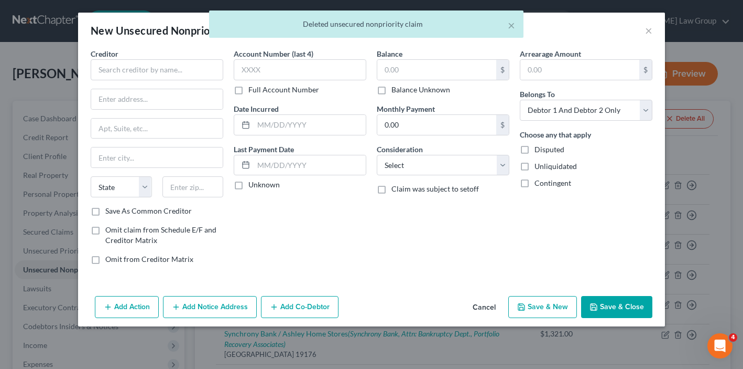
click at [170, 58] on div "Creditor *" at bounding box center [157, 64] width 133 height 32
click at [165, 87] on div "Creditor * State [US_STATE] AK AR AZ CA CO [GEOGRAPHIC_DATA] DE DC [GEOGRAPHIC_…" at bounding box center [157, 126] width 133 height 157
click at [165, 68] on input "text" at bounding box center [157, 69] width 133 height 21
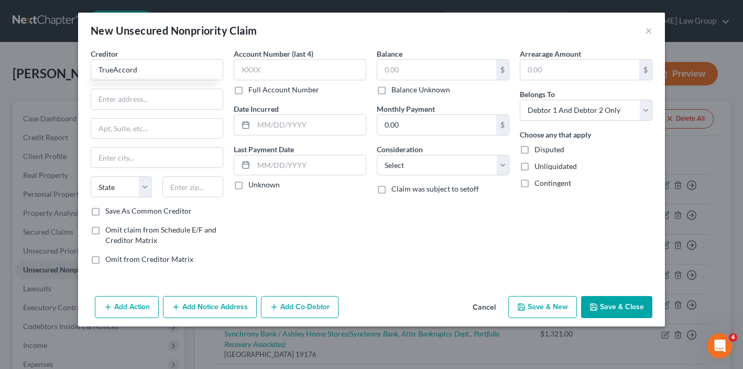
click at [105, 208] on label "Save As Common Creditor" at bounding box center [148, 211] width 87 height 10
click at [110, 208] on input "Save As Common Creditor" at bounding box center [113, 209] width 7 height 7
click at [171, 71] on input "TrueAccord" at bounding box center [157, 69] width 133 height 21
click at [133, 110] on div "Creditor * TrueAccord State [US_STATE] AK AR AZ CA CO CT DE DC [GEOGRAPHIC_DATA…" at bounding box center [157, 126] width 133 height 157
click at [133, 97] on input "text" at bounding box center [157, 99] width 132 height 20
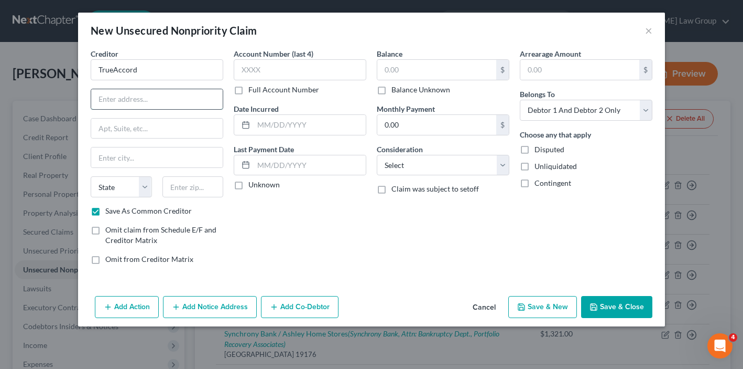
paste input "[STREET_ADDRESS]"
drag, startPoint x: 166, startPoint y: 101, endPoint x: 266, endPoint y: 101, distance: 100.1
click at [267, 102] on div "Creditor * TrueAccord [STREET_ADDRESS][GEOGRAPHIC_DATA][US_STATE] CA CO CT DE D…" at bounding box center [371, 160] width 572 height 224
click at [154, 129] on input "text" at bounding box center [157, 128] width 132 height 20
paste input "Suite 130"
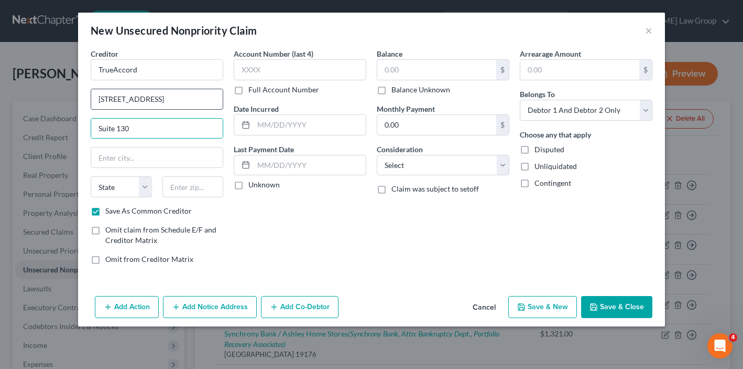
click at [174, 102] on input "[STREET_ADDRESS]" at bounding box center [157, 99] width 132 height 20
click at [408, 158] on select "Select Cable / Satellite Services Collection Agency Credit Card Debt Debt Couns…" at bounding box center [443, 165] width 133 height 21
click at [180, 184] on input "text" at bounding box center [193, 186] width 61 height 21
paste input "66219"
click at [170, 101] on input "[STREET_ADDRESS]" at bounding box center [157, 99] width 132 height 20
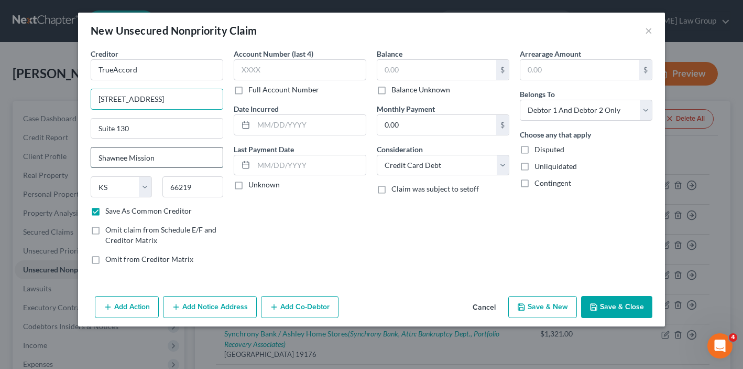
click at [101, 161] on input "Shawnee Mission" at bounding box center [157, 157] width 132 height 20
click at [156, 101] on input "[STREET_ADDRESS]" at bounding box center [157, 99] width 132 height 20
click at [612, 303] on button "Save & Close" at bounding box center [616, 307] width 71 height 22
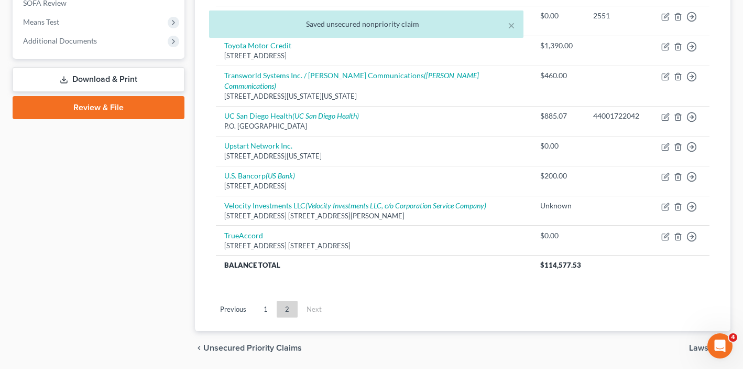
scroll to position [413, 0]
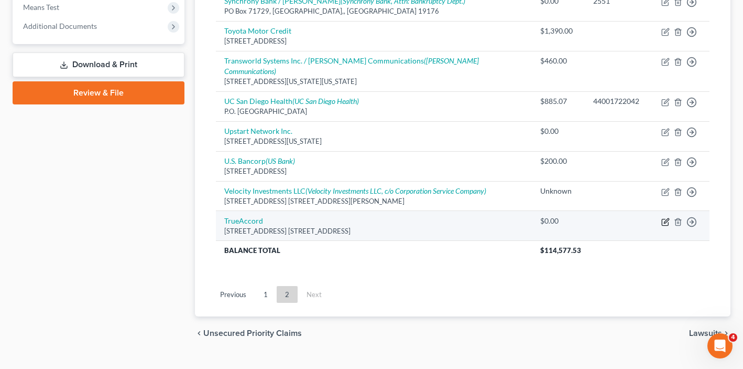
click at [668, 218] on icon "button" at bounding box center [666, 222] width 8 height 8
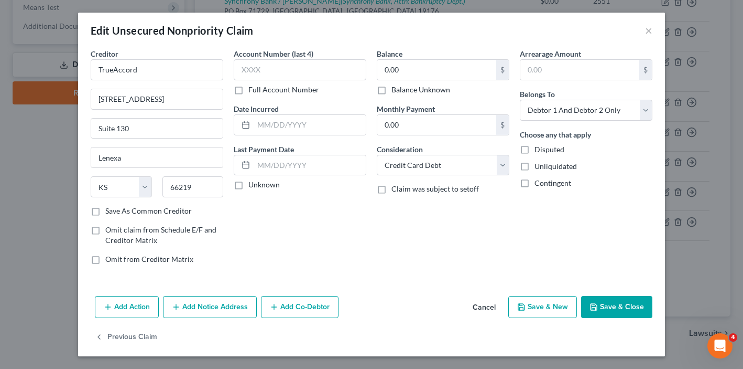
click at [208, 85] on div "Creditor * TrueAccord [STREET_ADDRESS] Suite 130 Lenexa State [US_STATE] AK AR …" at bounding box center [157, 126] width 133 height 157
click at [203, 76] on input "TrueAccord" at bounding box center [157, 69] width 133 height 21
click at [401, 82] on div "0.00 $ Balance Unknown" at bounding box center [443, 77] width 133 height 36
click at [401, 70] on input "0.00" at bounding box center [436, 70] width 119 height 20
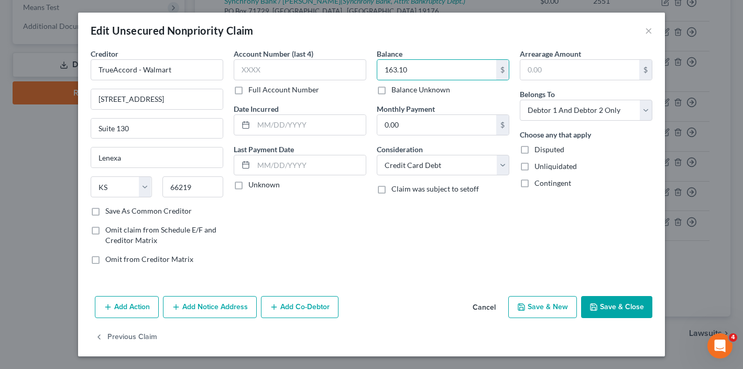
click at [617, 306] on button "Save & Close" at bounding box center [616, 307] width 71 height 22
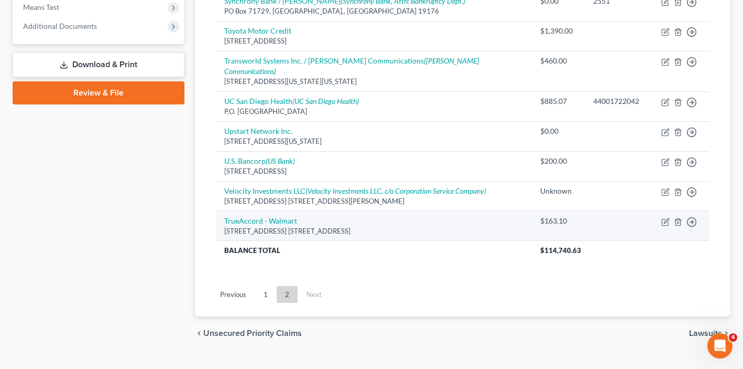
scroll to position [0, 0]
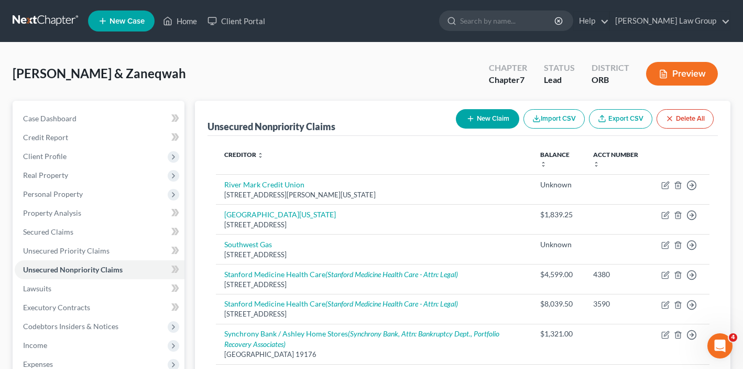
click at [477, 113] on button "New Claim" at bounding box center [487, 118] width 63 height 19
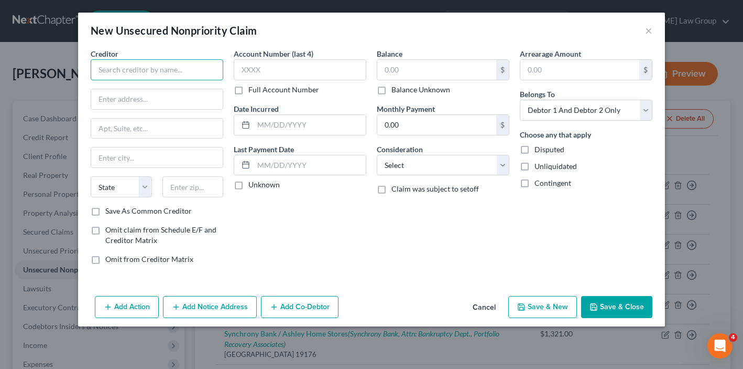
click at [179, 68] on input "text" at bounding box center [157, 69] width 133 height 21
paste input "66219"
click at [129, 67] on input "66219" at bounding box center [157, 69] width 133 height 21
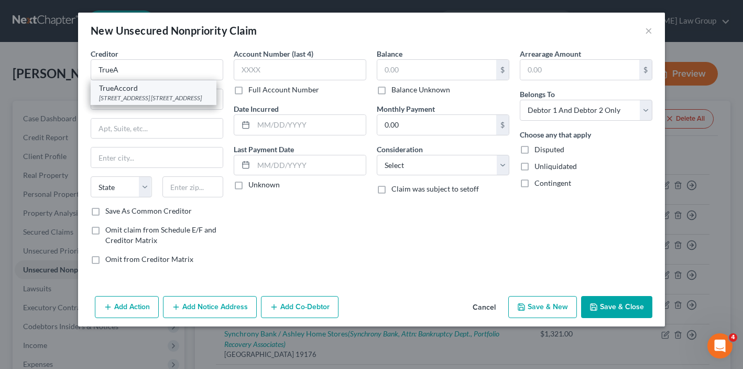
click at [111, 91] on div "TrueAccord" at bounding box center [153, 88] width 109 height 10
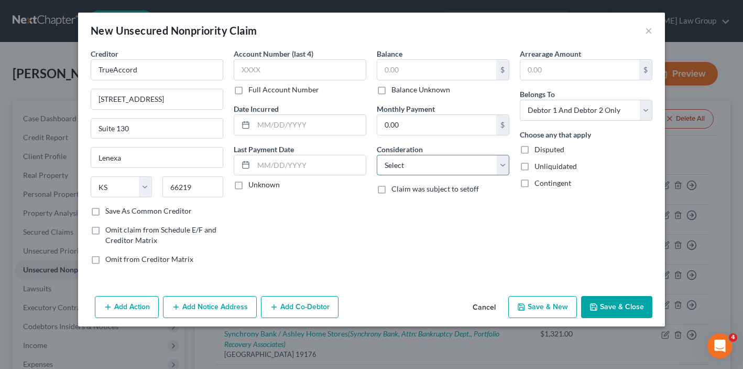
click at [456, 170] on select "Select Cable / Satellite Services Collection Agency Credit Card Debt Debt Couns…" at bounding box center [443, 165] width 133 height 21
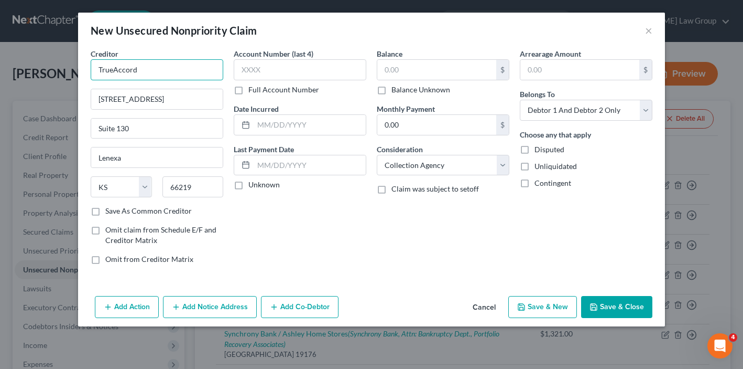
click at [135, 67] on input "TrueAccord" at bounding box center [157, 69] width 133 height 21
click at [438, 66] on input "text" at bounding box center [436, 70] width 119 height 20
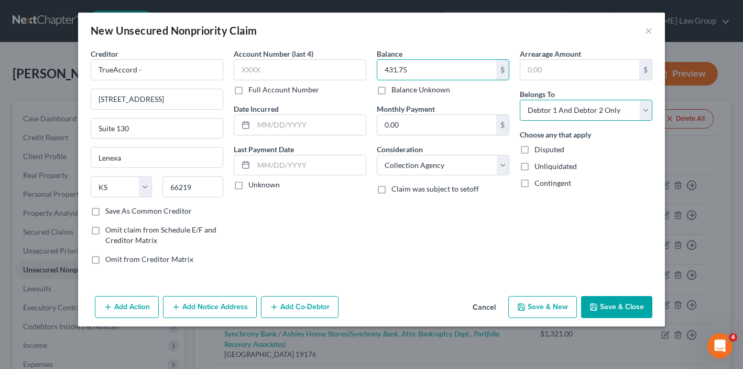
click at [544, 109] on select "Select Debtor 1 Only Debtor 2 Only Debtor 1 And Debtor 2 Only At Least One Of T…" at bounding box center [586, 110] width 133 height 21
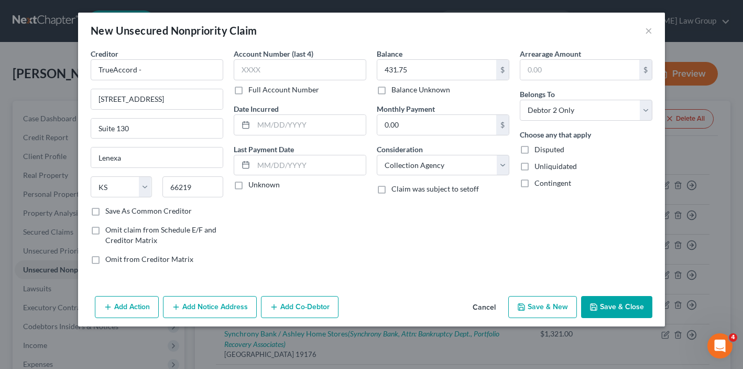
click at [189, 55] on div "Creditor * TrueAccord -" at bounding box center [157, 64] width 133 height 32
click at [189, 61] on input "TrueAccord -" at bounding box center [157, 69] width 133 height 21
click at [191, 60] on input "TrueAccord -" at bounding box center [157, 69] width 133 height 21
click at [189, 74] on input "TrueAccord -" at bounding box center [157, 69] width 133 height 21
click at [600, 310] on button "Save & Close" at bounding box center [616, 307] width 71 height 22
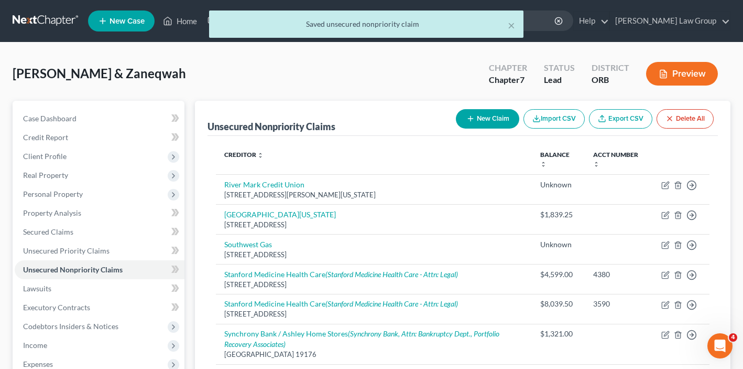
click at [467, 121] on icon "button" at bounding box center [471, 118] width 8 height 8
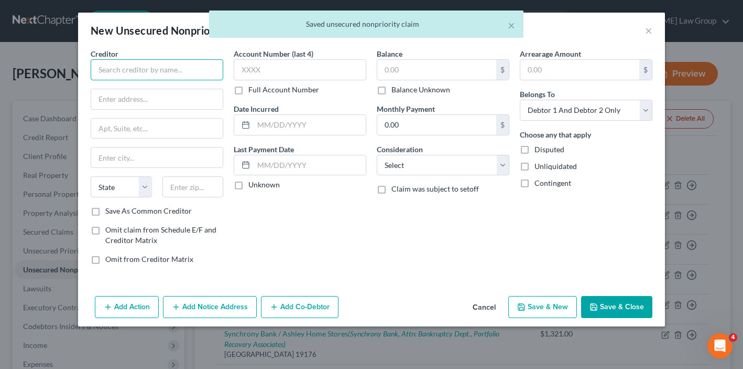
click at [124, 75] on input "text" at bounding box center [157, 69] width 133 height 21
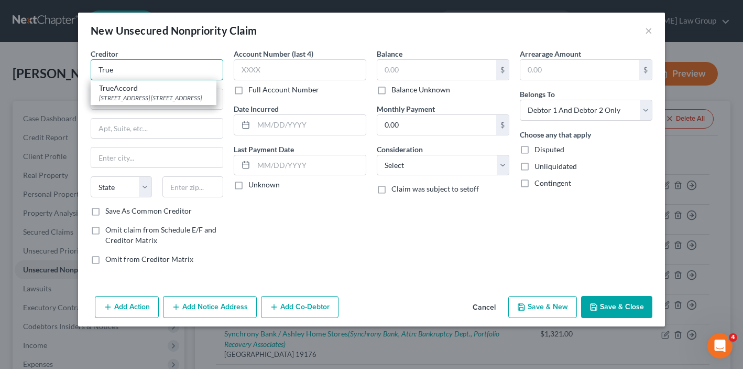
click at [122, 70] on input "True" at bounding box center [157, 69] width 133 height 21
click at [128, 100] on div "[STREET_ADDRESS] [STREET_ADDRESS]" at bounding box center [153, 97] width 109 height 9
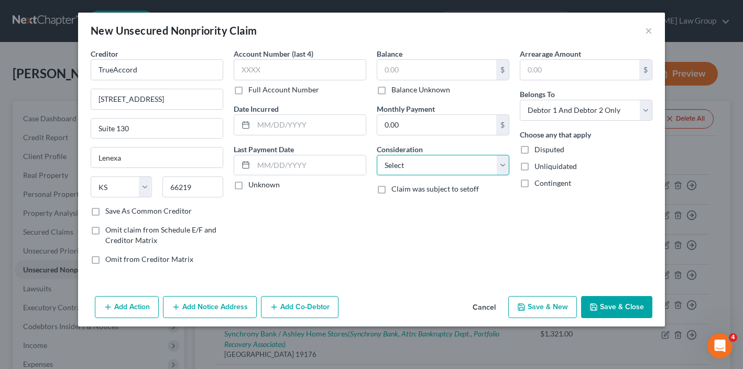
click at [458, 157] on select "Select Cable / Satellite Services Collection Agency Credit Card Debt Debt Couns…" at bounding box center [443, 165] width 133 height 21
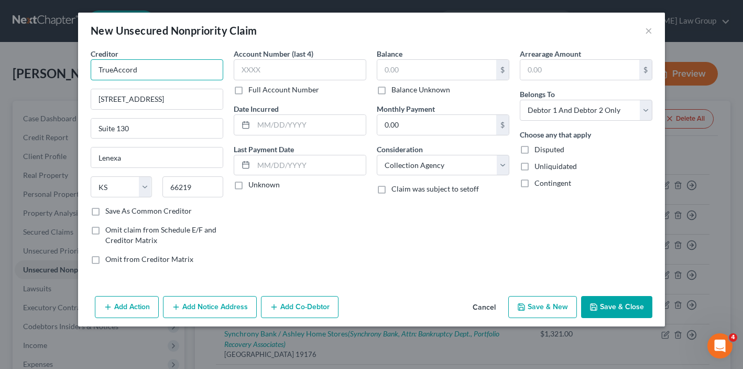
click at [163, 72] on input "TrueAccord" at bounding box center [157, 69] width 133 height 21
click at [410, 71] on input "text" at bounding box center [436, 70] width 119 height 20
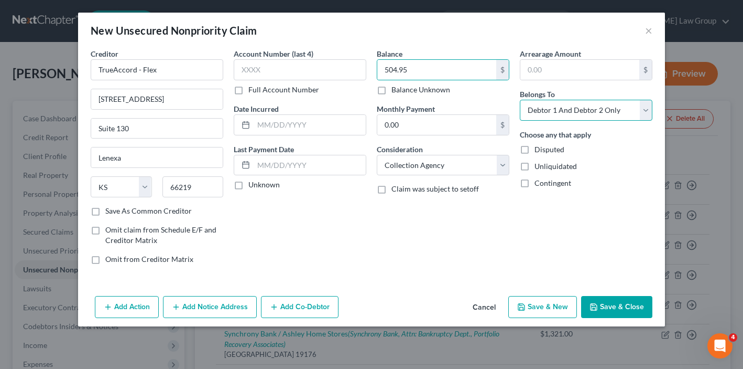
click at [566, 110] on select "Select Debtor 1 Only Debtor 2 Only Debtor 1 And Debtor 2 Only At Least One Of T…" at bounding box center [586, 110] width 133 height 21
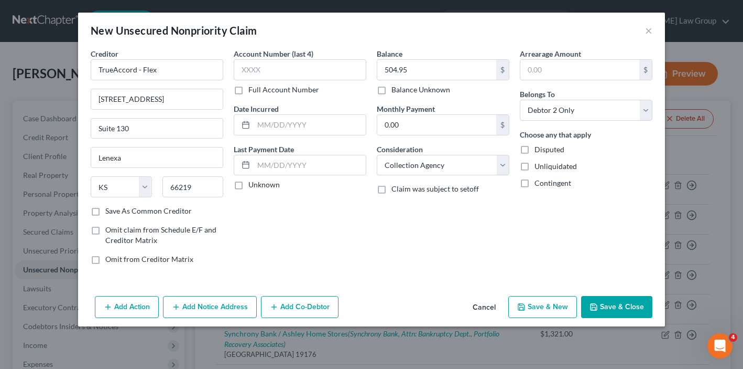
click at [595, 307] on polyline "button" at bounding box center [594, 308] width 4 height 3
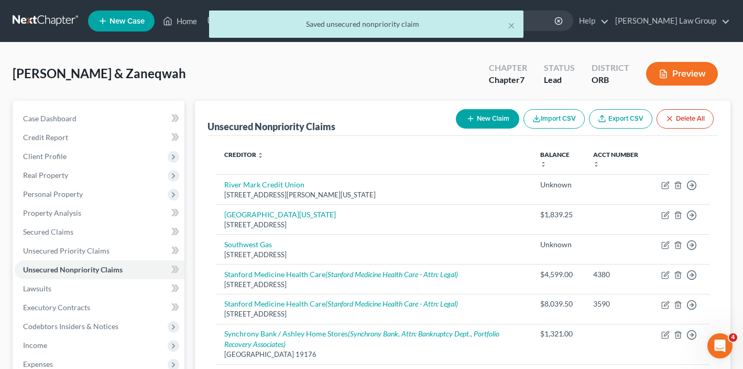
click at [487, 111] on button "New Claim" at bounding box center [487, 118] width 63 height 19
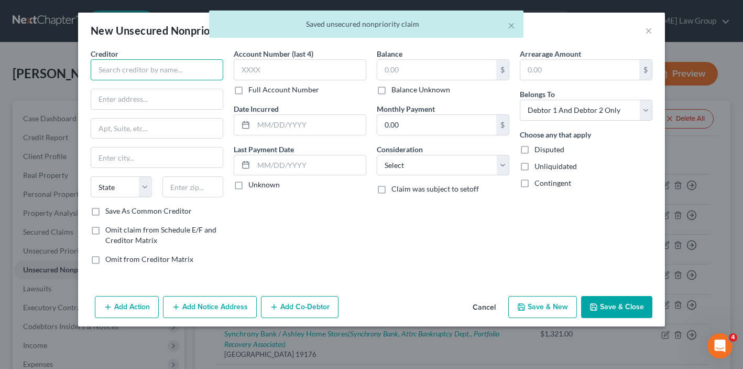
click at [122, 77] on input "text" at bounding box center [157, 69] width 133 height 21
click at [122, 61] on input "text" at bounding box center [157, 69] width 133 height 21
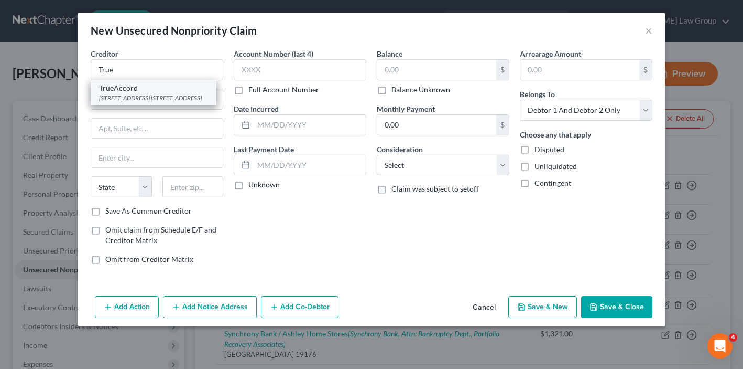
click at [161, 100] on div "[STREET_ADDRESS] [STREET_ADDRESS]" at bounding box center [153, 97] width 109 height 9
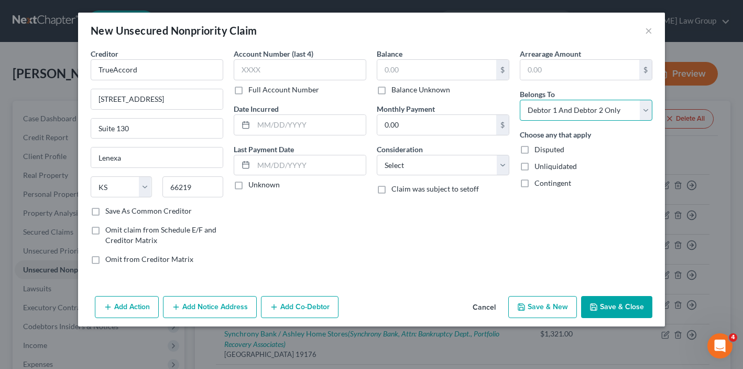
click at [611, 107] on select "Select Debtor 1 Only Debtor 2 Only Debtor 1 And Debtor 2 Only At Least One Of T…" at bounding box center [586, 110] width 133 height 21
click at [459, 69] on input "text" at bounding box center [436, 70] width 119 height 20
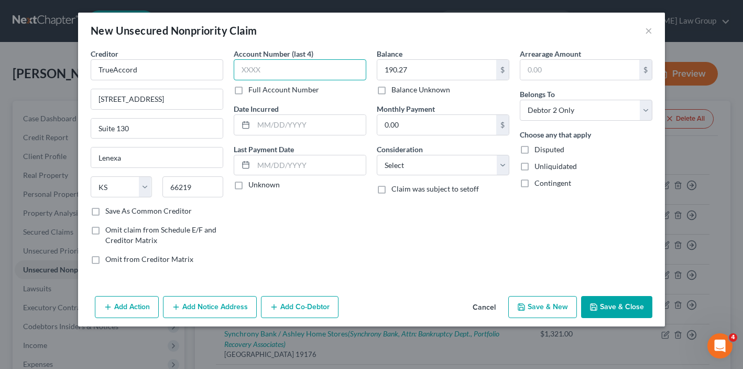
click at [299, 61] on input "text" at bounding box center [300, 69] width 133 height 21
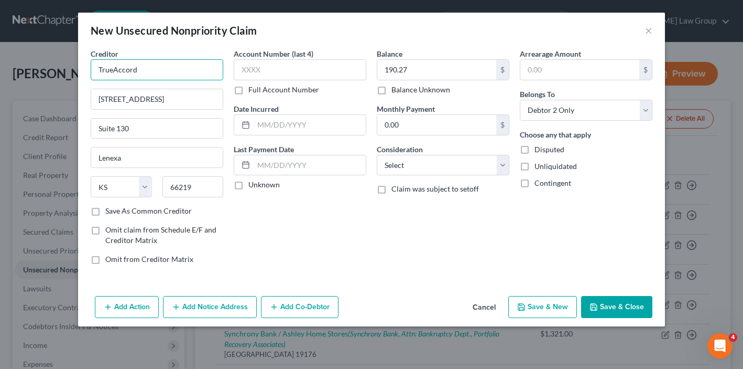
click at [165, 73] on input "TrueAccord" at bounding box center [157, 69] width 133 height 21
click at [448, 167] on select "Select Cable / Satellite Services Collection Agency Credit Card Debt Debt Couns…" at bounding box center [443, 165] width 133 height 21
click at [628, 316] on button "Save & Close" at bounding box center [616, 307] width 71 height 22
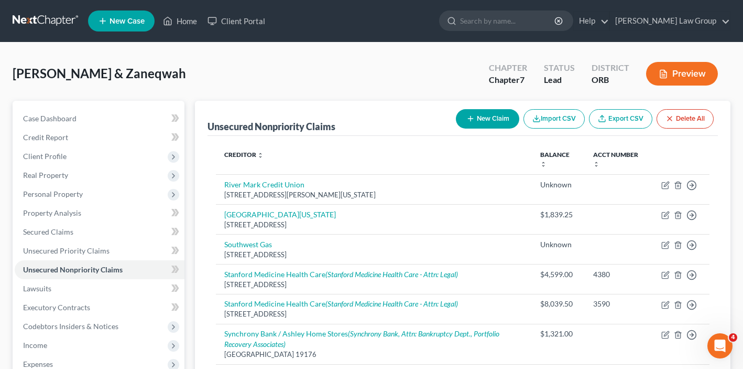
scroll to position [503, 0]
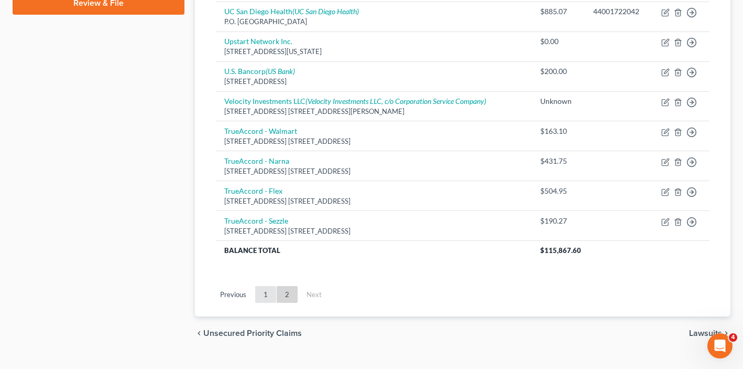
click at [268, 286] on link "1" at bounding box center [265, 294] width 21 height 17
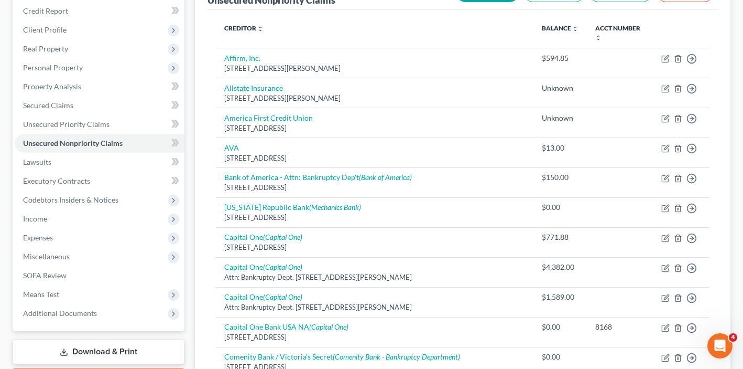
scroll to position [0, 0]
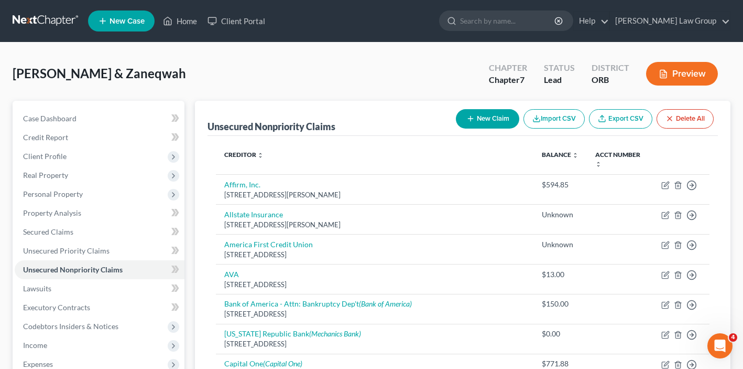
click at [477, 116] on button "New Claim" at bounding box center [487, 118] width 63 height 19
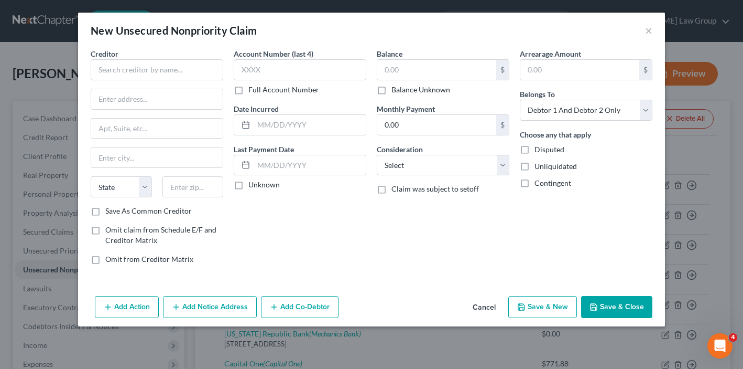
click at [211, 297] on button "Add Notice Address" at bounding box center [210, 307] width 94 height 22
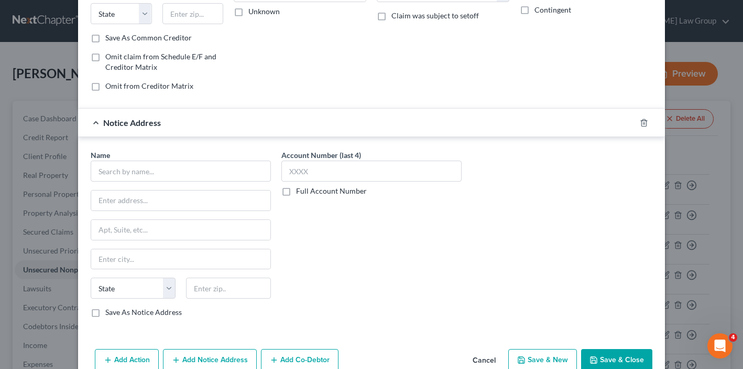
scroll to position [170, 0]
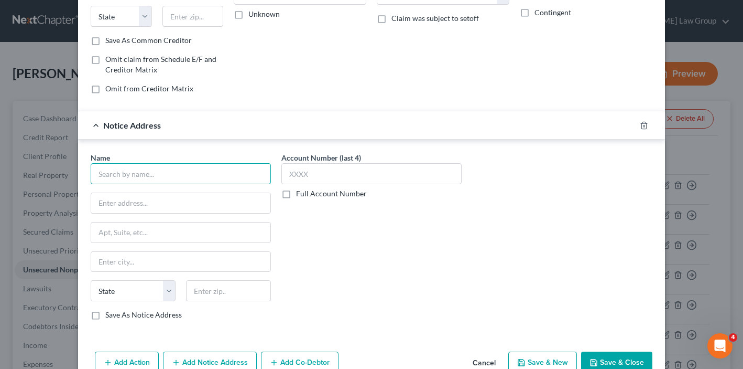
click at [166, 182] on input "text" at bounding box center [181, 173] width 180 height 21
click at [166, 176] on input "text" at bounding box center [181, 173] width 180 height 21
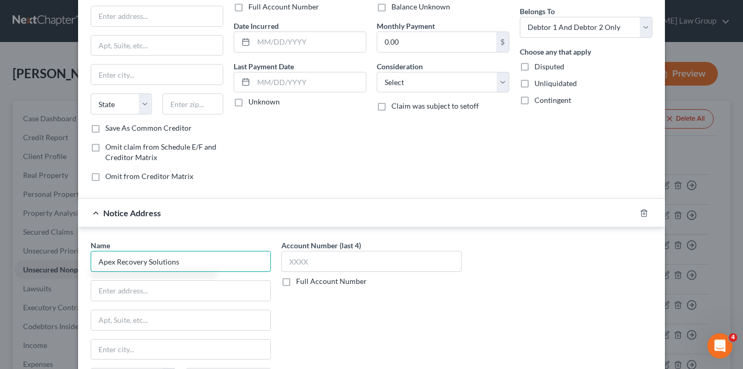
scroll to position [0, 0]
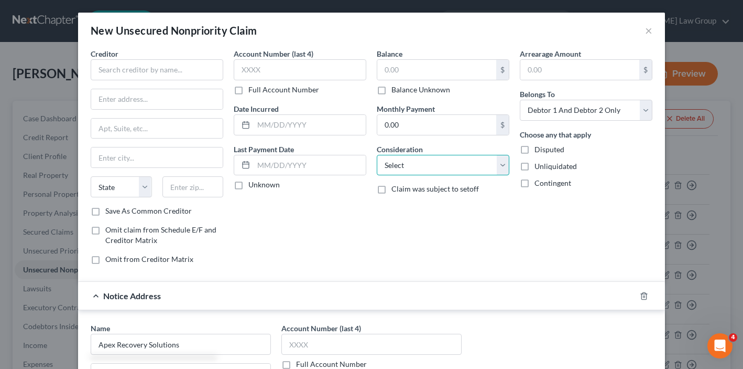
click at [413, 169] on select "Select Cable / Satellite Services Collection Agency Credit Card Debt Debt Couns…" at bounding box center [443, 165] width 133 height 21
click at [426, 71] on input "text" at bounding box center [436, 70] width 119 height 20
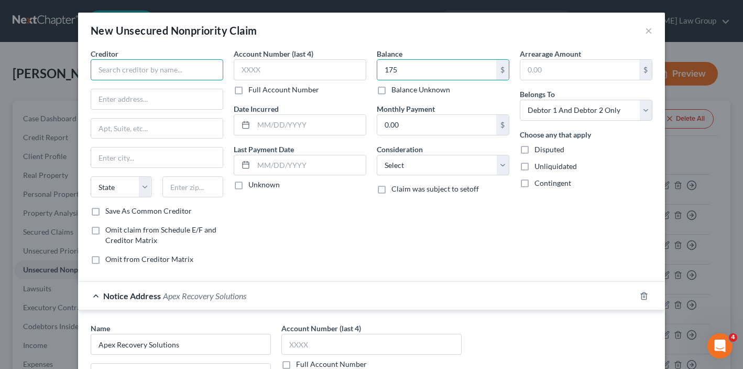
click at [203, 67] on input "text" at bounding box center [157, 69] width 133 height 21
click at [194, 69] on input "Katapult" at bounding box center [157, 69] width 133 height 21
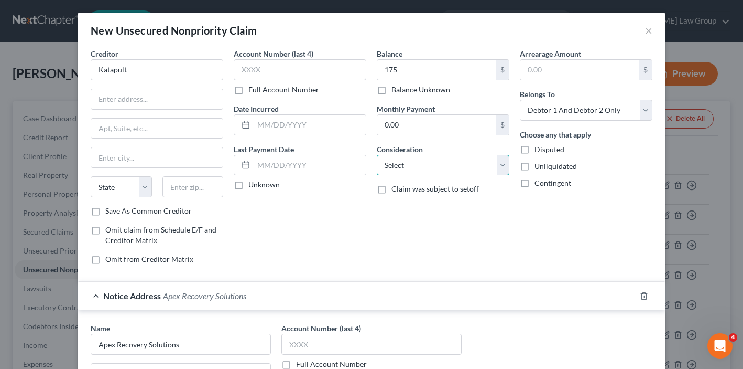
click at [416, 166] on select "Select Cable / Satellite Services Collection Agency Credit Card Debt Debt Couns…" at bounding box center [443, 165] width 133 height 21
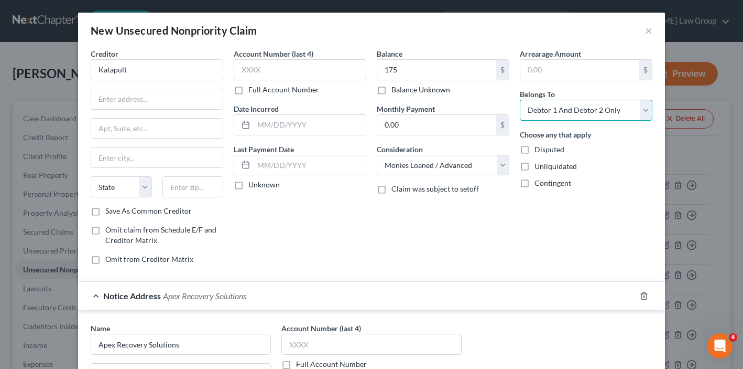
click at [621, 111] on select "Select Debtor 1 Only Debtor 2 Only Debtor 1 And Debtor 2 Only At Least One Of T…" at bounding box center [586, 110] width 133 height 21
click at [140, 95] on input "text" at bounding box center [157, 99] width 132 height 20
paste input "Katapult Group Inc, [STREET_ADDRESS][US_STATE],"
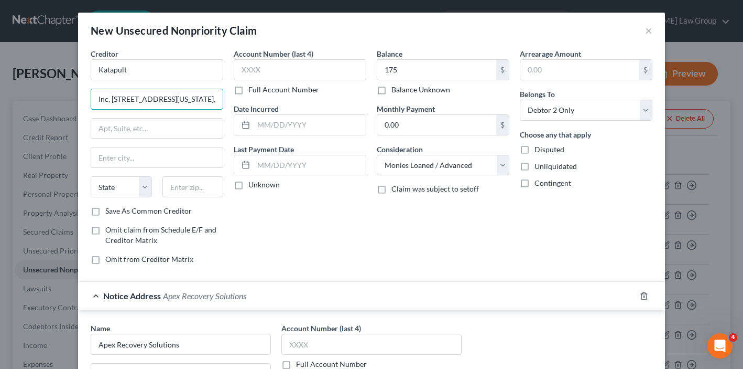
scroll to position [0, 136]
drag, startPoint x: 194, startPoint y: 99, endPoint x: 297, endPoint y: 102, distance: 102.8
click at [297, 102] on div "Creditor * Katapult Katapult Group Inc, [STREET_ADDRESS][GEOGRAPHIC_DATA][US_ST…" at bounding box center [371, 160] width 572 height 224
click at [177, 188] on input "text" at bounding box center [193, 186] width 61 height 21
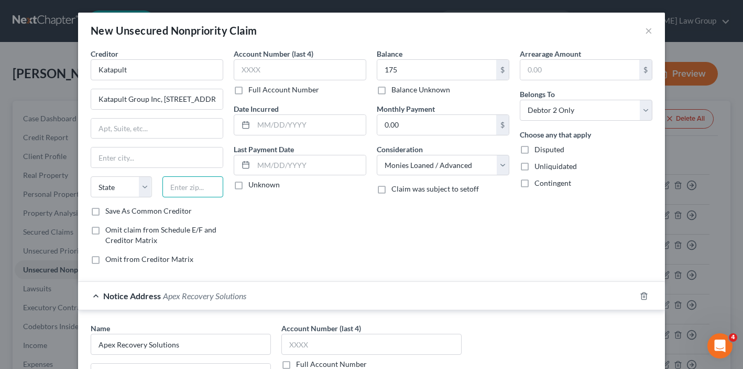
paste input "75024,"
click at [105, 211] on label "Save As Common Creditor" at bounding box center [148, 211] width 87 height 10
click at [110, 211] on input "Save As Common Creditor" at bounding box center [113, 209] width 7 height 7
click at [105, 211] on label "Save As Common Creditor" at bounding box center [148, 211] width 87 height 10
click at [110, 211] on input "Save As Common Creditor" at bounding box center [113, 209] width 7 height 7
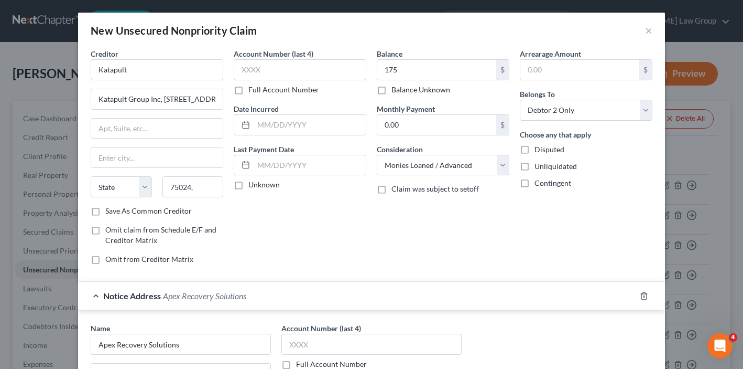
click at [105, 211] on label "Save As Common Creditor" at bounding box center [148, 211] width 87 height 10
click at [110, 211] on input "Save As Common Creditor" at bounding box center [113, 209] width 7 height 7
click at [201, 186] on input "75024," at bounding box center [193, 186] width 61 height 21
click at [174, 112] on div "Creditor * Katapult Katapult Group Inc, [STREET_ADDRESS][GEOGRAPHIC_DATA][US_ST…" at bounding box center [157, 126] width 133 height 157
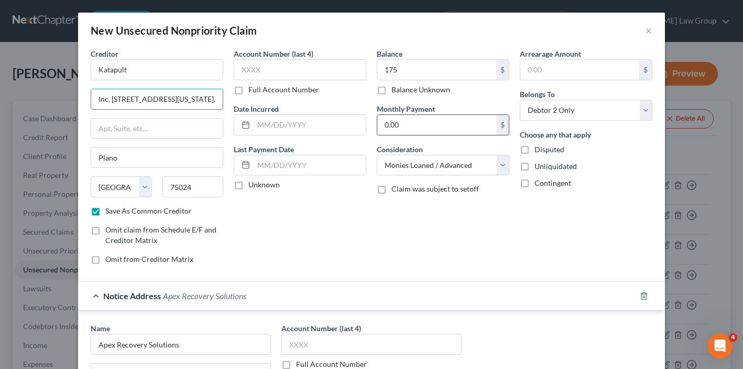
drag, startPoint x: 163, startPoint y: 98, endPoint x: 505, endPoint y: 116, distance: 342.8
click at [505, 116] on div "Creditor * Katapult Katapult Group Inc, [STREET_ADDRESS][US_STATE], [GEOGRAPHIC…" at bounding box center [371, 160] width 572 height 224
click at [131, 121] on input "text" at bounding box center [157, 128] width 132 height 20
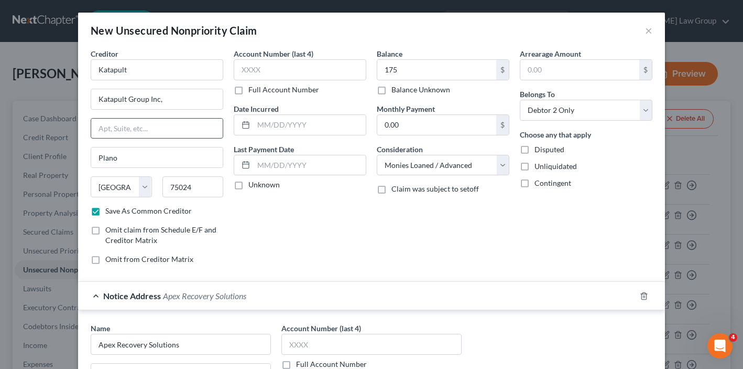
paste input "[STREET_ADDRESS][US_STATE],"
drag, startPoint x: 124, startPoint y: 129, endPoint x: 45, endPoint y: 128, distance: 79.2
click at [46, 128] on div "New Unsecured Nonpriority Claim × Creditor * Katapult Katapult Group Inc, [STRE…" at bounding box center [371, 184] width 743 height 369
click at [215, 136] on input "[STREET_ADDRESS][US_STATE]," at bounding box center [157, 128] width 132 height 20
drag, startPoint x: 193, startPoint y: 128, endPoint x: 82, endPoint y: 127, distance: 111.1
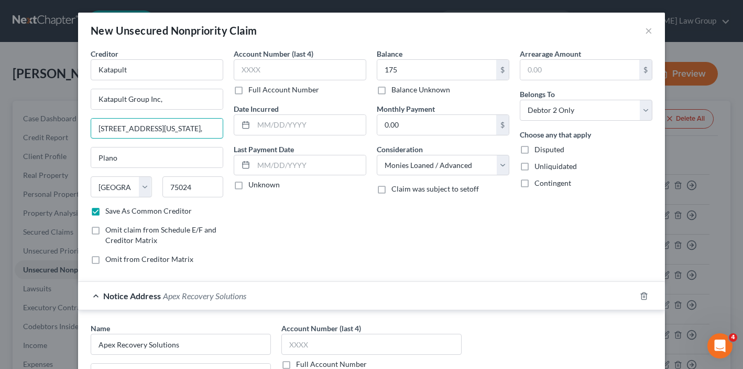
click at [82, 127] on div "Creditor * Katapult Katapult Group Inc, [STREET_ADDRESS][US_STATE], [GEOGRAPHIC…" at bounding box center [371, 282] width 587 height 469
click at [154, 135] on input "[STREET_ADDRESS][US_STATE]," at bounding box center [157, 128] width 132 height 20
drag, startPoint x: 161, startPoint y: 127, endPoint x: 62, endPoint y: 126, distance: 99.1
click at [62, 126] on div "New Unsecured Nonpriority Claim × Creditor * Katapult Katapult Group Inc, [STRE…" at bounding box center [371, 184] width 743 height 369
click at [182, 99] on input "Katapult Group Inc," at bounding box center [157, 99] width 132 height 20
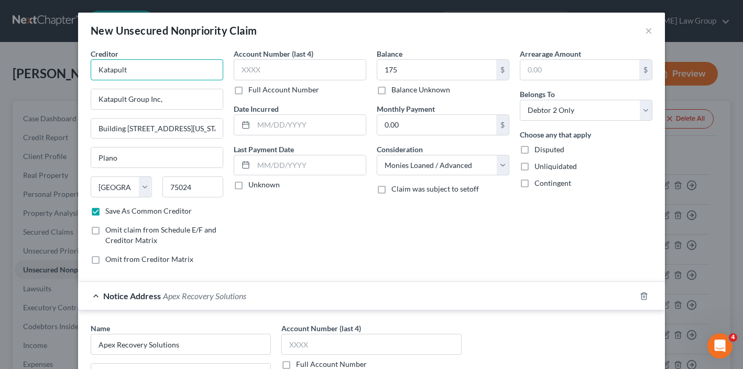
click at [146, 70] on input "Katapult" at bounding box center [157, 69] width 133 height 21
drag, startPoint x: 191, startPoint y: 106, endPoint x: 29, endPoint y: 106, distance: 162.5
click at [29, 106] on div "New Unsecured Nonpriority Claim × Creditor * Katapult Group Inc, Katapult Group…" at bounding box center [371, 184] width 743 height 369
paste input "[STREET_ADDRESS],"
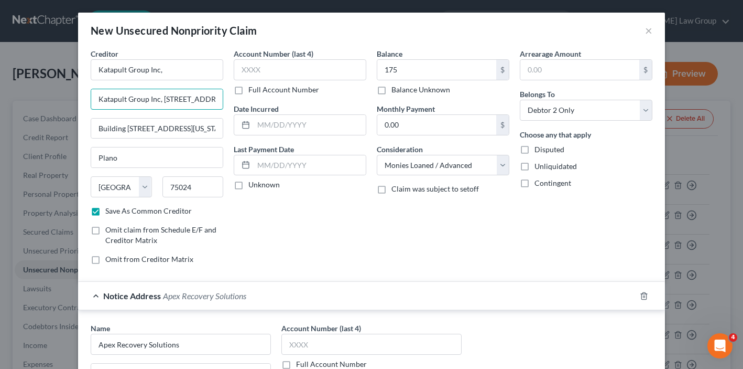
scroll to position [0, 10]
drag, startPoint x: 155, startPoint y: 100, endPoint x: -9, endPoint y: 95, distance: 164.1
click at [135, 102] on input "[STREET_ADDRESS]," at bounding box center [157, 99] width 132 height 20
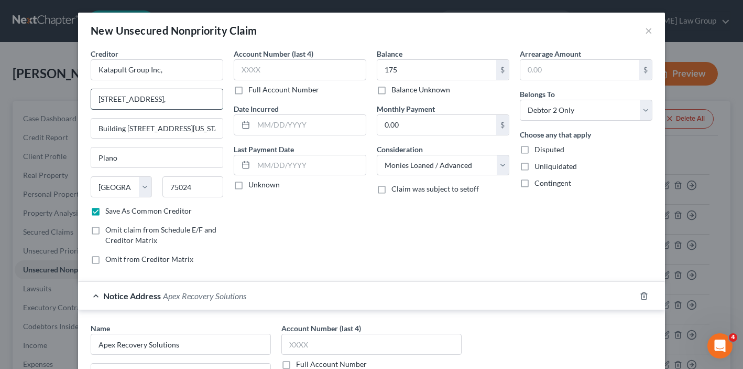
click at [186, 102] on input "[STREET_ADDRESS]," at bounding box center [157, 99] width 132 height 20
drag, startPoint x: 164, startPoint y: 127, endPoint x: 393, endPoint y: 128, distance: 228.6
click at [393, 128] on div "Creditor * Katapult Group Inc, [STREET_ADDRESS][US_STATE], [GEOGRAPHIC_DATA][US…" at bounding box center [371, 160] width 572 height 224
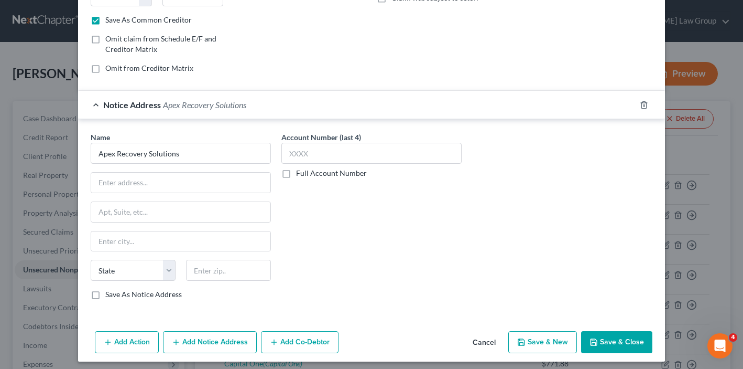
scroll to position [196, 0]
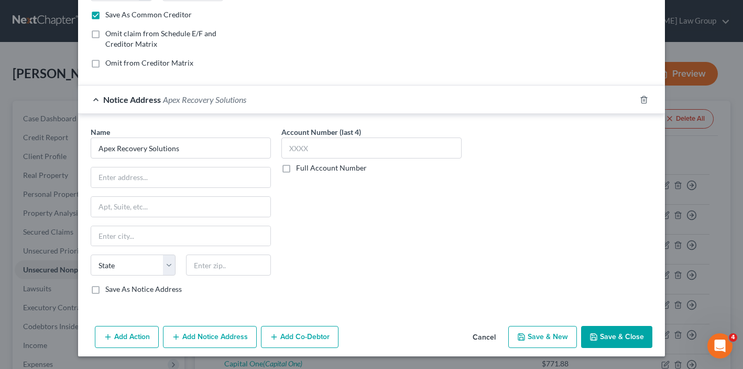
click at [168, 127] on div "Name * Apex Recovery Solutions" at bounding box center [181, 142] width 180 height 32
click at [168, 148] on input "Apex Recovery Solutions" at bounding box center [181, 147] width 180 height 21
drag, startPoint x: 118, startPoint y: 200, endPoint x: 118, endPoint y: 191, distance: 8.4
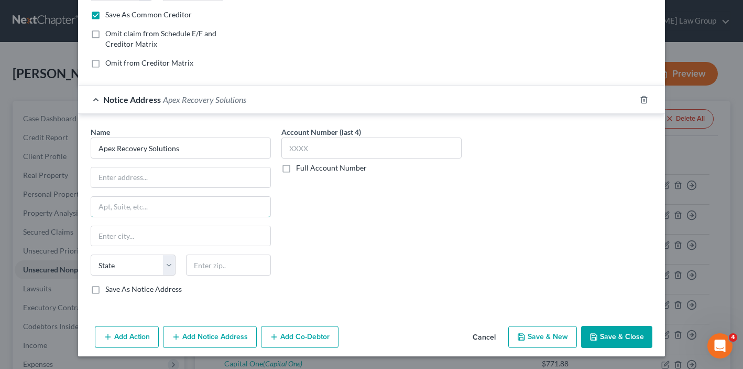
click at [118, 200] on input "text" at bounding box center [180, 207] width 179 height 20
click at [118, 183] on input "text" at bounding box center [180, 177] width 179 height 20
paste input "is [STREET_ADDRESS]"
drag, startPoint x: 105, startPoint y: 178, endPoint x: 56, endPoint y: 174, distance: 49.9
click at [56, 175] on div "New Unsecured Nonpriority Claim × Creditor * Katapult Group Inc, [STREET_ADDRES…" at bounding box center [371, 184] width 743 height 369
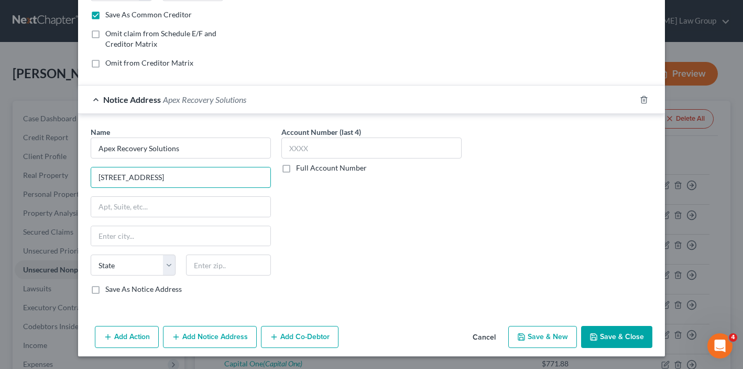
drag, startPoint x: 164, startPoint y: 178, endPoint x: 367, endPoint y: 177, distance: 203.4
click at [367, 177] on div "Name * Apex Recovery Solutions [STREET_ADDRESS][GEOGRAPHIC_DATA][US_STATE] CO C…" at bounding box center [371, 214] width 572 height 176
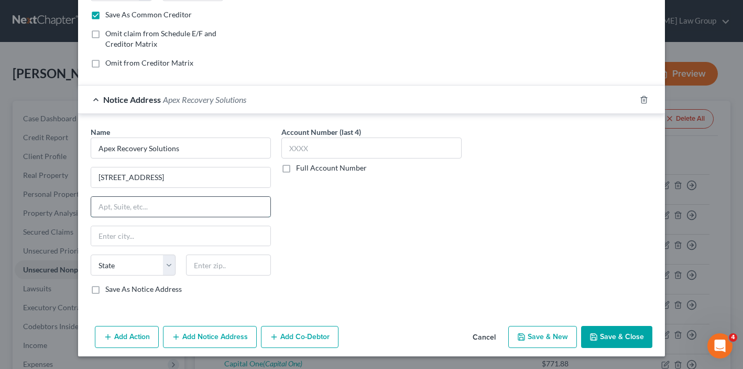
click at [214, 200] on input "text" at bounding box center [180, 207] width 179 height 20
paste input "[GEOGRAPHIC_DATA]"
click at [178, 208] on input "[GEOGRAPHIC_DATA]" at bounding box center [180, 207] width 179 height 20
click at [227, 266] on input "text" at bounding box center [228, 264] width 85 height 21
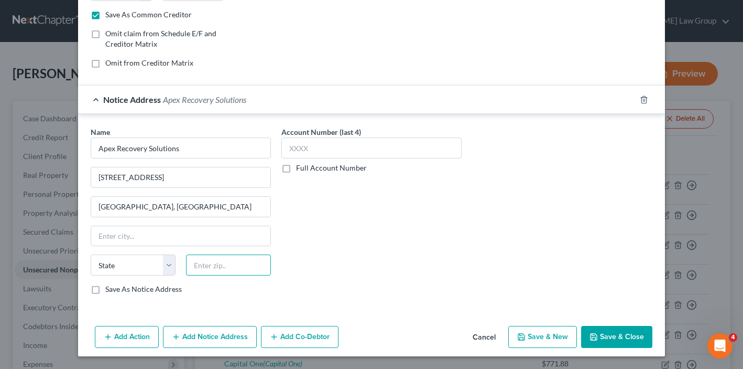
paste input "75093"
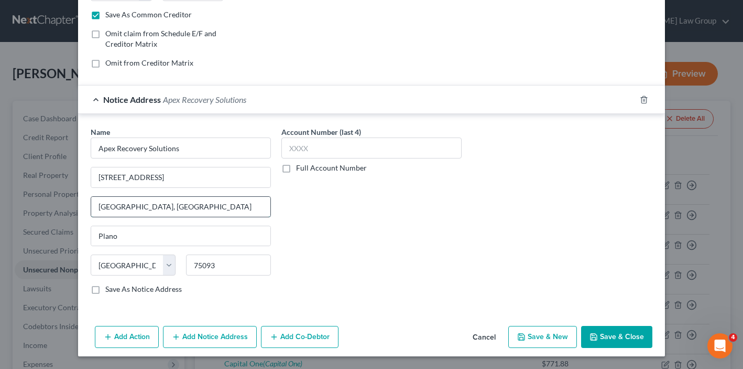
drag, startPoint x: 194, startPoint y: 213, endPoint x: 139, endPoint y: 213, distance: 55.0
click at [139, 213] on input "[GEOGRAPHIC_DATA], [GEOGRAPHIC_DATA]" at bounding box center [180, 207] width 179 height 20
click at [299, 147] on input "text" at bounding box center [372, 147] width 180 height 21
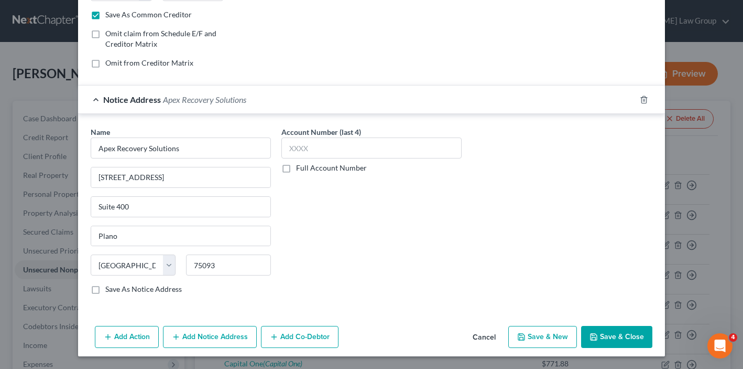
click at [595, 335] on polyline "button" at bounding box center [593, 334] width 3 height 2
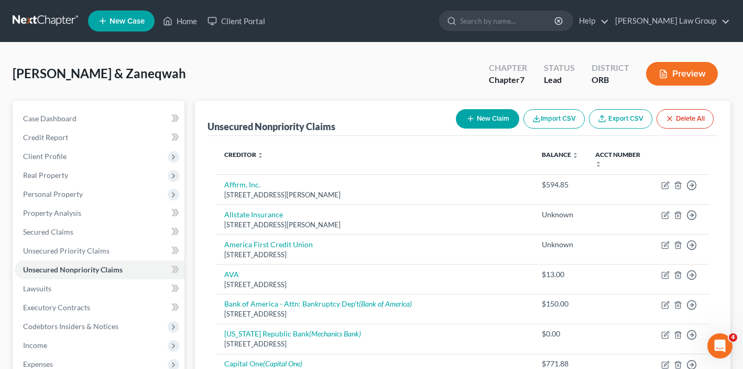
click at [483, 123] on button "New Claim" at bounding box center [487, 118] width 63 height 19
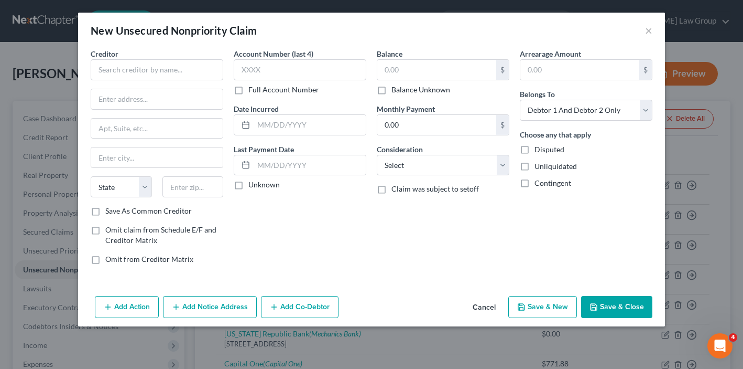
click at [164, 57] on div "Creditor *" at bounding box center [157, 64] width 133 height 32
click at [164, 60] on input "text" at bounding box center [157, 69] width 133 height 21
click at [413, 79] on div "$" at bounding box center [443, 69] width 133 height 21
click at [413, 73] on input "text" at bounding box center [436, 70] width 119 height 20
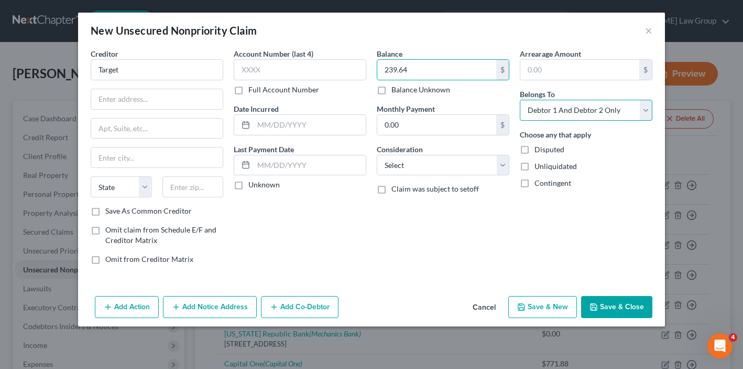
click at [579, 116] on select "Select Debtor 1 Only Debtor 2 Only Debtor 1 And Debtor 2 Only At Least One Of T…" at bounding box center [586, 110] width 133 height 21
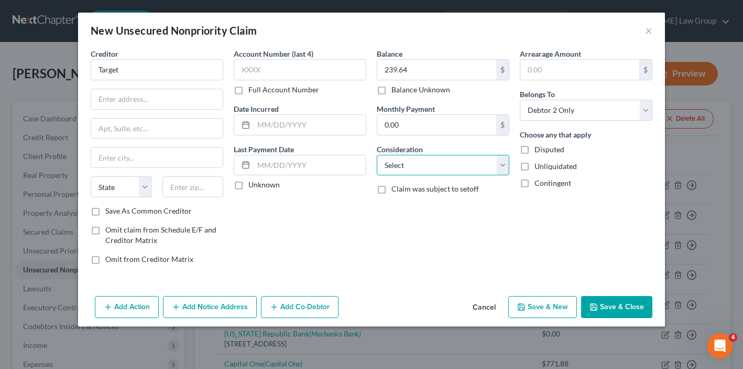
click at [421, 161] on select "Select Cable / Satellite Services Collection Agency Credit Card Debt Debt Couns…" at bounding box center [443, 165] width 133 height 21
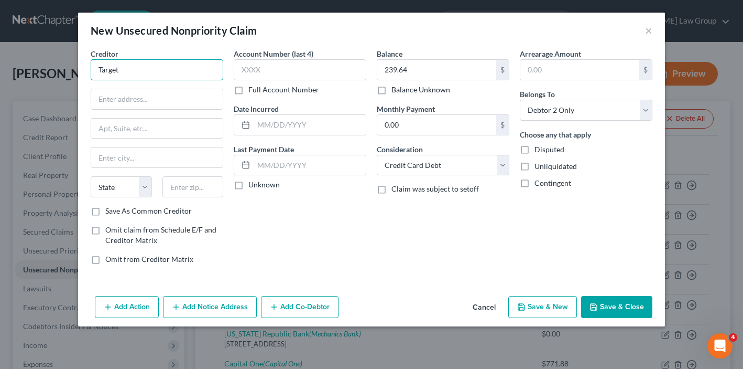
click at [174, 64] on input "Target" at bounding box center [157, 69] width 133 height 21
click at [172, 71] on input "Target" at bounding box center [157, 69] width 133 height 21
paste input "c/o Financial and Retail Services P.O. [STREET_ADDRESS]"
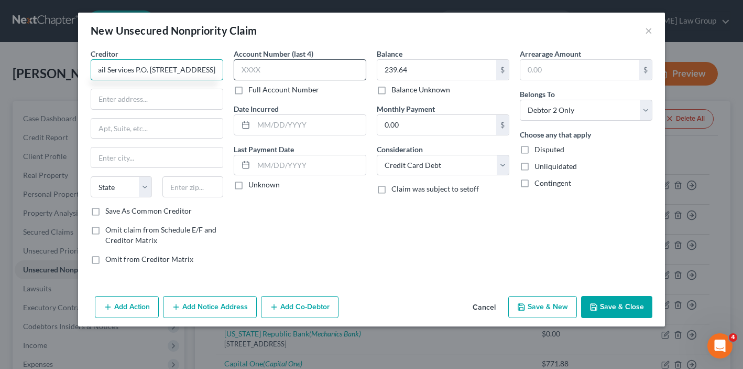
scroll to position [0, 128]
drag, startPoint x: 198, startPoint y: 68, endPoint x: 363, endPoint y: 79, distance: 164.9
click at [363, 79] on div "Creditor * Target, c/o Financial and Retail Services P.O. [GEOGRAPHIC_DATA][US_…" at bounding box center [371, 160] width 572 height 224
click at [188, 189] on input "text" at bounding box center [193, 186] width 61 height 21
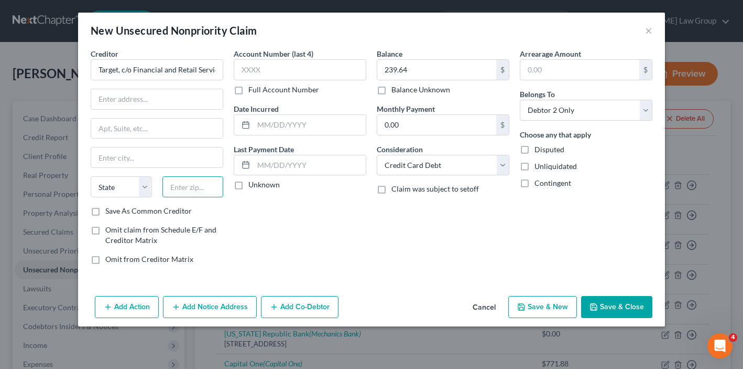
paste input "5544"
click at [166, 70] on input "Target, c/o Financial and Retail Services P.O. [STREET_ADDRESS]" at bounding box center [157, 69] width 133 height 21
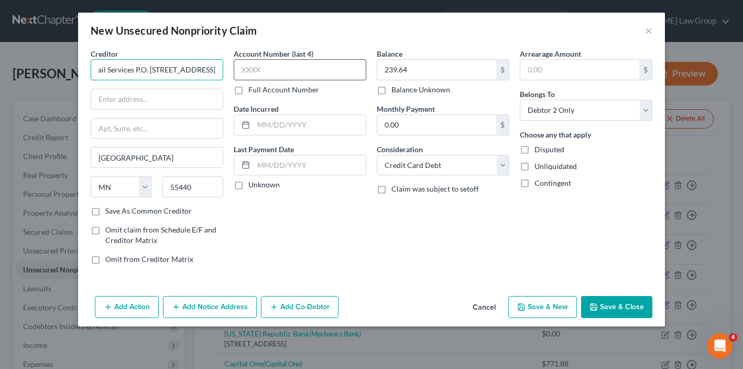
drag, startPoint x: 201, startPoint y: 69, endPoint x: 334, endPoint y: 67, distance: 133.2
click at [334, 67] on div "Creditor * Target, c/o Financial and Retail Services P.O. [GEOGRAPHIC_DATA] [US…" at bounding box center [371, 160] width 572 height 224
click at [125, 72] on input "Target, c/o Financial and Retail Services P.O. [STREET_ADDRESS]" at bounding box center [157, 69] width 133 height 21
click at [147, 68] on input "Target, c/o Financial and Retail Services P.O. [STREET_ADDRESS]" at bounding box center [157, 69] width 133 height 21
drag, startPoint x: 143, startPoint y: 68, endPoint x: 392, endPoint y: 68, distance: 249.0
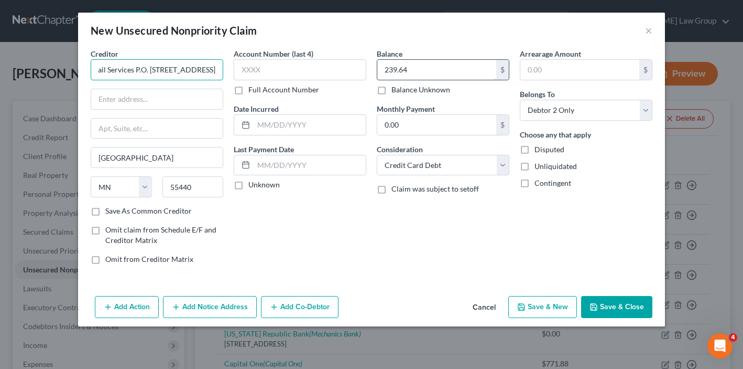
click at [392, 68] on div "Creditor * Target, c/o Financial and Retail Services P.O. [GEOGRAPHIC_DATA] [US…" at bounding box center [371, 160] width 572 height 224
drag, startPoint x: 169, startPoint y: 70, endPoint x: 306, endPoint y: 70, distance: 136.8
click at [306, 70] on div "Creditor * Target, c/o Financial and Retail Services P.O. [GEOGRAPHIC_DATA] [US…" at bounding box center [371, 160] width 572 height 224
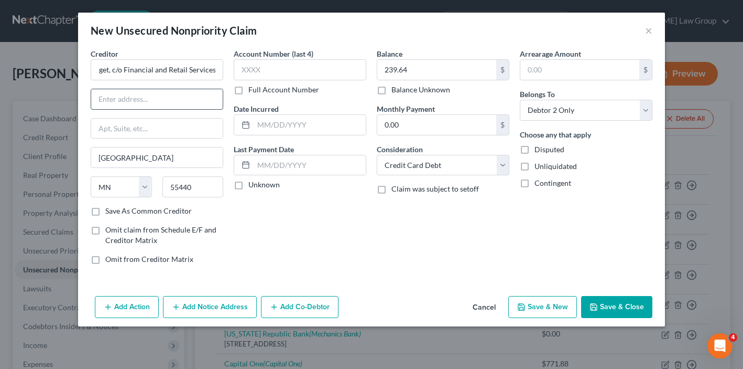
click at [103, 103] on input "text" at bounding box center [157, 99] width 132 height 20
paste input "P.O. Box 9491"
click at [122, 79] on input "Target, c/o Financial and Retail Services" at bounding box center [157, 69] width 133 height 21
click at [121, 59] on div "Creditor * Target, c/o Financial and Retail Services" at bounding box center [157, 64] width 133 height 32
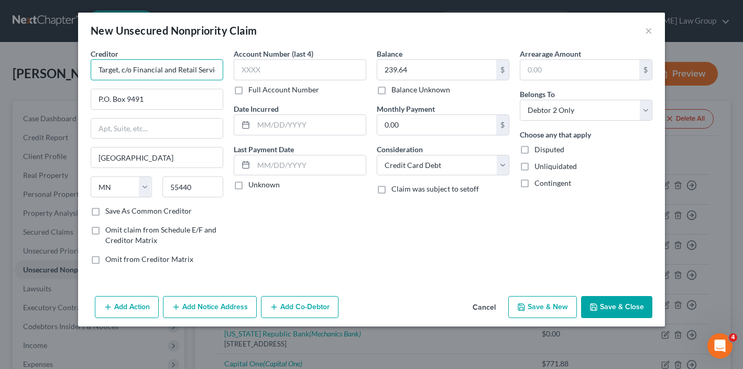
click at [121, 70] on input "Target, c/o Financial and Retail Services" at bounding box center [157, 69] width 133 height 21
click at [606, 296] on button "Save & Close" at bounding box center [616, 307] width 71 height 22
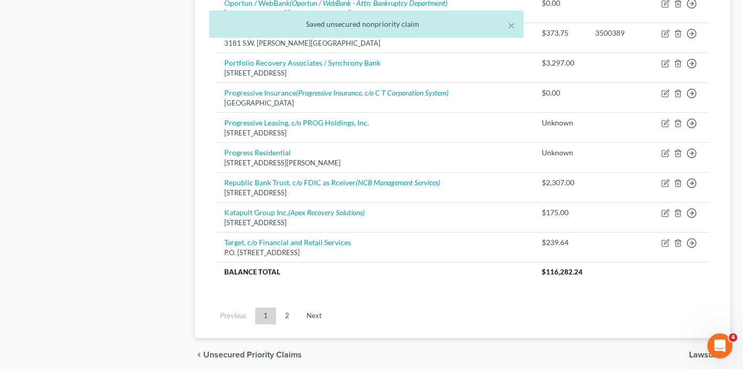
scroll to position [921, 0]
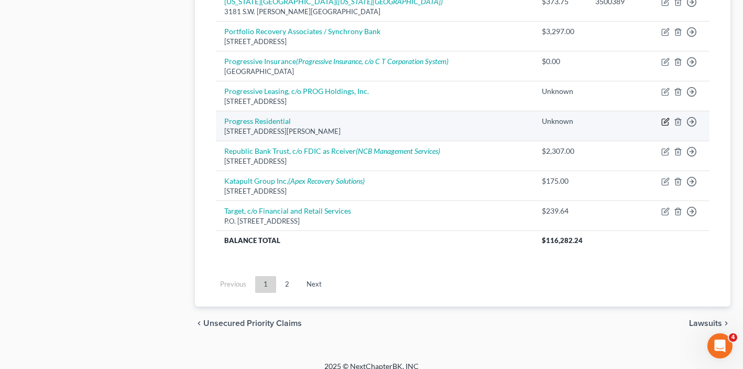
click at [662, 119] on icon "button" at bounding box center [665, 122] width 6 height 6
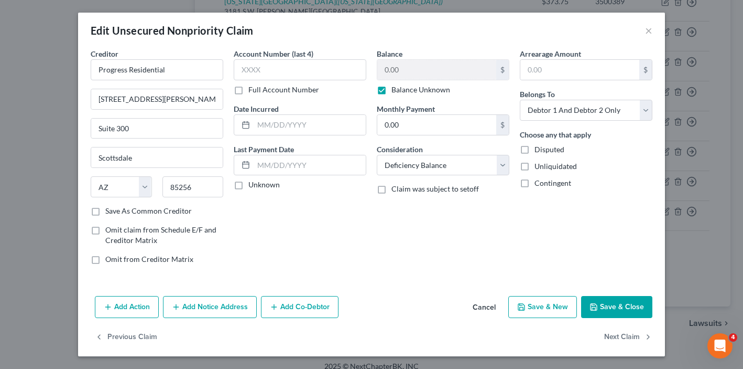
click at [497, 311] on button "Cancel" at bounding box center [484, 307] width 40 height 21
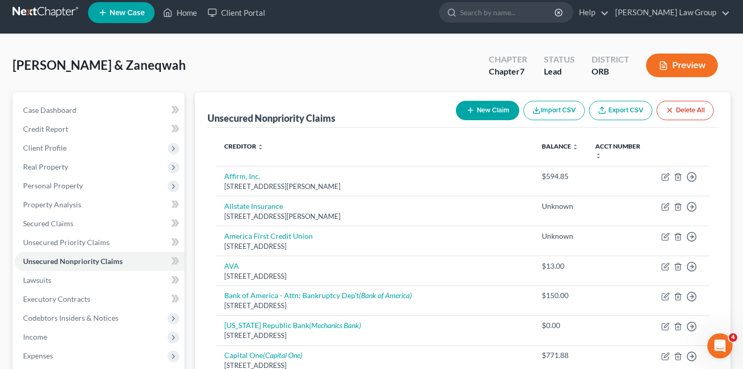
scroll to position [34, 0]
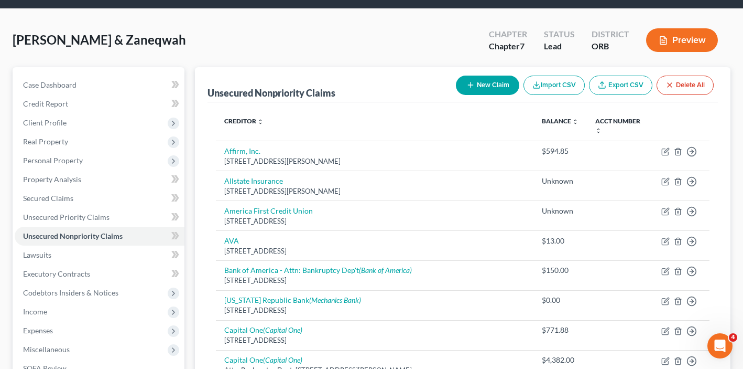
click at [498, 86] on button "New Claim" at bounding box center [487, 84] width 63 height 19
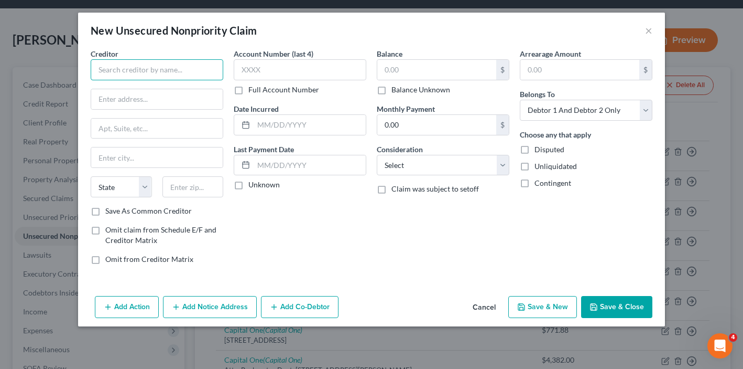
click at [143, 68] on input "text" at bounding box center [157, 69] width 133 height 21
click at [538, 105] on select "Select Debtor 1 Only Debtor 2 Only Debtor 1 And Debtor 2 Only At Least One Of T…" at bounding box center [586, 110] width 133 height 21
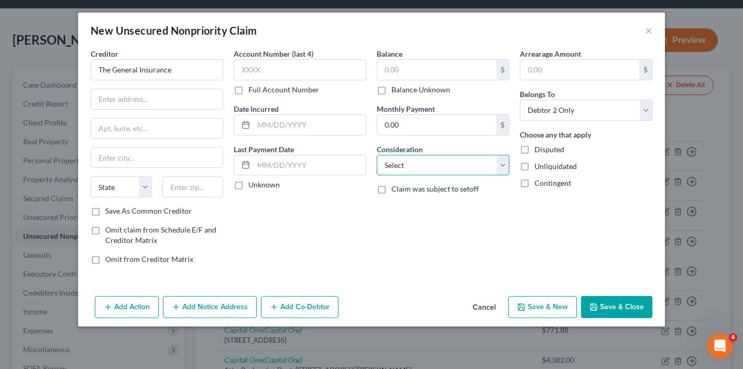
click at [429, 167] on select "Select Cable / Satellite Services Collection Agency Credit Card Debt Debt Couns…" at bounding box center [443, 165] width 133 height 21
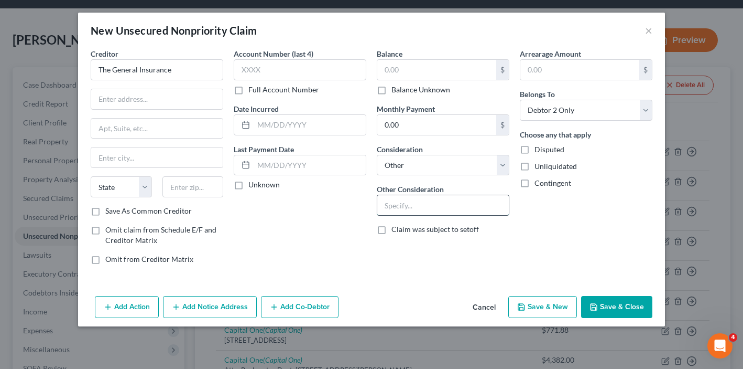
click at [415, 201] on input "text" at bounding box center [443, 205] width 132 height 20
click at [369, 90] on div "Account Number (last 4) Full Account Number Date Incurred Last Payment Date Unk…" at bounding box center [300, 160] width 143 height 224
click at [392, 87] on label "Balance Unknown" at bounding box center [421, 89] width 59 height 10
click at [396, 87] on input "Balance Unknown" at bounding box center [399, 87] width 7 height 7
click at [123, 103] on input "text" at bounding box center [157, 99] width 132 height 20
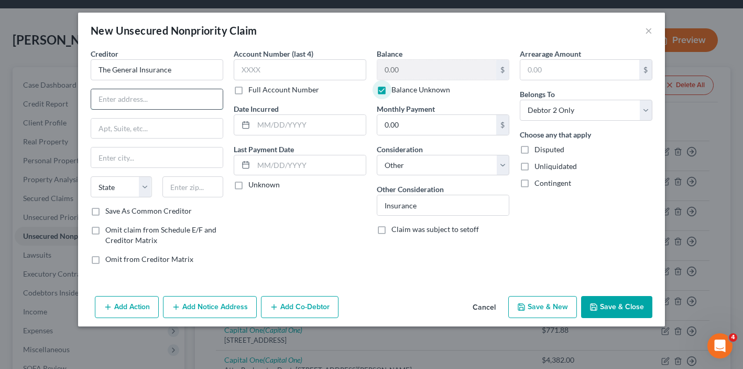
paste input "[STREET_ADDRESS]"
click at [182, 101] on input "[STREET_ADDRESS]" at bounding box center [157, 99] width 132 height 20
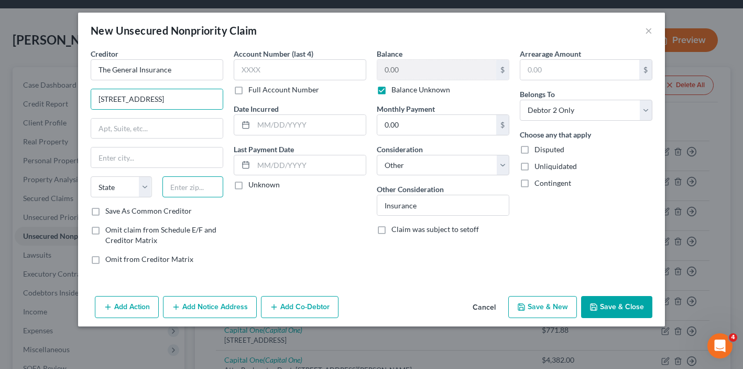
click at [177, 188] on input "text" at bounding box center [193, 186] width 61 height 21
paste input "53783"
click at [162, 138] on div "Creditor * The General Insurance [STREET_ADDRESS]‑0001 State [US_STATE] AK AR A…" at bounding box center [157, 126] width 133 height 157
drag, startPoint x: 174, startPoint y: 95, endPoint x: 402, endPoint y: 101, distance: 227.6
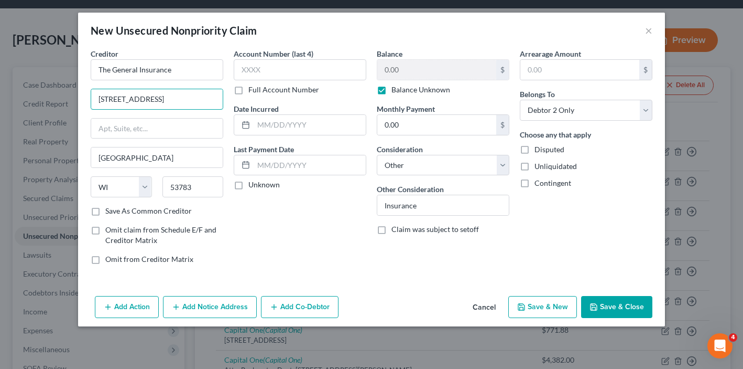
click at [403, 102] on div "Creditor * The General Insurance [STREET_ADDRESS]‑0001 [GEOGRAPHIC_DATA] [US_ST…" at bounding box center [371, 160] width 572 height 224
click at [614, 302] on button "Save & Close" at bounding box center [616, 307] width 71 height 22
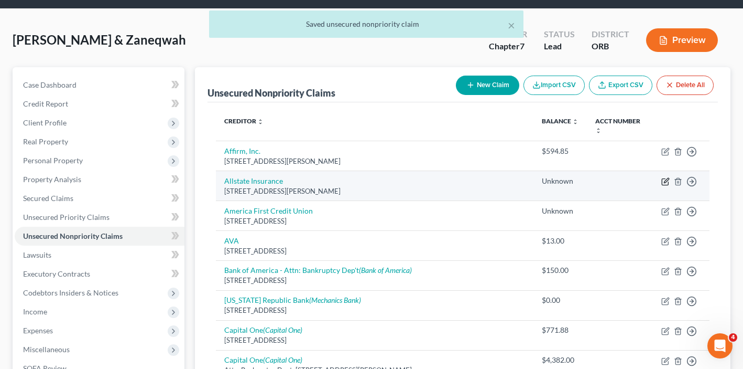
click at [668, 180] on icon "button" at bounding box center [666, 181] width 8 height 8
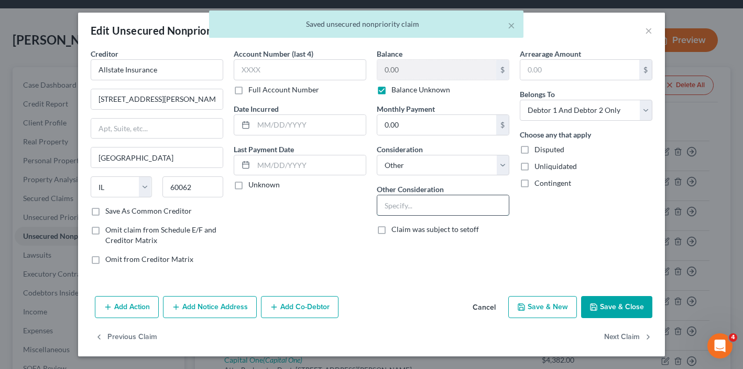
click at [459, 202] on input "text" at bounding box center [443, 205] width 132 height 20
click at [400, 202] on input "Insurance" at bounding box center [443, 205] width 132 height 20
paste input "53783"
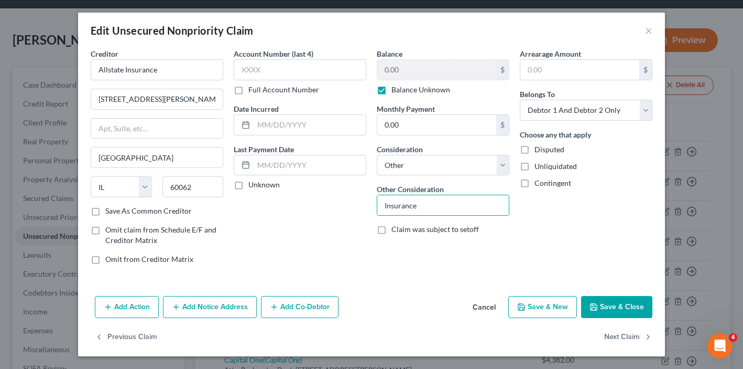
click at [597, 309] on icon "button" at bounding box center [594, 307] width 6 height 6
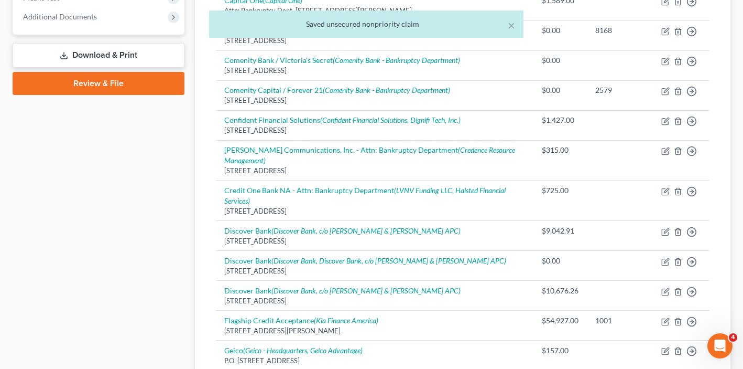
scroll to position [420, 0]
